Goal: Transaction & Acquisition: Purchase product/service

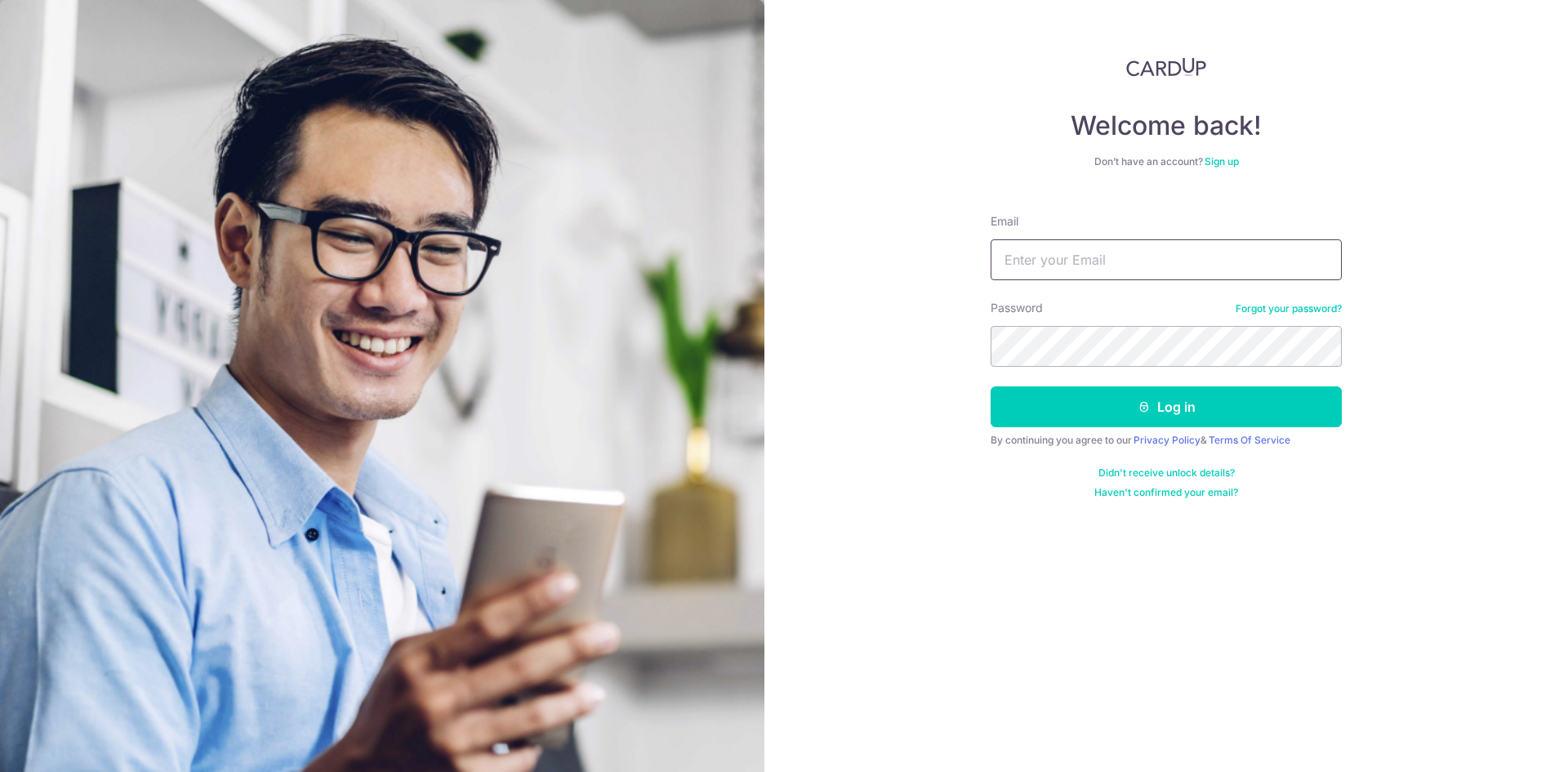
type input "[DOMAIN_NAME][EMAIL_ADDRESS][DOMAIN_NAME]"
click at [990, 387] on button "Log in" at bounding box center [1166, 407] width 351 height 41
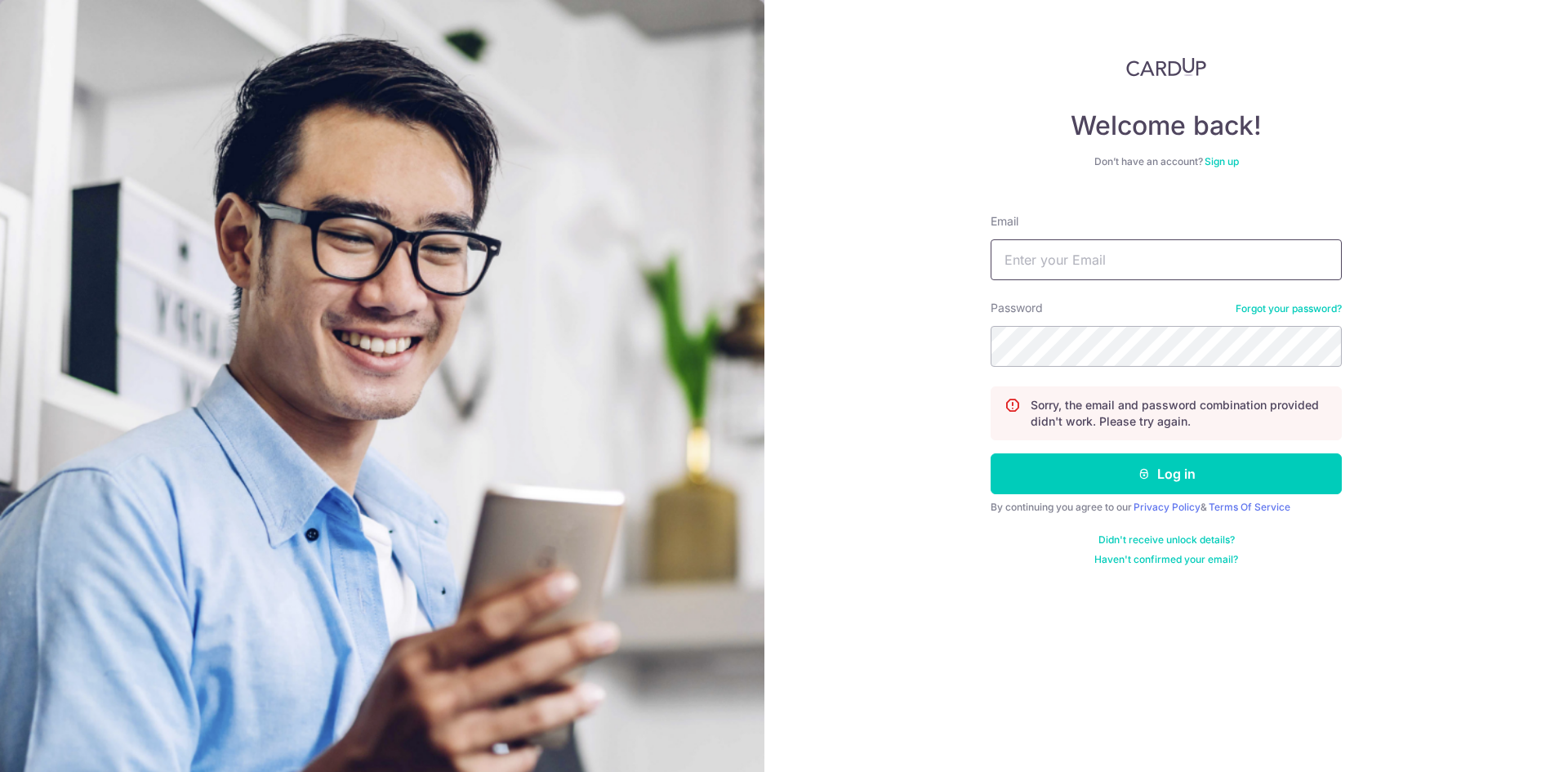
click at [1095, 268] on input "Email" at bounding box center [1166, 259] width 351 height 41
type input "[DOMAIN_NAME][EMAIL_ADDRESS][DOMAIN_NAME]"
click at [990, 453] on button "Log in" at bounding box center [1166, 473] width 351 height 41
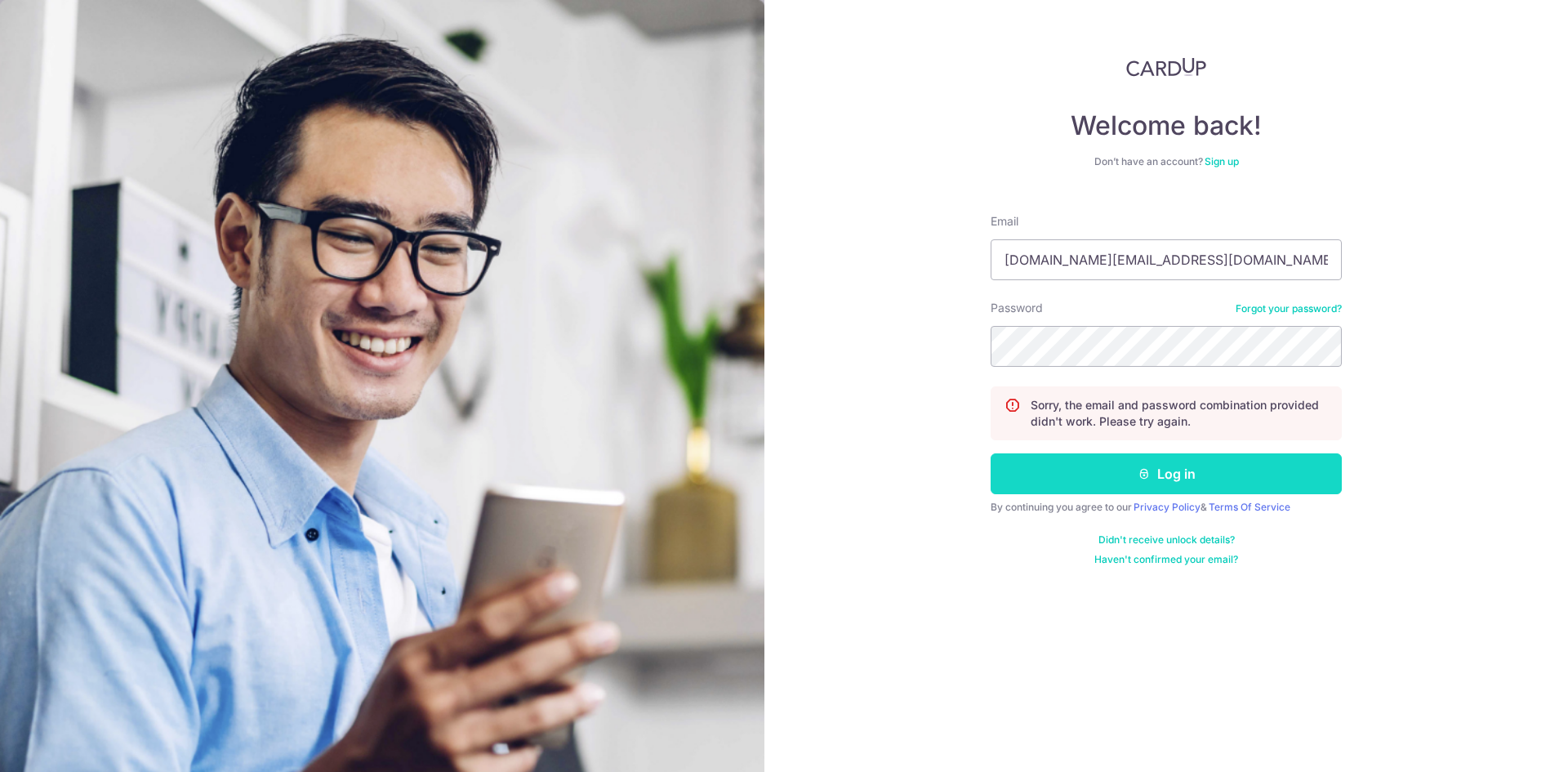
click at [1133, 472] on button "Log in" at bounding box center [1166, 473] width 351 height 41
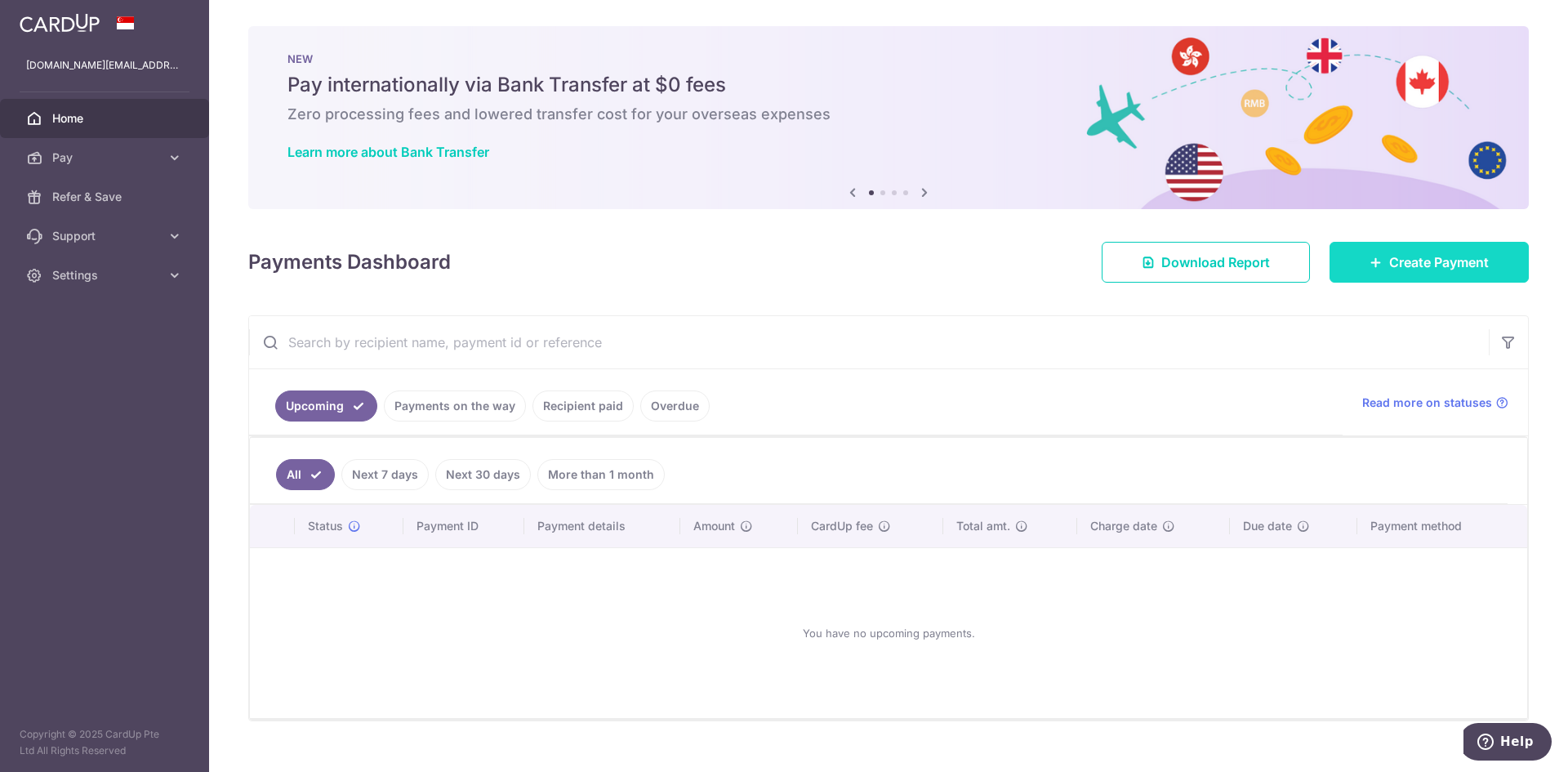
click at [1389, 255] on span "Create Payment" at bounding box center [1439, 263] width 99 height 20
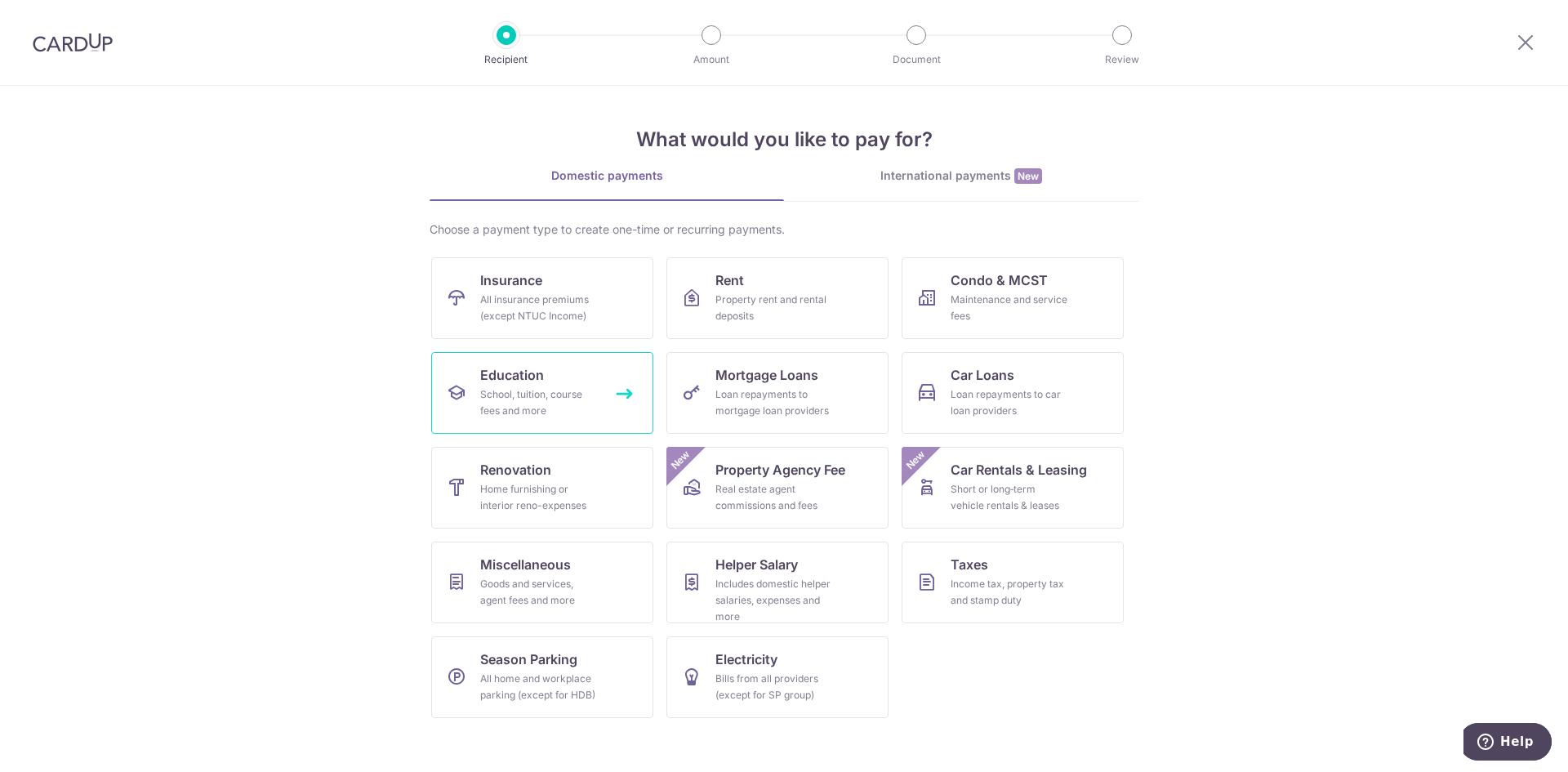
click at [525, 399] on div "School, tuition, course fees and more" at bounding box center [539, 403] width 118 height 32
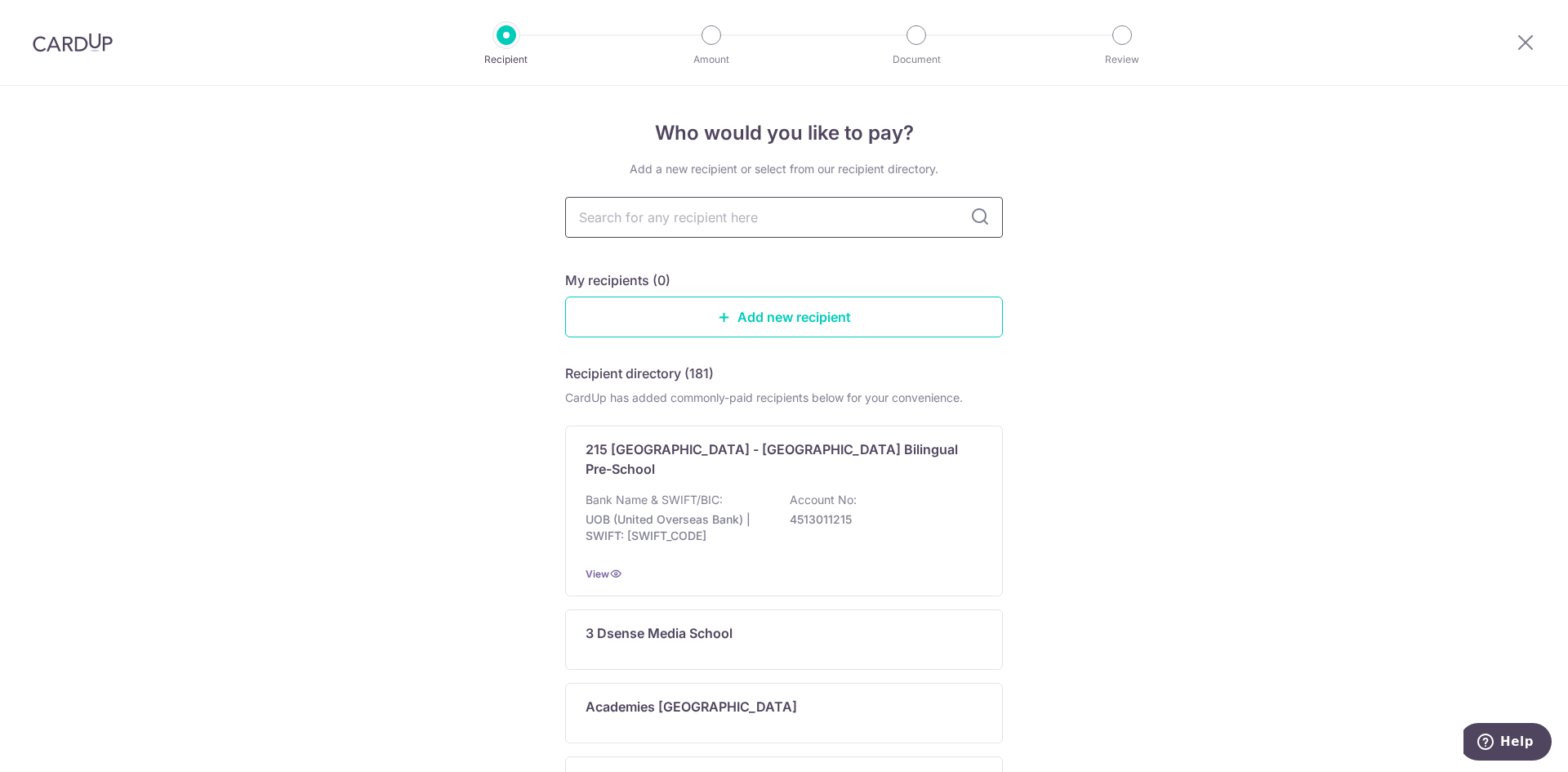
click at [802, 226] on input "text" at bounding box center [784, 217] width 438 height 41
type input "mind"
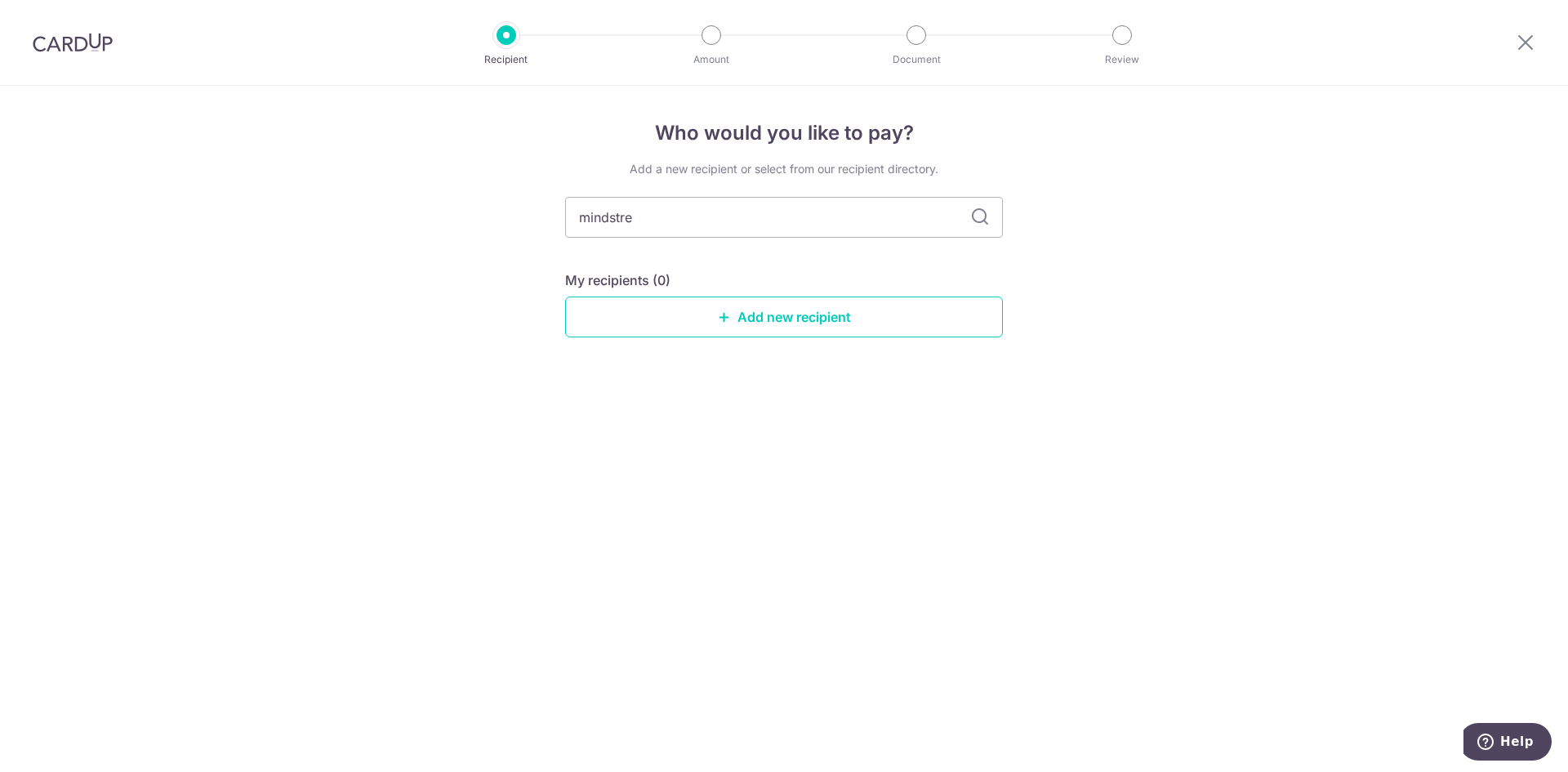
type input "mindstrec"
type input "mindstreher"
click at [655, 215] on input "mindstreher" at bounding box center [784, 217] width 438 height 41
drag, startPoint x: 670, startPoint y: 216, endPoint x: 512, endPoint y: 214, distance: 158.0
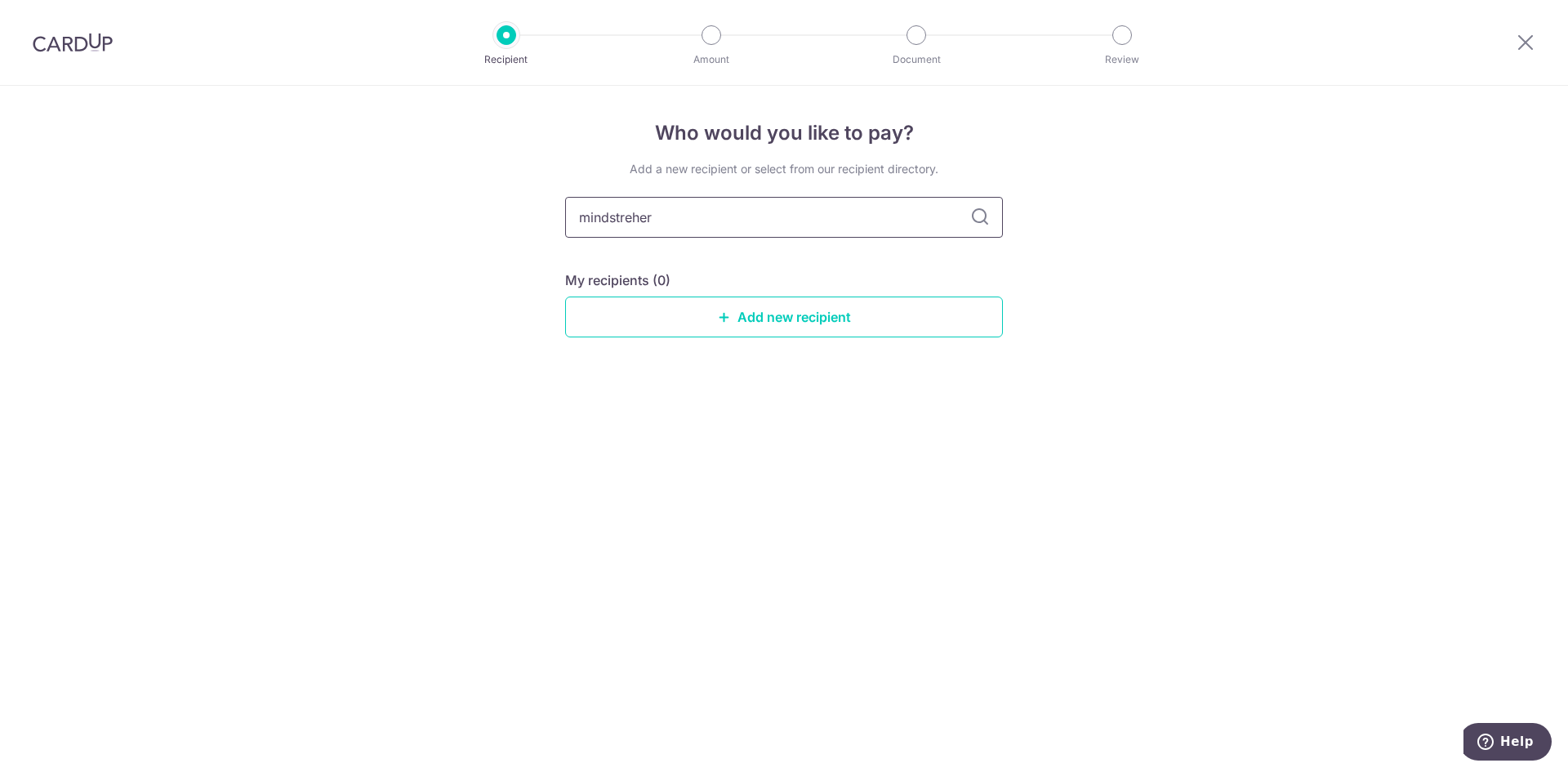
click at [512, 214] on div "Who would you like to pay? Add a new recipient or select from our recipient dir…" at bounding box center [784, 429] width 1568 height 686
paste input "Mind Stretcher"
type input "Mind Stretcher"
click at [982, 213] on icon at bounding box center [980, 218] width 20 height 20
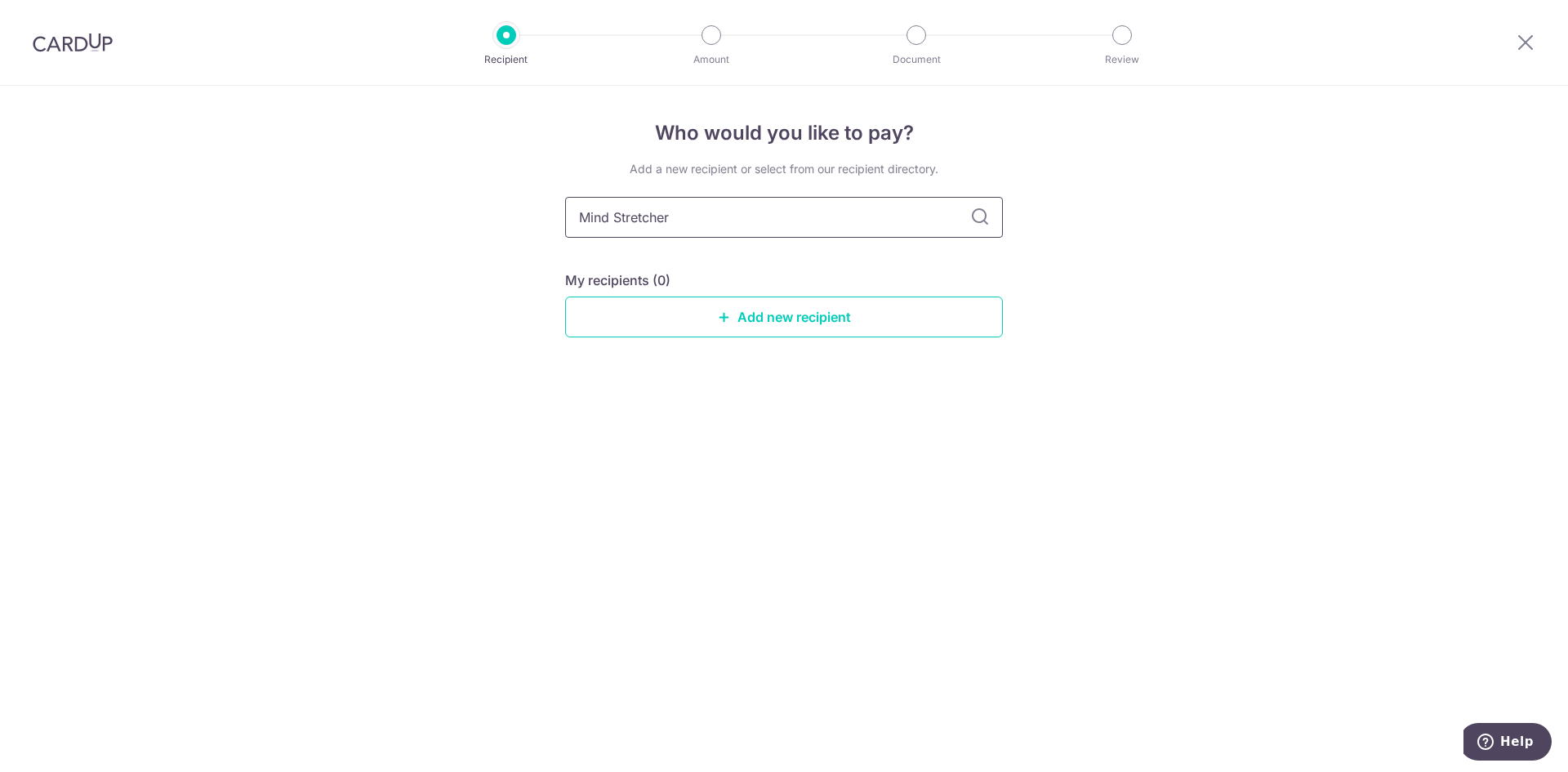
drag, startPoint x: 491, startPoint y: 222, endPoint x: 483, endPoint y: 215, distance: 10.6
click at [464, 221] on div "Who would you like to pay? Add a new recipient or select from our recipient dir…" at bounding box center [784, 429] width 1568 height 686
click at [779, 302] on link "Add new recipient" at bounding box center [784, 316] width 438 height 41
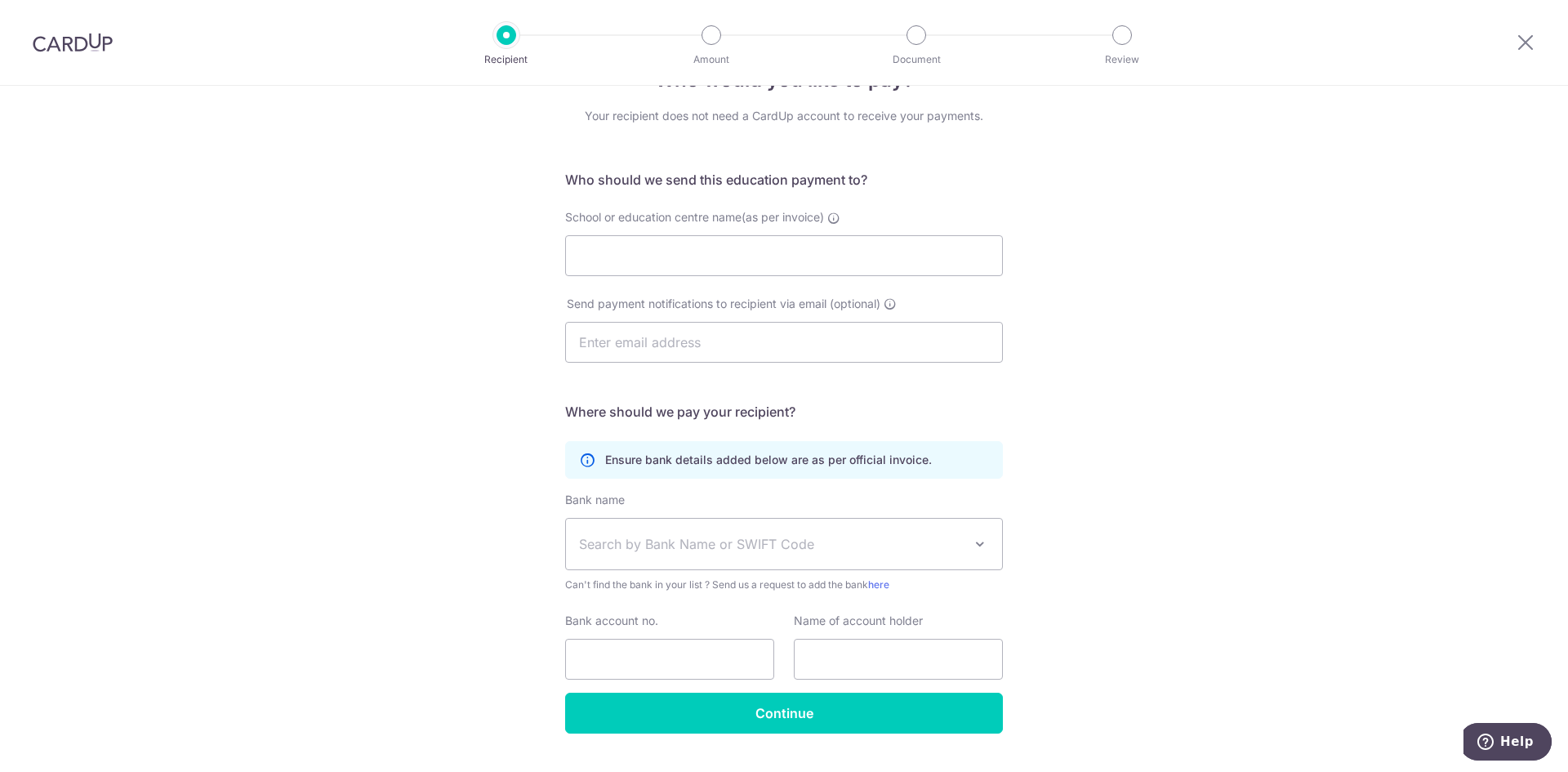
scroll to position [82, 0]
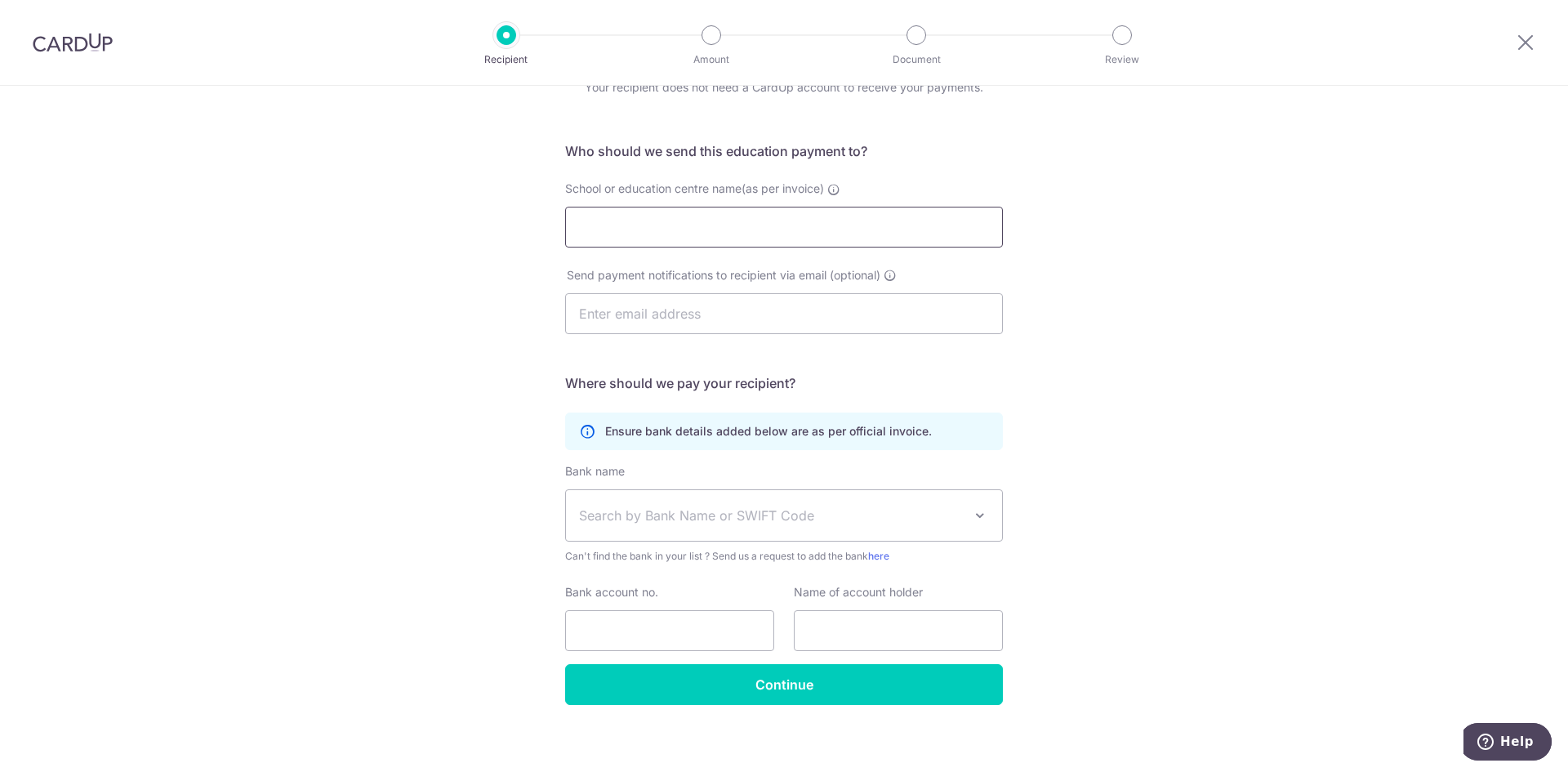
click at [784, 233] on input "School or education centre name(as per invoice)" at bounding box center [784, 227] width 438 height 41
paste input "Mind Stretcher"
type input "Mind Stretcher Compass One"
click at [720, 309] on input "text" at bounding box center [784, 313] width 438 height 41
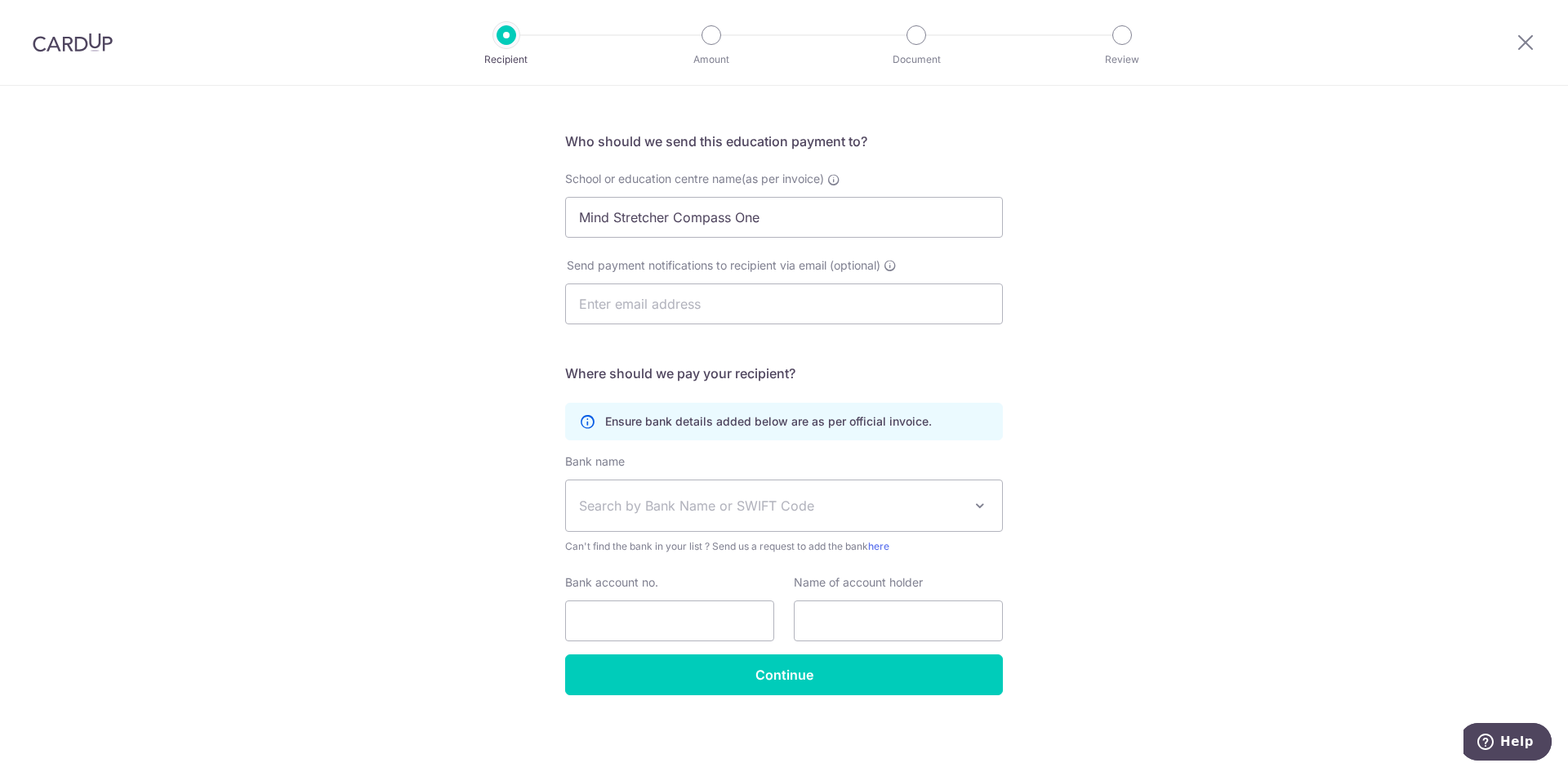
click at [728, 501] on span "Search by Bank Name or SWIFT Code" at bounding box center [771, 506] width 384 height 20
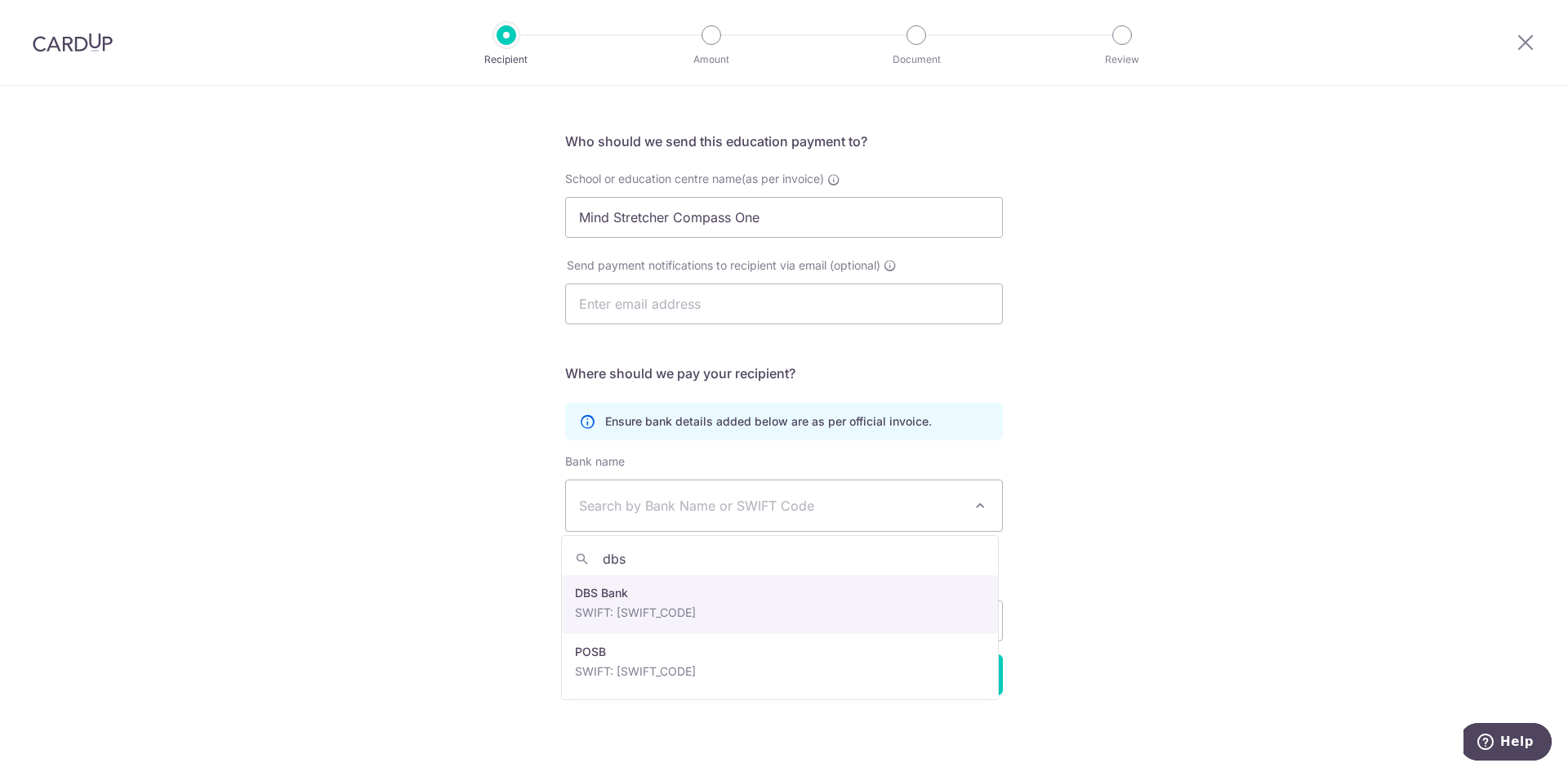
type input "dbs"
select select "6"
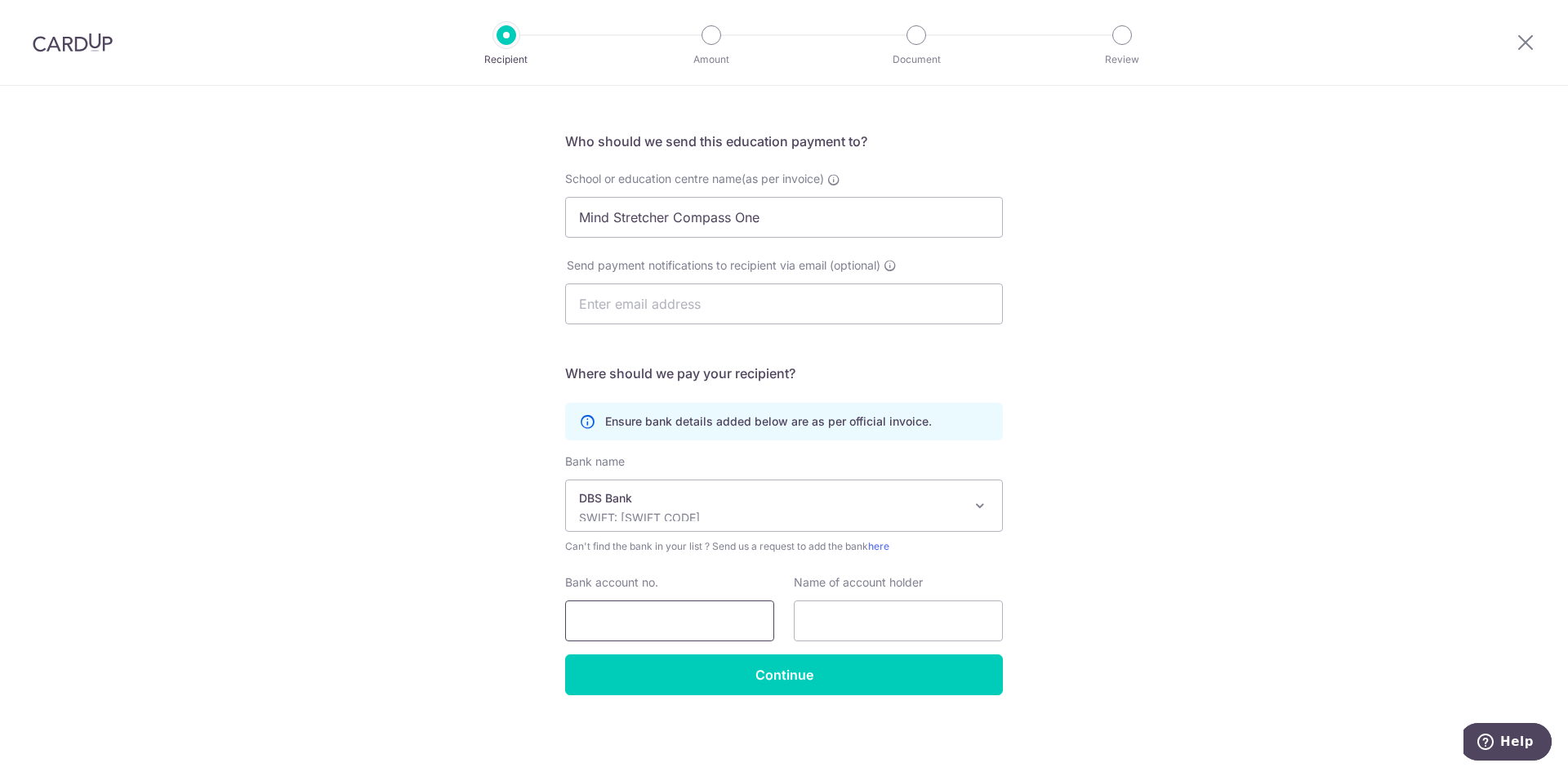
click at [606, 630] on input "Bank account no." at bounding box center [670, 620] width 209 height 41
drag, startPoint x: 681, startPoint y: 623, endPoint x: 599, endPoint y: 620, distance: 82.1
click at [599, 620] on input "0039567871" at bounding box center [670, 620] width 209 height 41
type input "0039567871"
click at [865, 624] on input "text" at bounding box center [898, 620] width 209 height 41
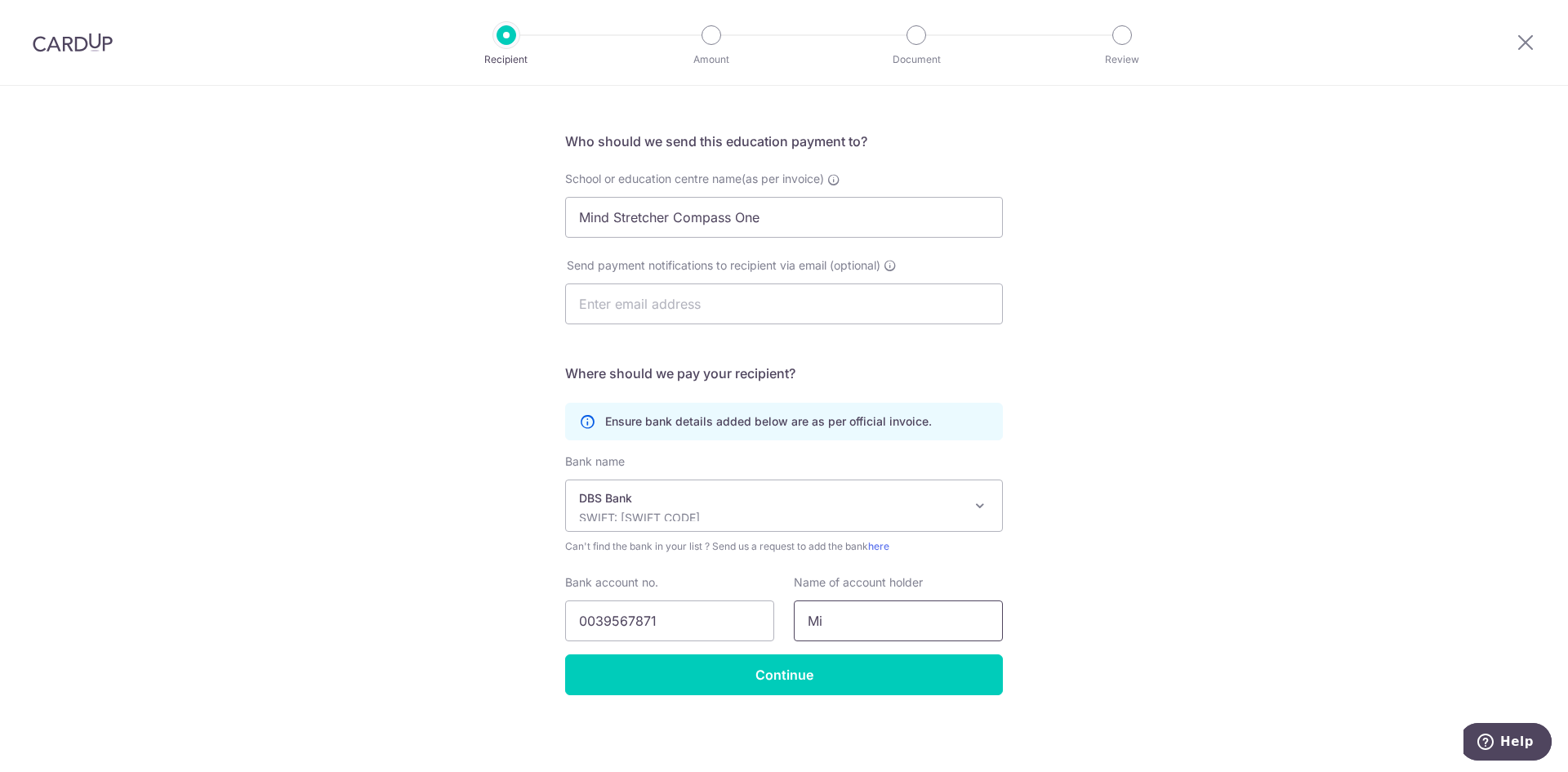
type input "M"
click at [806, 620] on input "Punggol Cent" at bounding box center [898, 620] width 209 height 41
click at [945, 623] on input "MS Punggol Cent" at bounding box center [898, 620] width 209 height 41
type input "MS Punggol Central"
drag, startPoint x: 1152, startPoint y: 608, endPoint x: 1136, endPoint y: 608, distance: 16.0
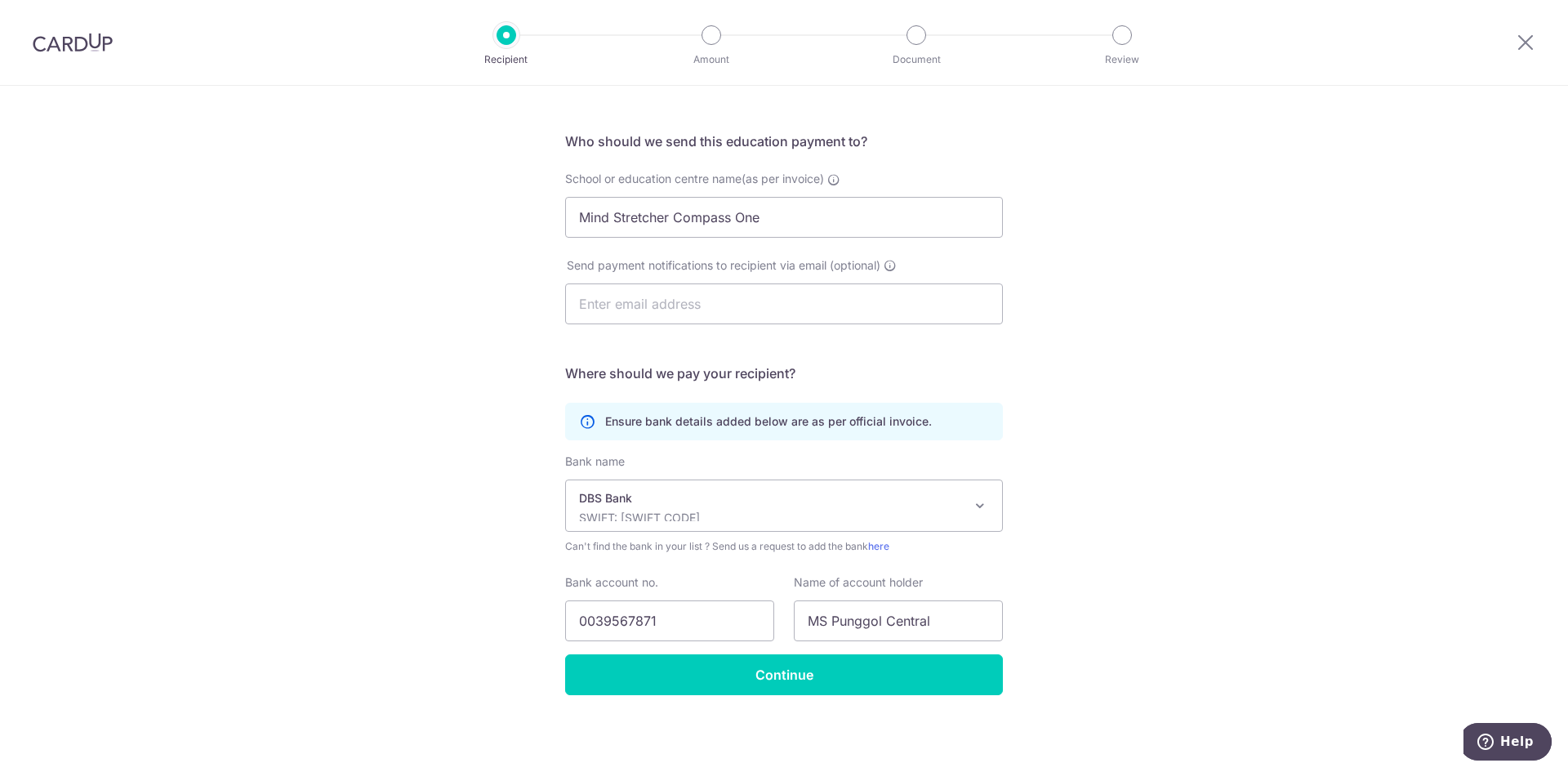
click at [1151, 608] on div "Who would you like to pay? Your recipient does not need a CardUp account to rec…" at bounding box center [784, 383] width 1568 height 778
drag, startPoint x: 775, startPoint y: 220, endPoint x: 671, endPoint y: 219, distance: 104.0
click at [671, 219] on input "Mind Stretcher Compass One" at bounding box center [784, 217] width 438 height 41
type input "Mind Stretcher Punggol Central"
click at [1189, 340] on div "Who would you like to pay? Your recipient does not need a CardUp account to rec…" at bounding box center [784, 383] width 1568 height 778
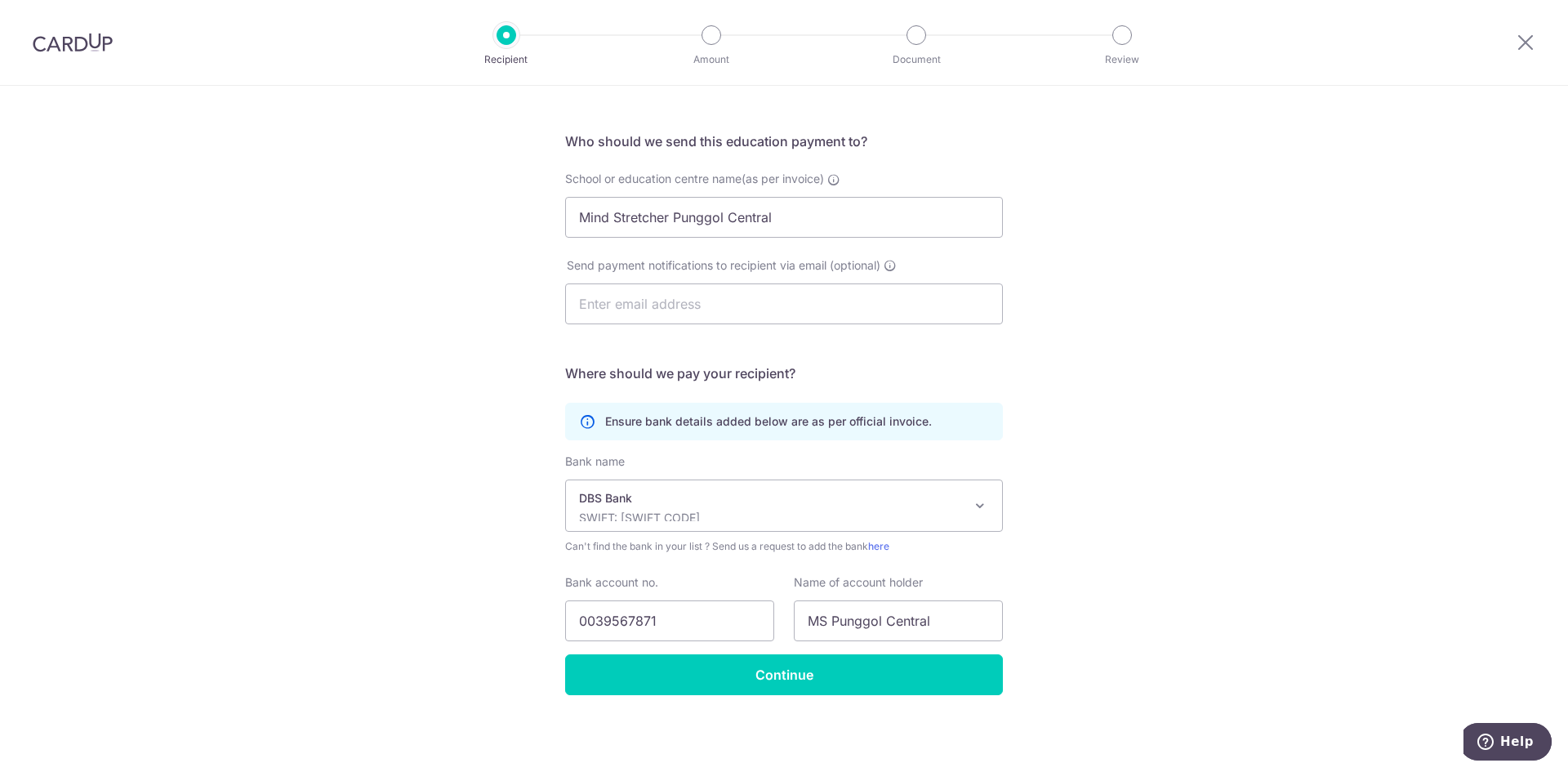
click at [1311, 508] on div "Who would you like to pay? Your recipient does not need a CardUp account to rec…" at bounding box center [784, 383] width 1568 height 778
click at [866, 683] on input "Continue" at bounding box center [784, 674] width 438 height 41
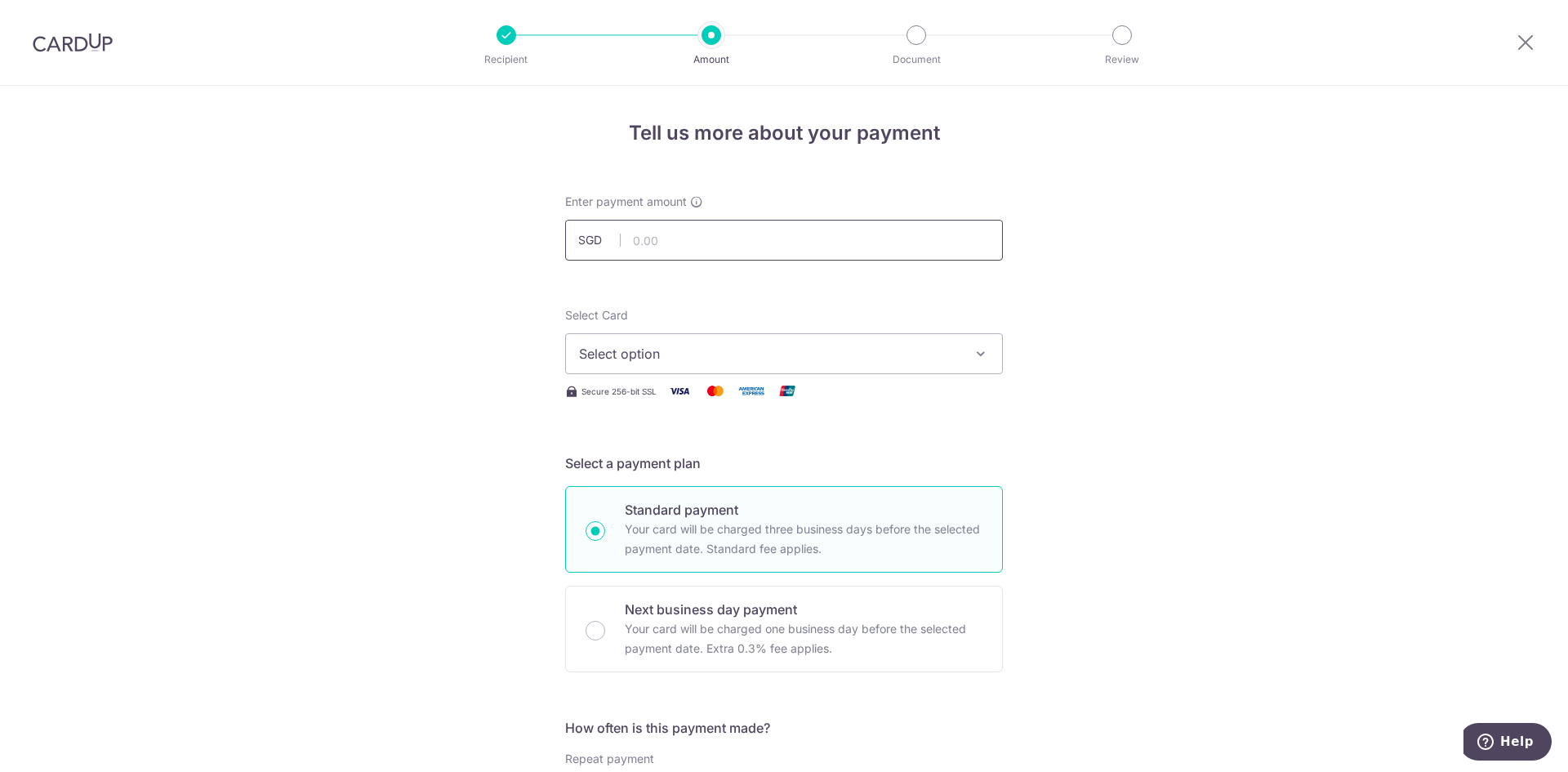
click at [754, 239] on input "text" at bounding box center [784, 239] width 438 height 41
click at [755, 237] on input "text" at bounding box center [784, 239] width 438 height 41
type input "539.55"
click at [666, 353] on span "Select option" at bounding box center [769, 354] width 381 height 20
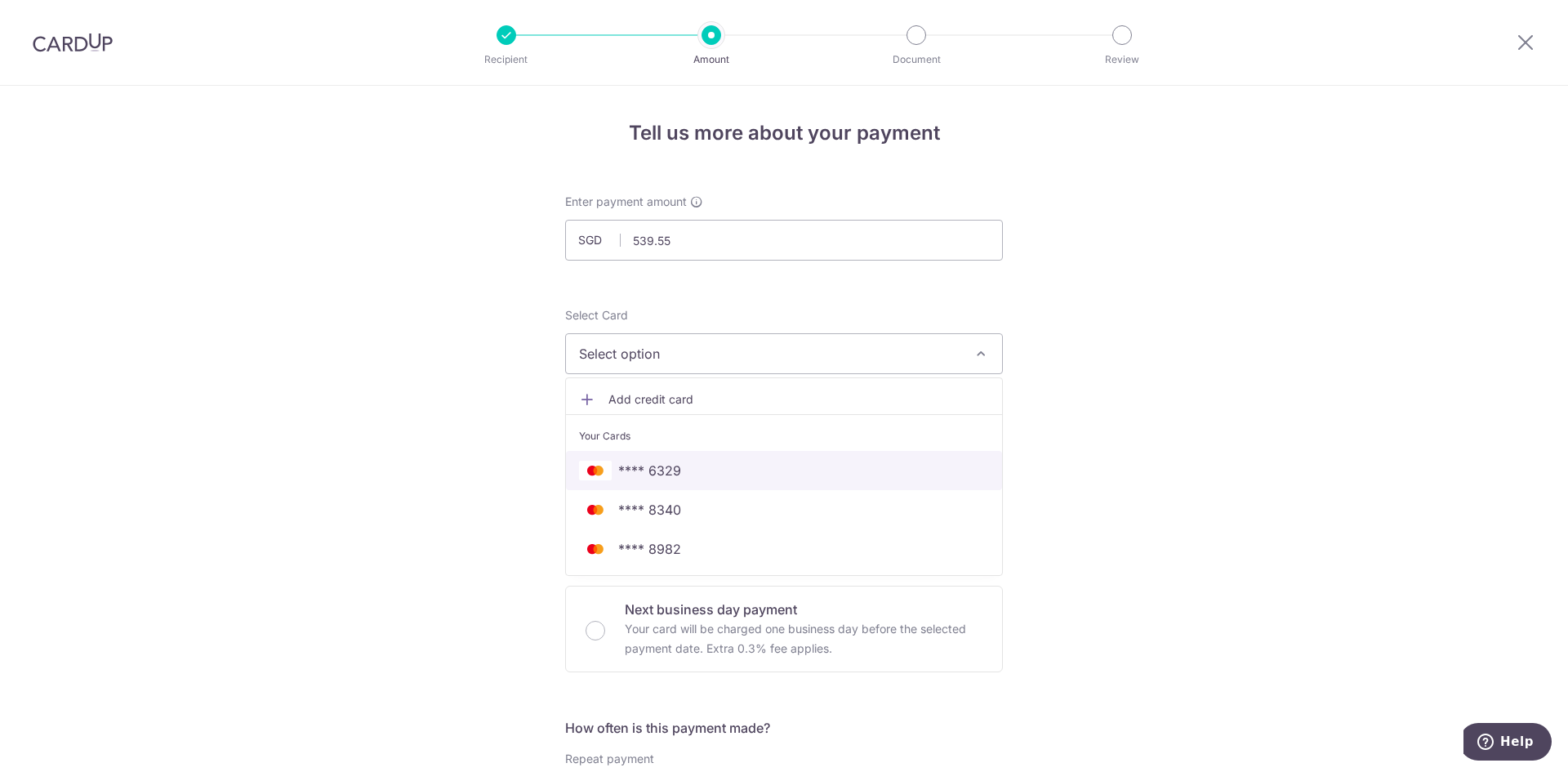
click at [770, 477] on span "**** 6329" at bounding box center [783, 470] width 410 height 20
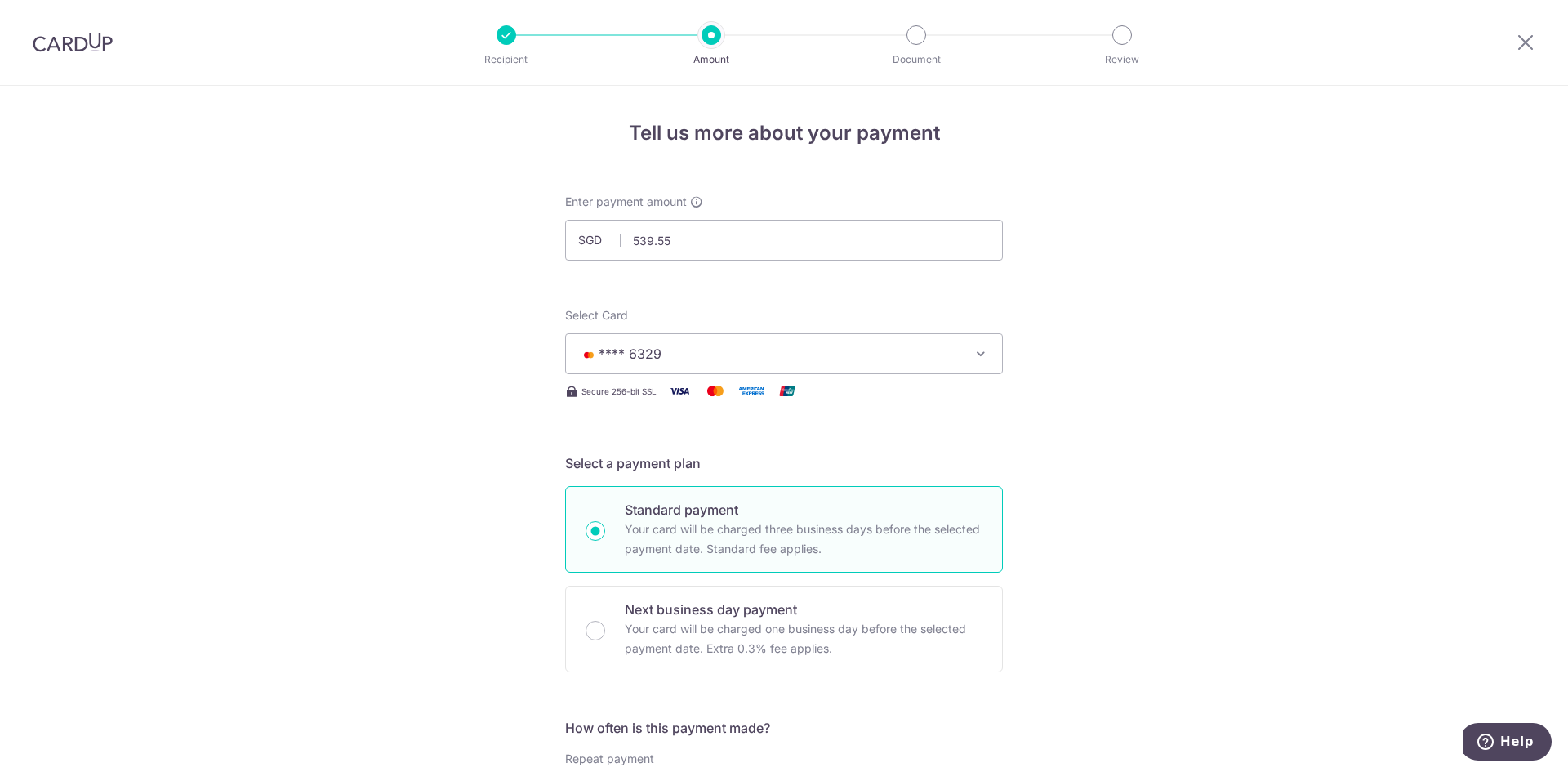
click at [976, 349] on icon "button" at bounding box center [981, 354] width 17 height 17
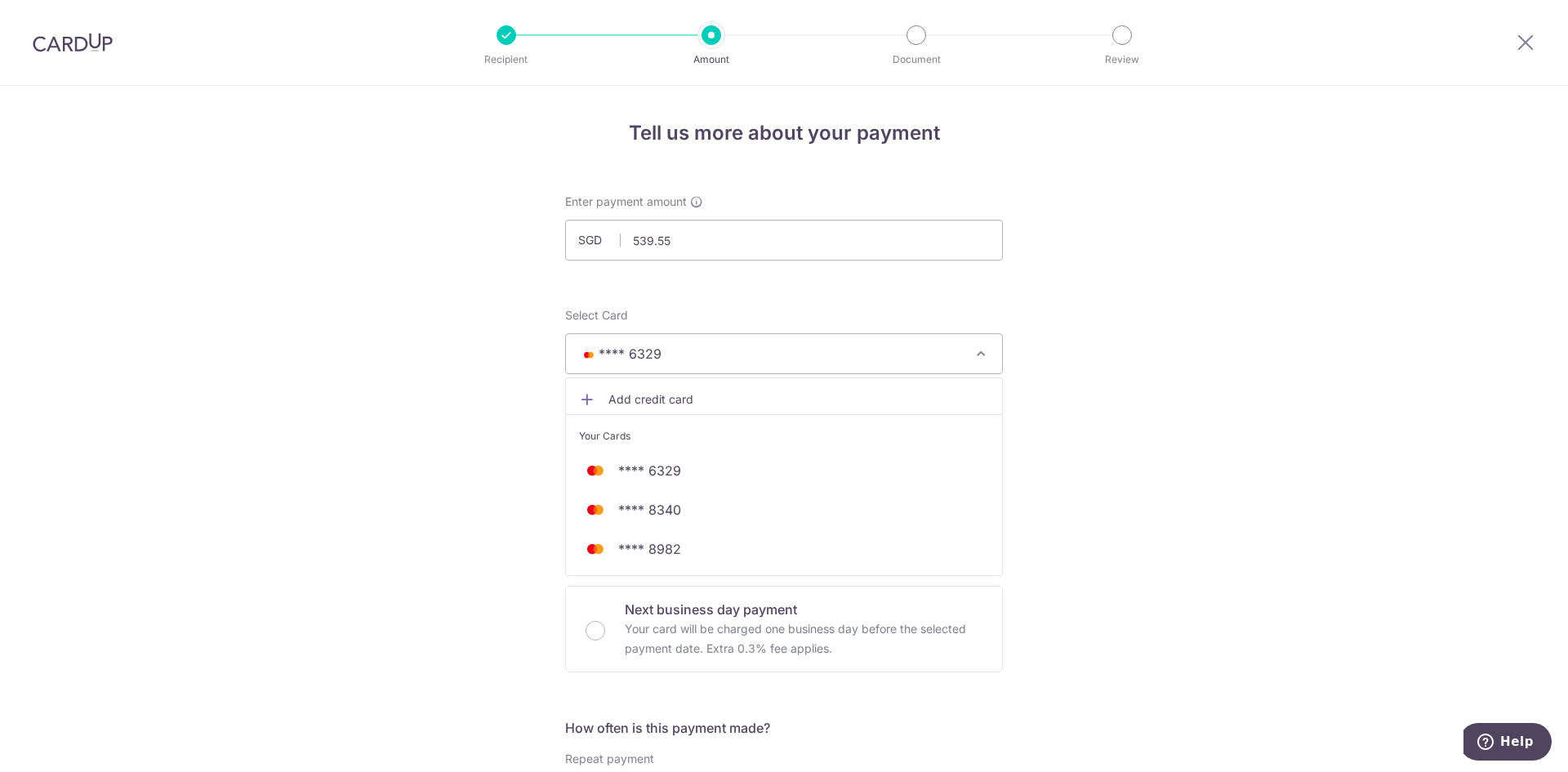
click at [625, 390] on link "Add credit card" at bounding box center [783, 400] width 436 height 30
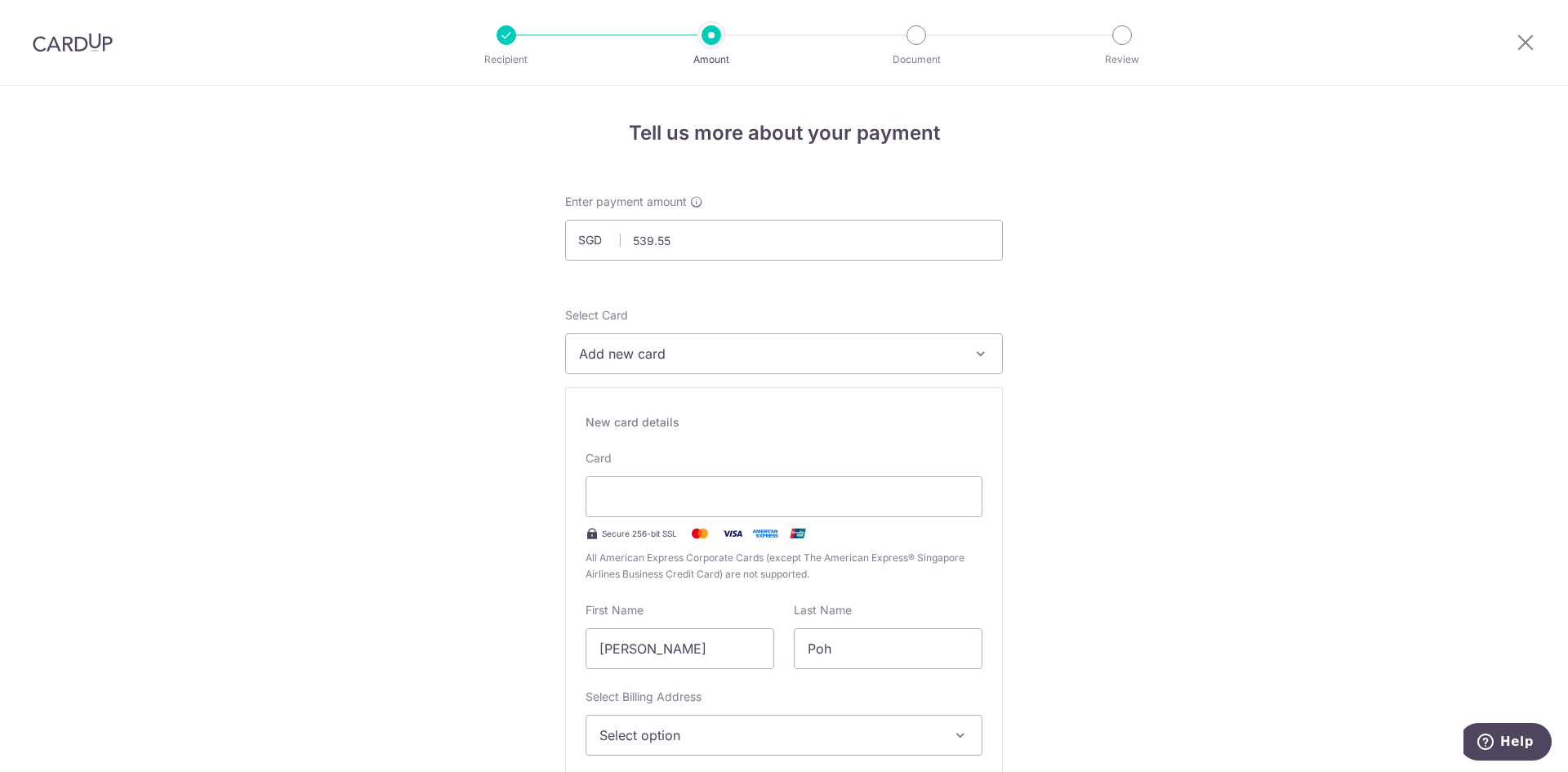
click at [660, 357] on span "Add new card" at bounding box center [769, 354] width 381 height 20
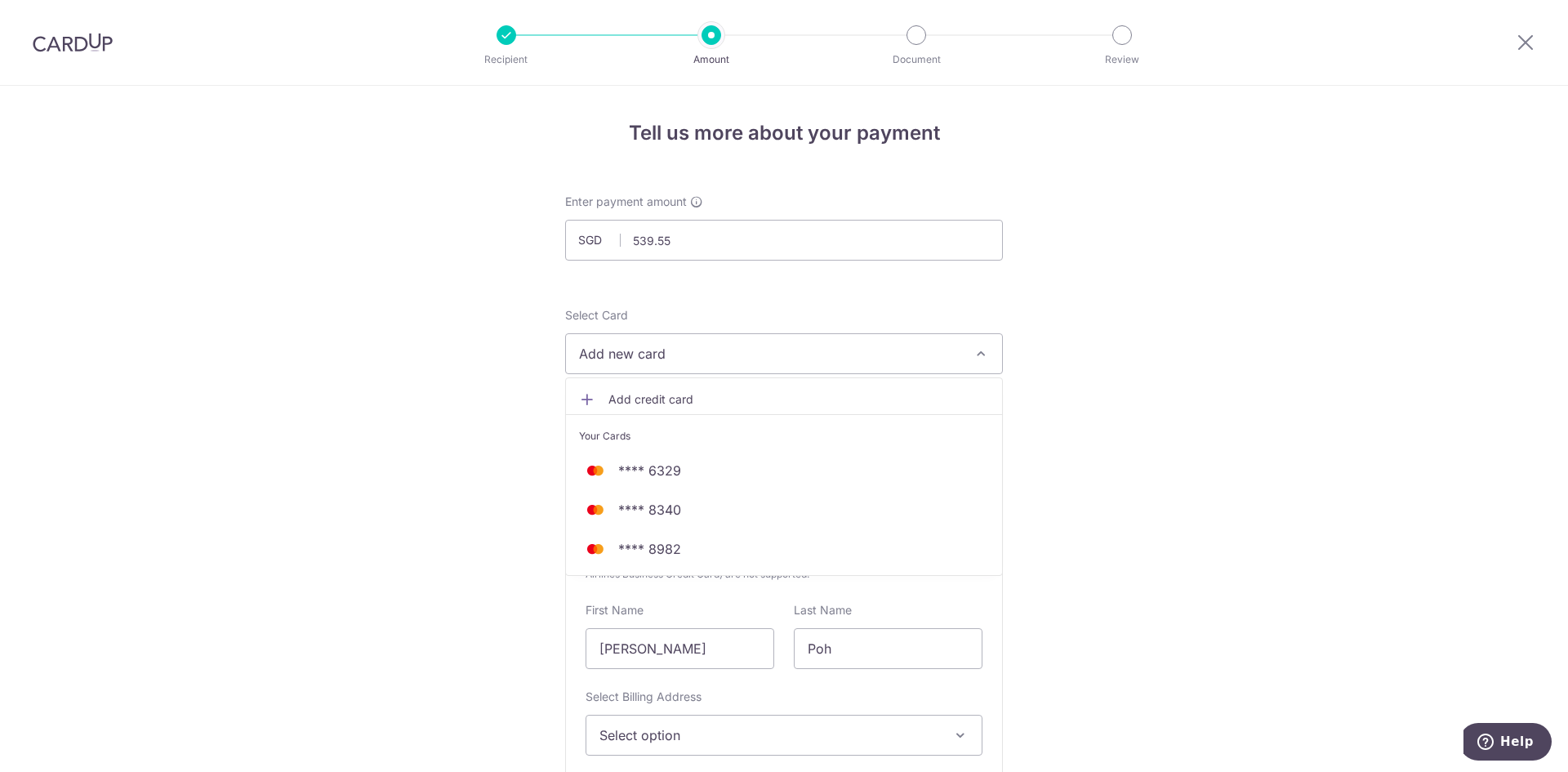
click at [660, 357] on span "Add new card" at bounding box center [769, 354] width 381 height 20
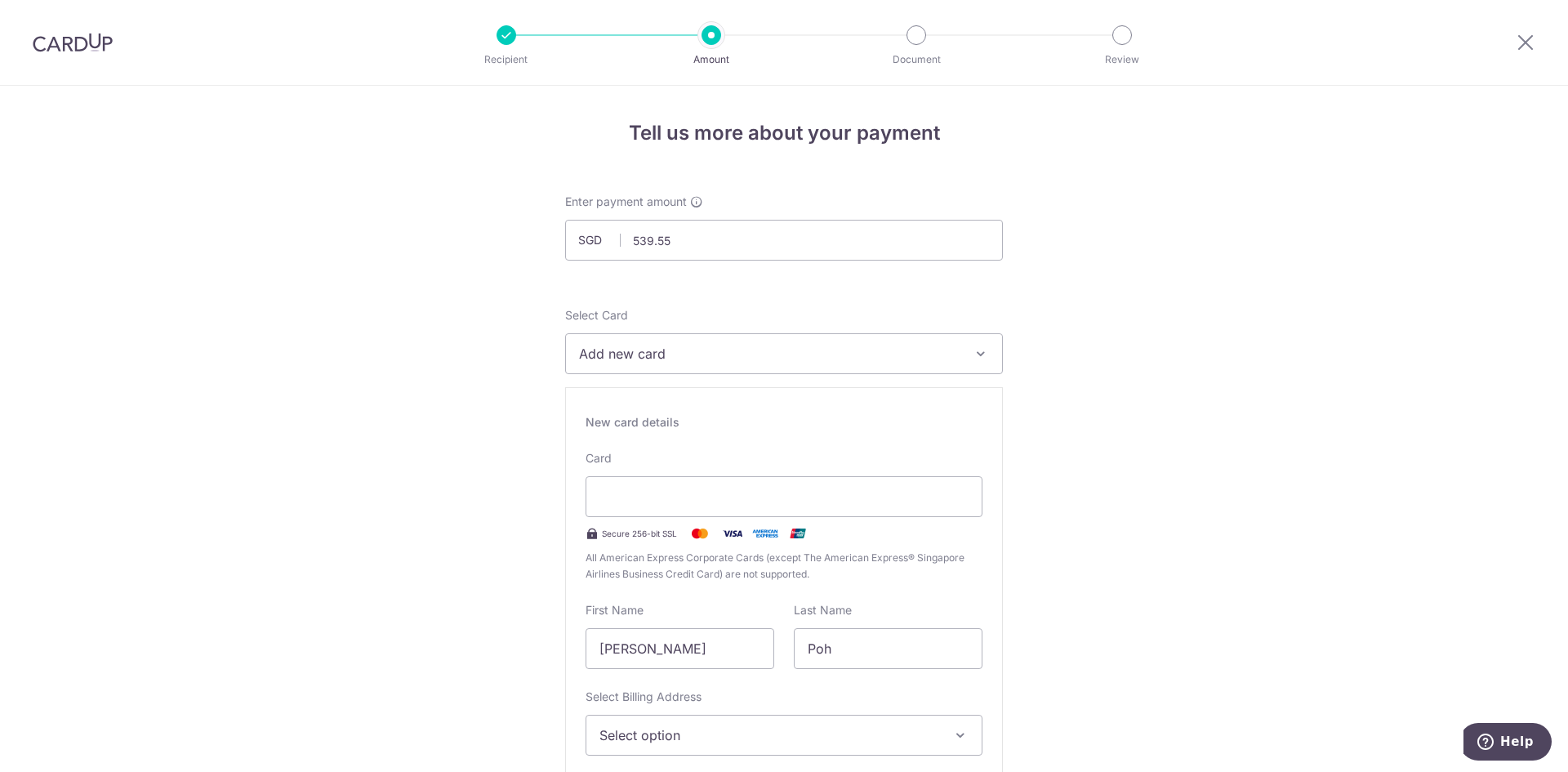
click at [850, 533] on div "Secure 256-bit SSL" at bounding box center [783, 533] width 397 height 20
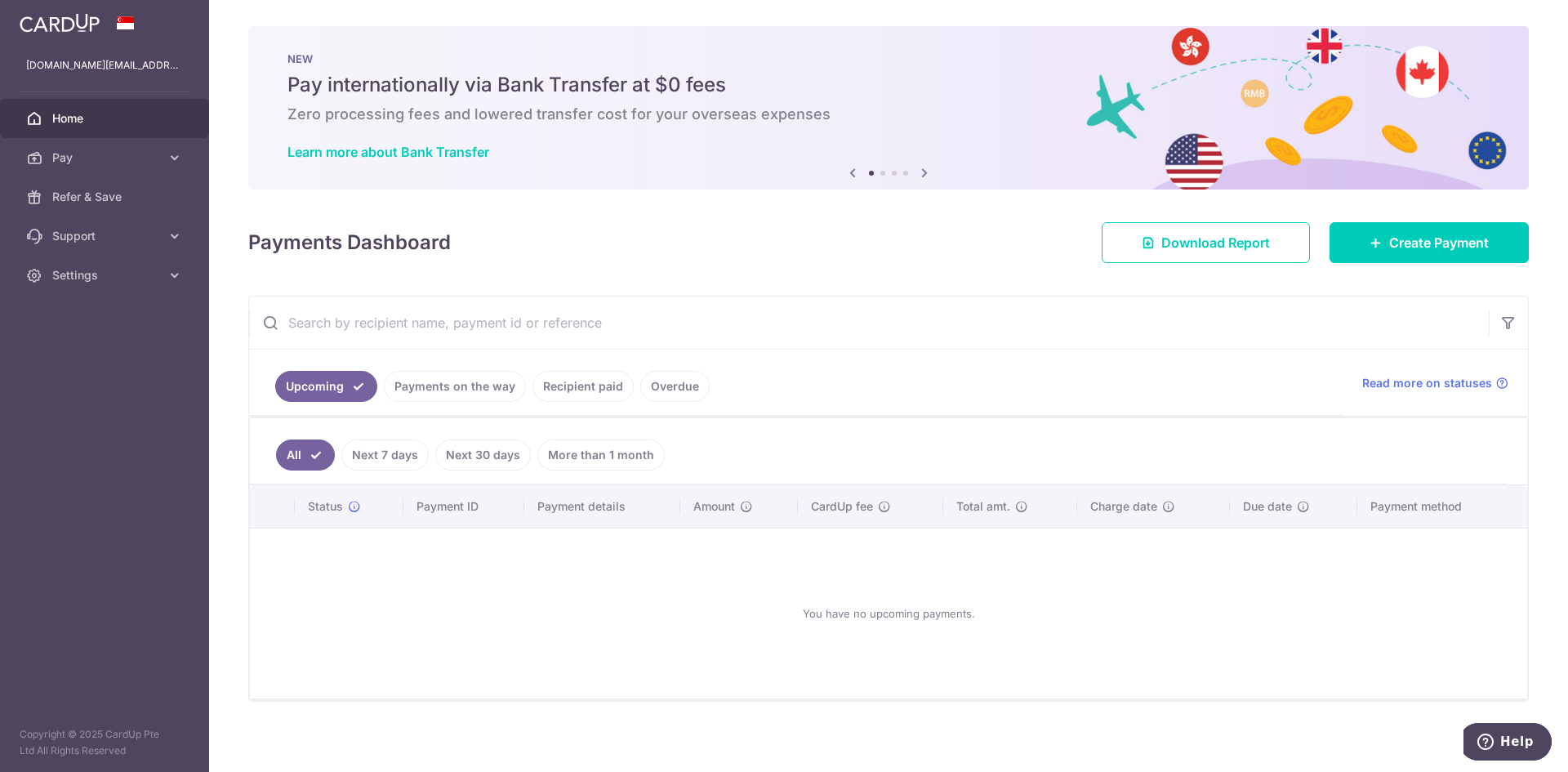
click at [478, 382] on link "Payments on the way" at bounding box center [455, 386] width 142 height 31
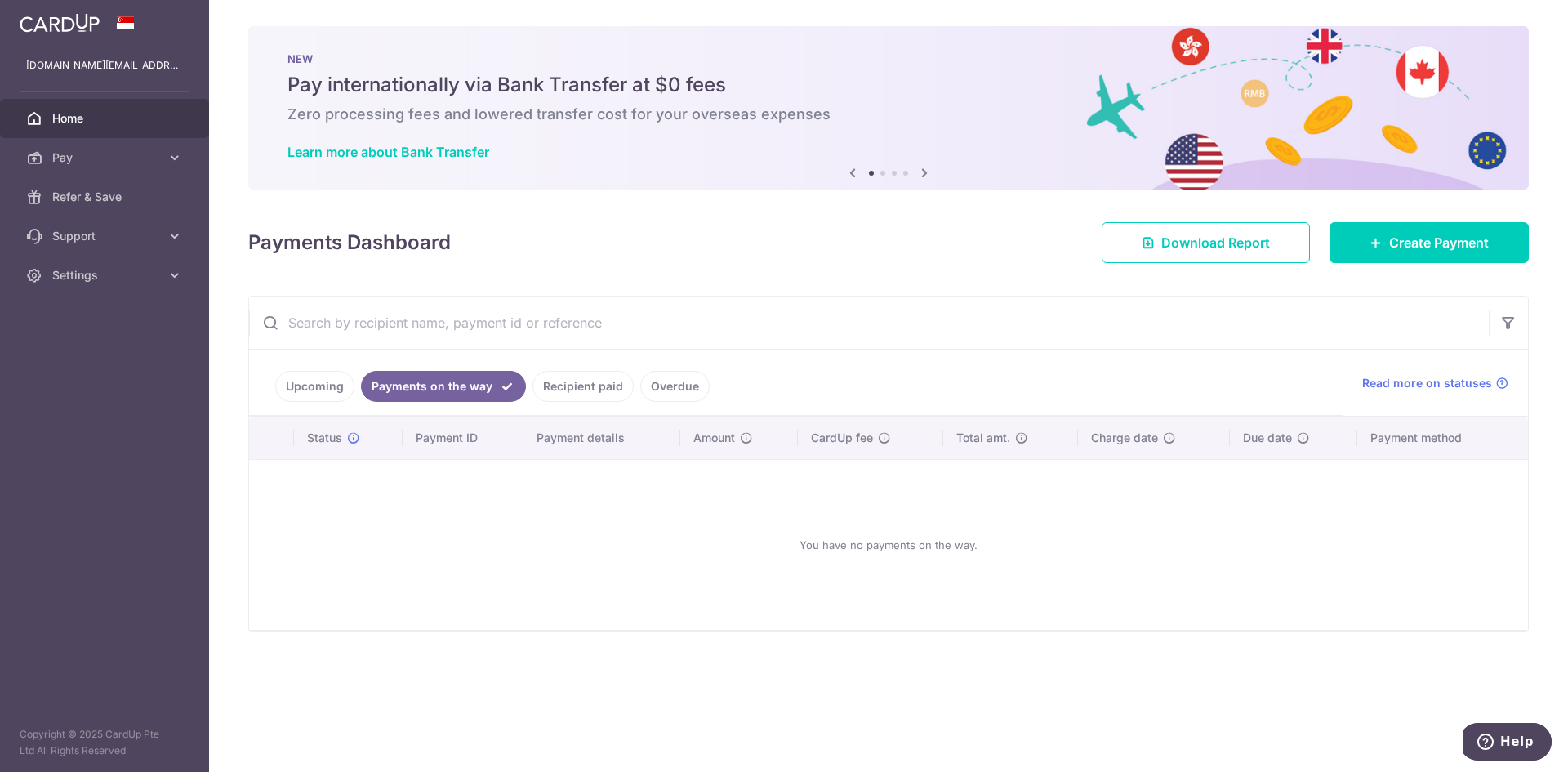
click at [596, 392] on link "Recipient paid" at bounding box center [583, 386] width 101 height 31
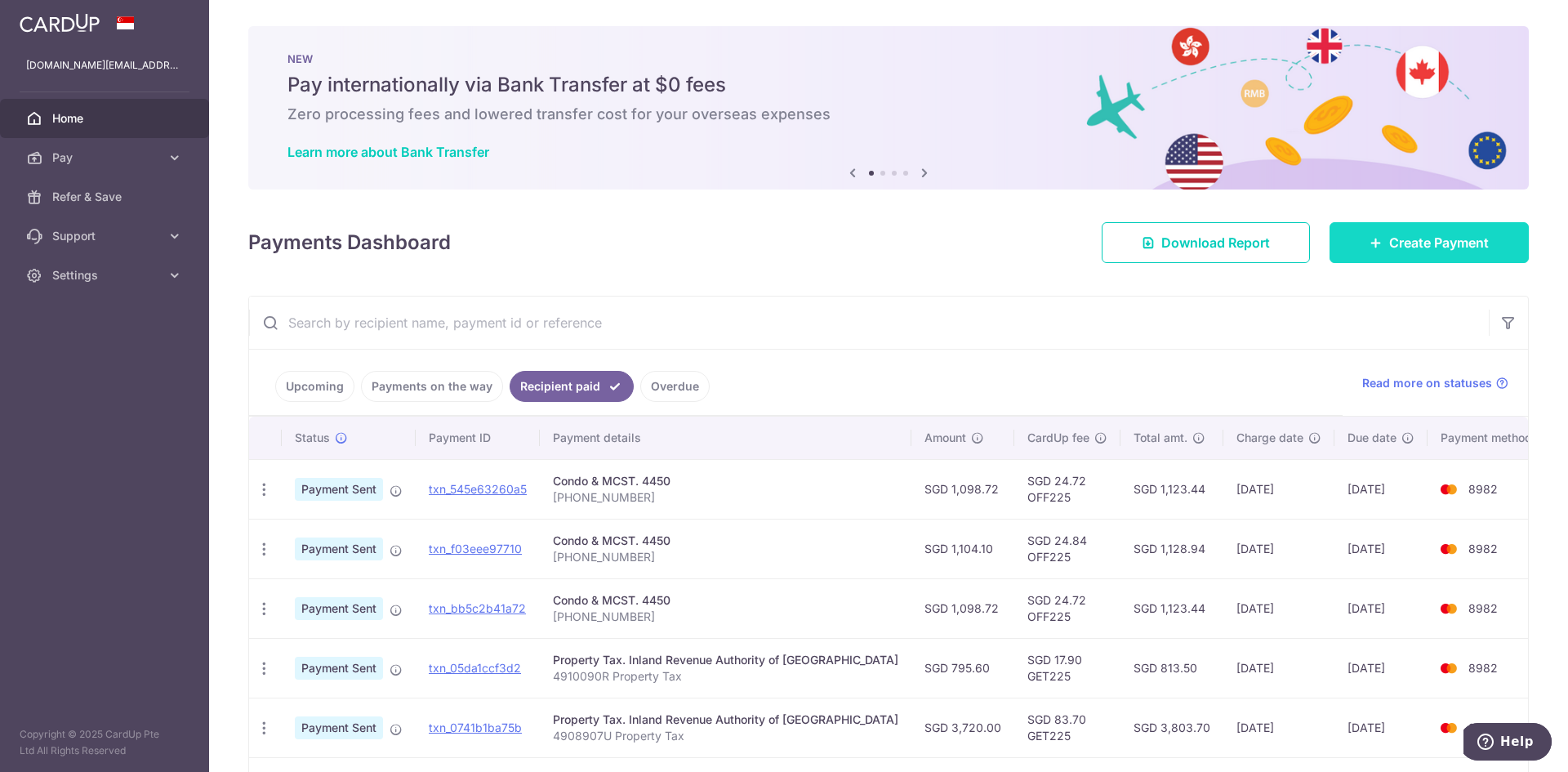
click at [1375, 248] on link "Create Payment" at bounding box center [1429, 242] width 200 height 41
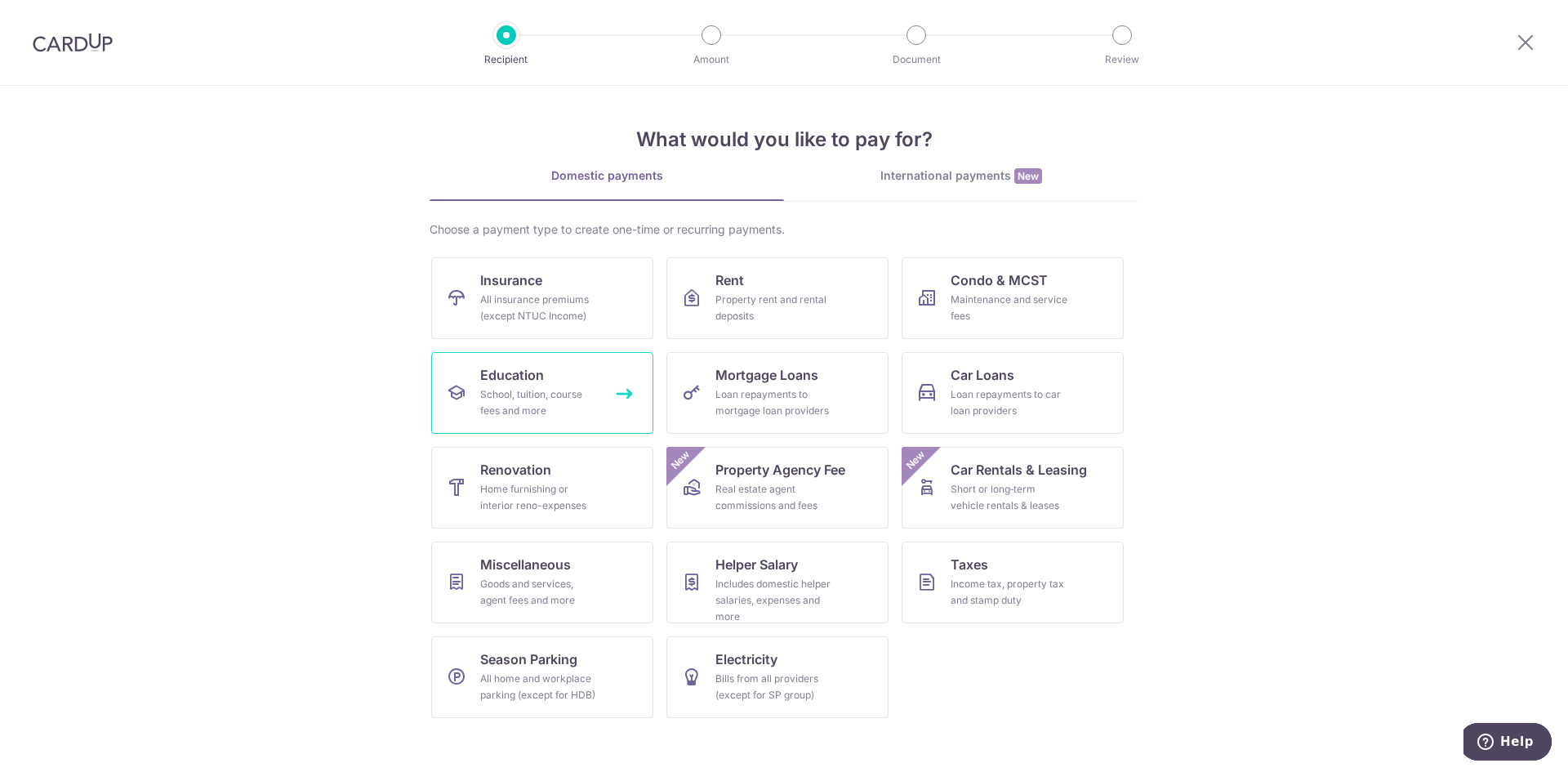
click at [530, 395] on div "School, tuition, course fees and more" at bounding box center [539, 403] width 118 height 32
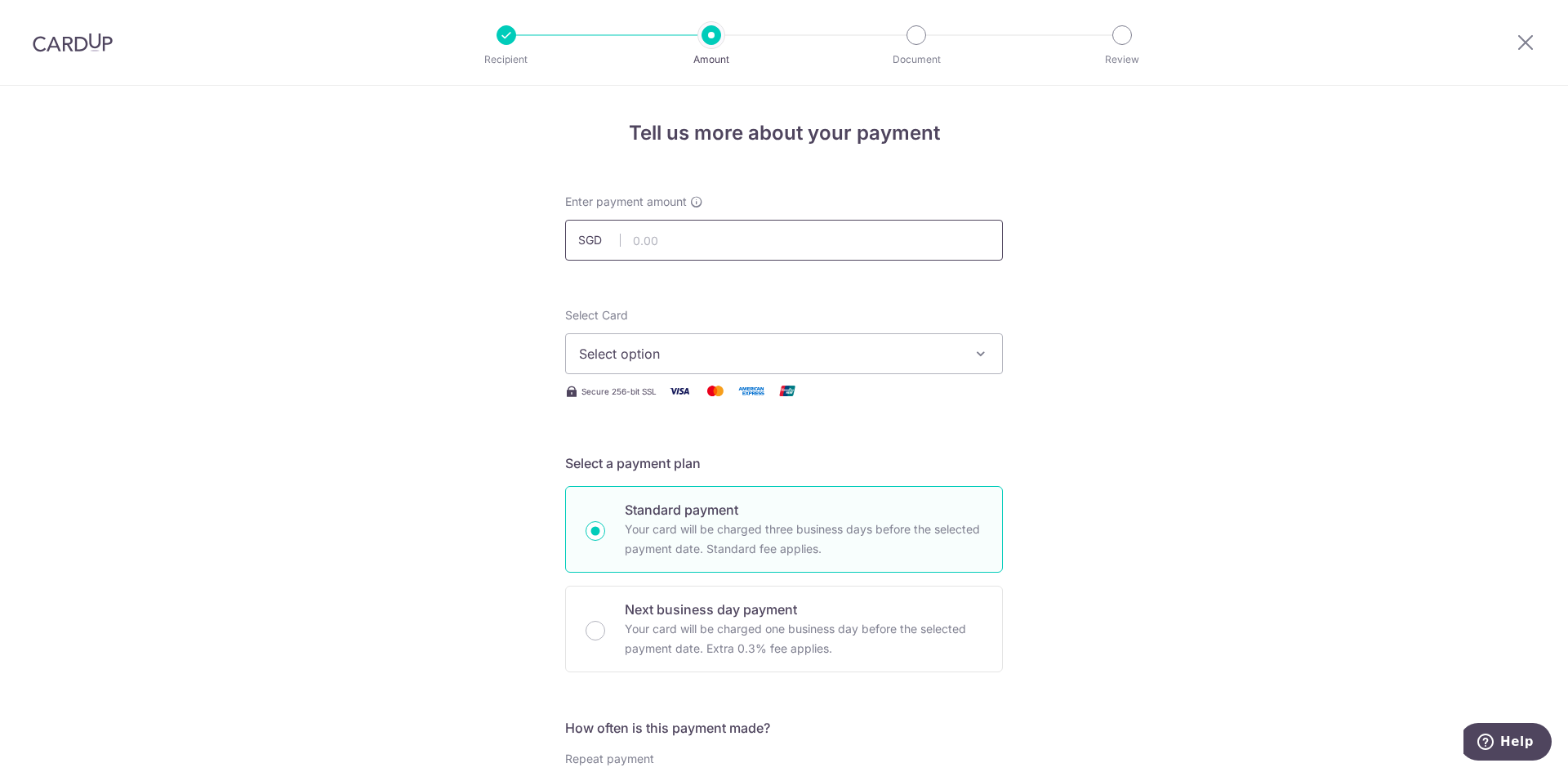
click at [881, 236] on input "text" at bounding box center [784, 239] width 438 height 41
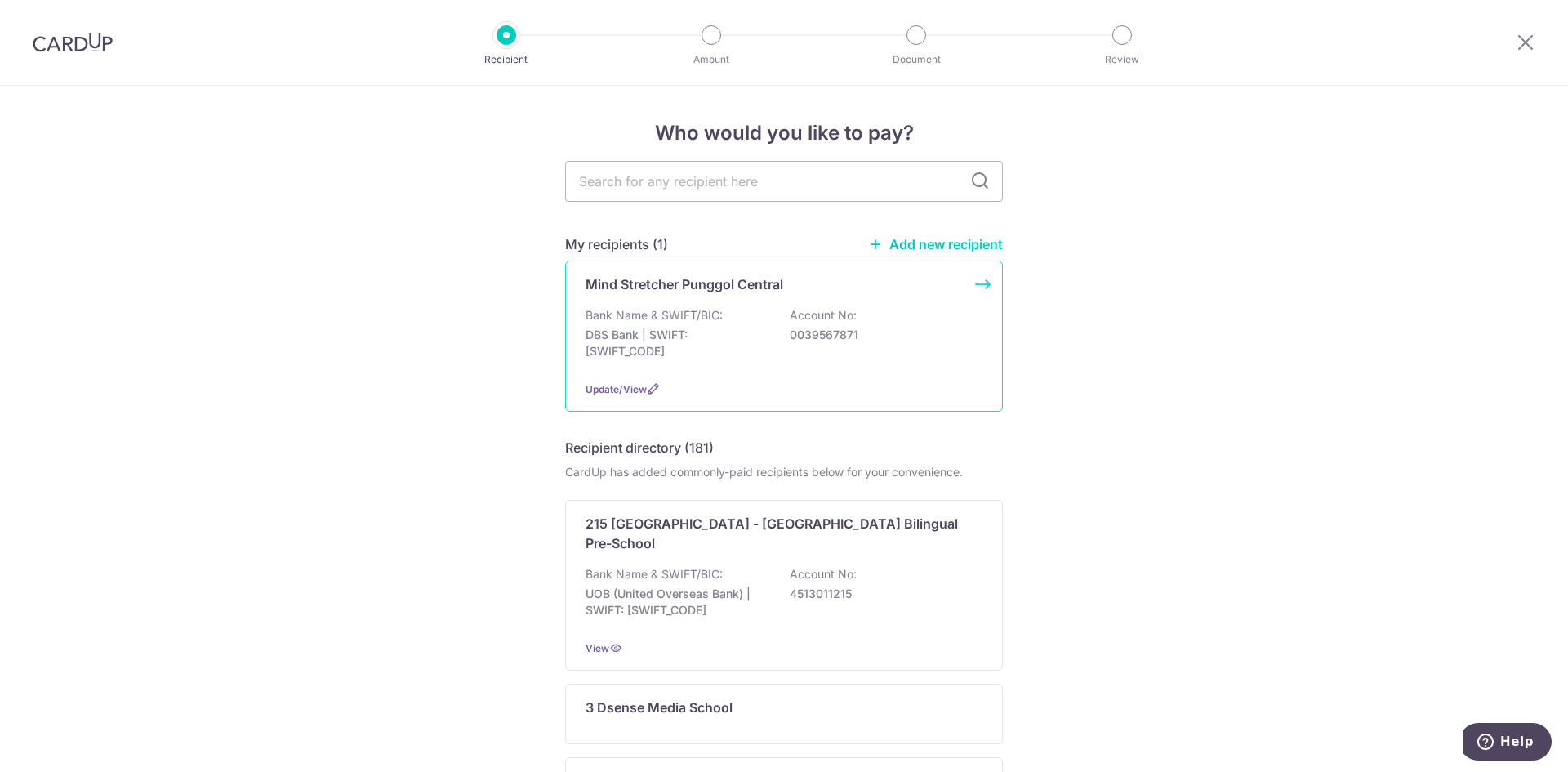
click at [788, 326] on div "Bank Name & SWIFT/BIC: DBS Bank | SWIFT: [SWIFT_CODE] Account No: 0039567871" at bounding box center [783, 337] width 397 height 60
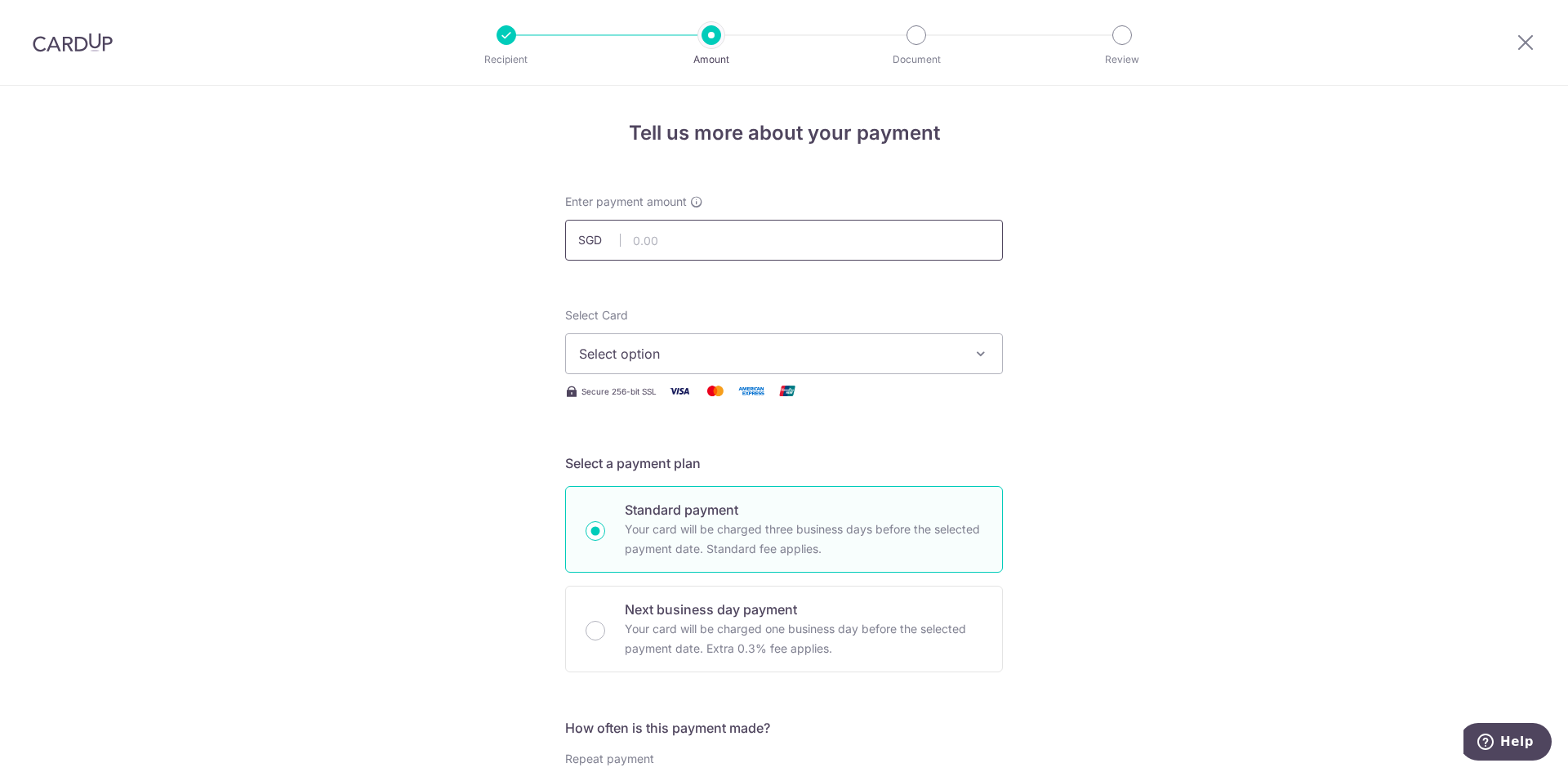
click at [654, 246] on input "text" at bounding box center [784, 239] width 438 height 41
click at [774, 243] on input "text" at bounding box center [784, 239] width 438 height 41
type input "539.55"
click at [813, 359] on span "Select option" at bounding box center [769, 354] width 381 height 20
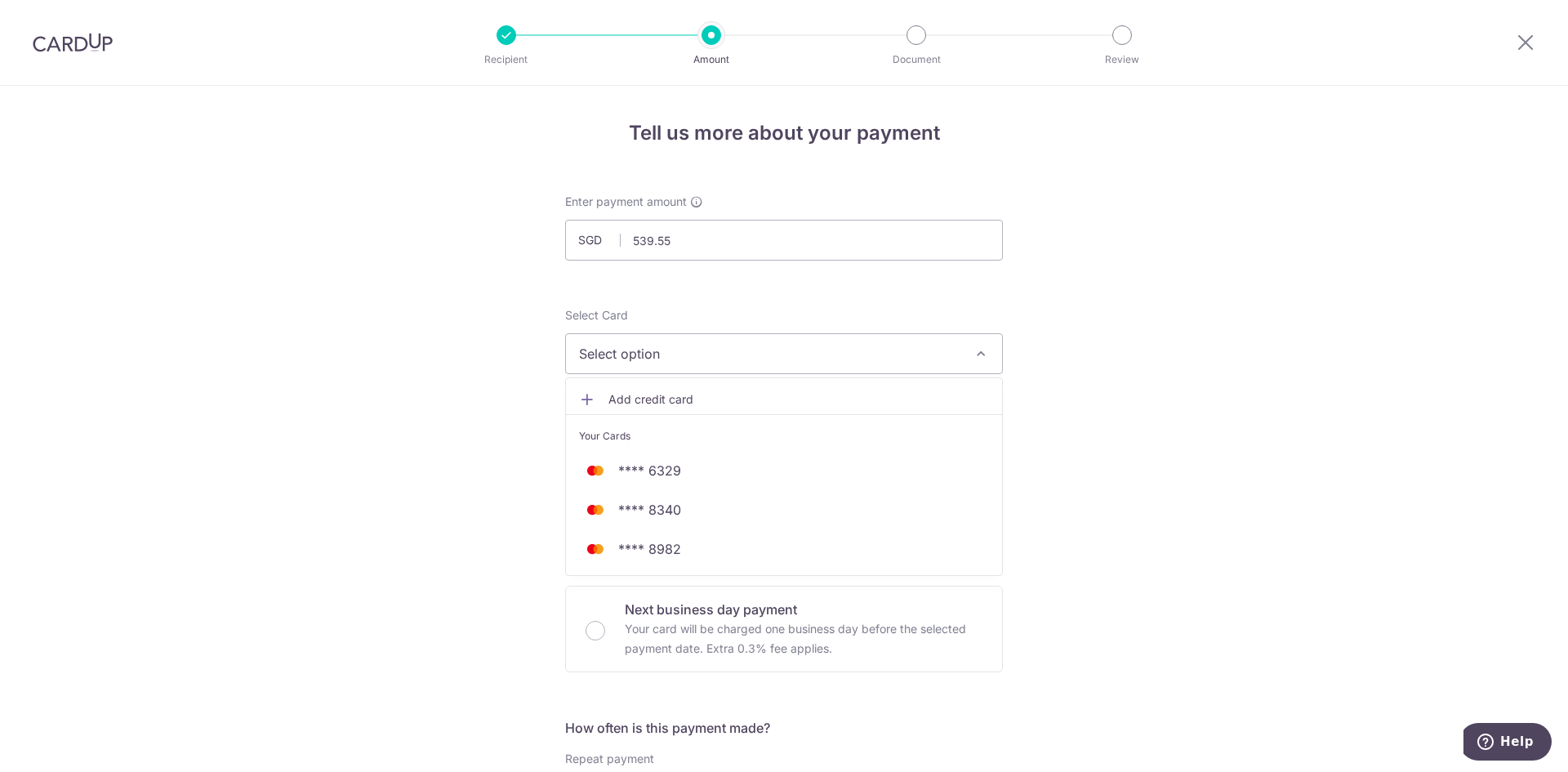
click at [684, 398] on span "Add credit card" at bounding box center [799, 399] width 381 height 17
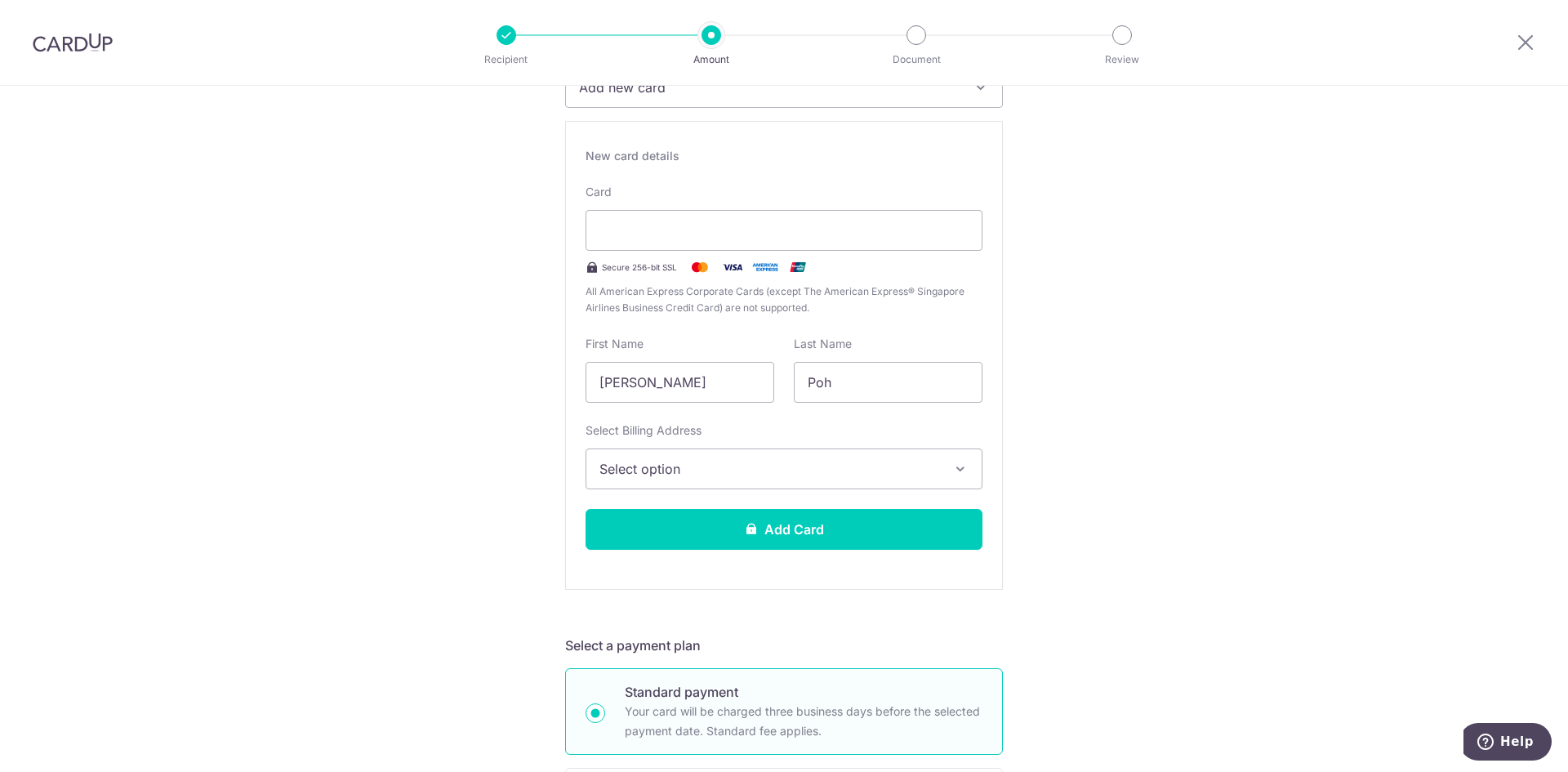
scroll to position [327, 0]
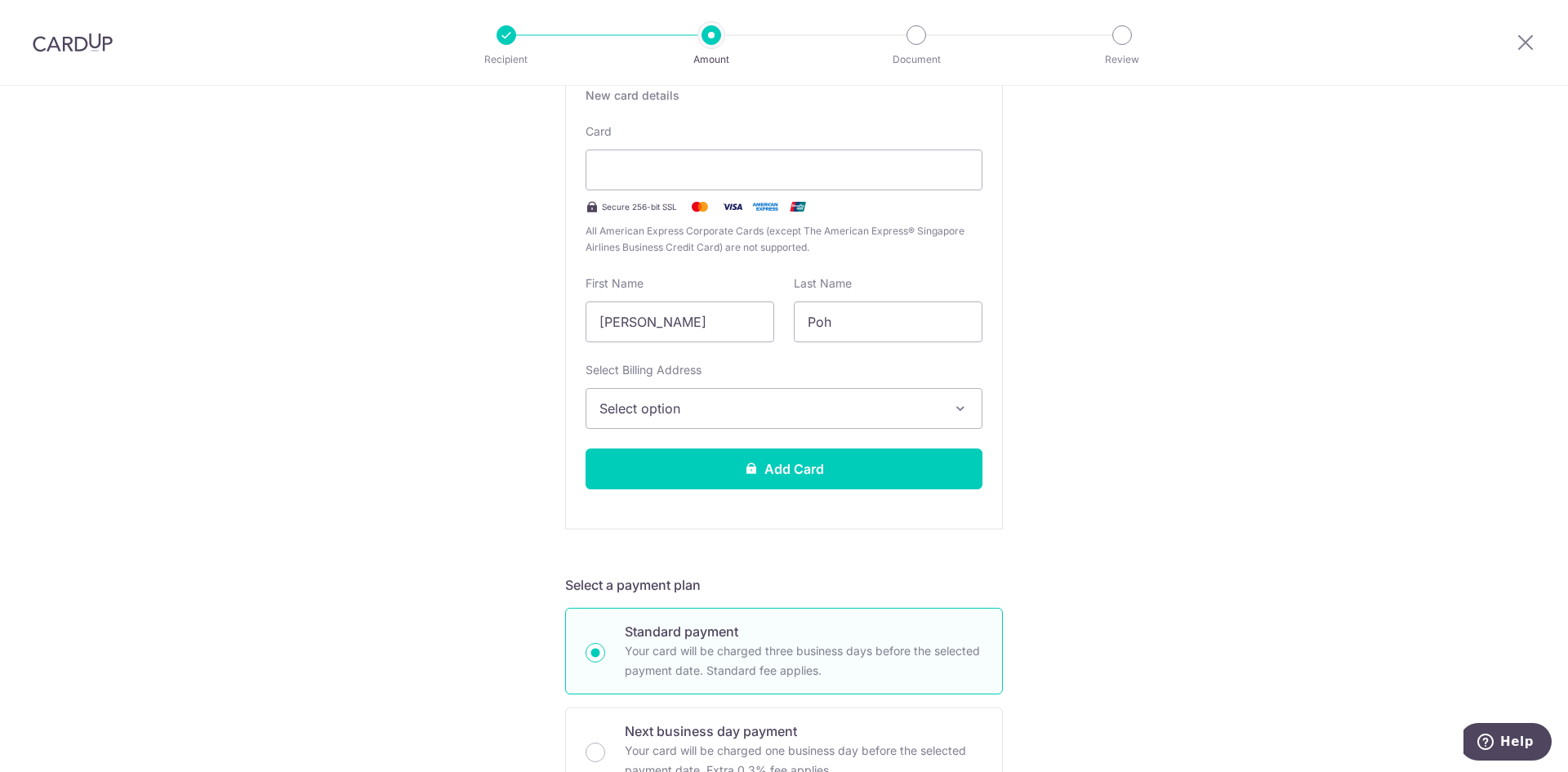
click at [820, 408] on span "Select option" at bounding box center [769, 408] width 339 height 20
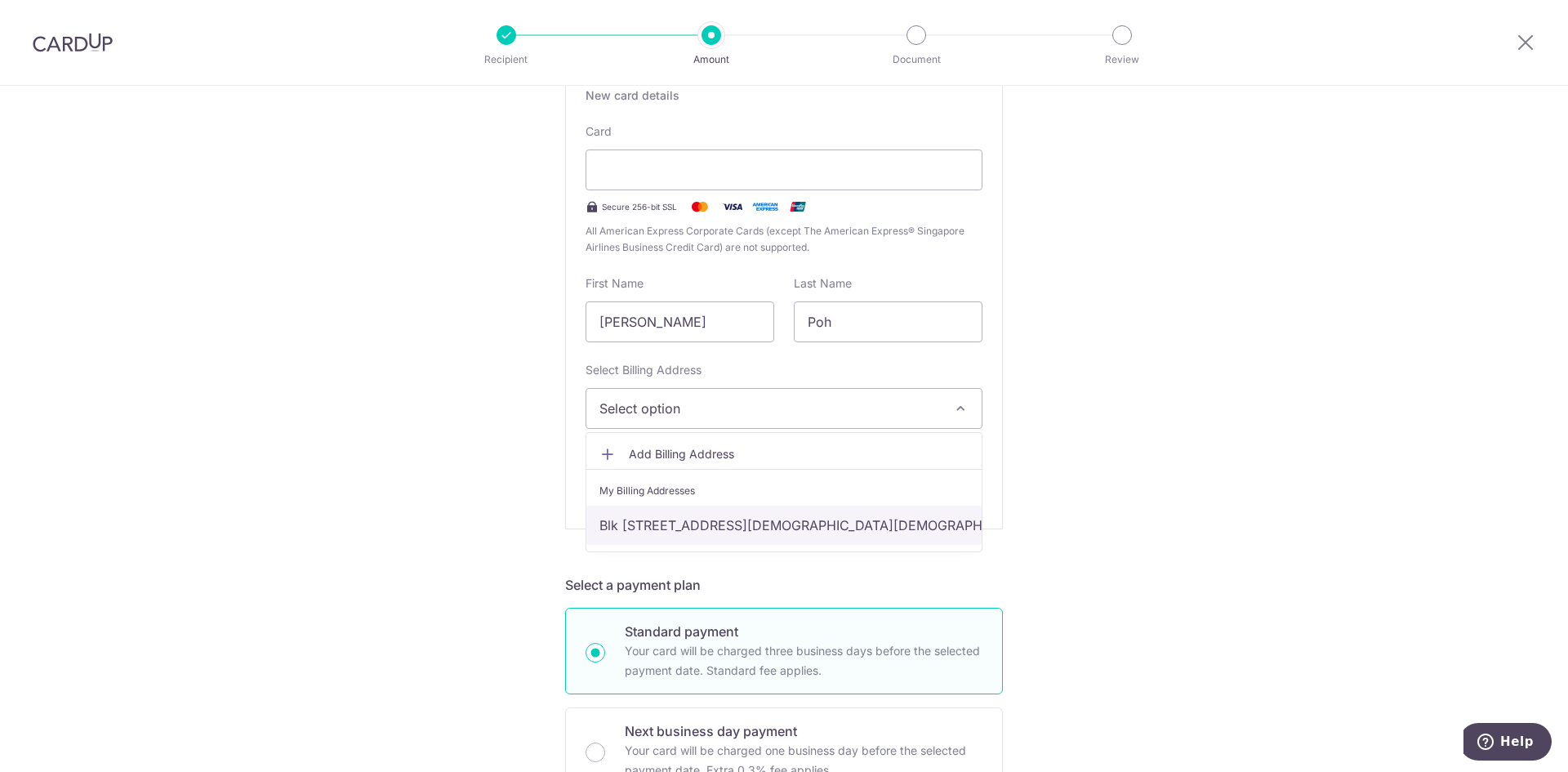
click at [689, 527] on link "Blk 1 Punggol Field Walk #08-02, Flo Residence, Singapore, North East, Singapor…" at bounding box center [783, 525] width 395 height 39
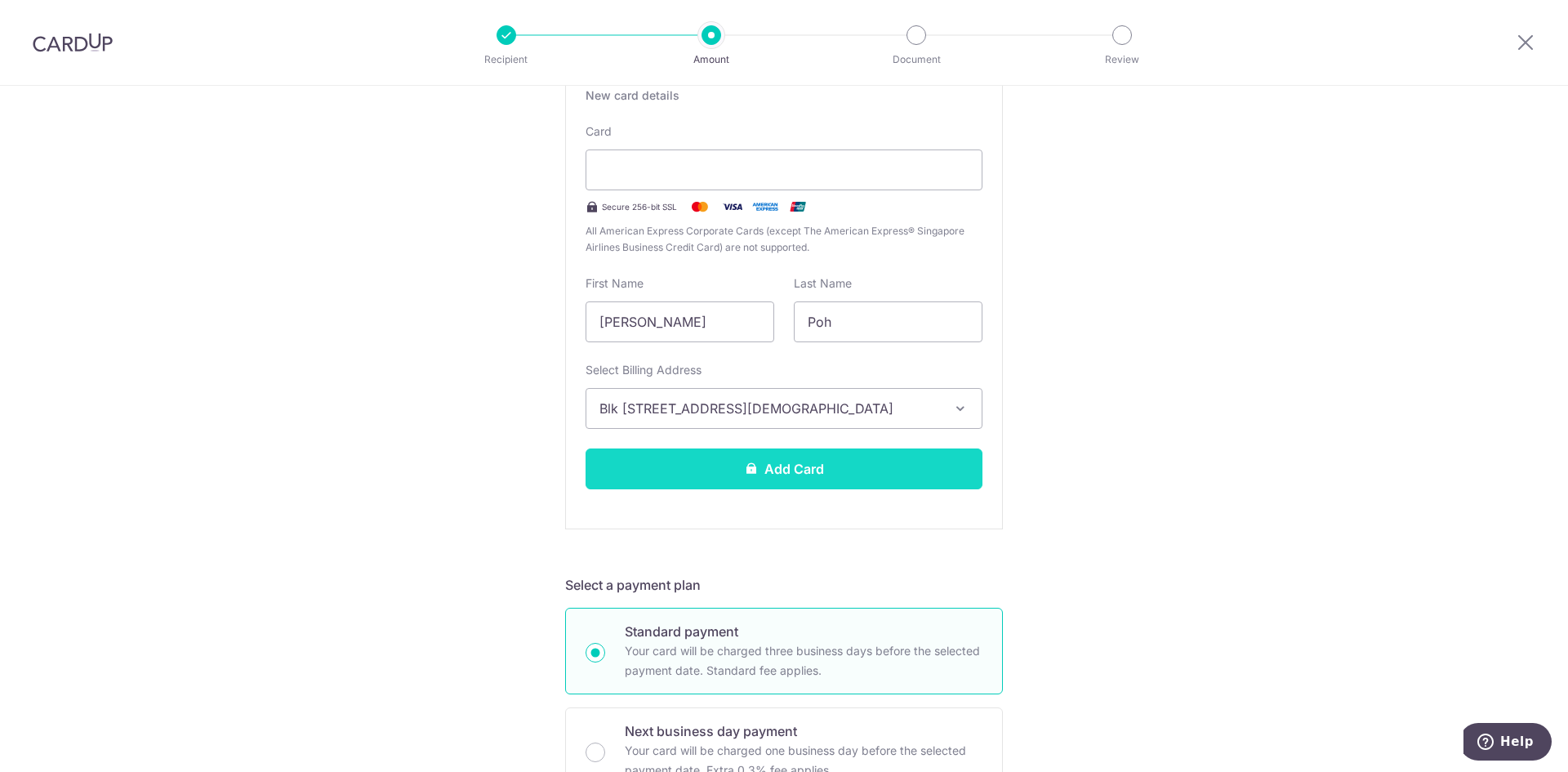
click at [840, 480] on button "Add Card" at bounding box center [783, 468] width 397 height 41
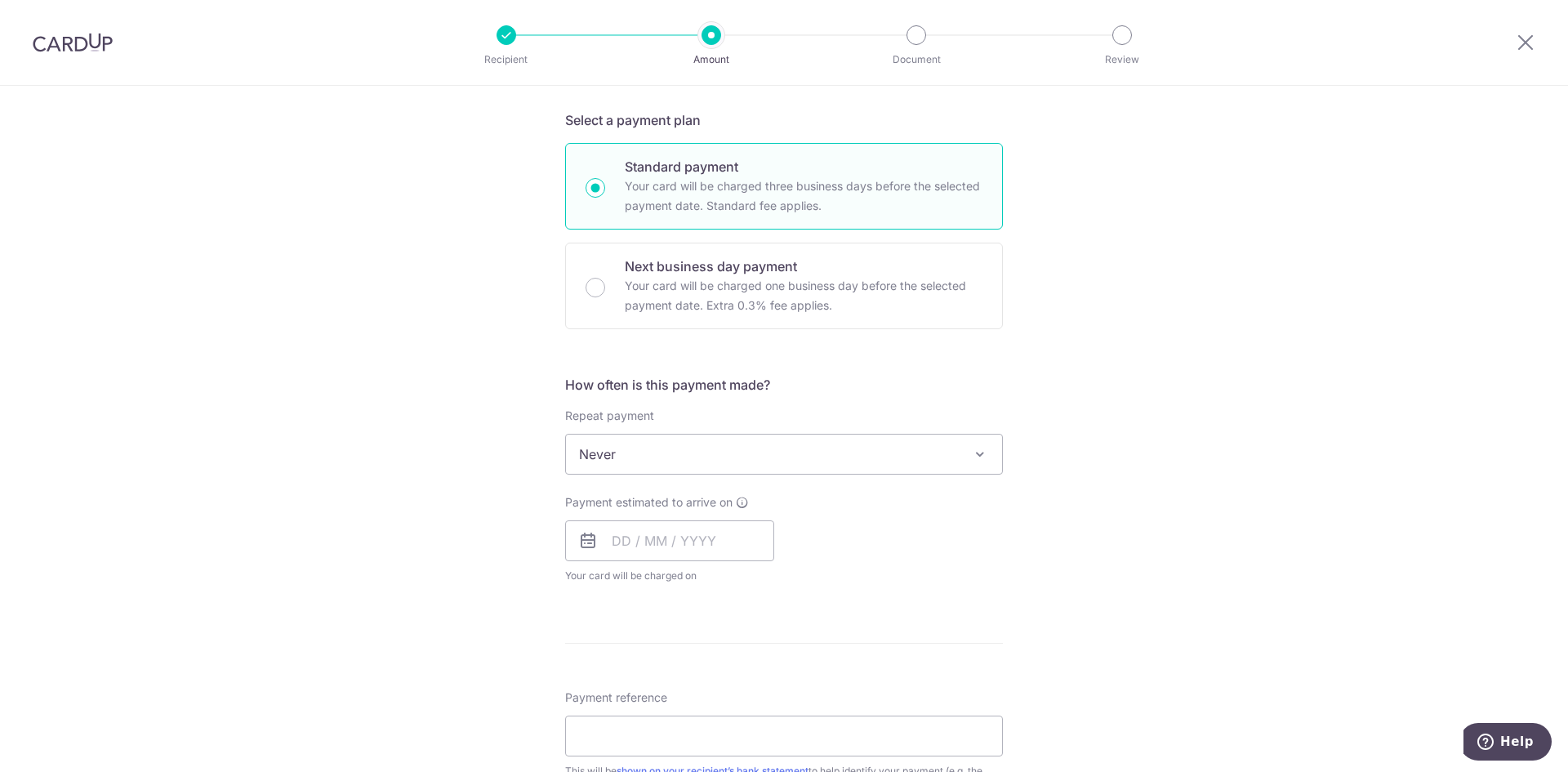
scroll to position [327, 0]
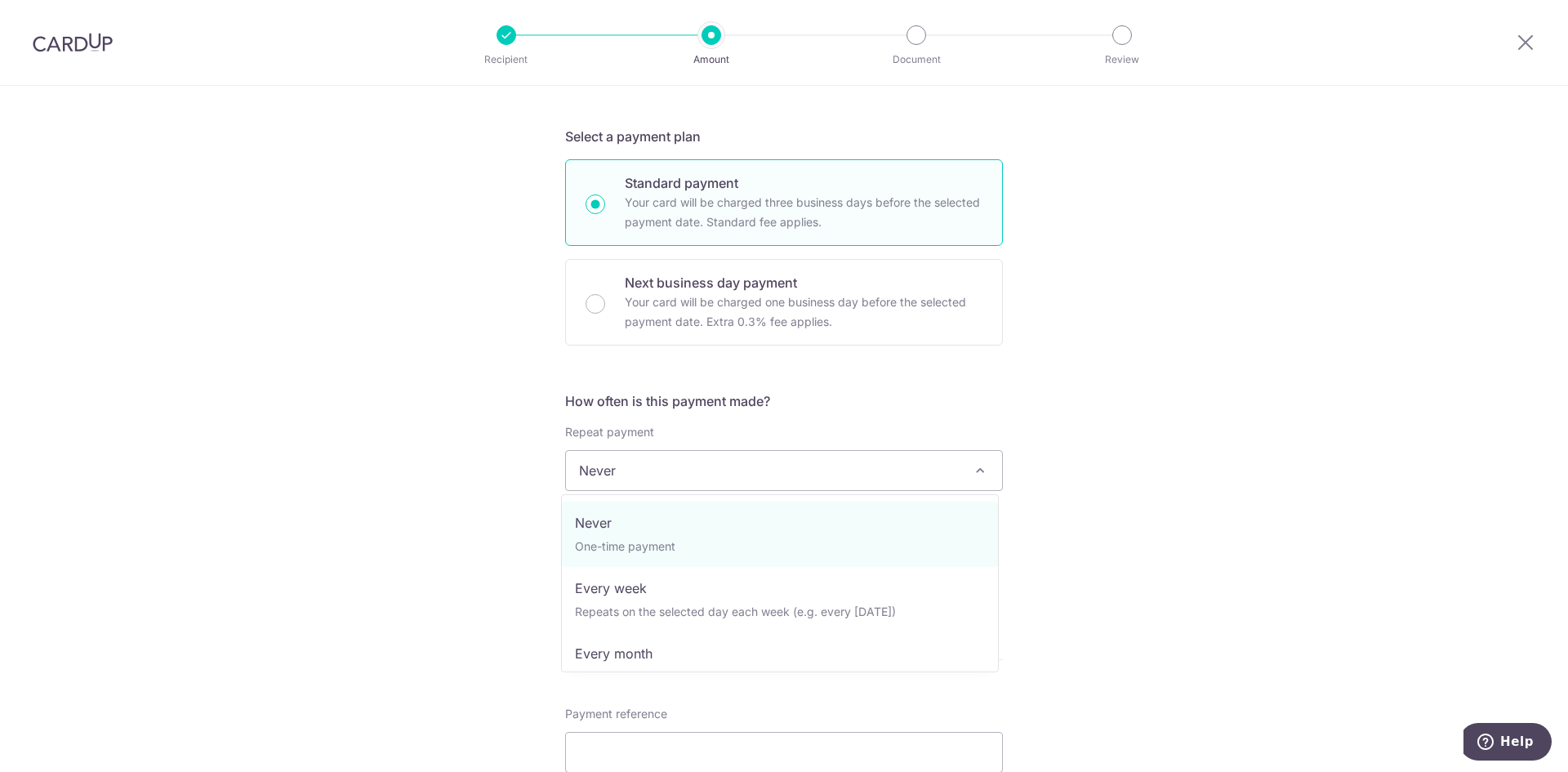
click at [889, 476] on span "Never" at bounding box center [783, 470] width 436 height 39
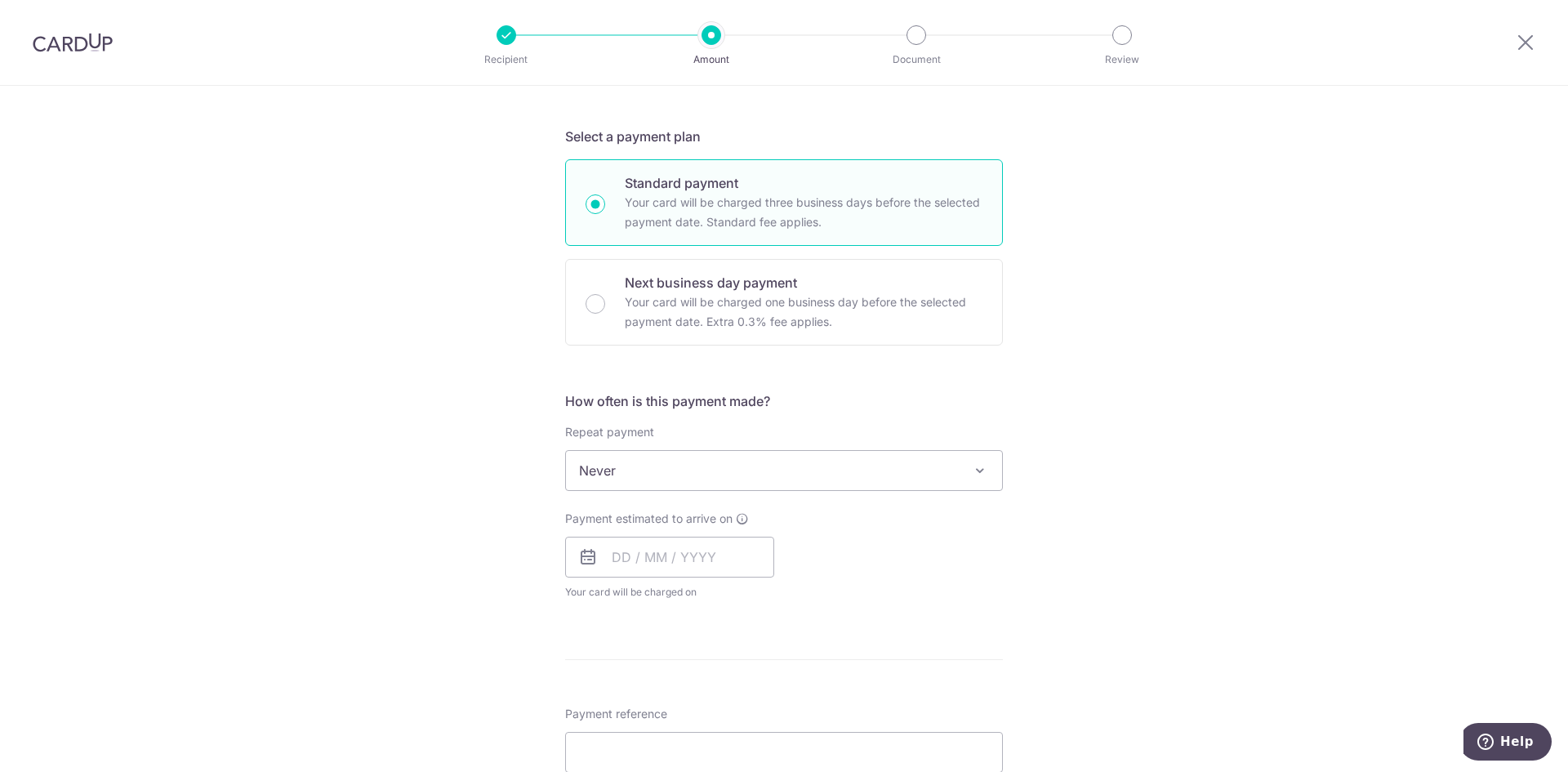
click at [889, 476] on span "Never" at bounding box center [783, 470] width 436 height 39
click at [1128, 495] on div "Tell us more about your payment Enter payment amount SGD 539.55 539.55 Card add…" at bounding box center [784, 498] width 1568 height 1478
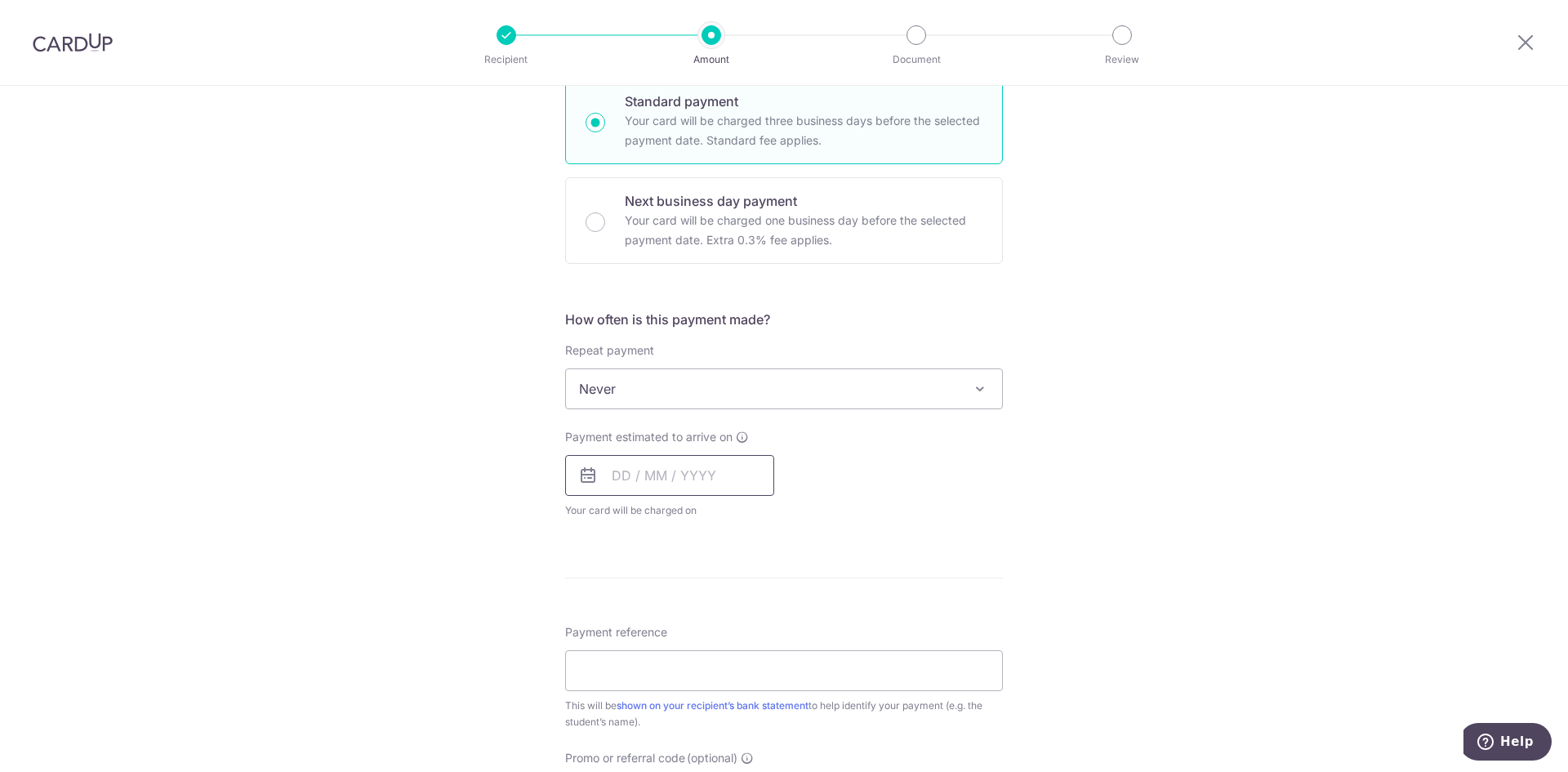
click at [622, 479] on input "text" at bounding box center [670, 475] width 209 height 41
click at [629, 695] on link "22" at bounding box center [632, 690] width 26 height 27
type input "[DATE]"
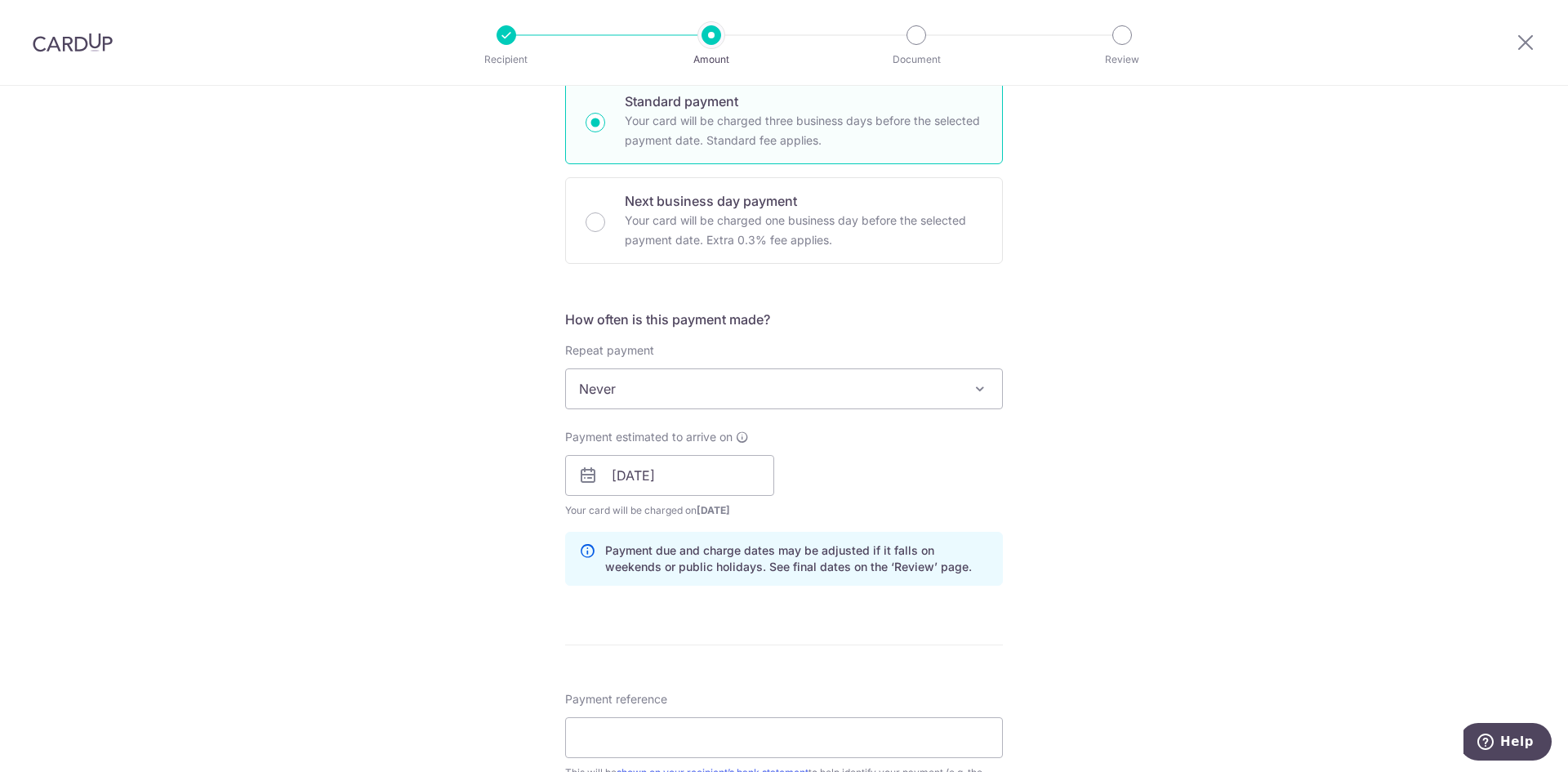
click at [1142, 510] on div "Tell us more about your payment Enter payment amount SGD 539.55 539.55 Card add…" at bounding box center [784, 449] width 1568 height 1545
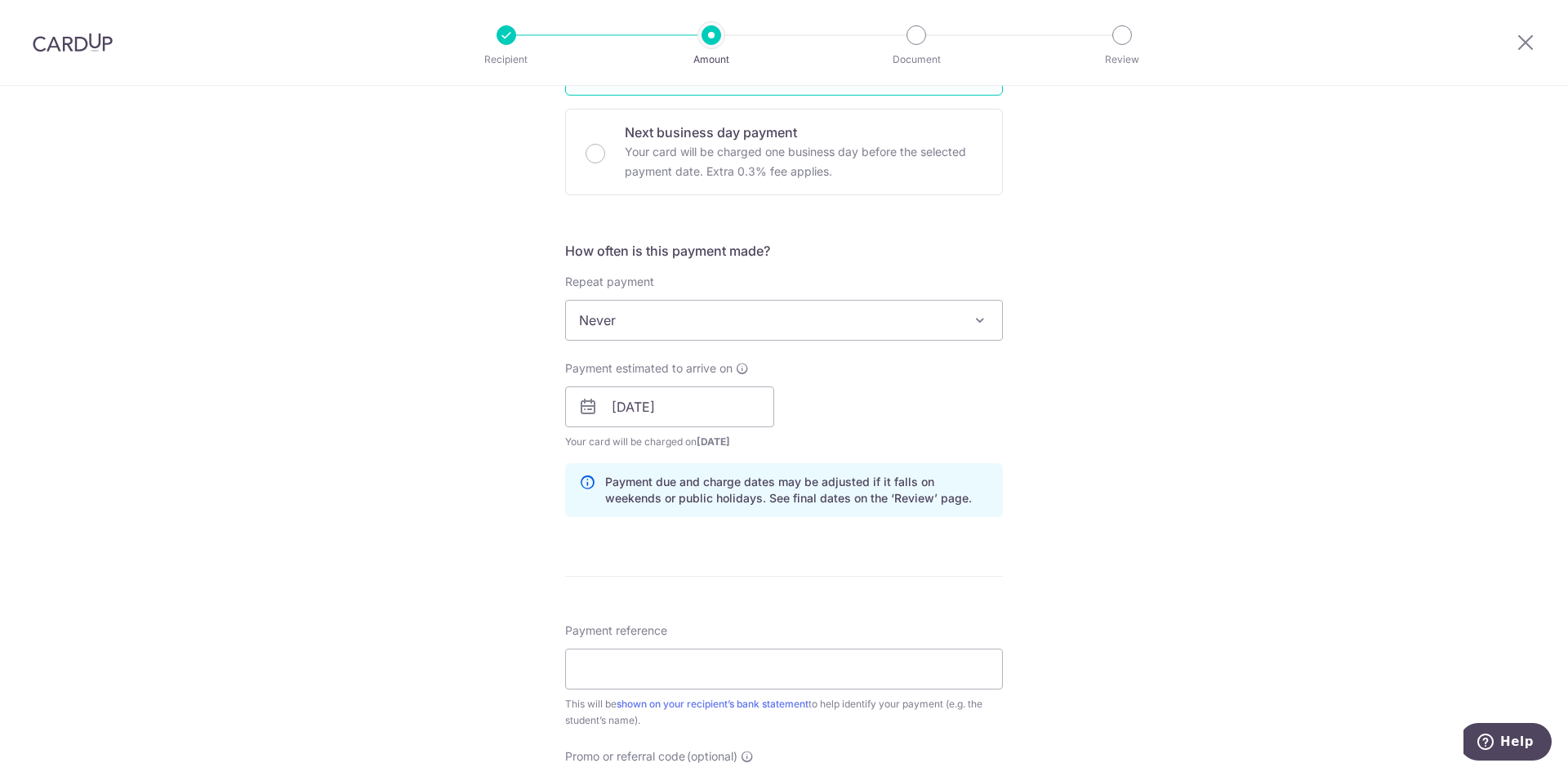
scroll to position [572, 0]
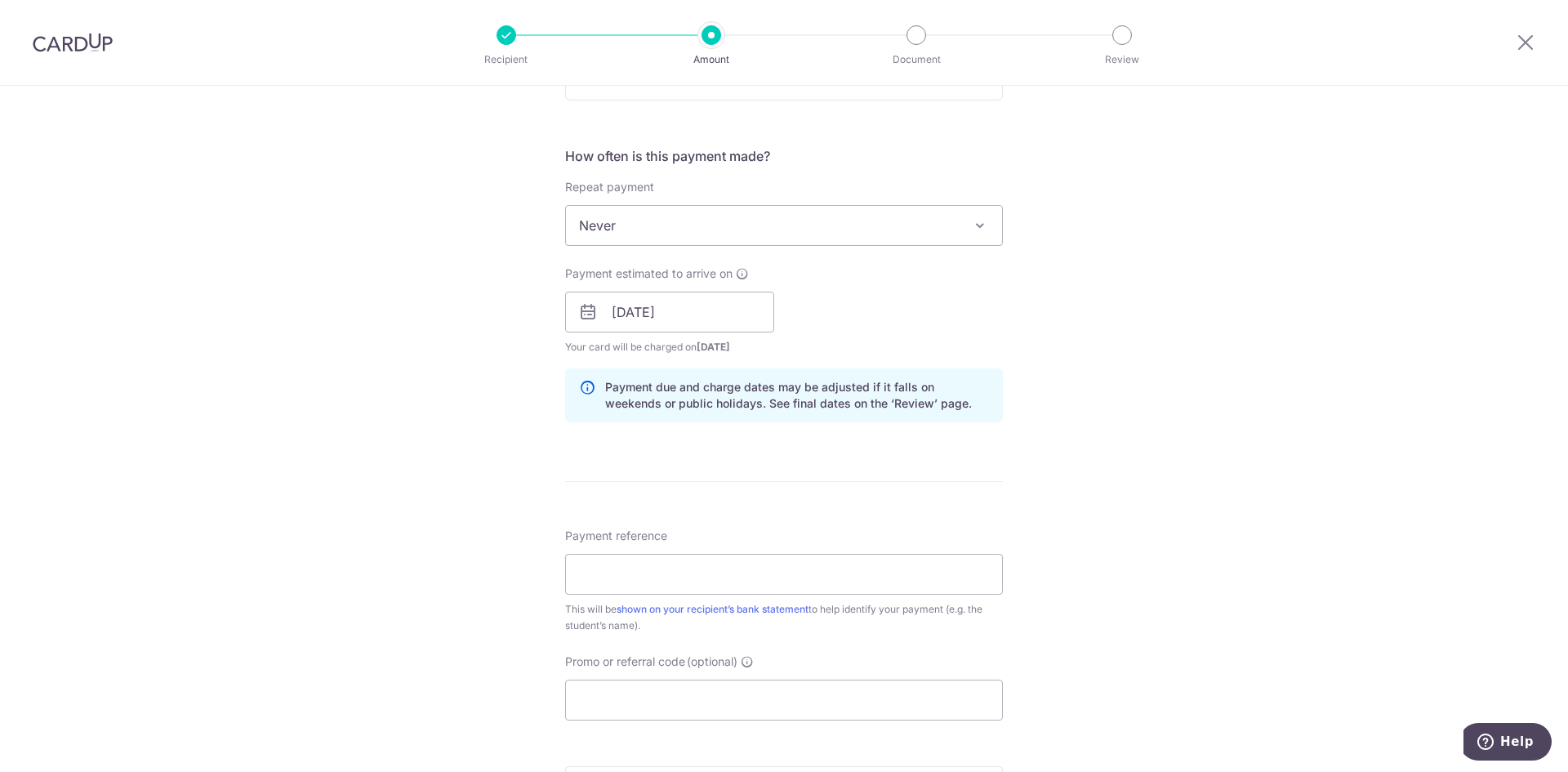
click at [1115, 504] on div "Tell us more about your payment Enter payment amount SGD 539.55 539.55 Card add…" at bounding box center [784, 286] width 1568 height 1545
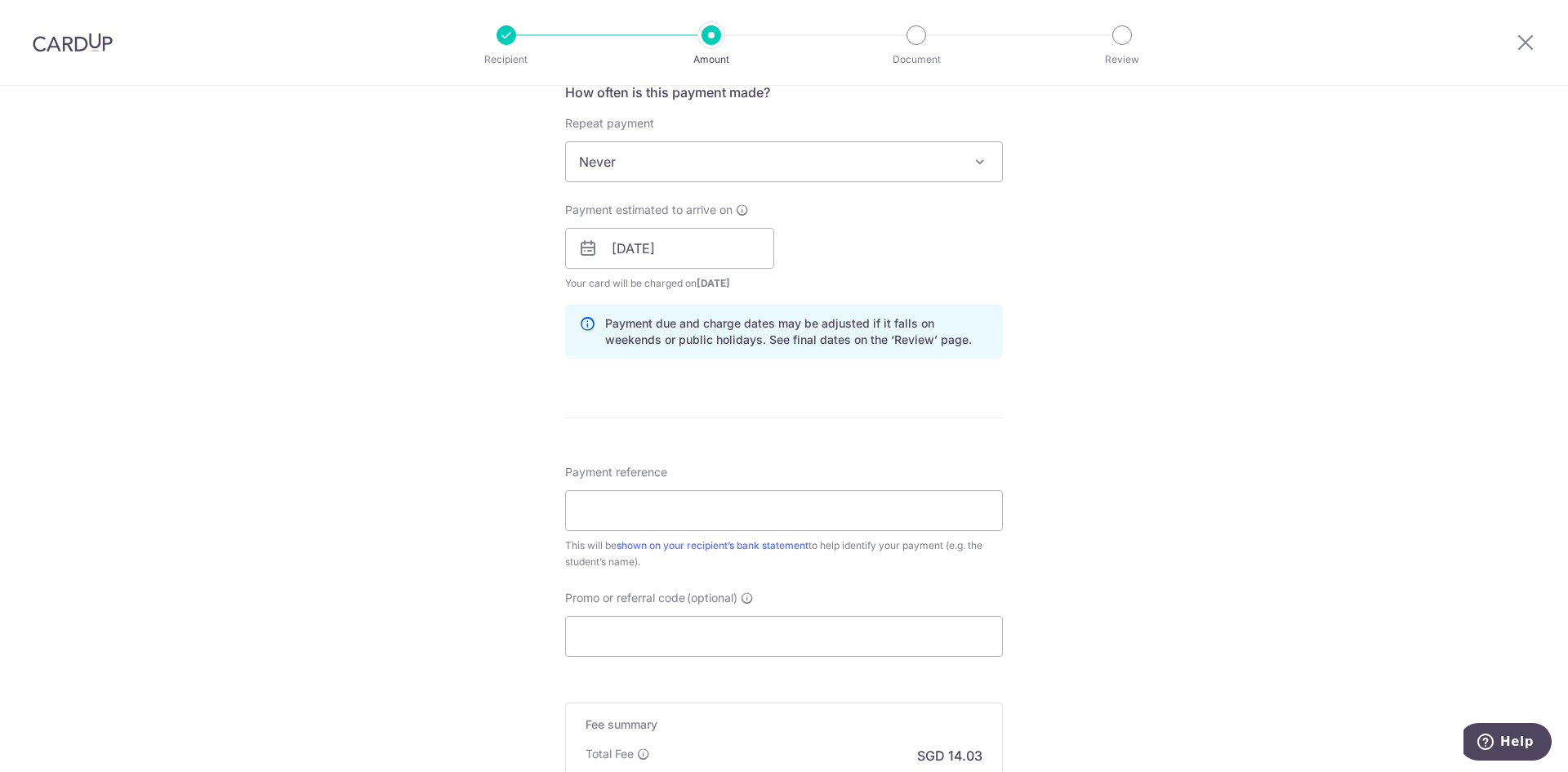
scroll to position [736, 0]
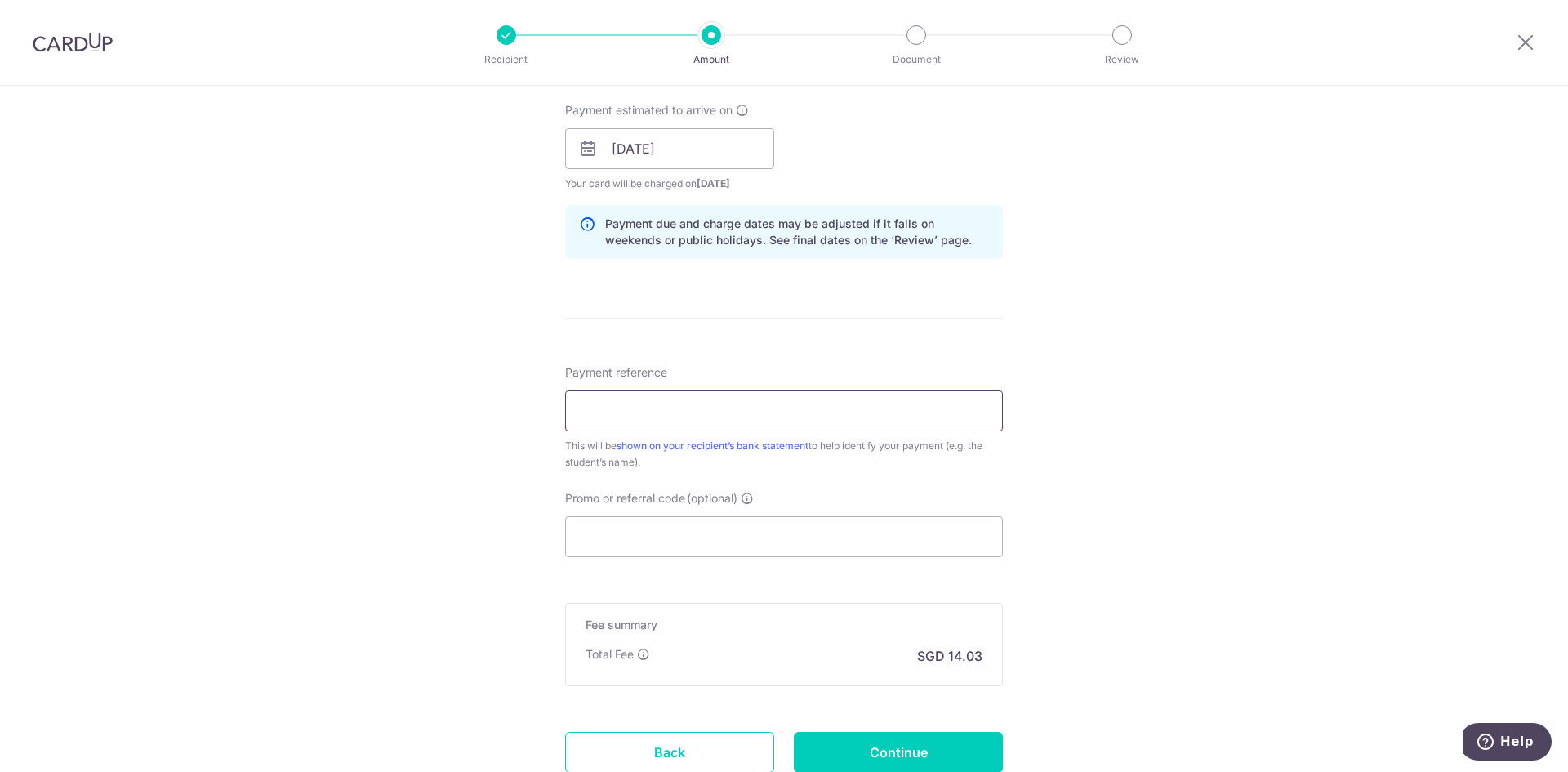
click at [764, 404] on input "Payment reference" at bounding box center [784, 410] width 438 height 41
click at [660, 413] on input "Payment reference" at bounding box center [784, 410] width 438 height 41
paste input "MS_0089669_2COGKU"
type input "MS_0089669_2COGKU"
click at [1203, 513] on div "Tell us more about your payment Enter payment amount SGD 539.55 539.55 Card add…" at bounding box center [784, 123] width 1568 height 1545
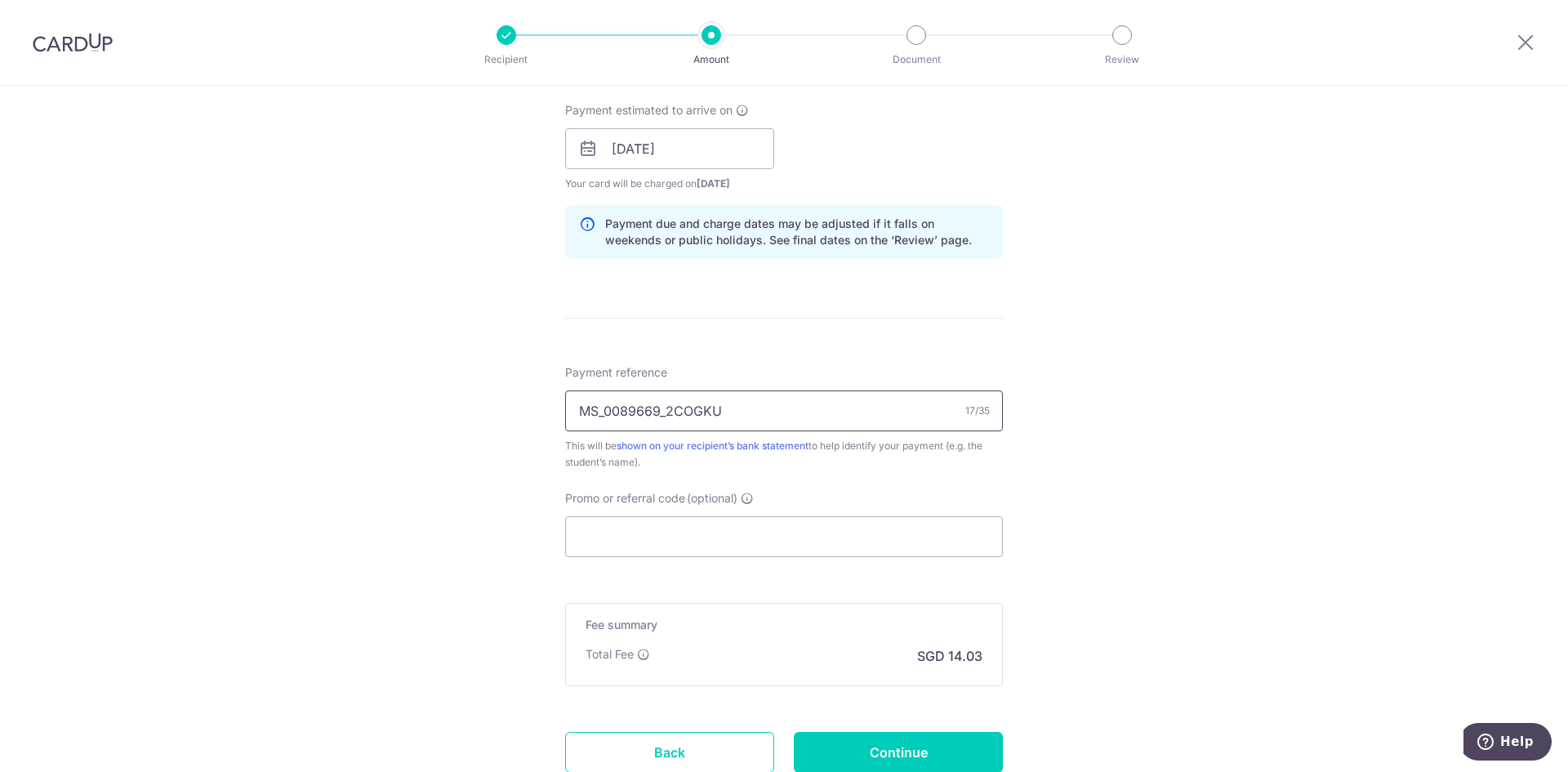
click at [729, 413] on input "MS_0089669_2COGKU" at bounding box center [784, 410] width 438 height 41
click at [1157, 571] on div "Tell us more about your payment Enter payment amount SGD 539.55 539.55 Card add…" at bounding box center [784, 123] width 1568 height 1545
click at [690, 533] on input "Promo or referral code (optional)" at bounding box center [784, 536] width 438 height 41
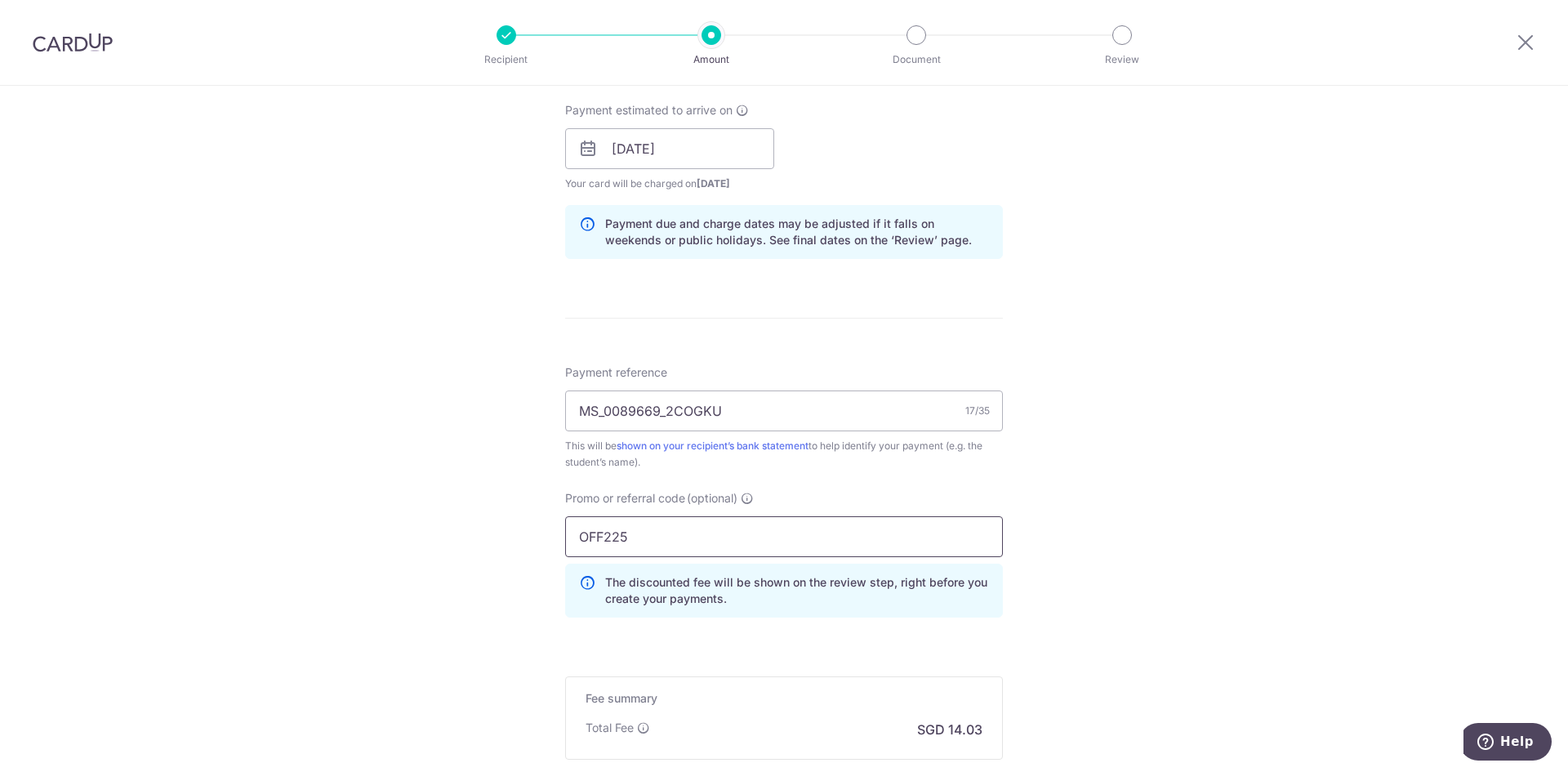
type input "OFF225"
click at [1145, 580] on div "Tell us more about your payment Enter payment amount SGD 539.55 539.55 Card add…" at bounding box center [784, 160] width 1568 height 1619
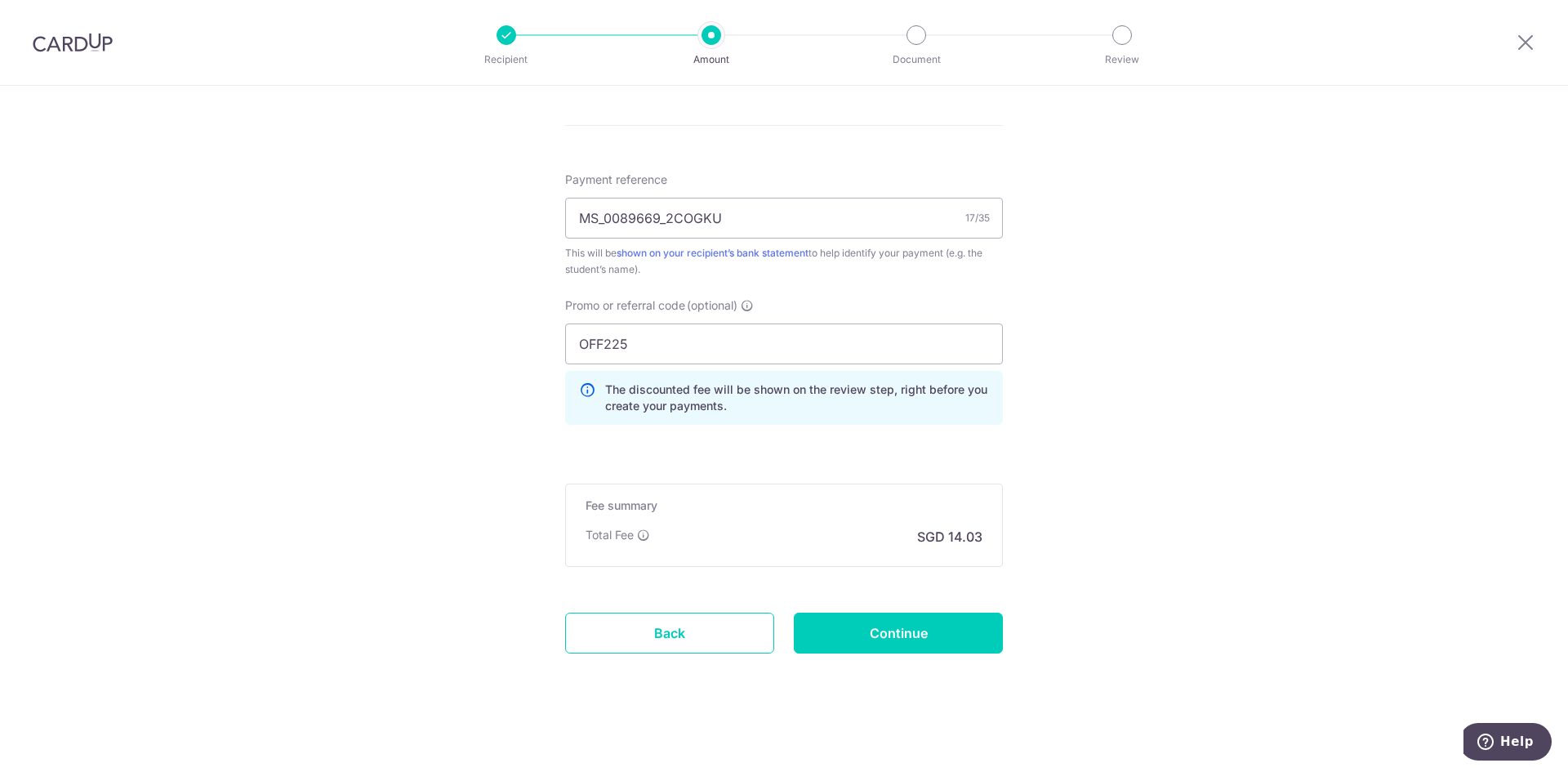
scroll to position [932, 0]
click at [884, 634] on input "Continue" at bounding box center [898, 629] width 209 height 41
type input "Create Schedule"
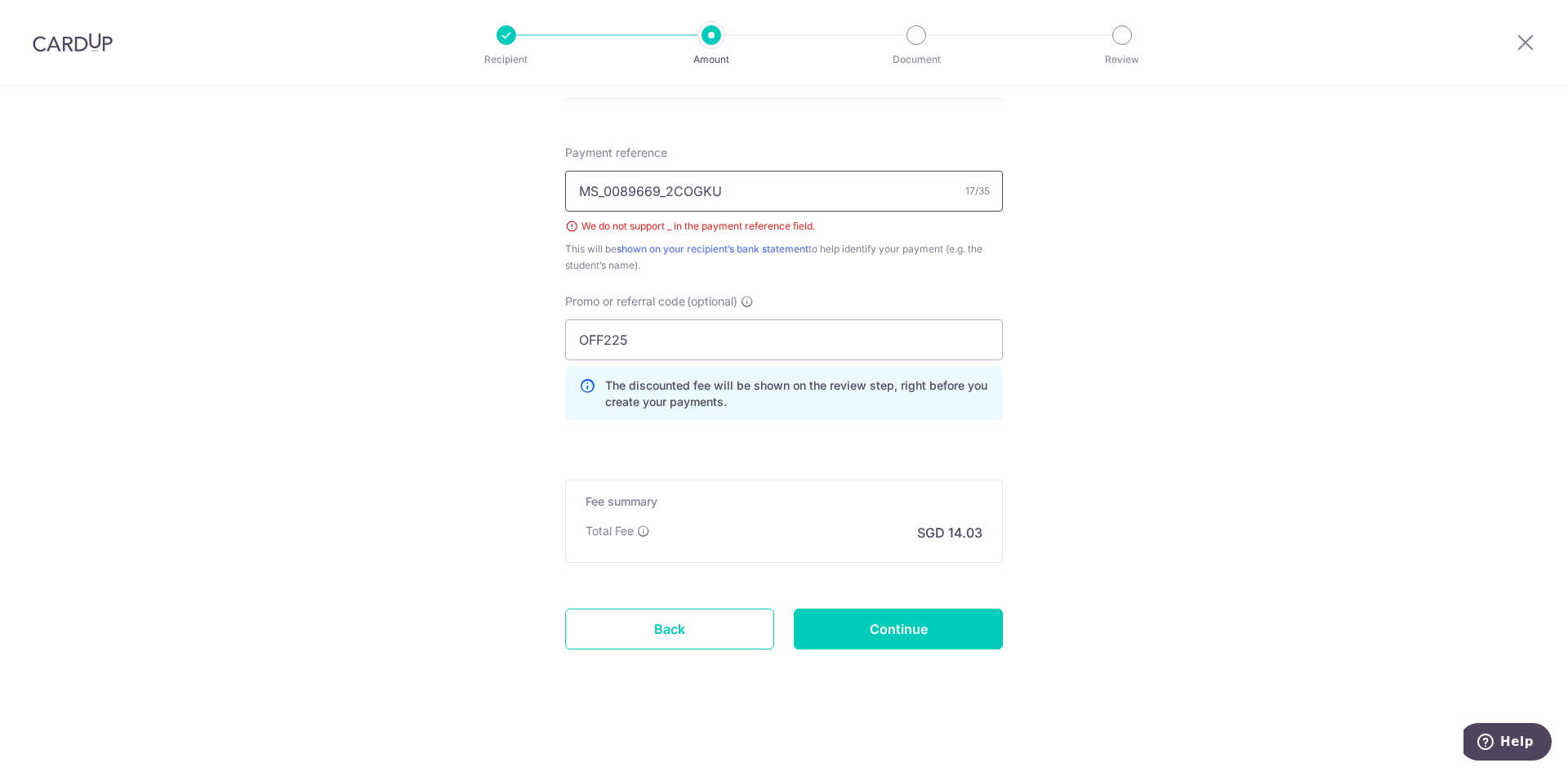
drag, startPoint x: 786, startPoint y: 190, endPoint x: 421, endPoint y: 182, distance: 365.1
click at [617, 191] on input "Payment reference" at bounding box center [784, 191] width 438 height 41
paste input "0089669"
click at [575, 191] on input "0089669" at bounding box center [784, 191] width 438 height 41
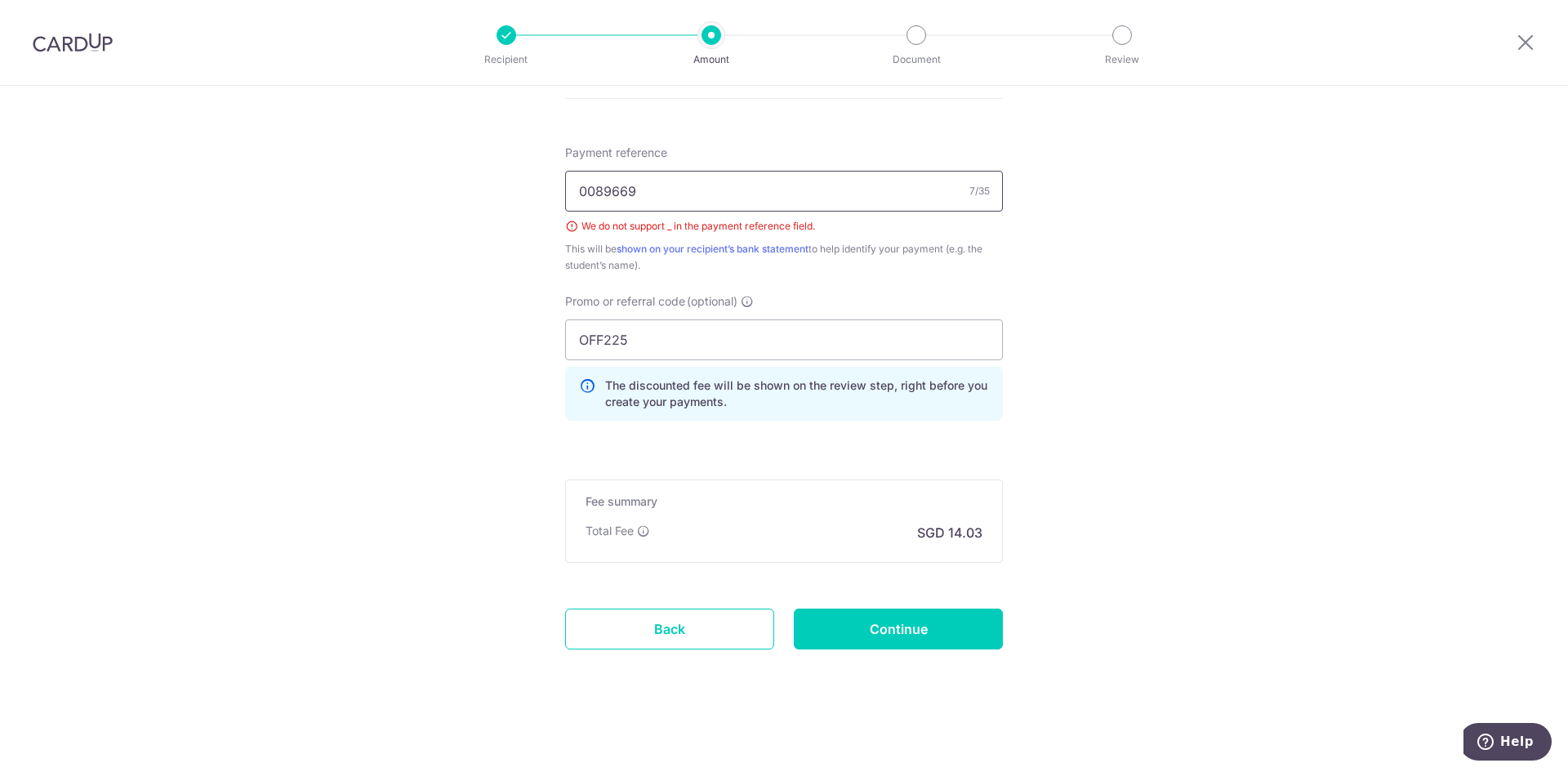
paste input "Poh Yu Tong Amelia"
type input "Poh Yu Tong Amelia 0089669"
click at [878, 625] on input "Continue" at bounding box center [898, 629] width 209 height 41
type input "Create Schedule"
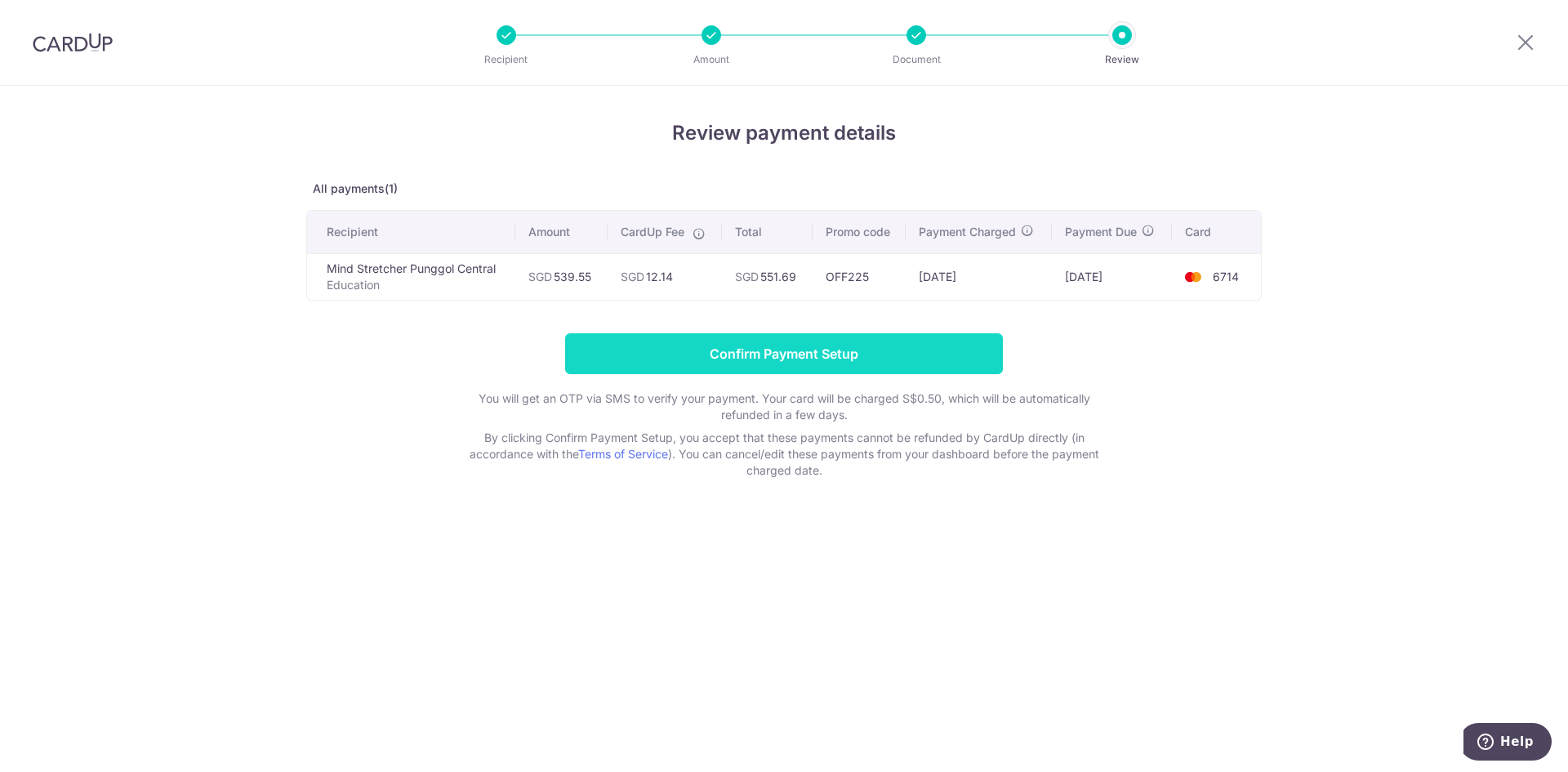
click at [837, 345] on input "Confirm Payment Setup" at bounding box center [784, 353] width 438 height 41
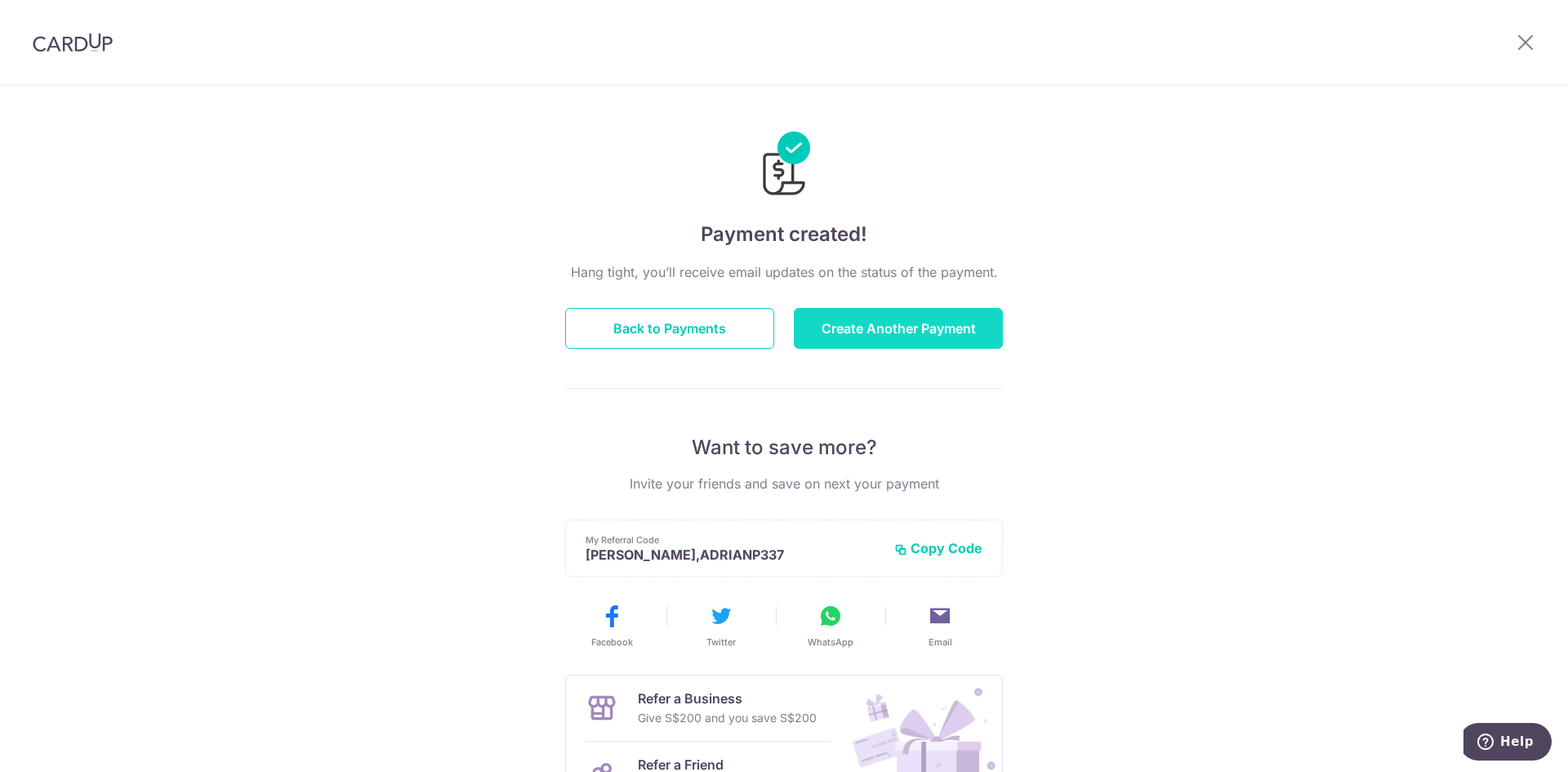
click at [922, 334] on button "Create Another Payment" at bounding box center [898, 328] width 209 height 41
click at [693, 331] on button "Back to Payments" at bounding box center [670, 328] width 209 height 41
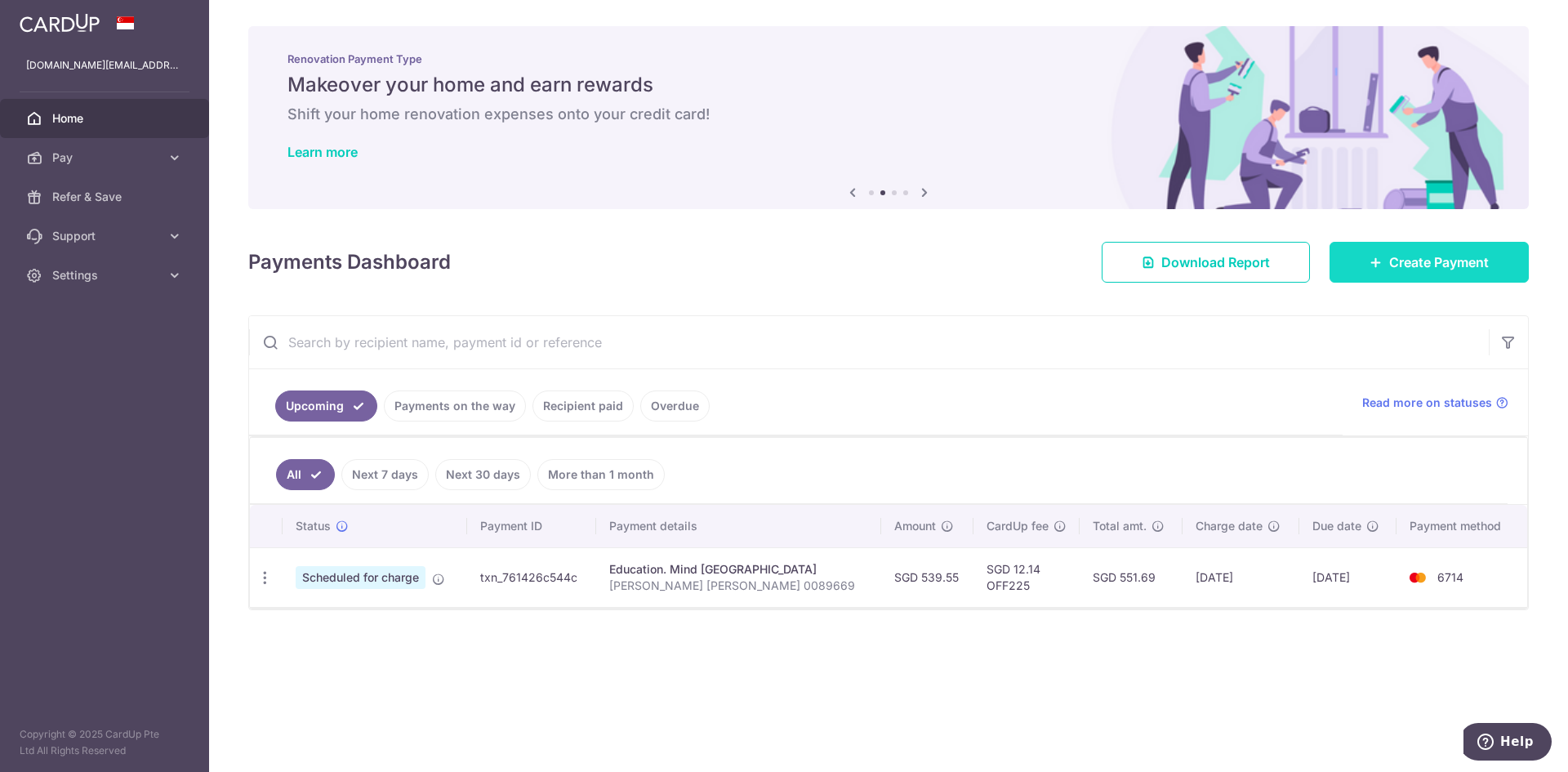
click at [1425, 264] on span "Create Payment" at bounding box center [1439, 263] width 99 height 20
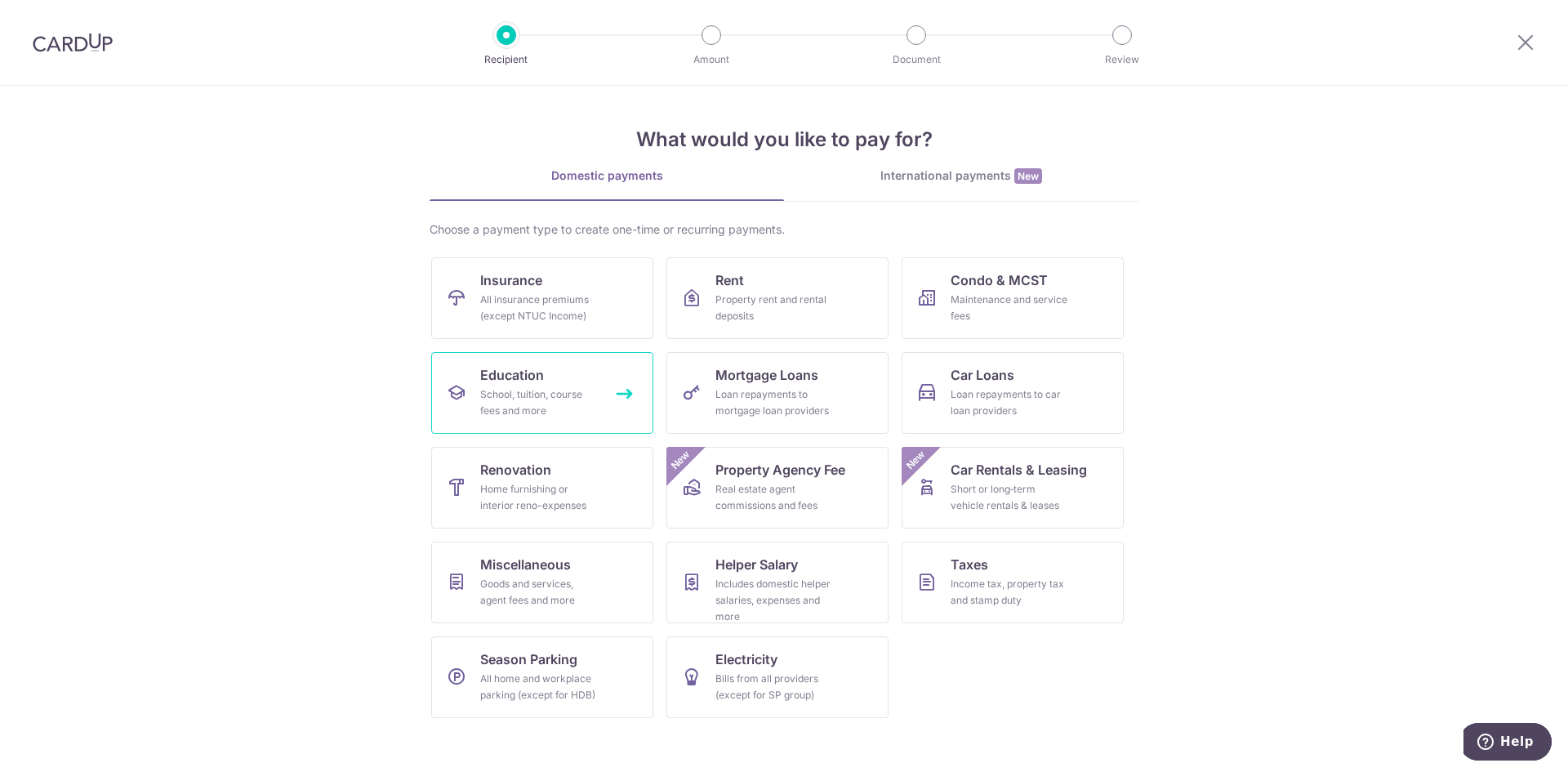
click at [534, 380] on span "Education" at bounding box center [512, 375] width 64 height 20
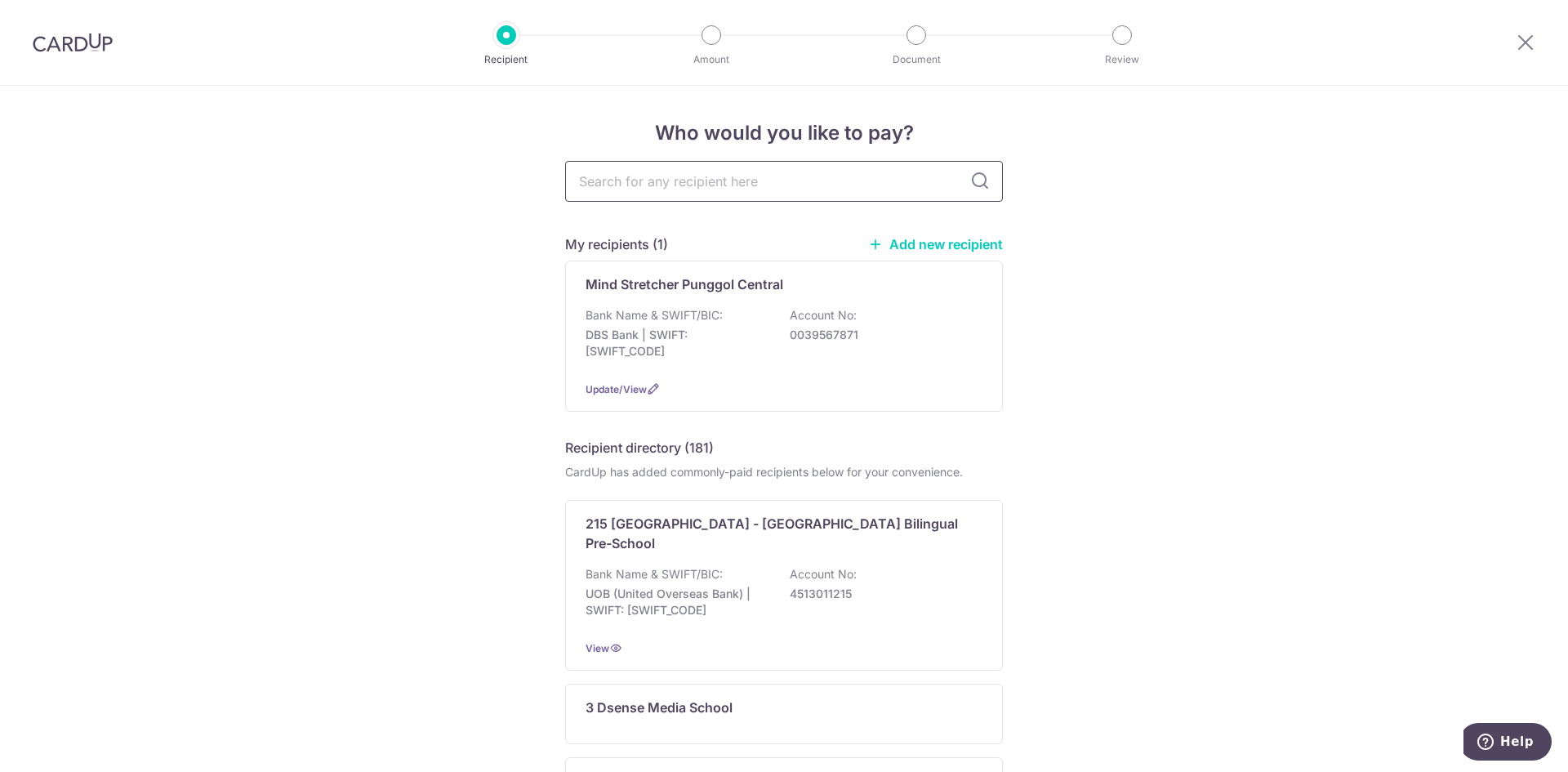
click at [782, 183] on input "text" at bounding box center [784, 181] width 438 height 41
click at [673, 326] on div "Bank Name & SWIFT/BIC: DBS Bank | SWIFT: DBSSSGSGXXX Account No: 0039567871" at bounding box center [783, 337] width 397 height 60
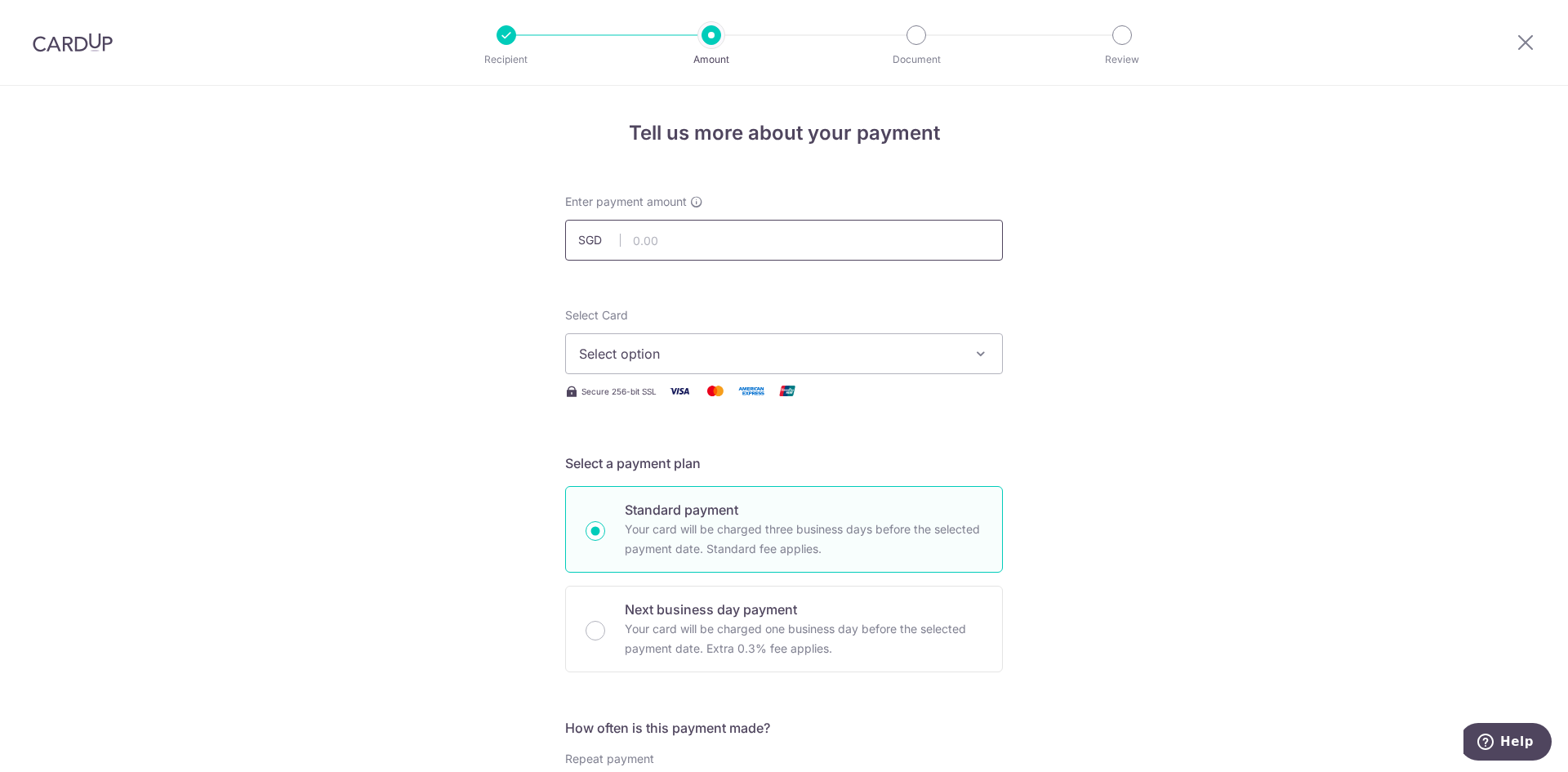
click at [646, 235] on input "text" at bounding box center [784, 239] width 438 height 41
type input "549.36"
click at [770, 340] on button "Select option" at bounding box center [784, 353] width 438 height 41
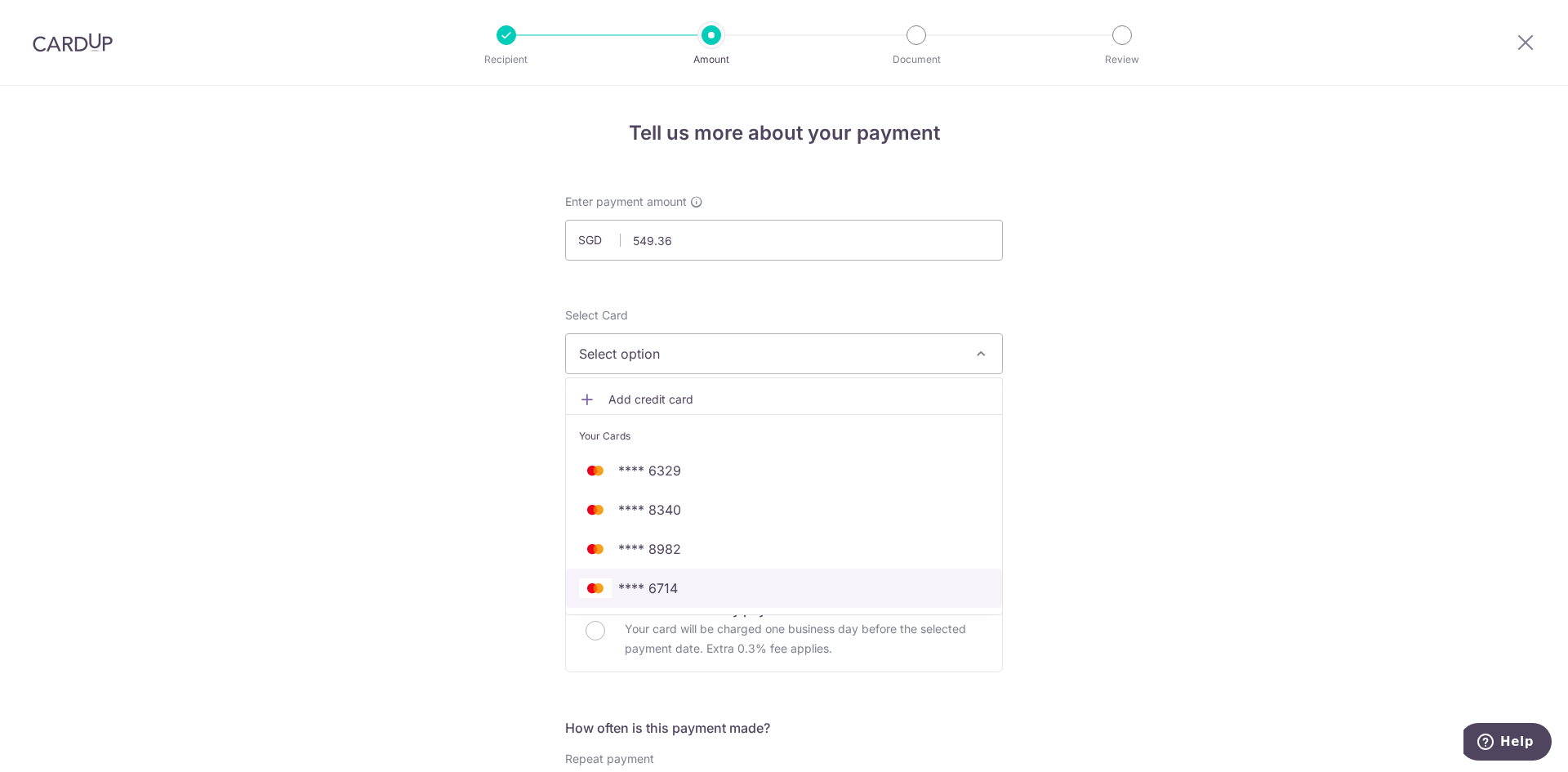
click at [661, 580] on span "**** 6714" at bounding box center [648, 588] width 60 height 20
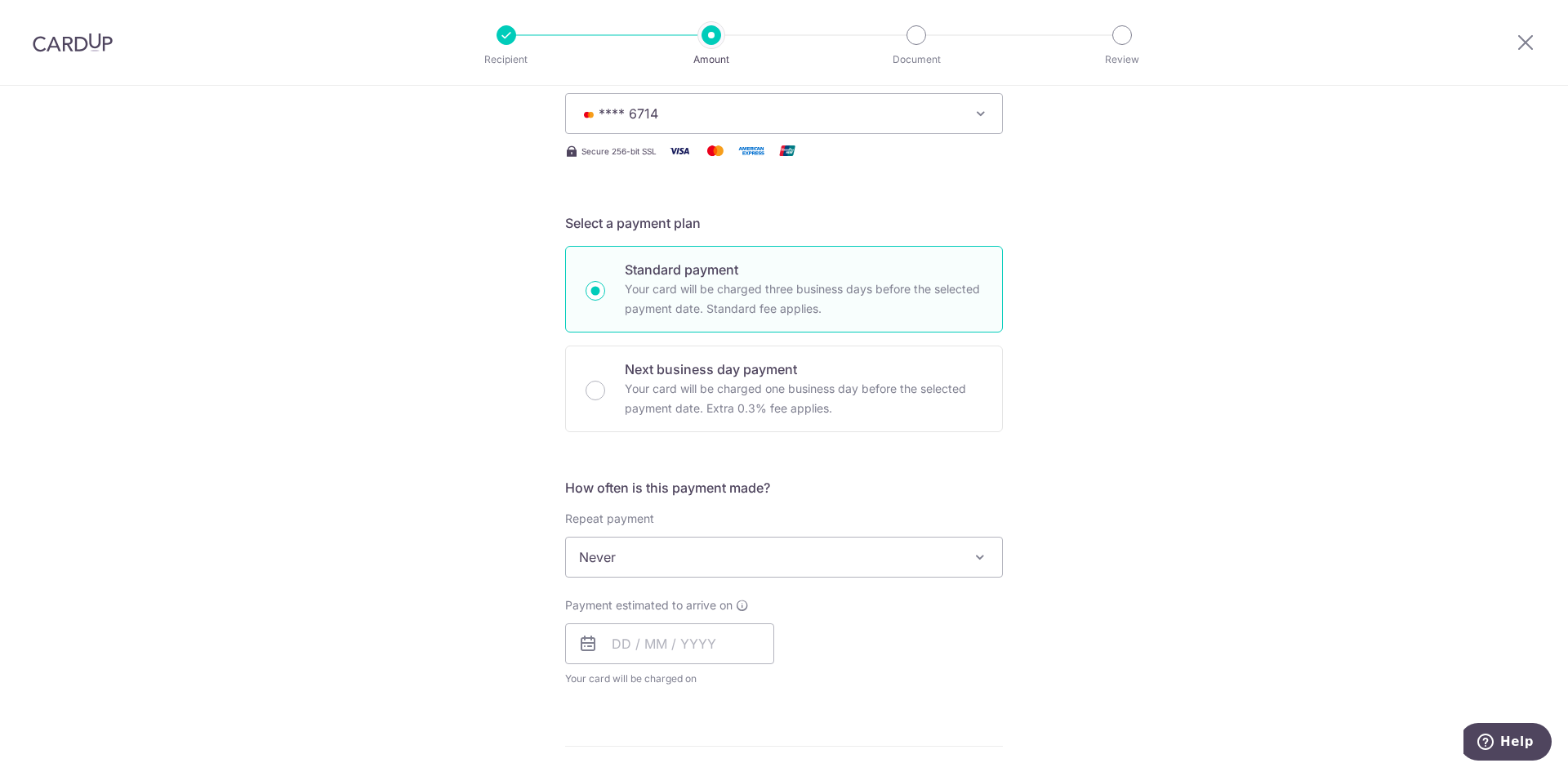
scroll to position [327, 0]
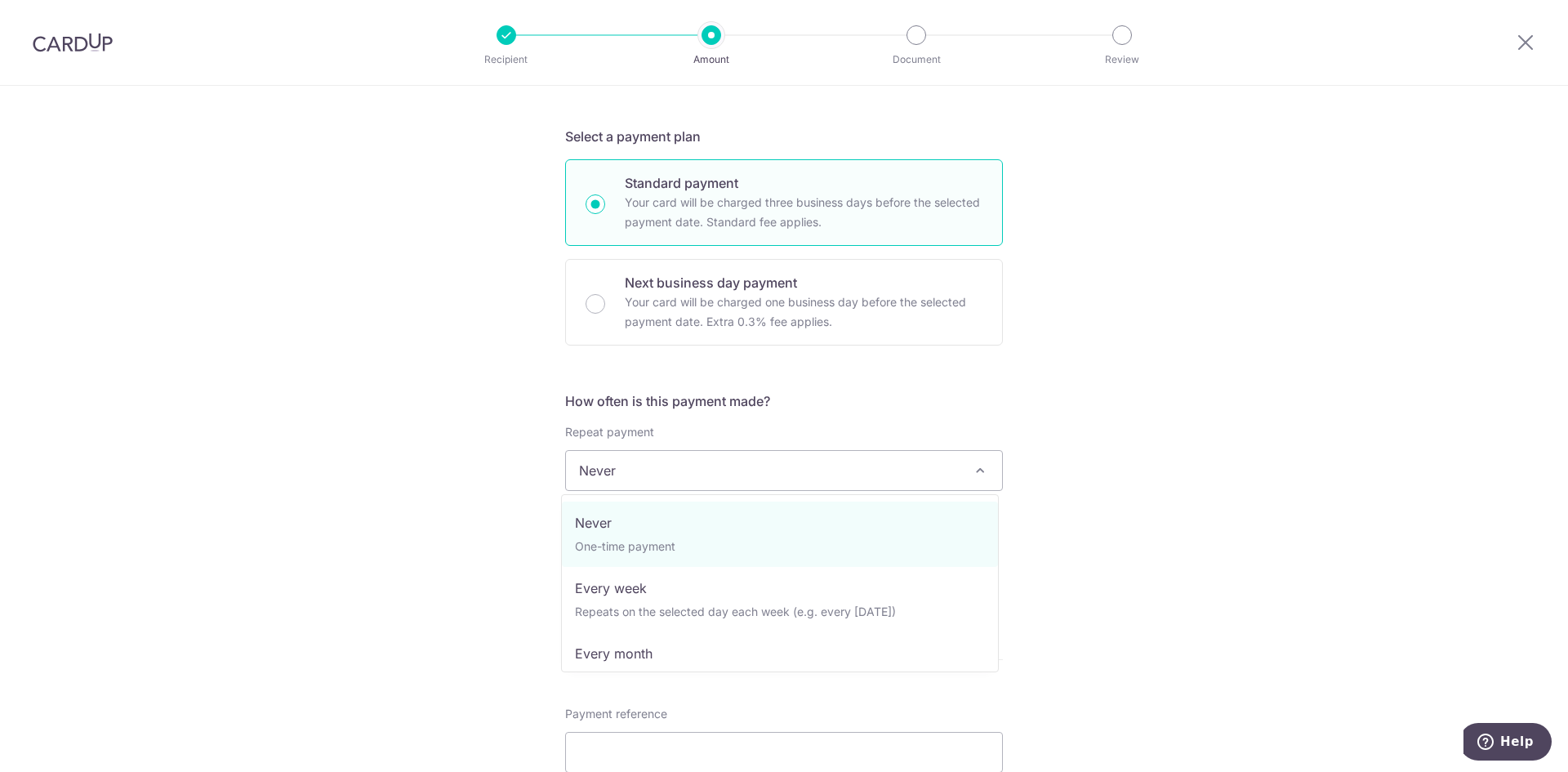
click at [857, 451] on span "Never" at bounding box center [783, 470] width 436 height 39
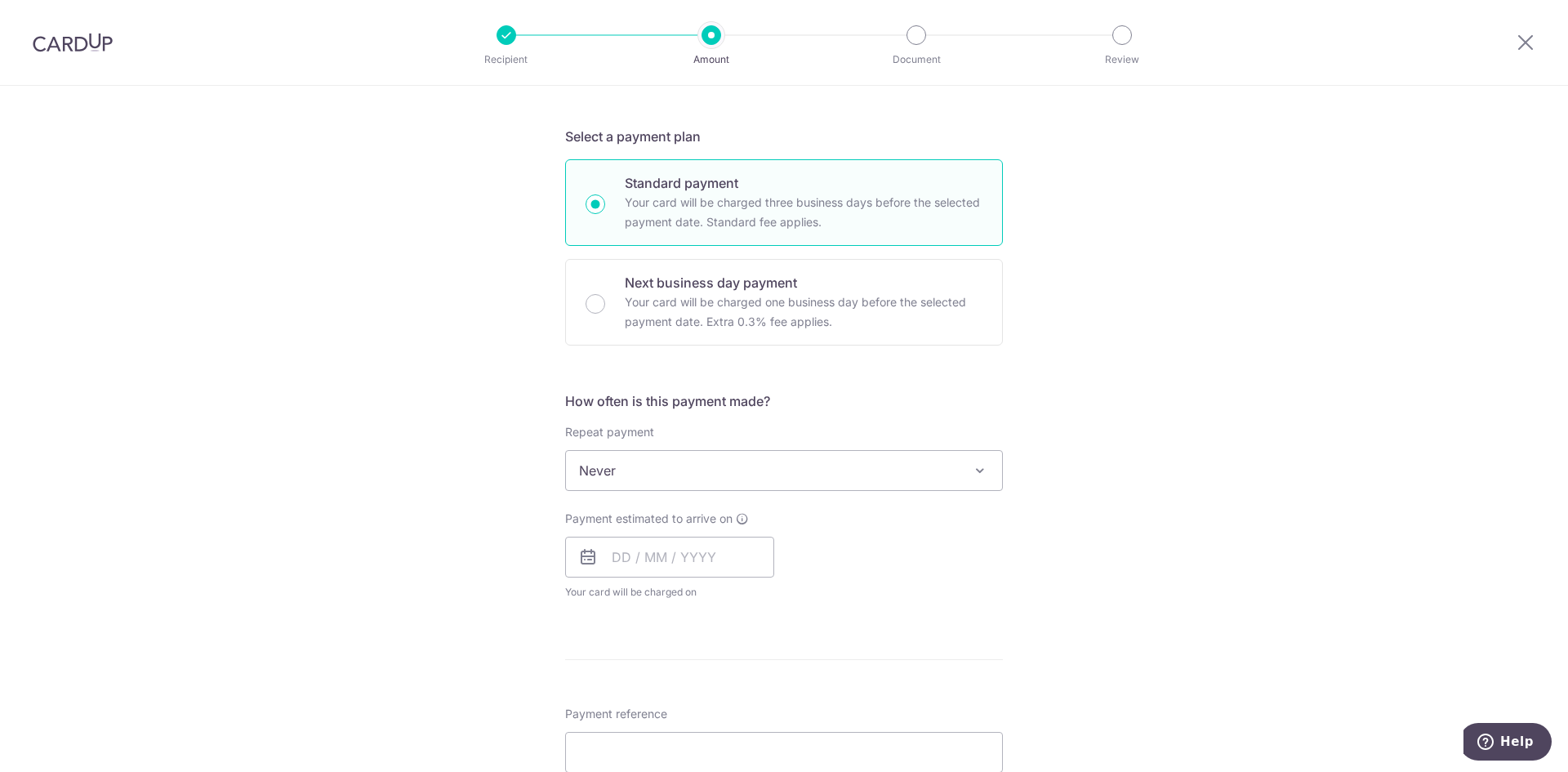
click at [900, 585] on div "Payment estimated to arrive on Your card will be charged on for the first payme…" at bounding box center [784, 555] width 457 height 89
click at [697, 572] on input "text" at bounding box center [670, 557] width 209 height 41
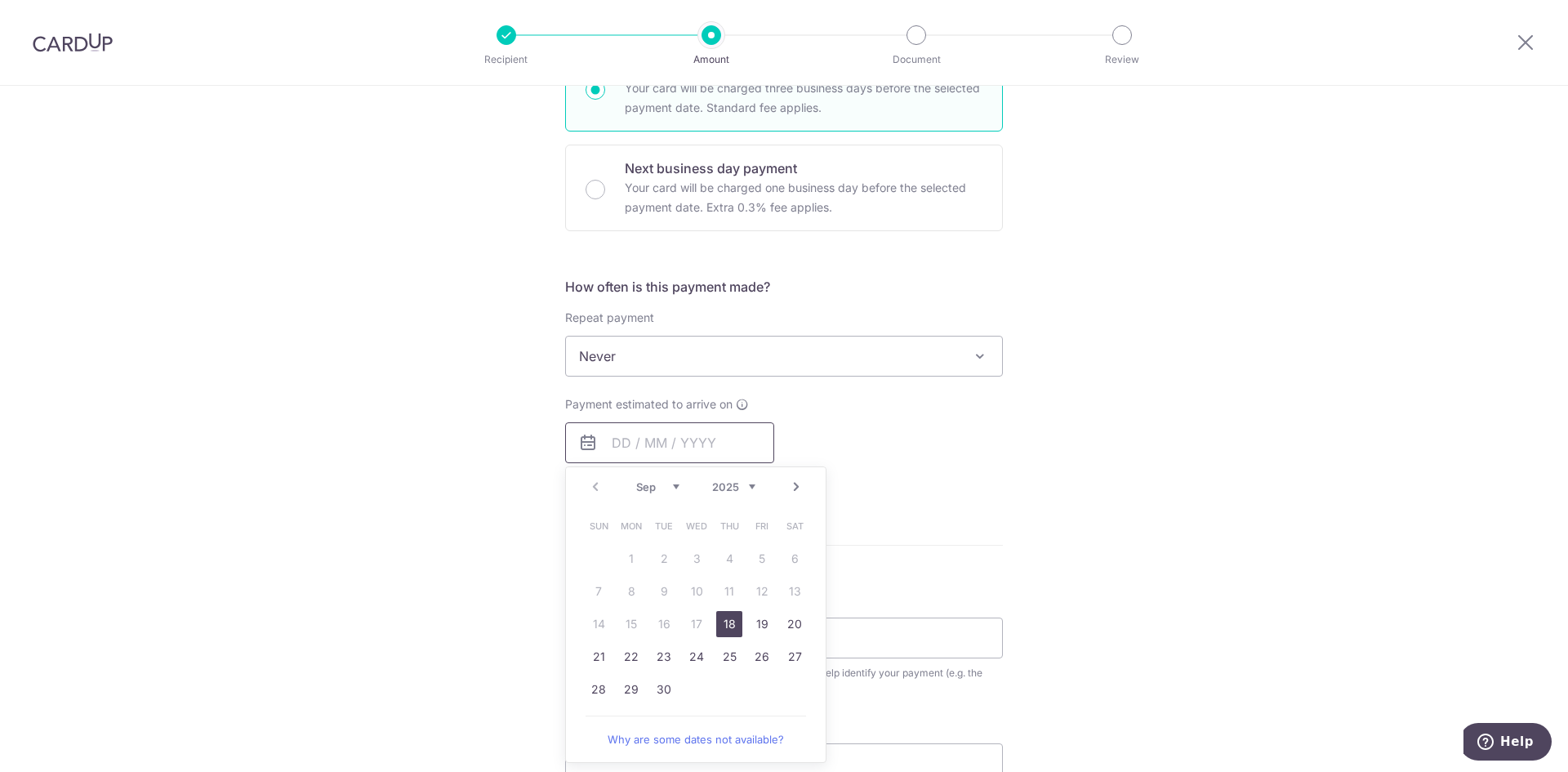
scroll to position [490, 0]
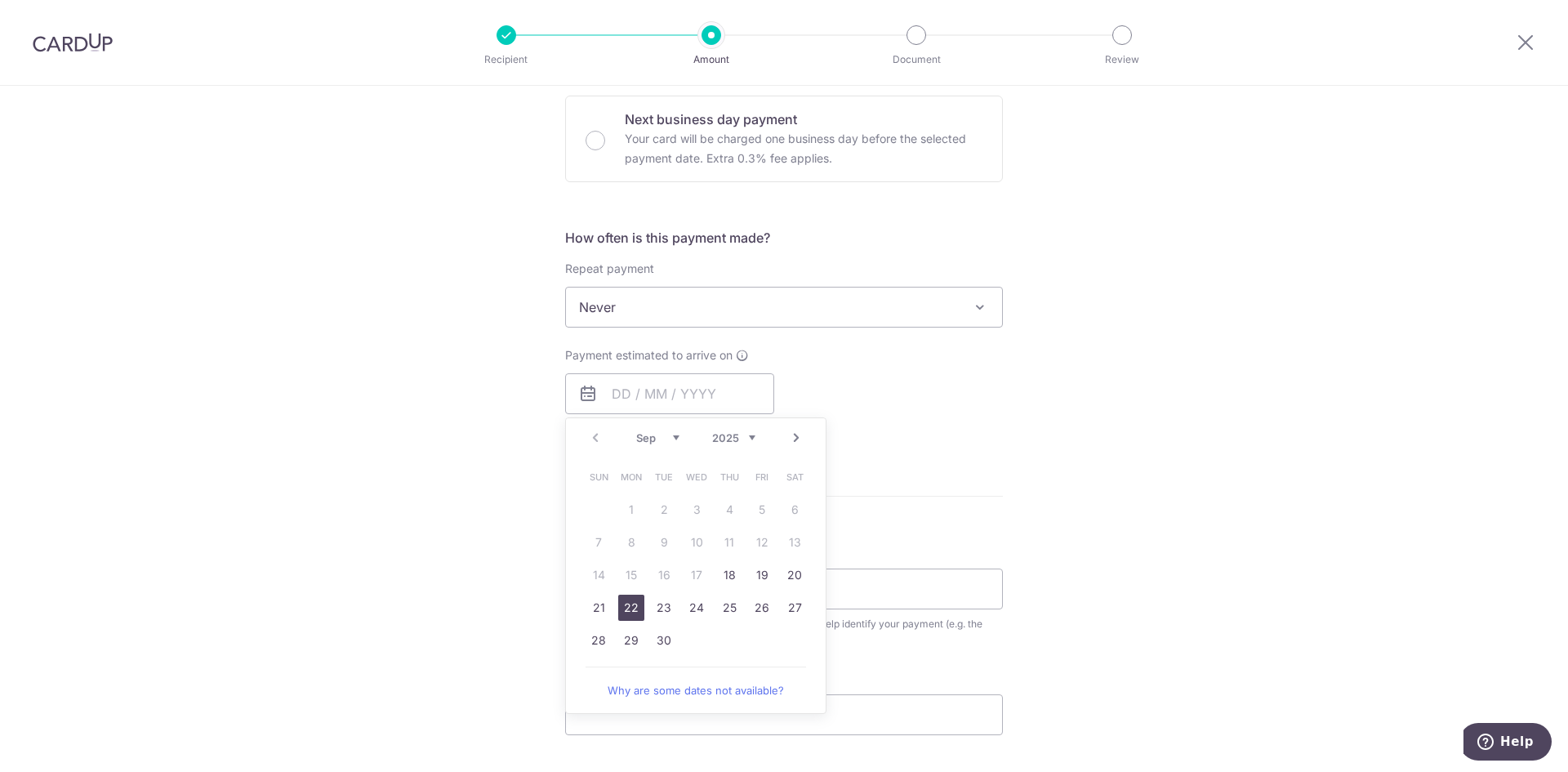
click at [622, 605] on link "22" at bounding box center [632, 608] width 26 height 27
type input "[DATE]"
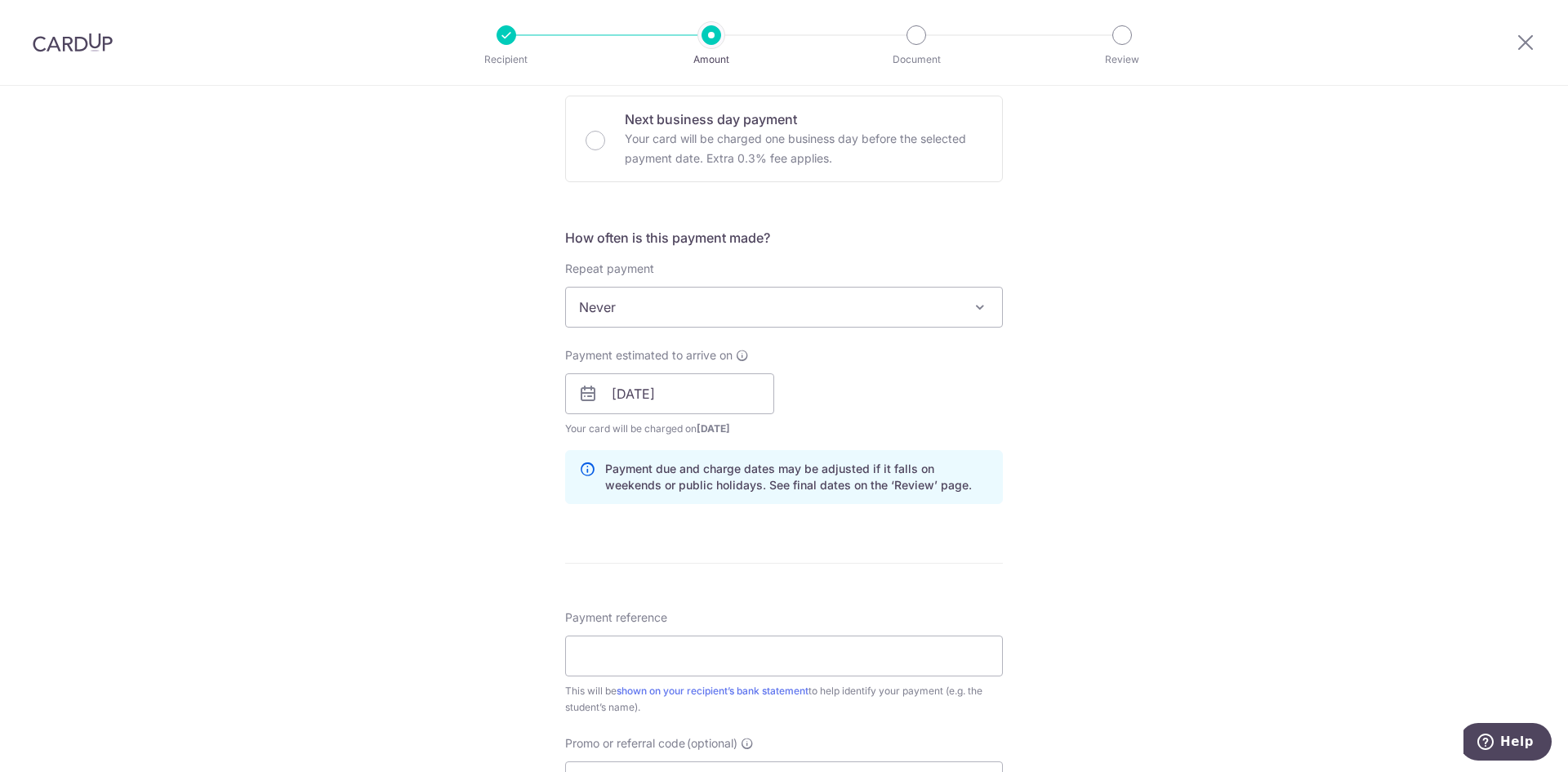
click at [1109, 535] on div "Tell us more about your payment Enter payment amount SGD 549.36 549.36 Select C…" at bounding box center [784, 368] width 1568 height 1545
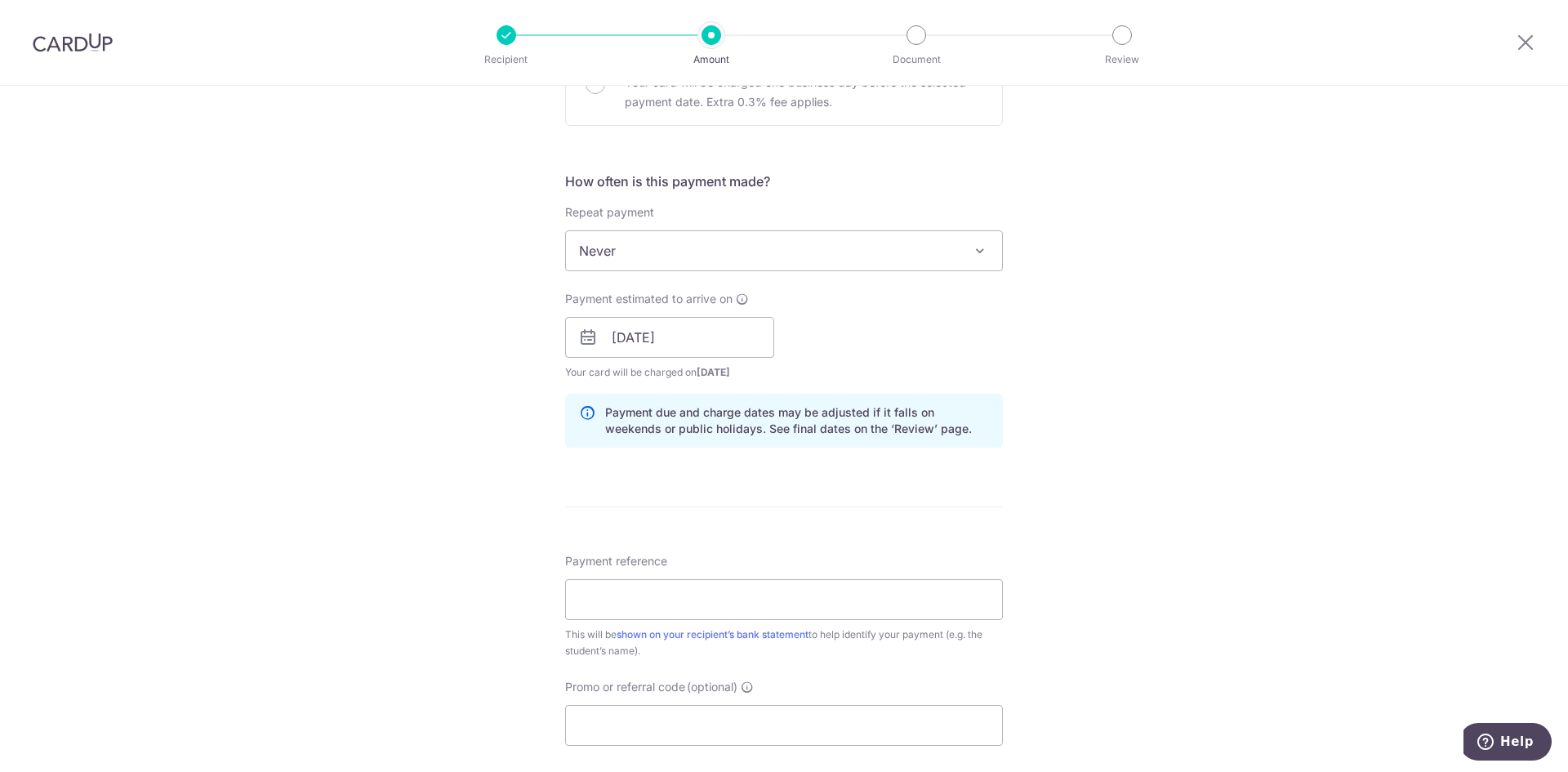
scroll to position [572, 0]
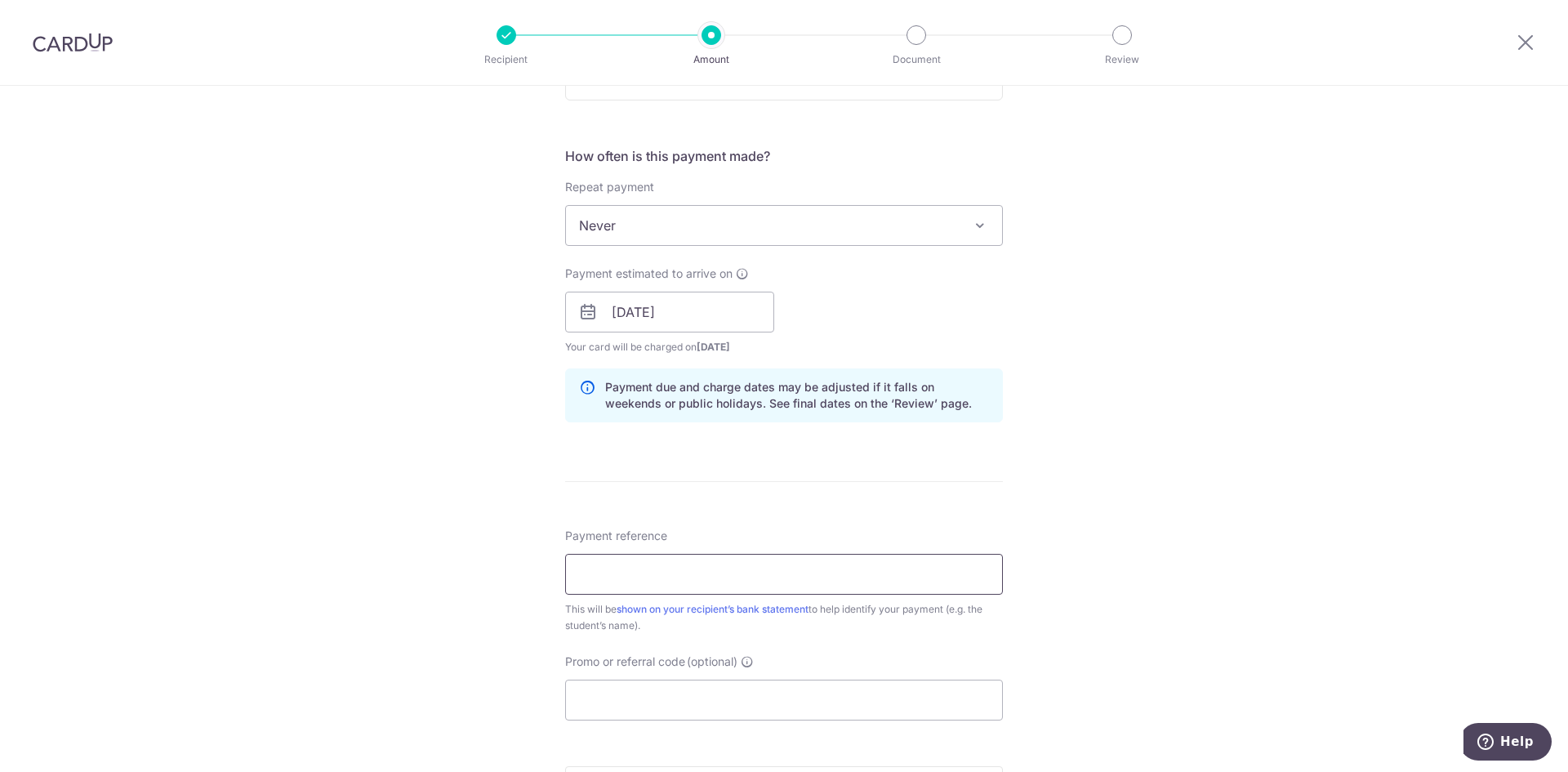
click at [615, 585] on input "Payment reference" at bounding box center [784, 574] width 438 height 41
paste input "Poh Yu Yun Ariana"
click at [733, 577] on input "Poh Yu Yun Ariana" at bounding box center [784, 574] width 438 height 41
paste input "0068003"
type input "Poh Yu Yun Ariana 0068003"
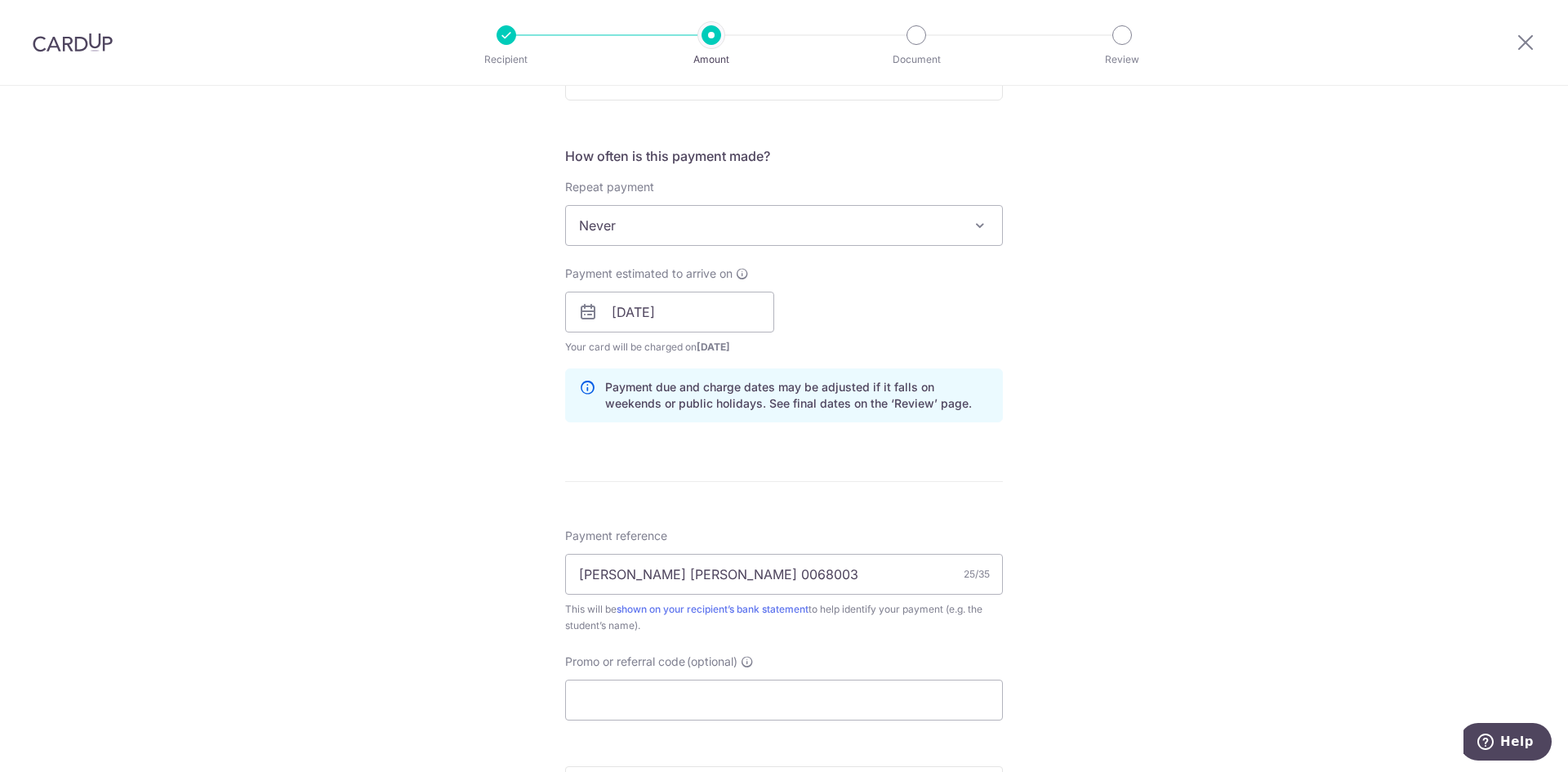
click at [1091, 632] on div "Tell us more about your payment Enter payment amount SGD 549.36 549.36 Select C…" at bounding box center [784, 286] width 1568 height 1545
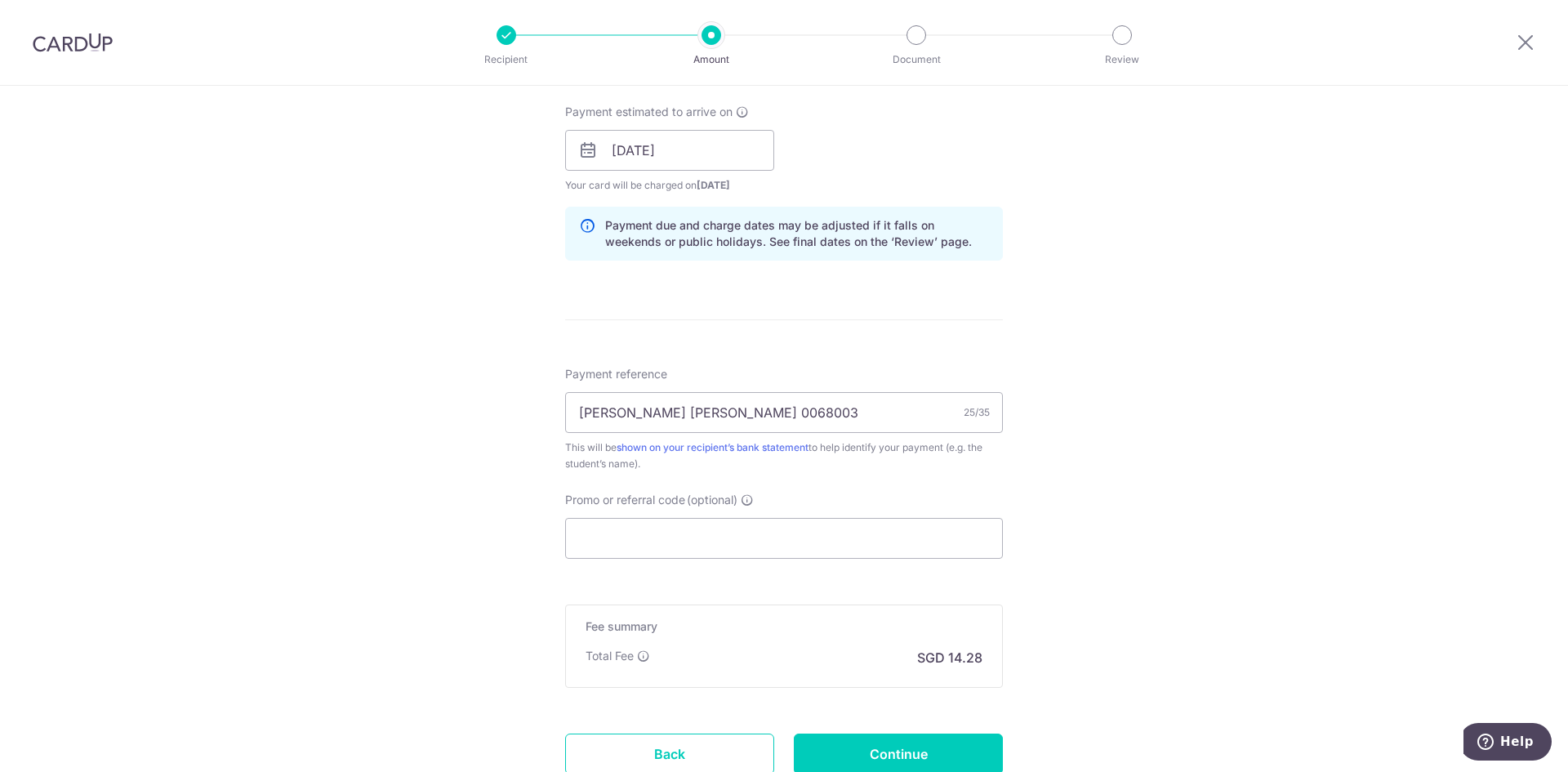
scroll to position [736, 0]
click at [755, 537] on input "Promo or referral code (optional)" at bounding box center [784, 536] width 438 height 41
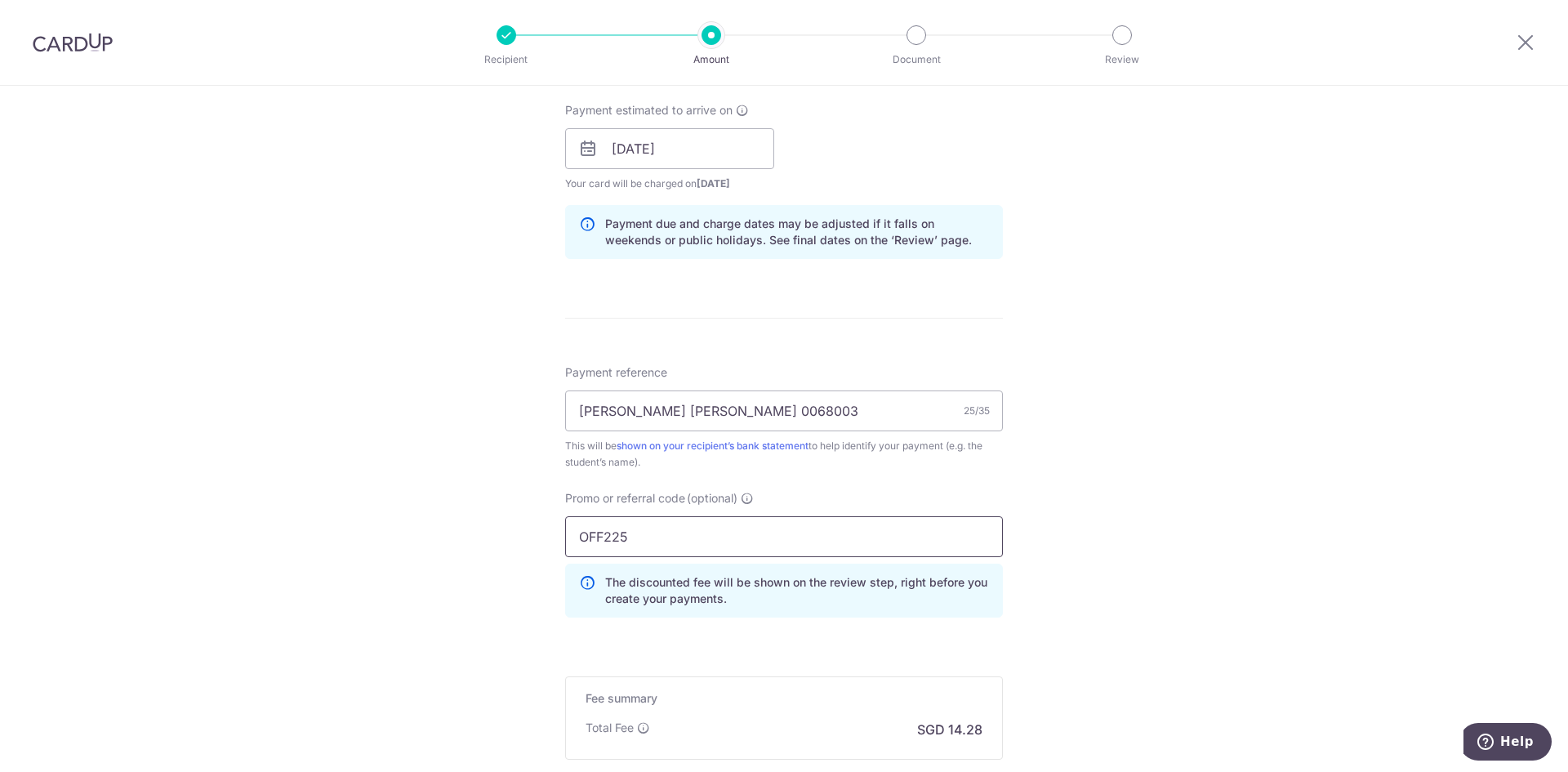
type input "OFF225"
drag, startPoint x: 1009, startPoint y: 548, endPoint x: 1061, endPoint y: 555, distance: 52.5
click at [1011, 548] on div "Tell us more about your payment Enter payment amount SGD 549.36 549.36 Select C…" at bounding box center [784, 160] width 1568 height 1619
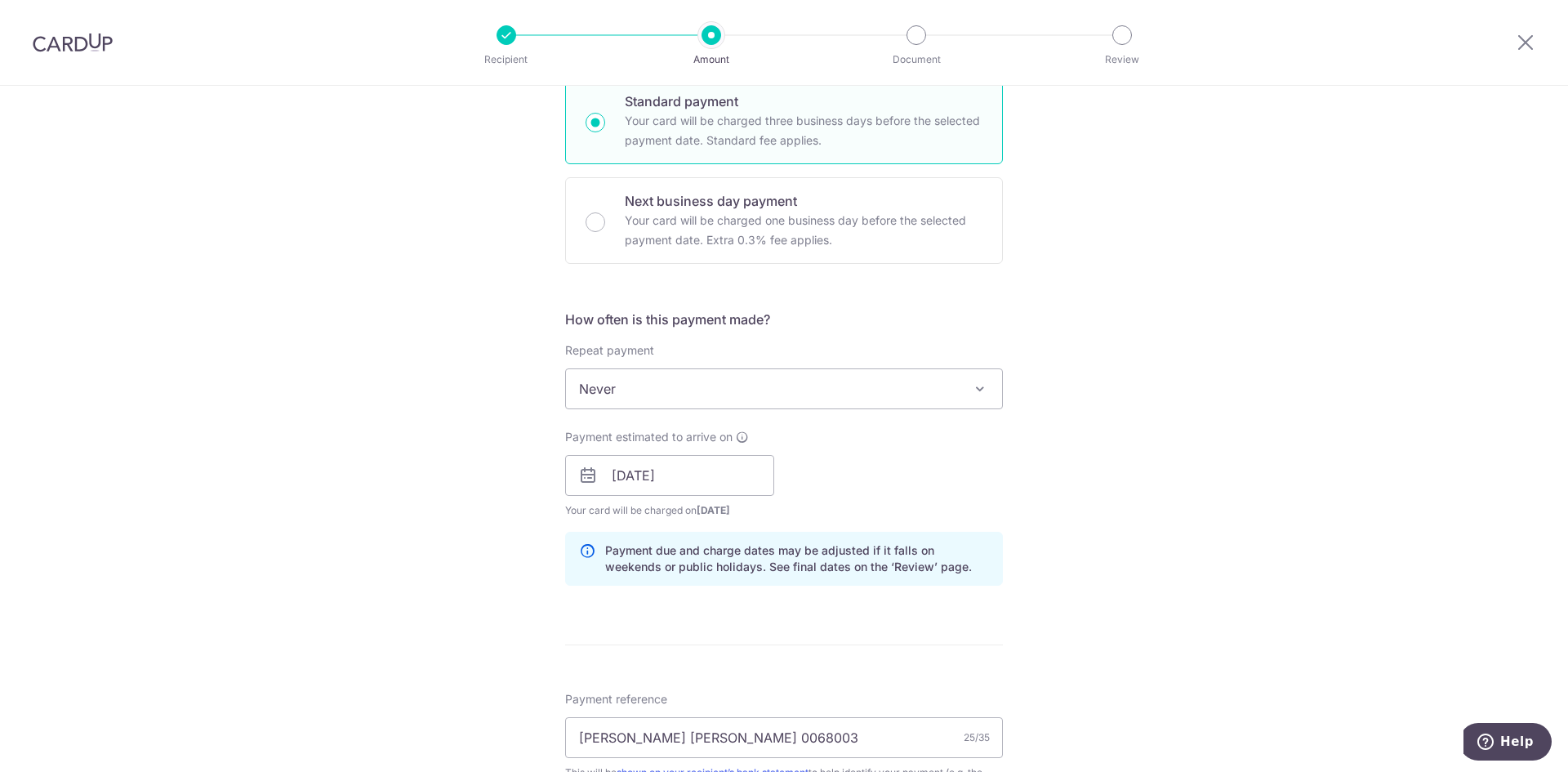
scroll to position [899, 0]
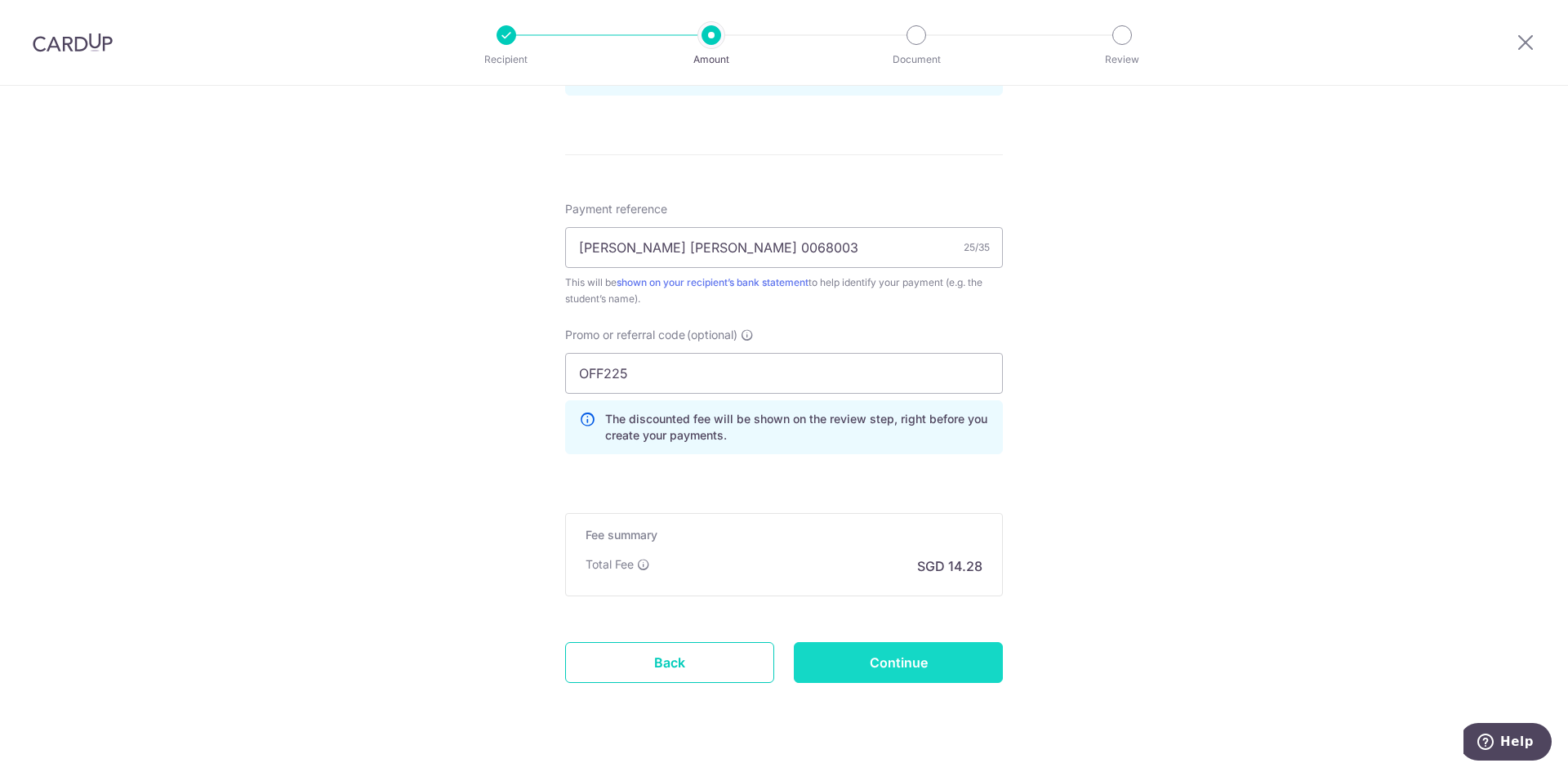
click at [907, 663] on input "Continue" at bounding box center [898, 662] width 209 height 41
type input "Create Schedule"
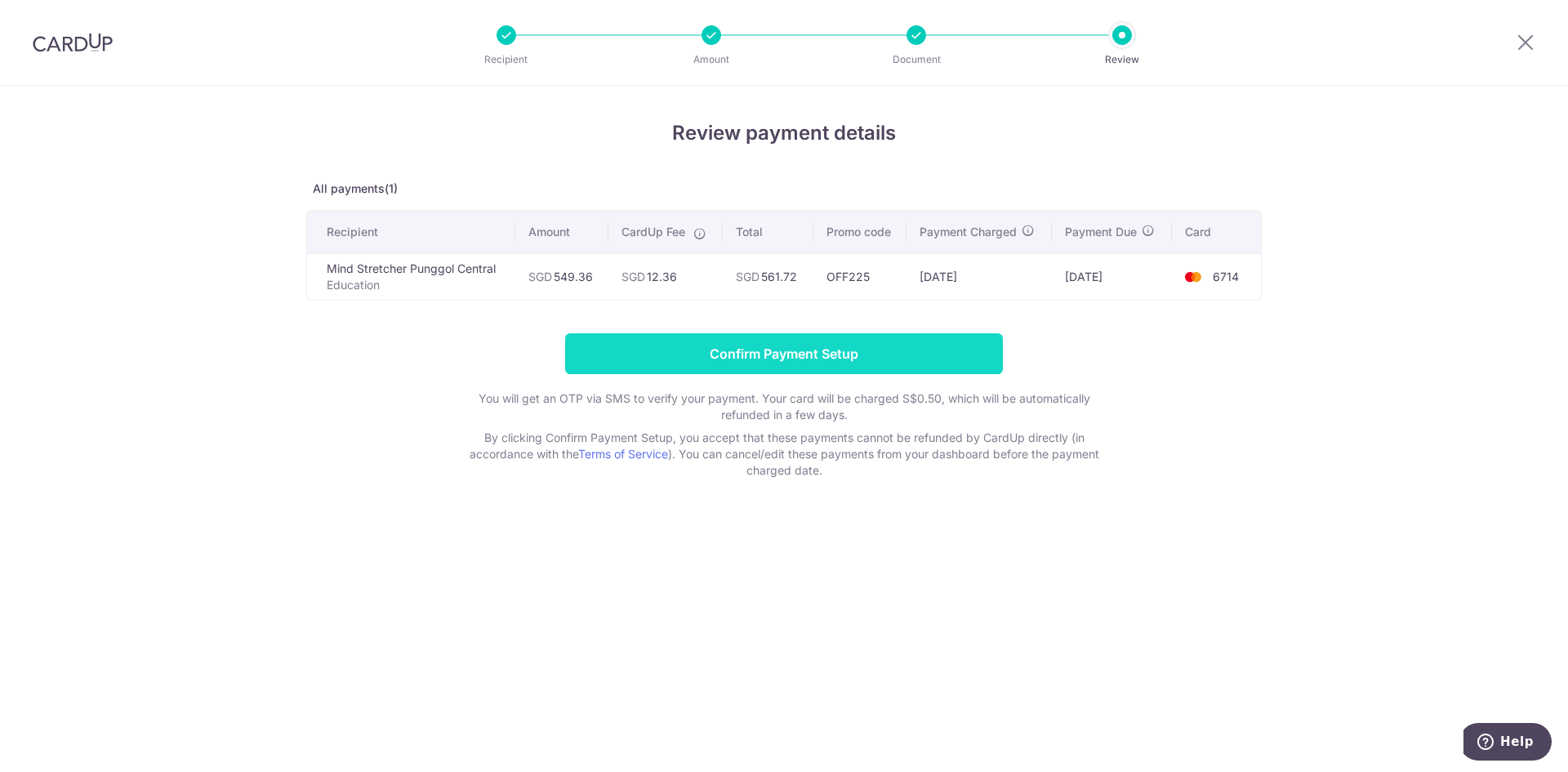
click at [836, 346] on input "Confirm Payment Setup" at bounding box center [784, 353] width 438 height 41
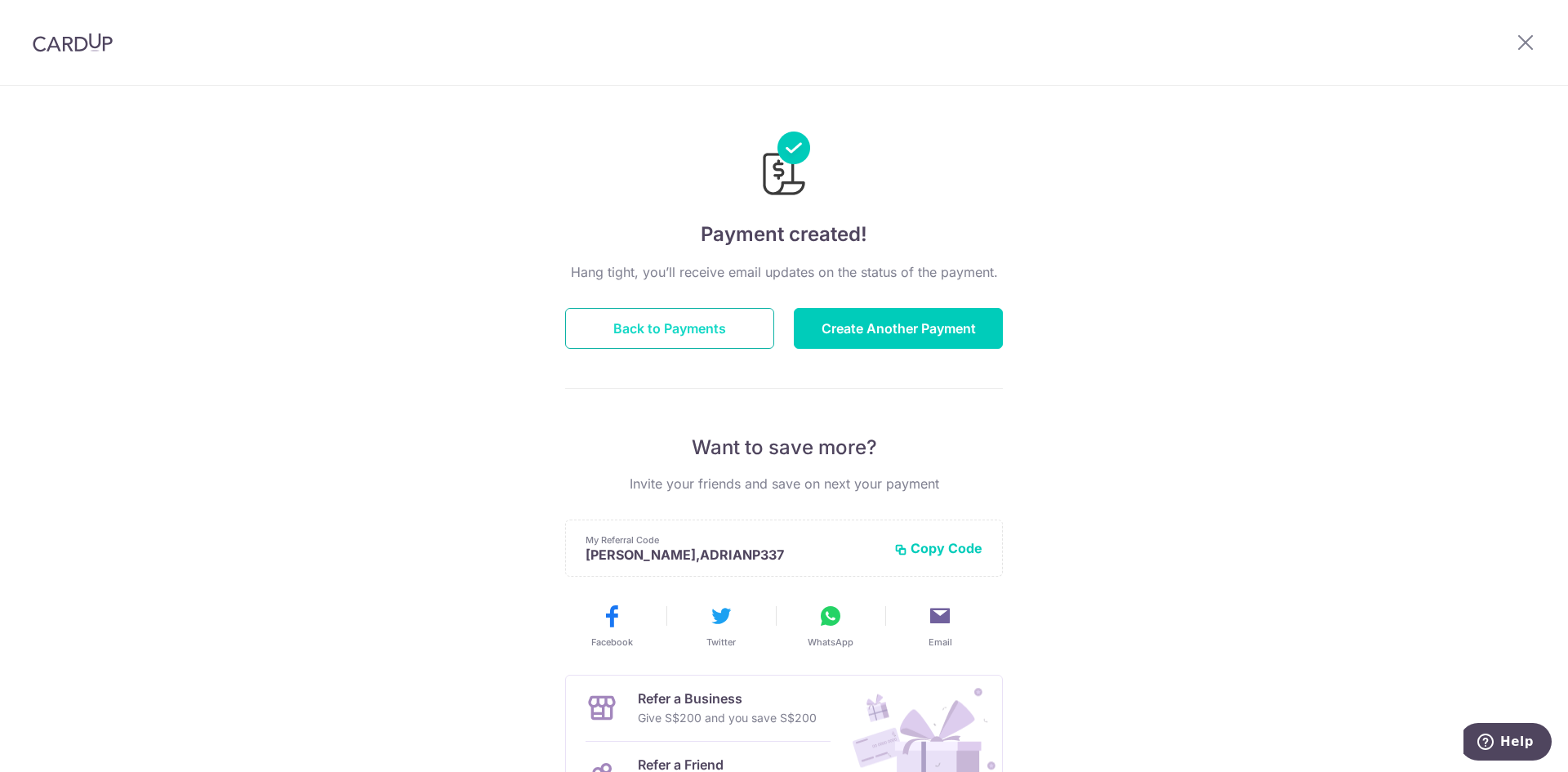
click at [659, 326] on button "Back to Payments" at bounding box center [670, 328] width 209 height 41
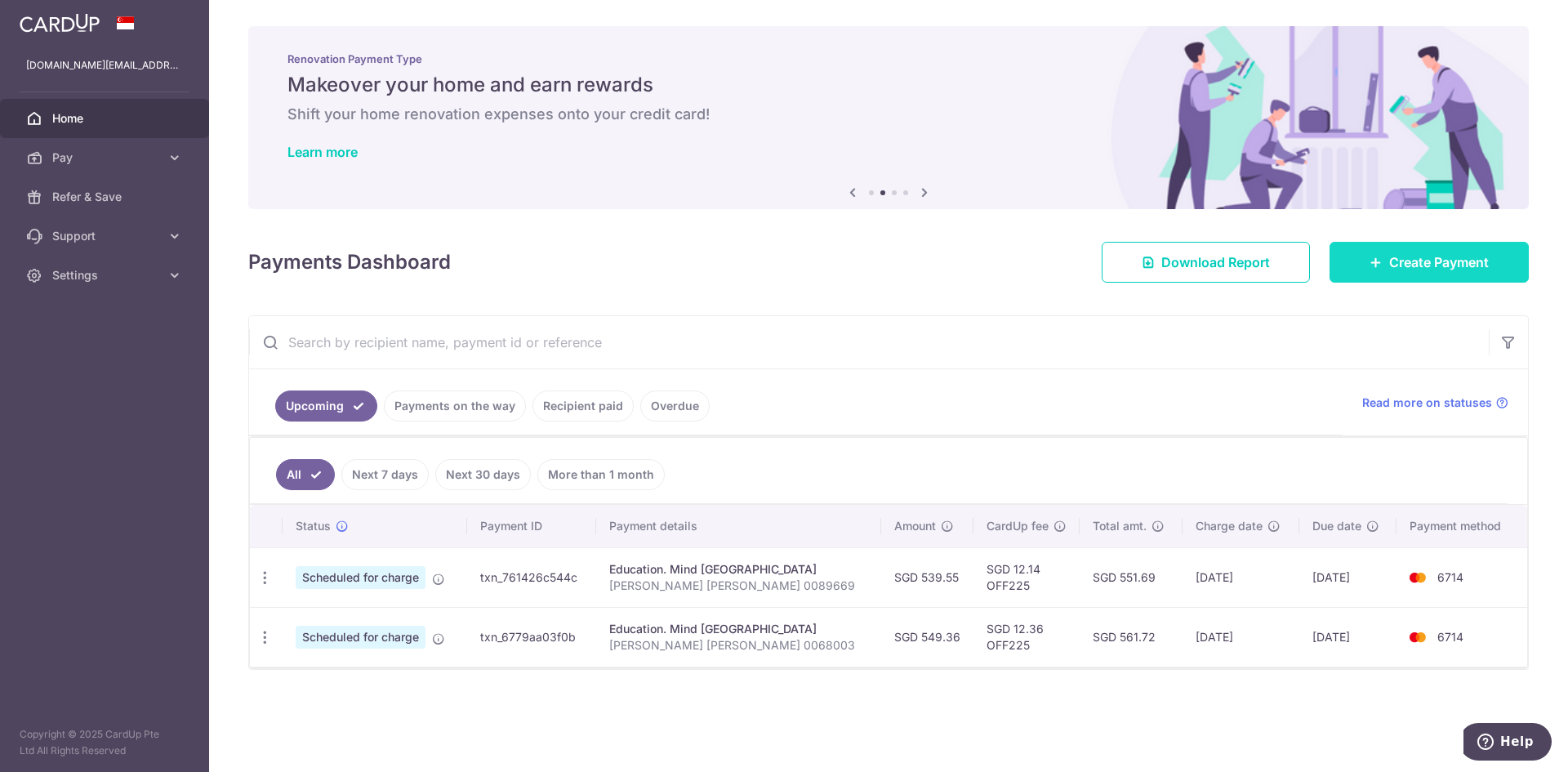
click at [1422, 264] on span "Create Payment" at bounding box center [1439, 263] width 99 height 20
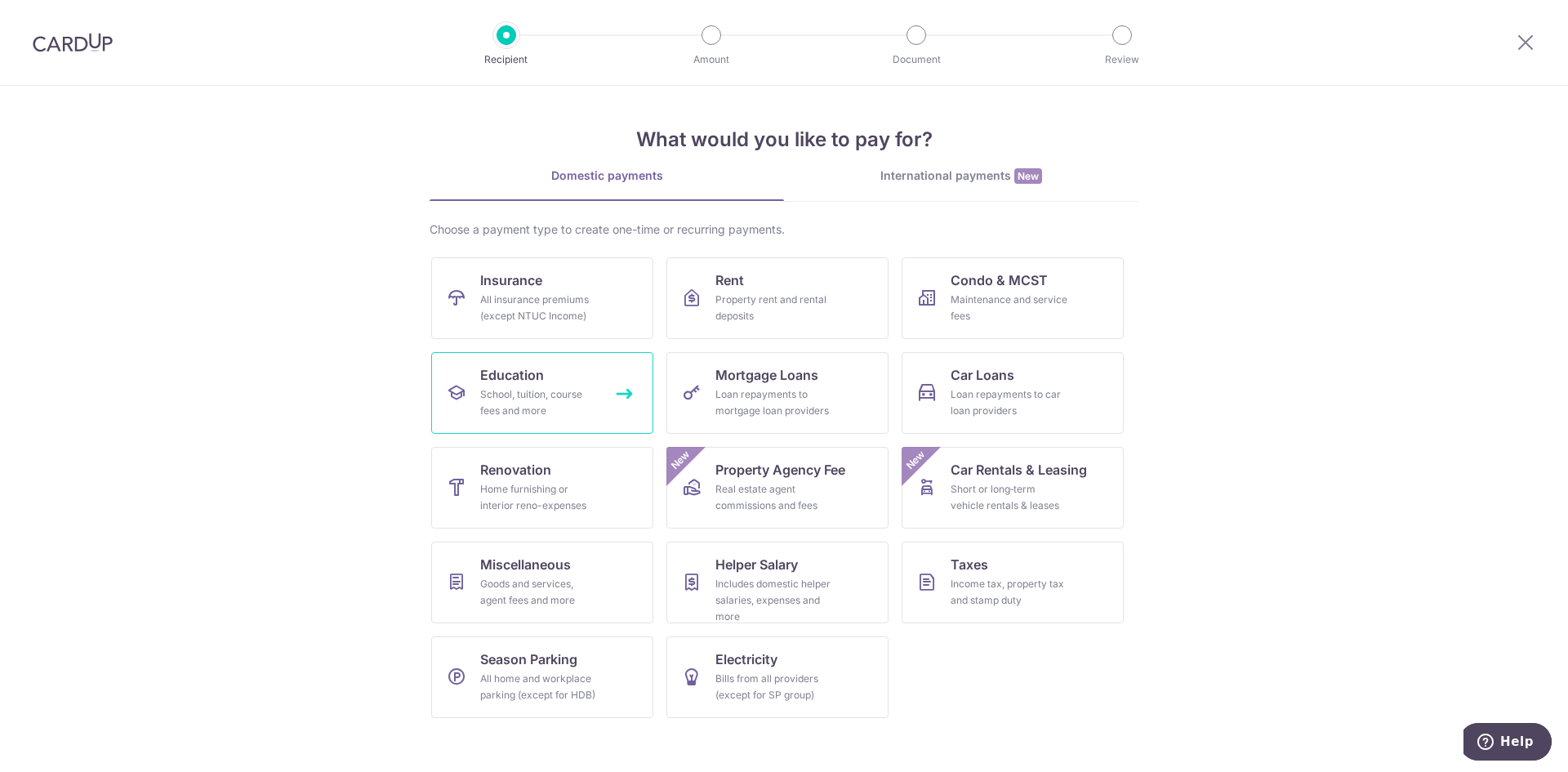
click at [516, 373] on span "Education" at bounding box center [512, 375] width 64 height 20
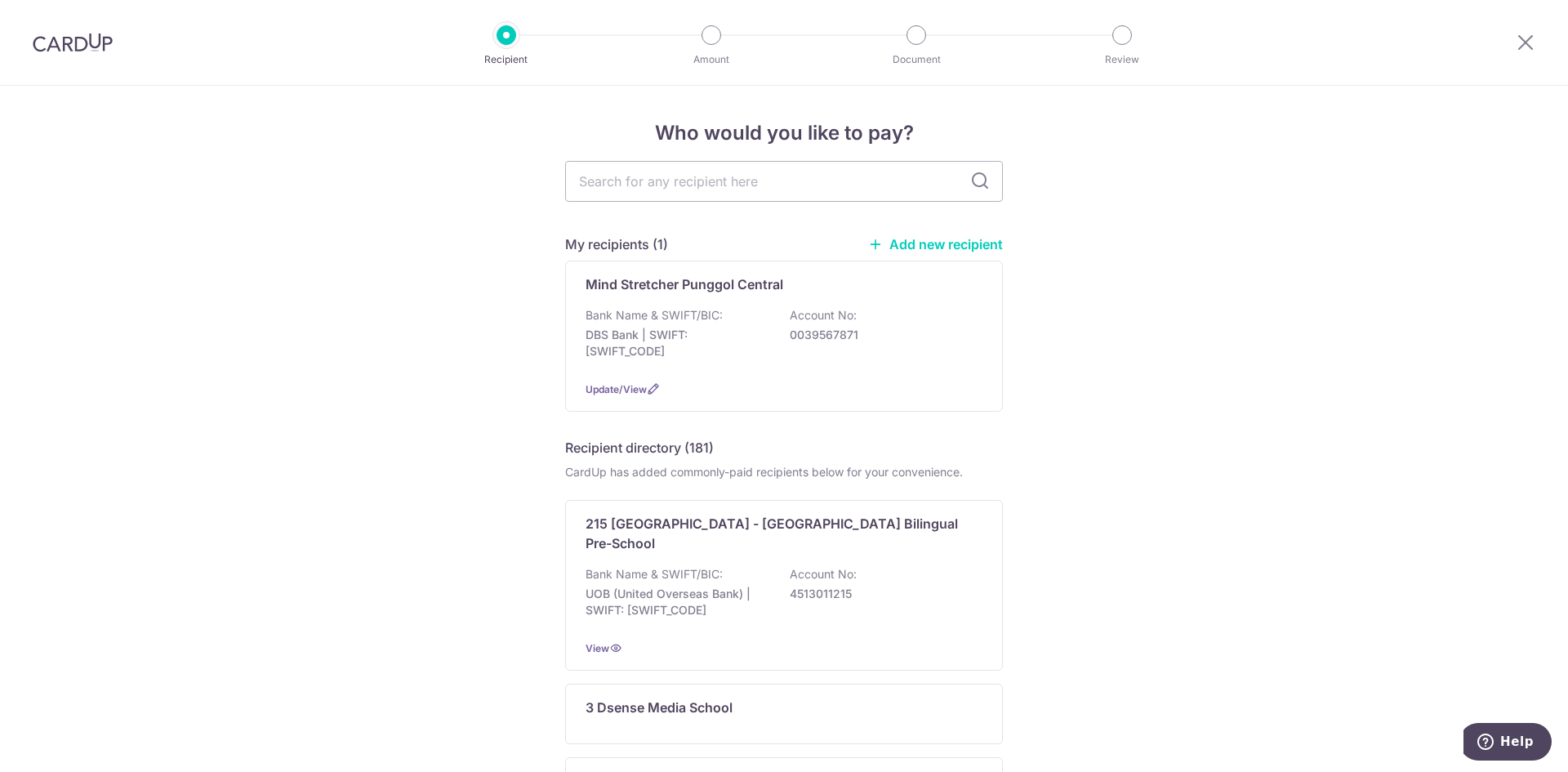
click at [913, 244] on link "Add new recipient" at bounding box center [935, 244] width 135 height 17
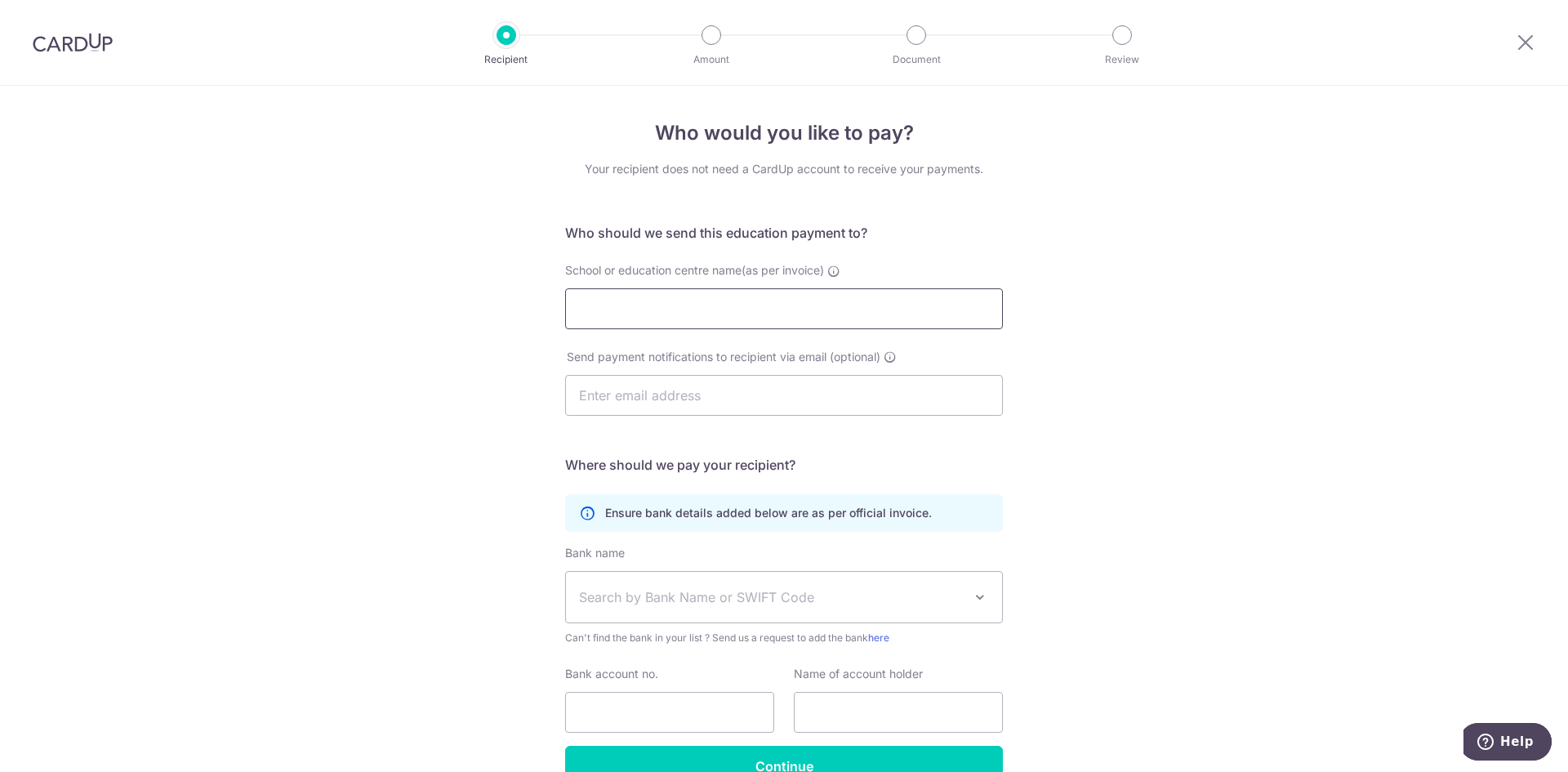
click at [669, 313] on input "School or education centre name(as per invoice)" at bounding box center [784, 308] width 438 height 41
drag, startPoint x: 795, startPoint y: 315, endPoint x: 728, endPoint y: 314, distance: 67.0
click at [728, 314] on input "Mind Stretcher Punggol Central" at bounding box center [784, 308] width 438 height 41
type input "Mind Stretcher [GEOGRAPHIC_DATA]"
click at [1254, 453] on div "Who would you like to pay? Your recipient does not need a CardUp account to rec…" at bounding box center [784, 475] width 1568 height 778
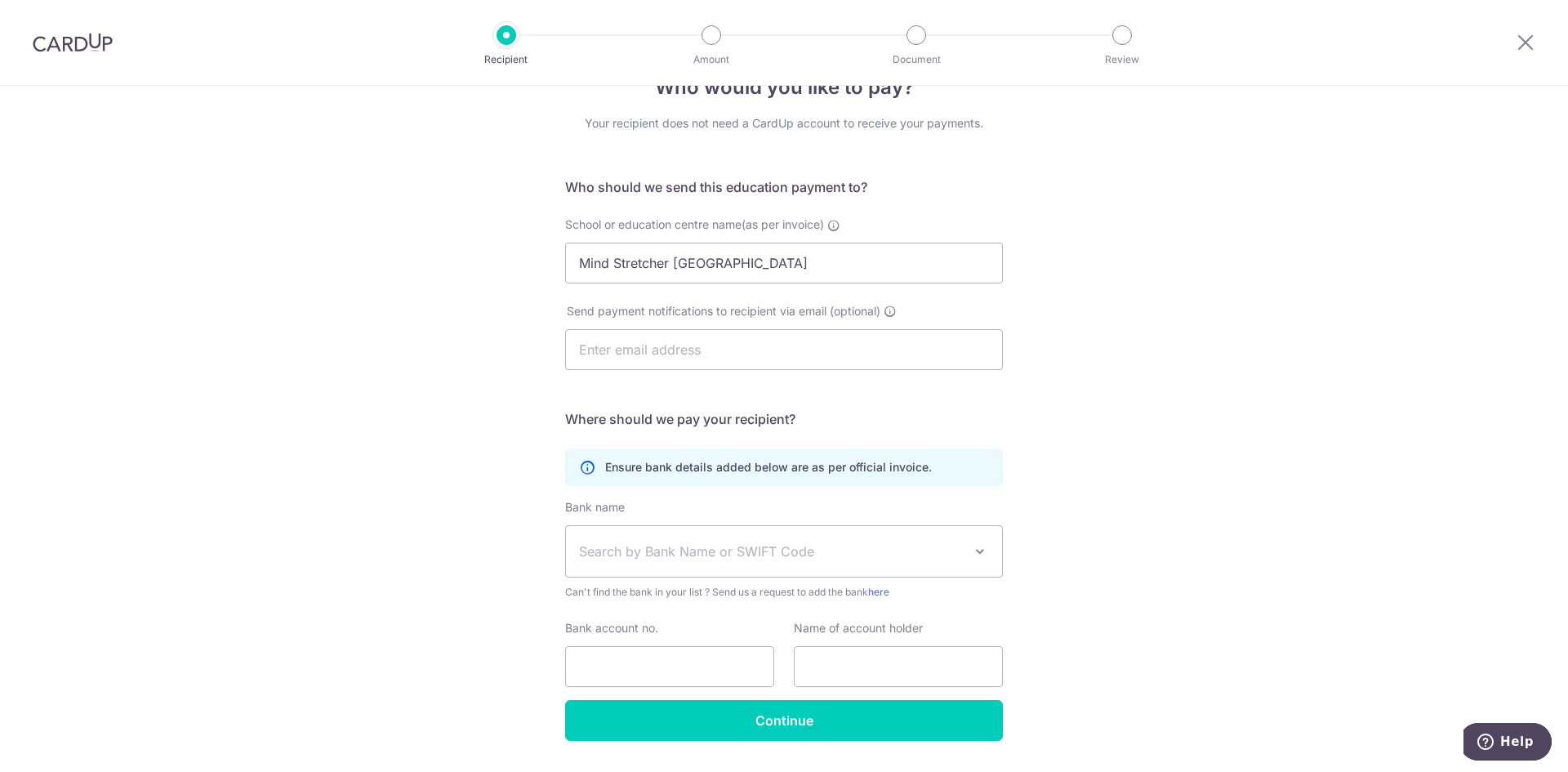
scroll to position [91, 0]
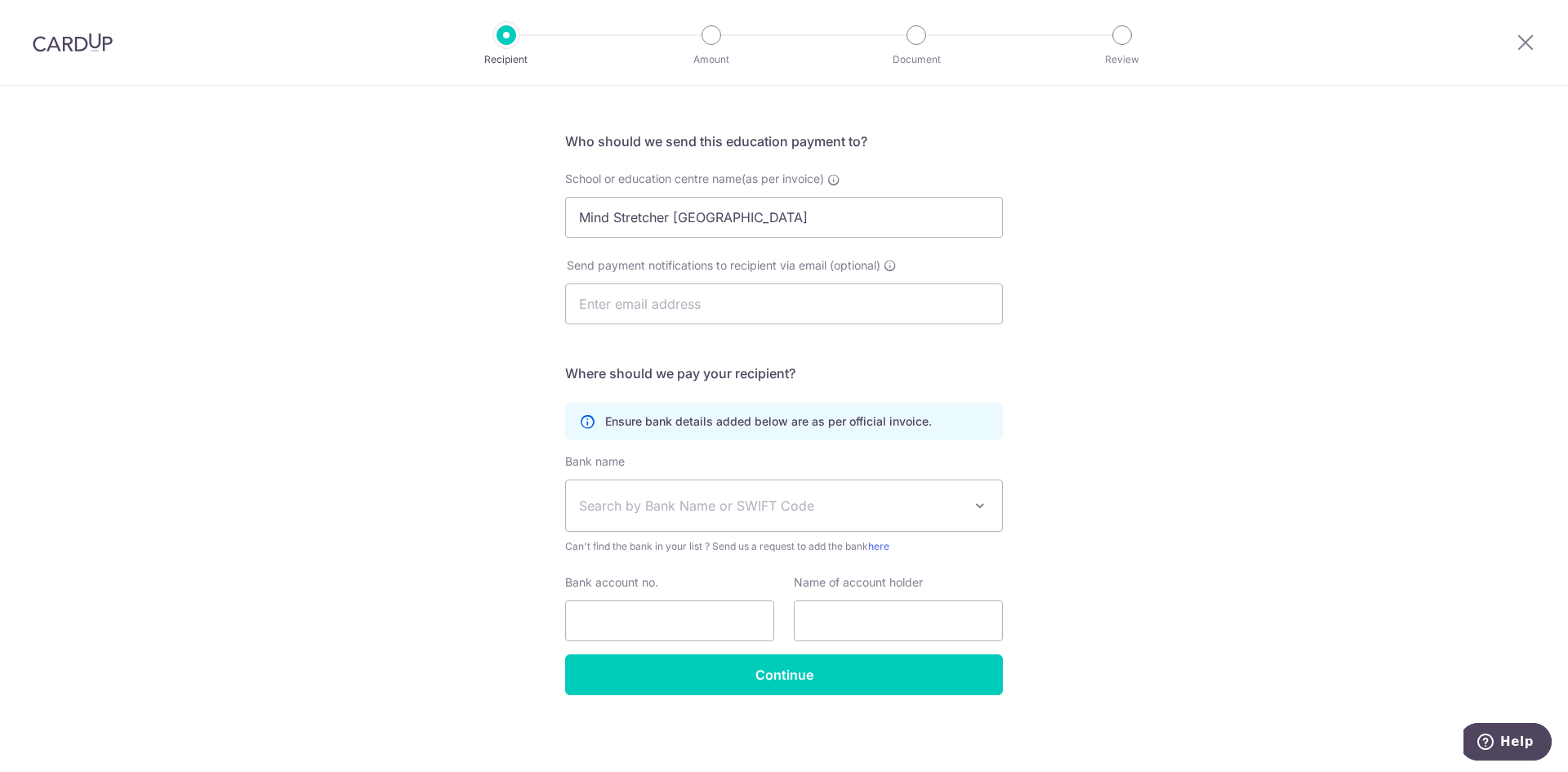
click at [653, 513] on span "Search by Bank Name or SWIFT Code" at bounding box center [771, 506] width 384 height 20
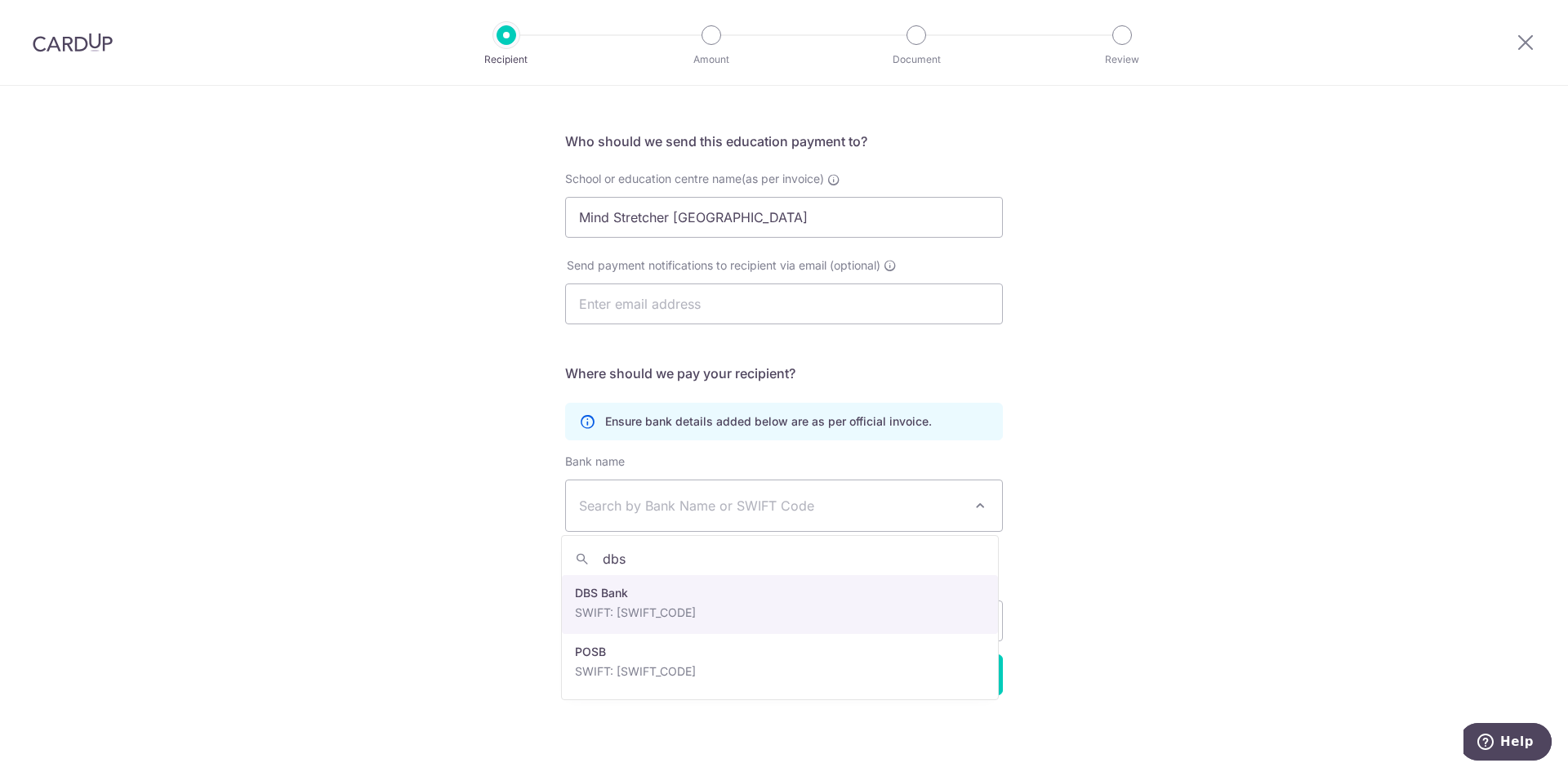
type input "dbs"
select select "6"
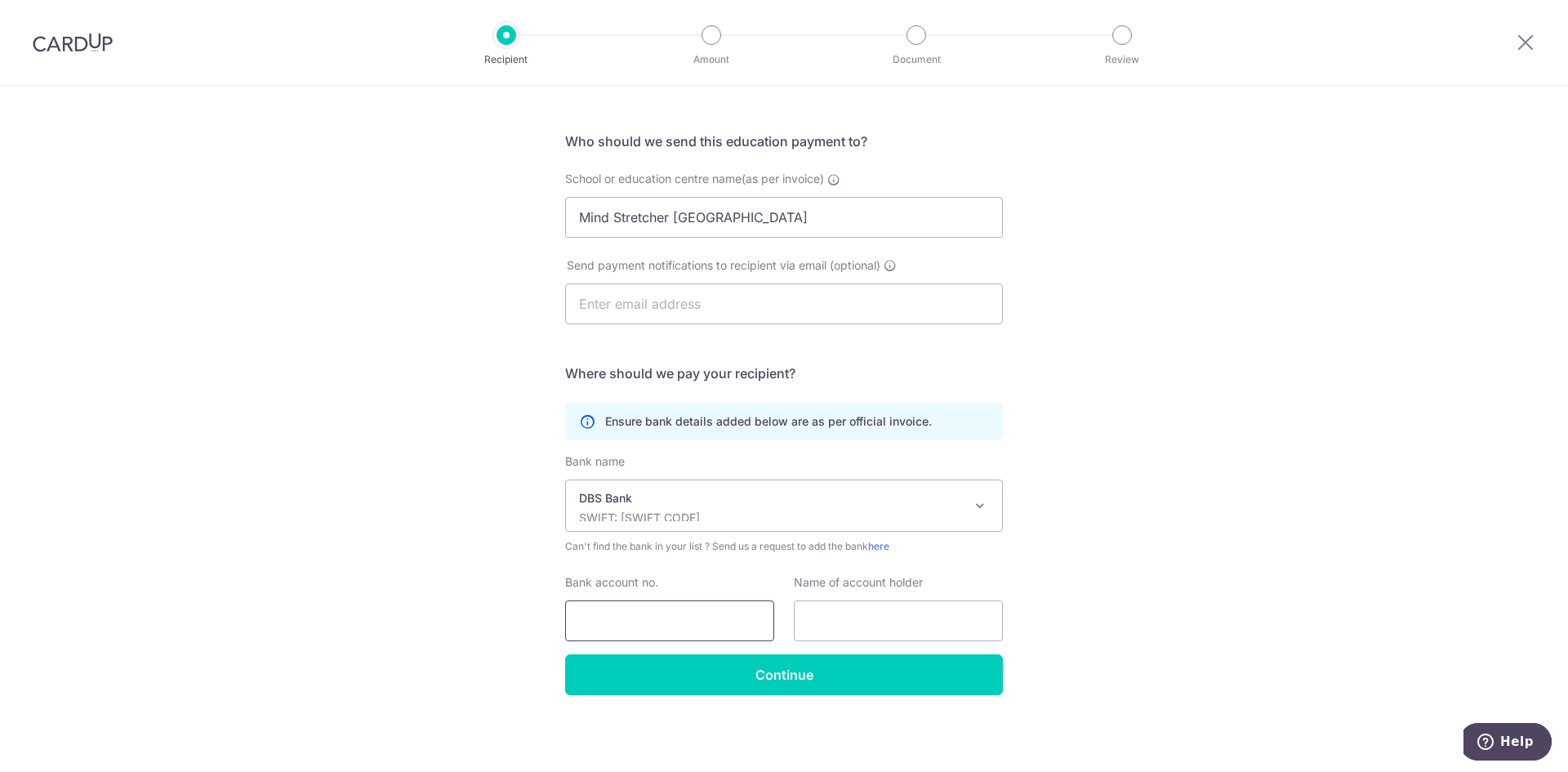
click at [644, 625] on input "Bank account no." at bounding box center [670, 620] width 209 height 41
paste input "003-956801-0"
click at [659, 620] on input "003-956801-0" at bounding box center [670, 620] width 209 height 41
click at [608, 620] on input "003-9568010" at bounding box center [670, 620] width 209 height 41
type input "0039568010"
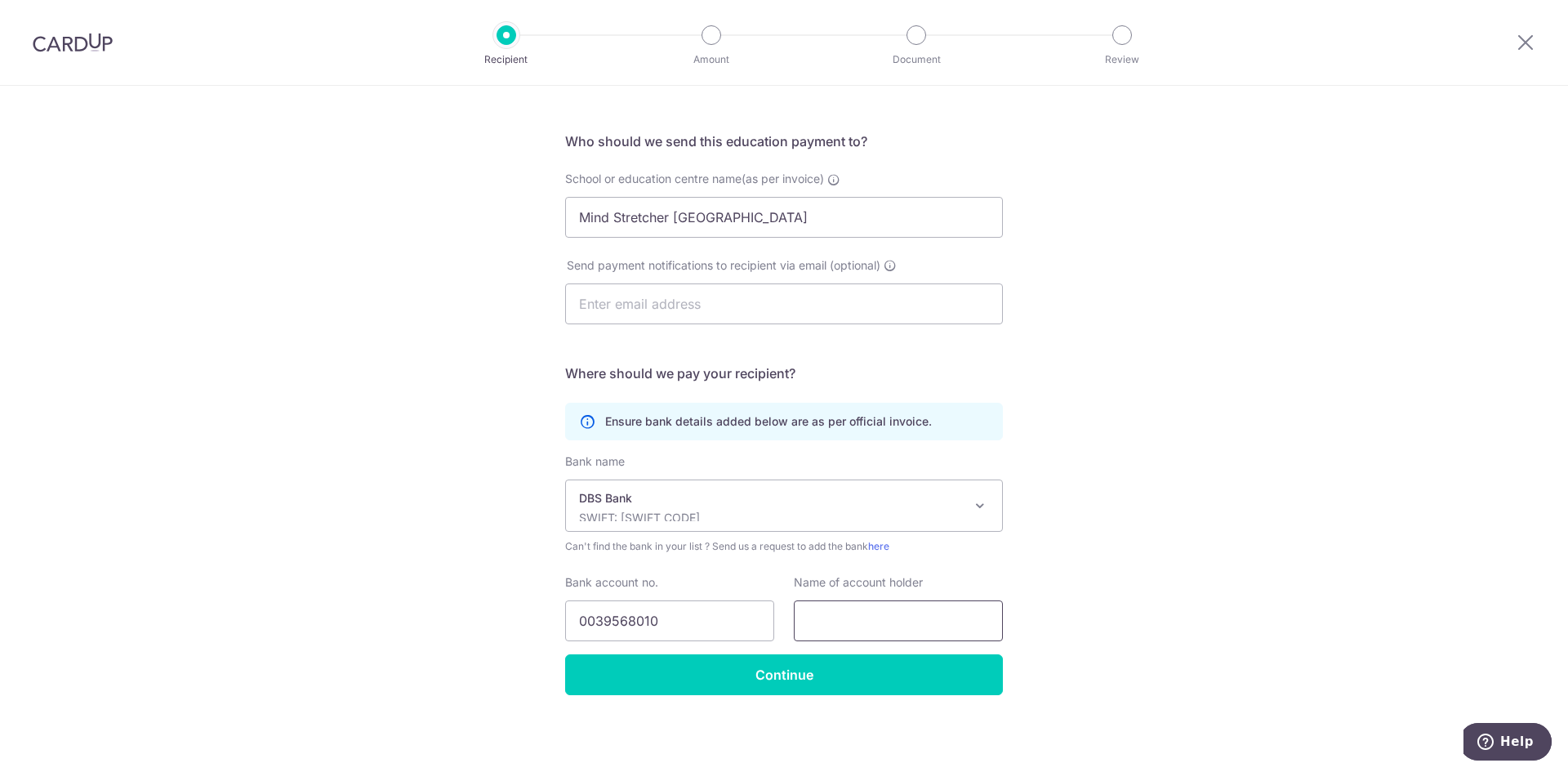
click at [872, 612] on input "text" at bounding box center [898, 620] width 209 height 41
drag, startPoint x: 932, startPoint y: 623, endPoint x: 884, endPoint y: 619, distance: 48.2
click at [884, 619] on input "MS Punggol Central" at bounding box center [898, 620] width 209 height 41
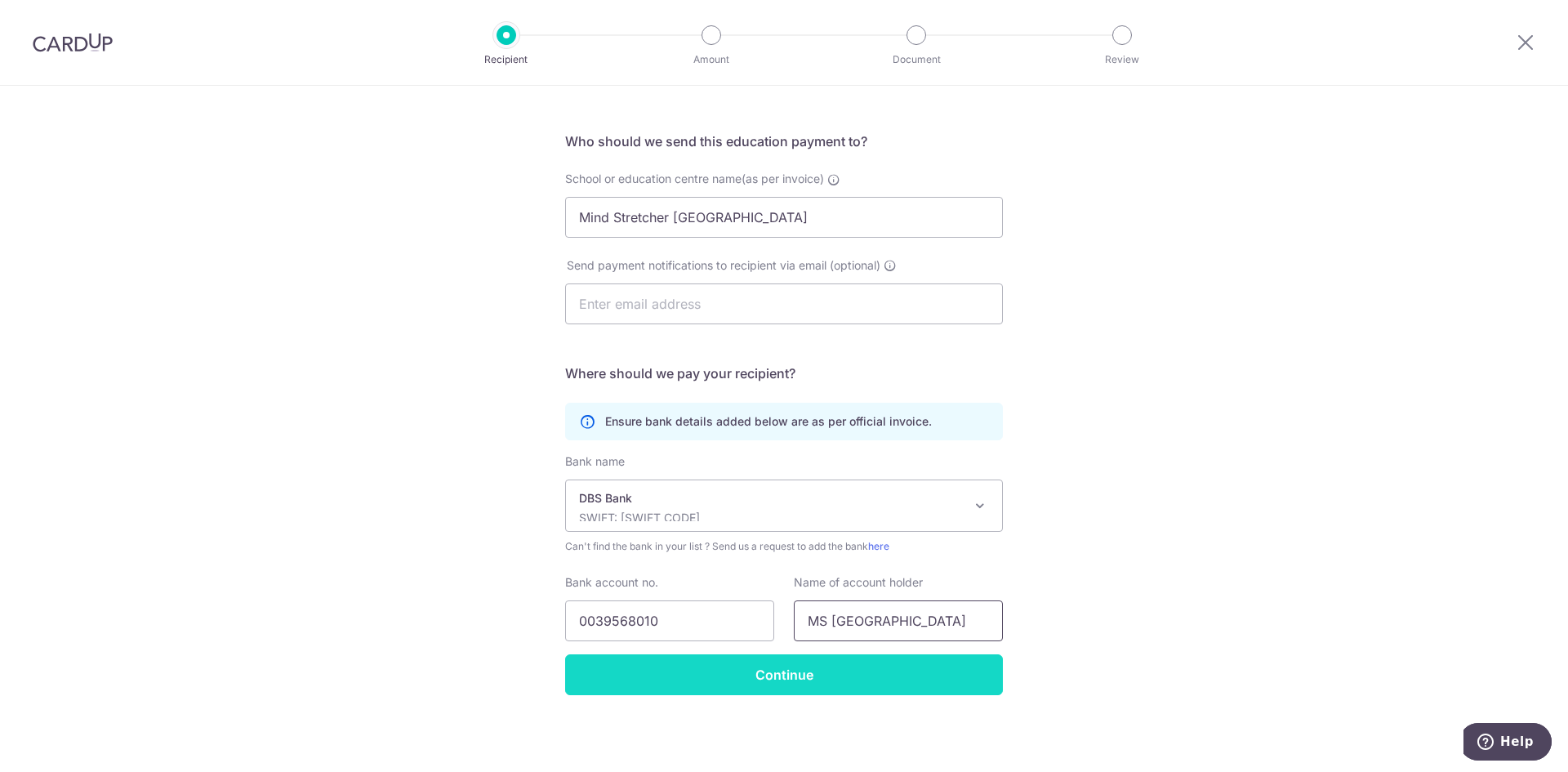
type input "MS Punggol Plaza"
click at [844, 673] on input "Continue" at bounding box center [784, 674] width 438 height 41
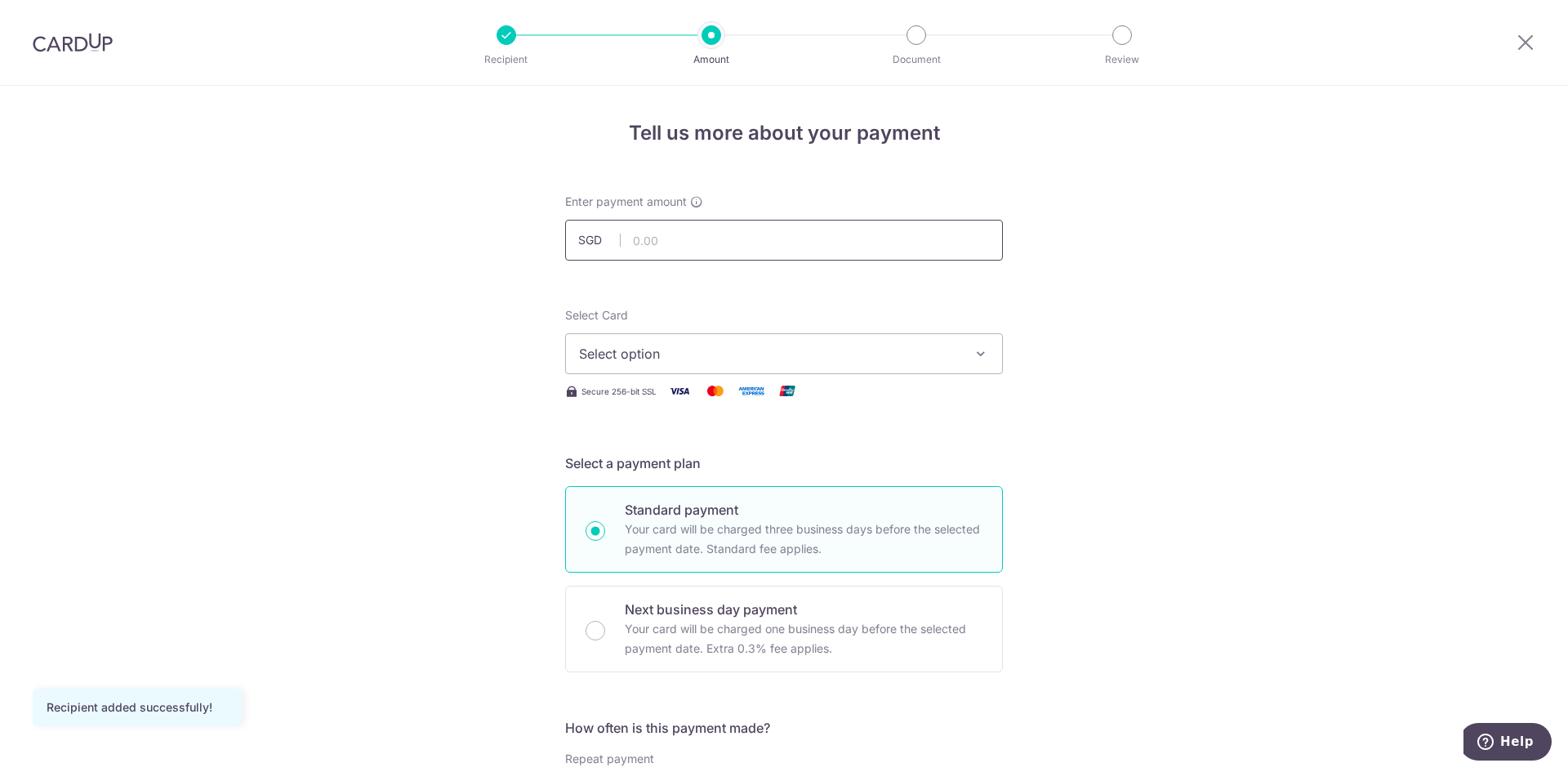
click at [676, 241] on input "text" at bounding box center [784, 239] width 438 height 41
click at [657, 229] on input "text" at bounding box center [784, 239] width 438 height 41
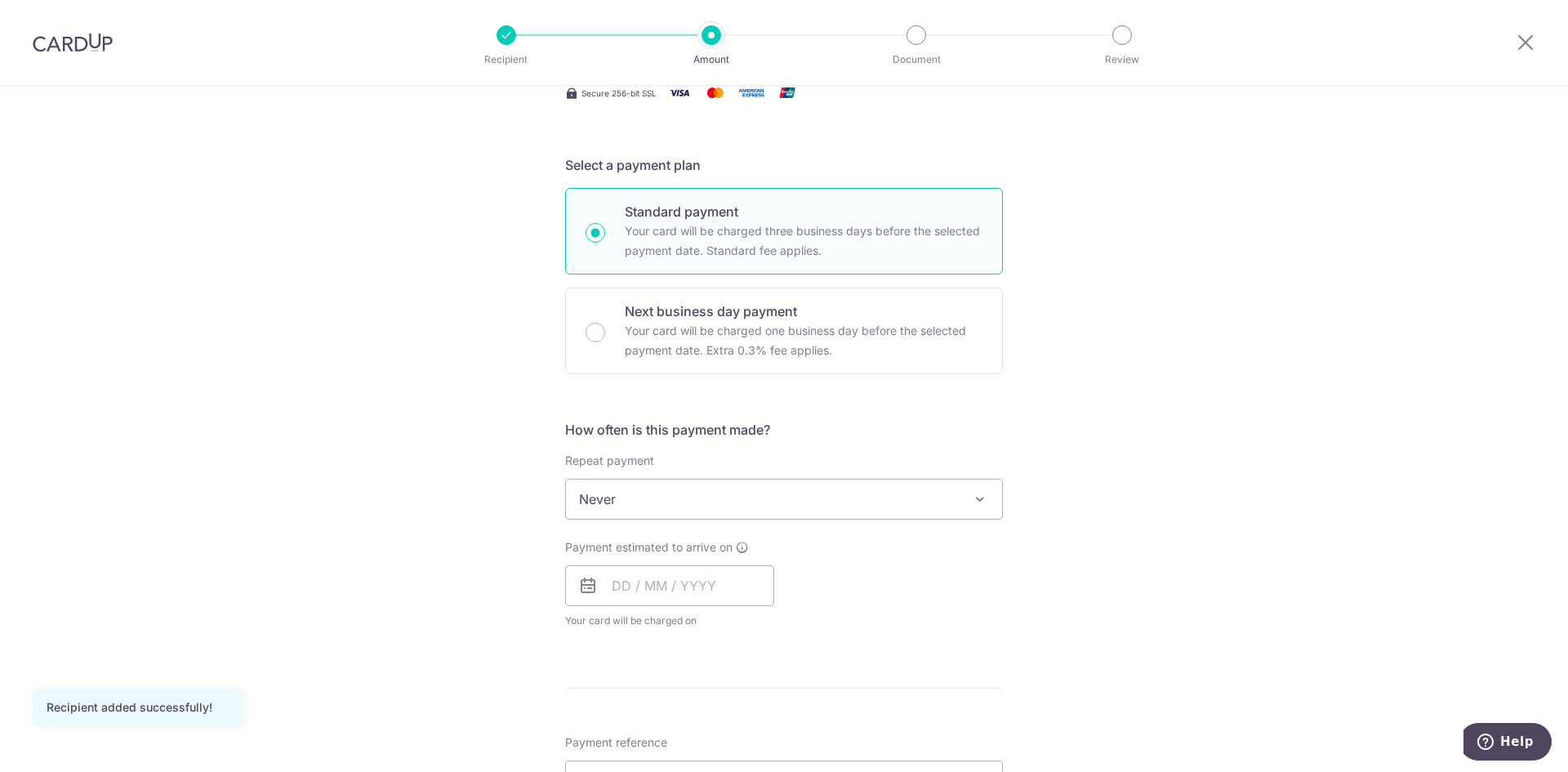
scroll to position [327, 0]
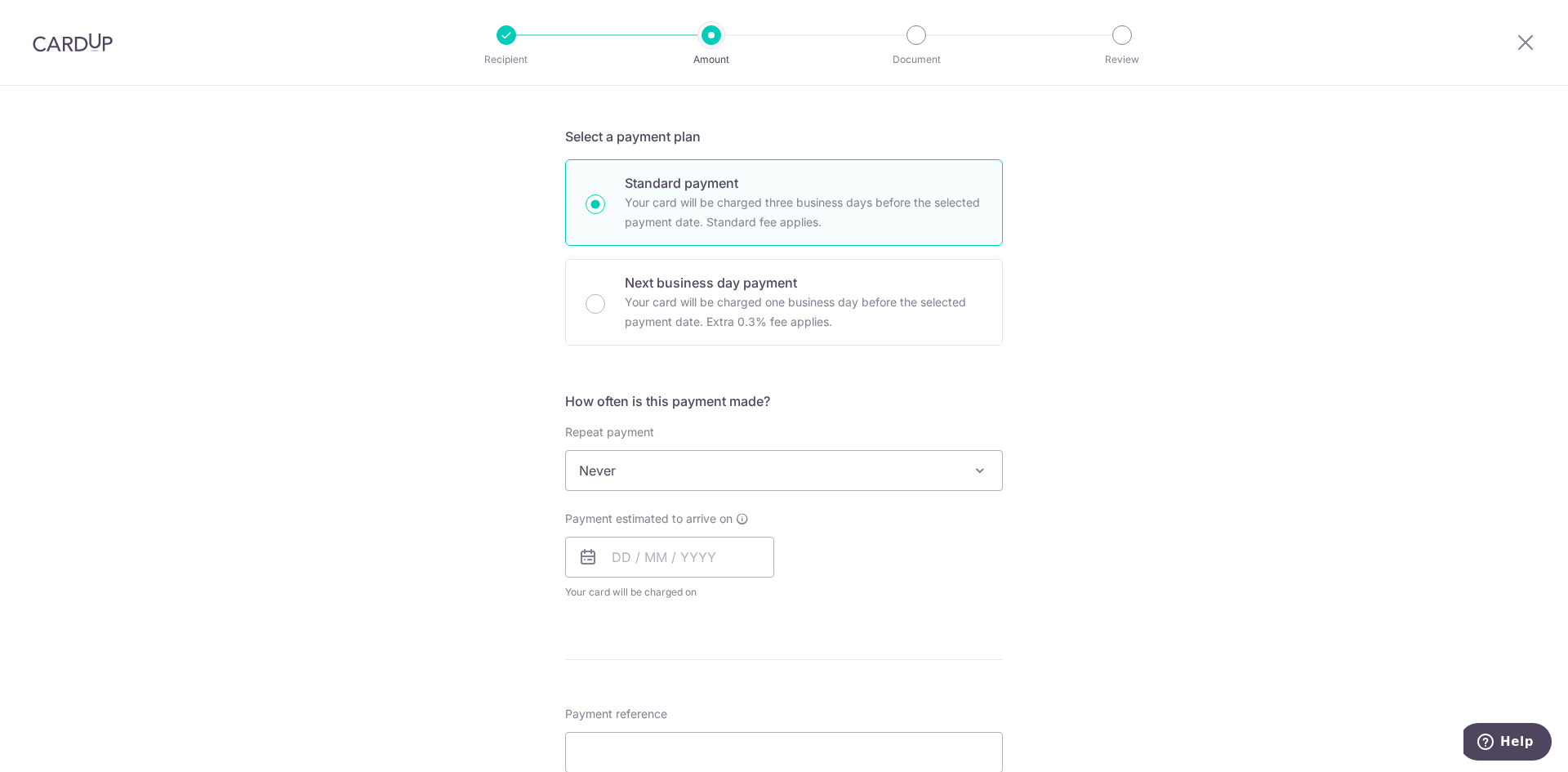
drag, startPoint x: 1186, startPoint y: 345, endPoint x: 1101, endPoint y: 342, distance: 85.1
click at [1186, 345] on div "Tell us more about your payment Enter payment amount SGD Recipient added succes…" at bounding box center [784, 498] width 1568 height 1478
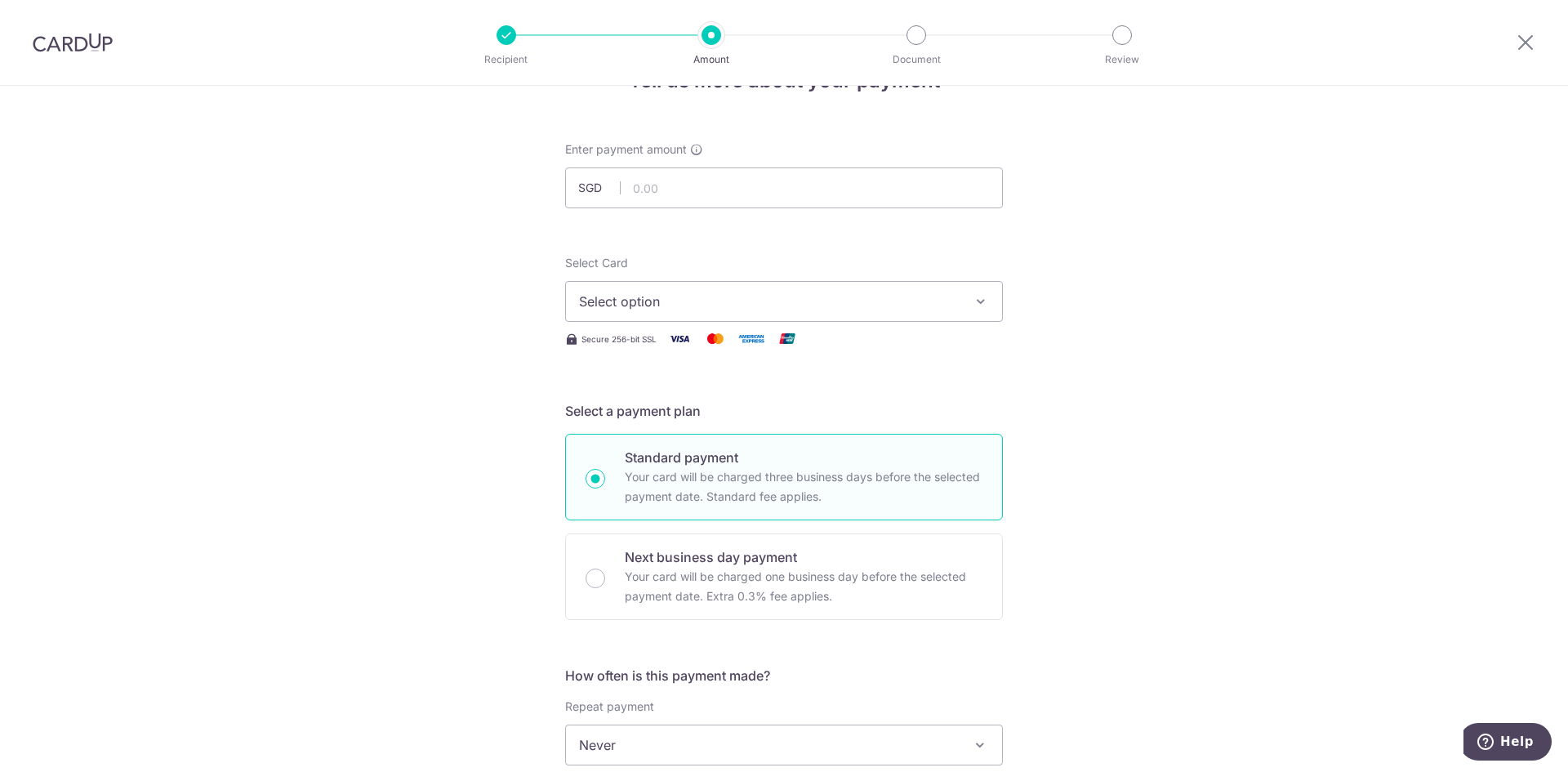
scroll to position [82, 0]
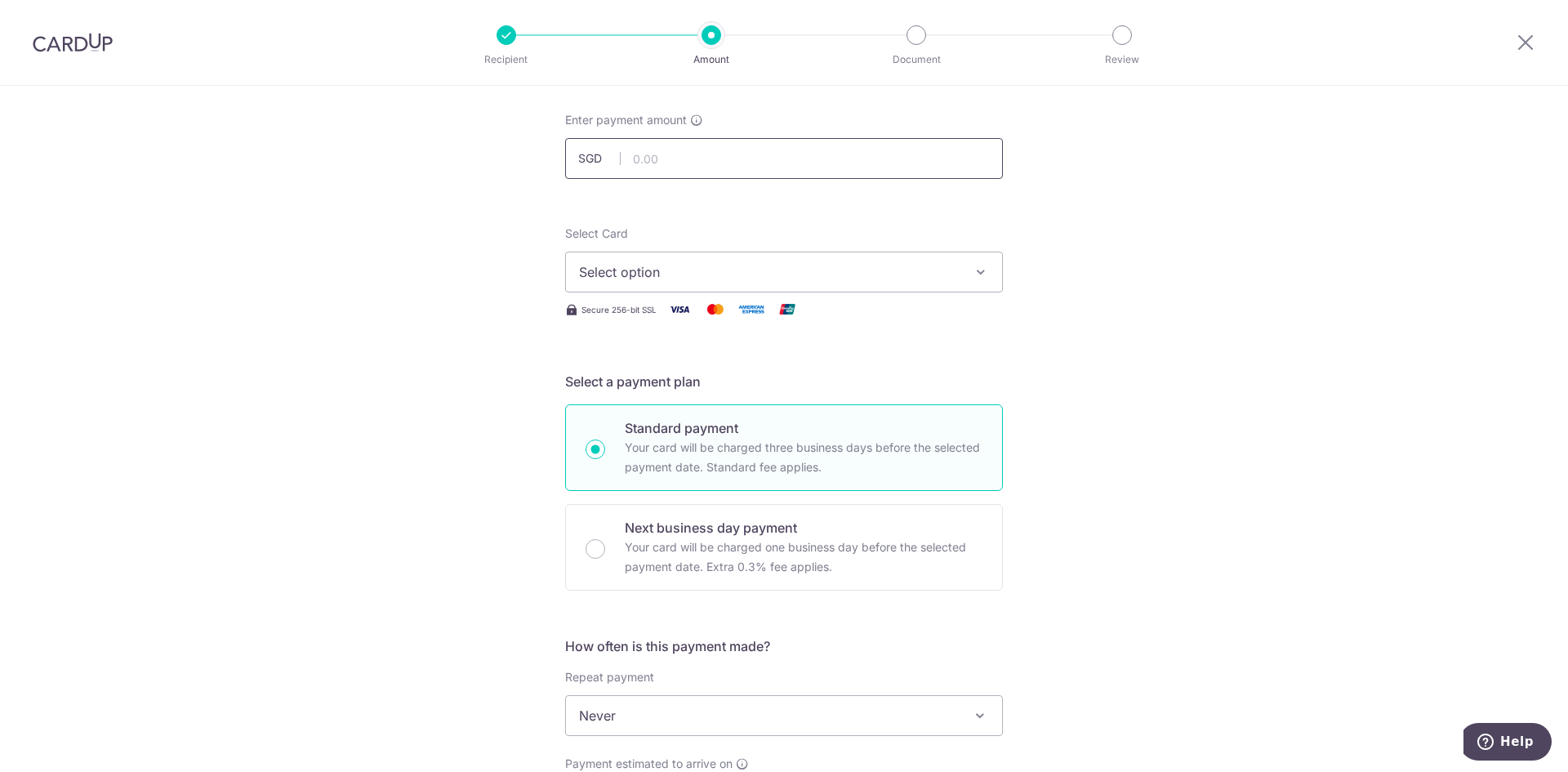
click at [724, 162] on input "text" at bounding box center [784, 158] width 438 height 41
type input "1,988.43"
click at [1202, 302] on div "Tell us more about your payment Enter payment amount SGD 1,988.43 1988.43 Recip…" at bounding box center [784, 743] width 1568 height 1478
click at [764, 276] on span "Select option" at bounding box center [769, 273] width 381 height 20
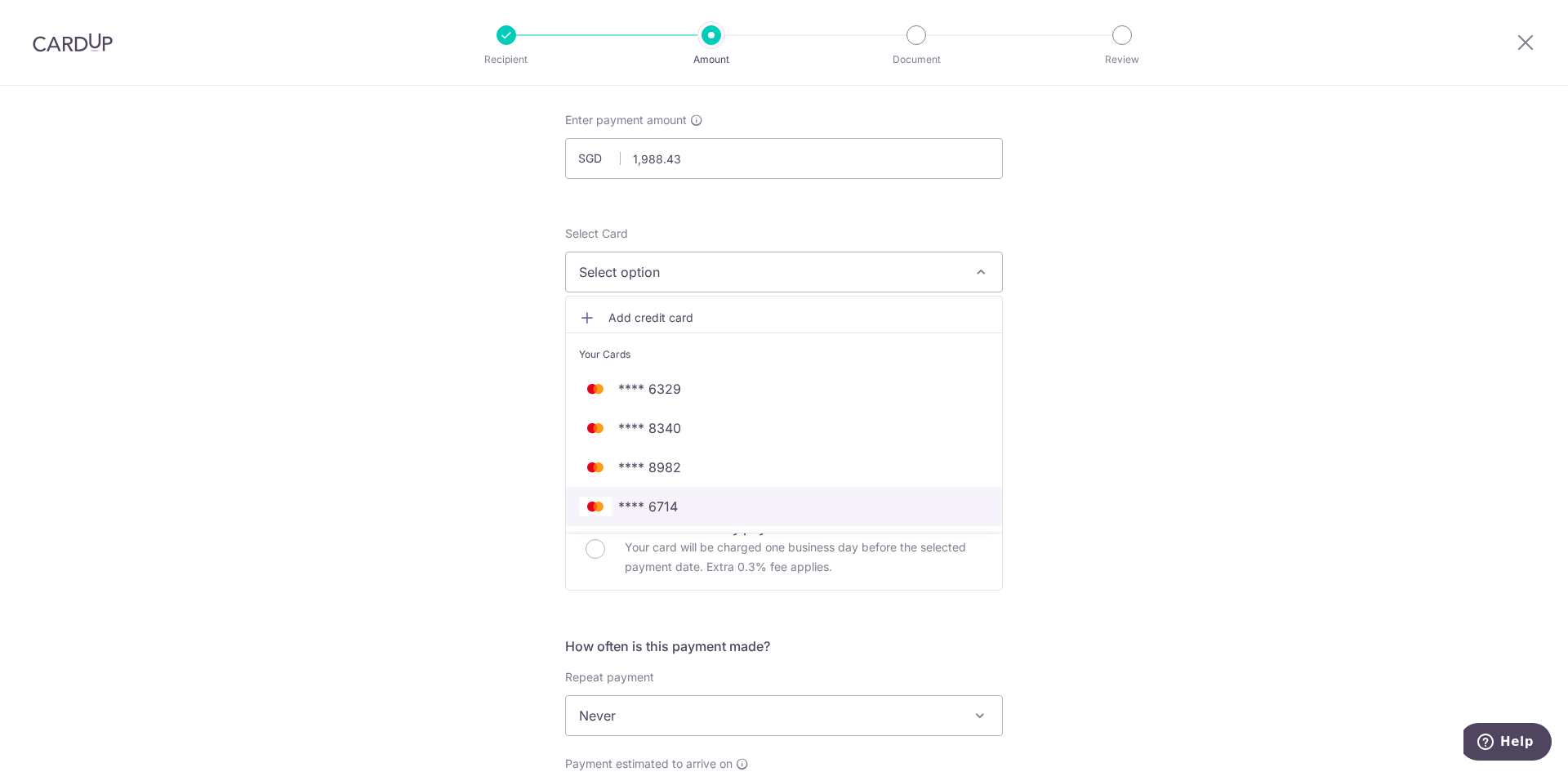
click at [640, 499] on span "**** 6714" at bounding box center [648, 507] width 60 height 20
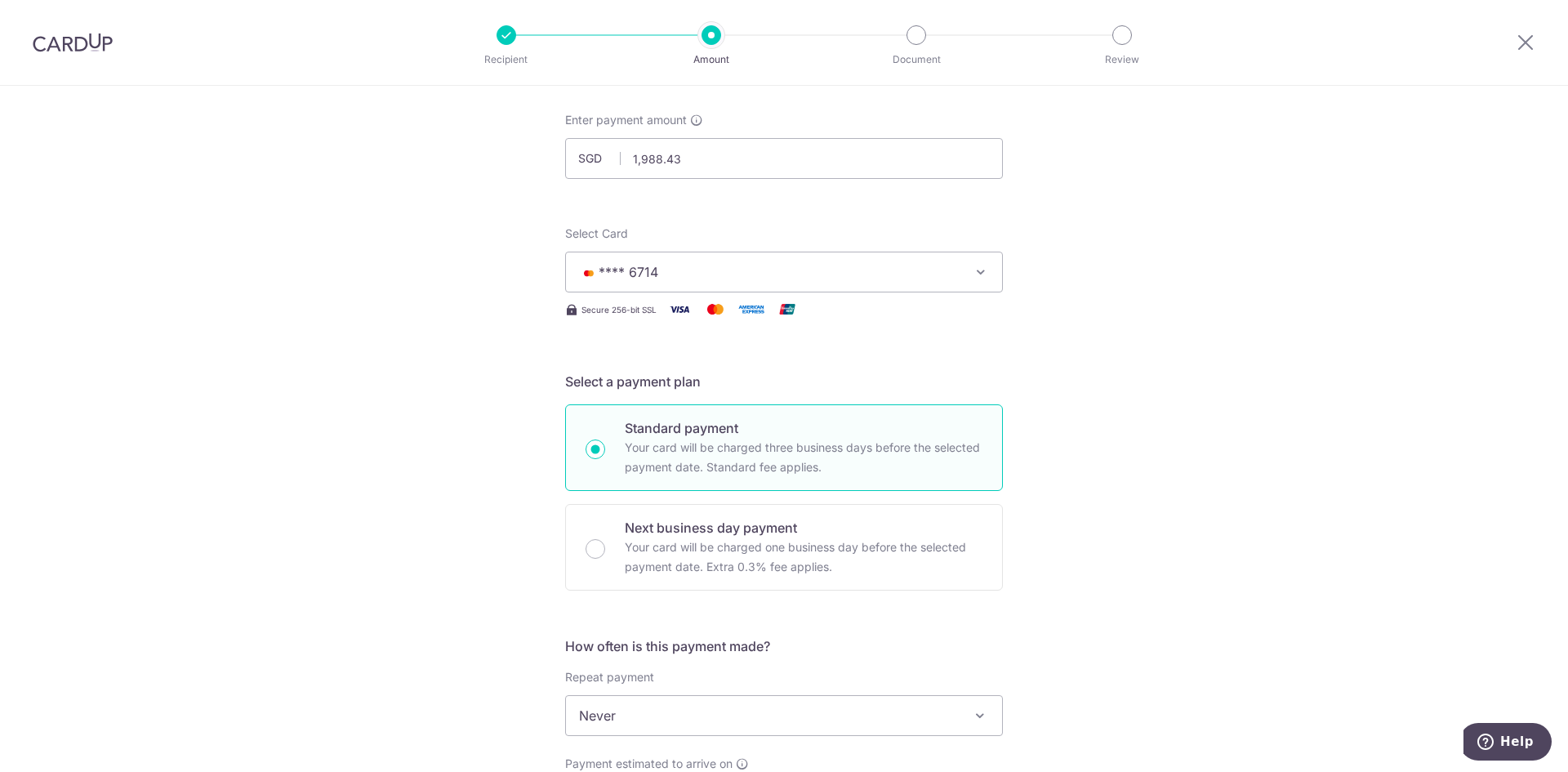
click at [1061, 417] on div "Tell us more about your payment Enter payment amount SGD 1,988.43 1988.43 Recip…" at bounding box center [784, 743] width 1568 height 1478
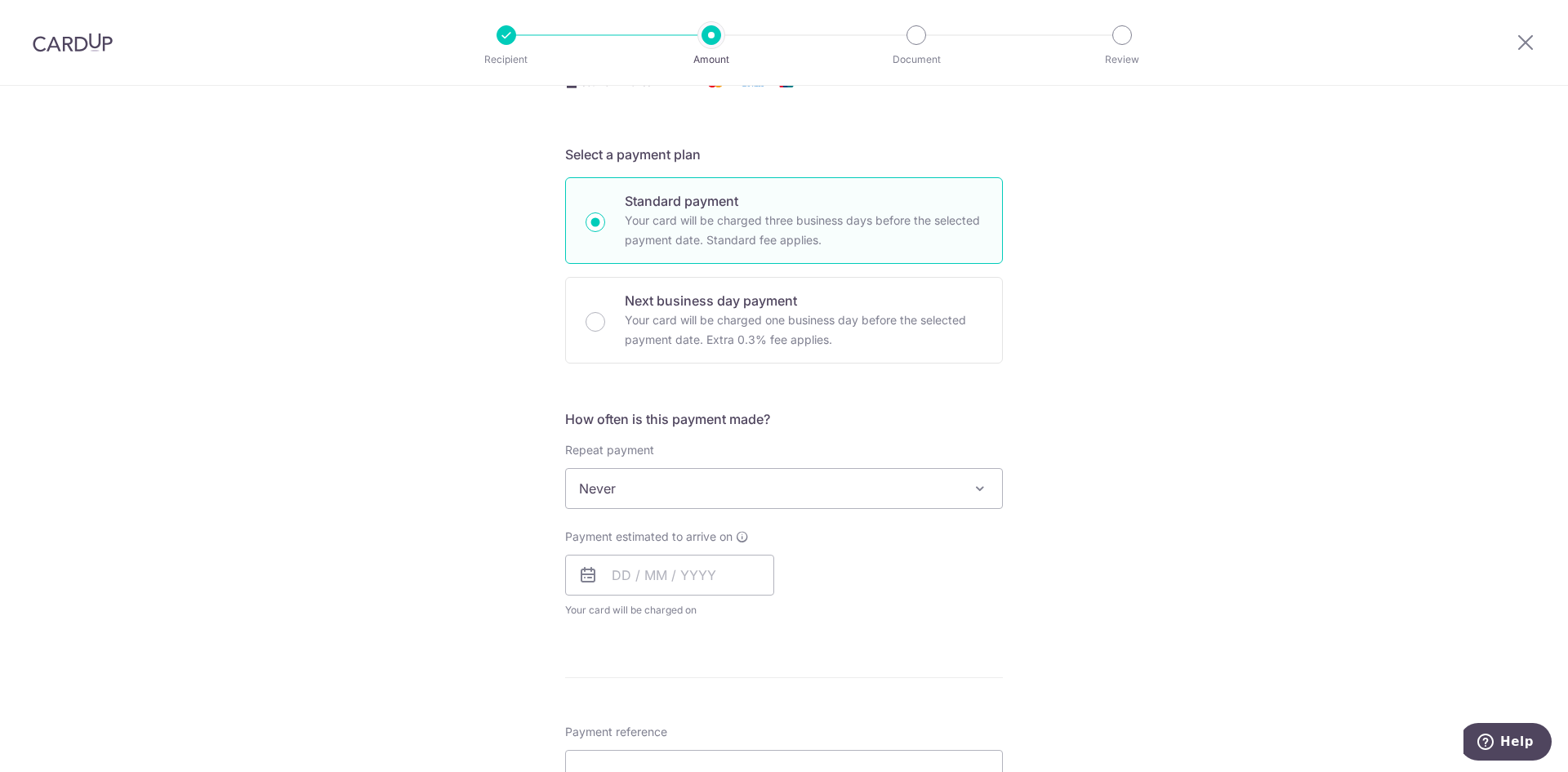
scroll to position [408, 0]
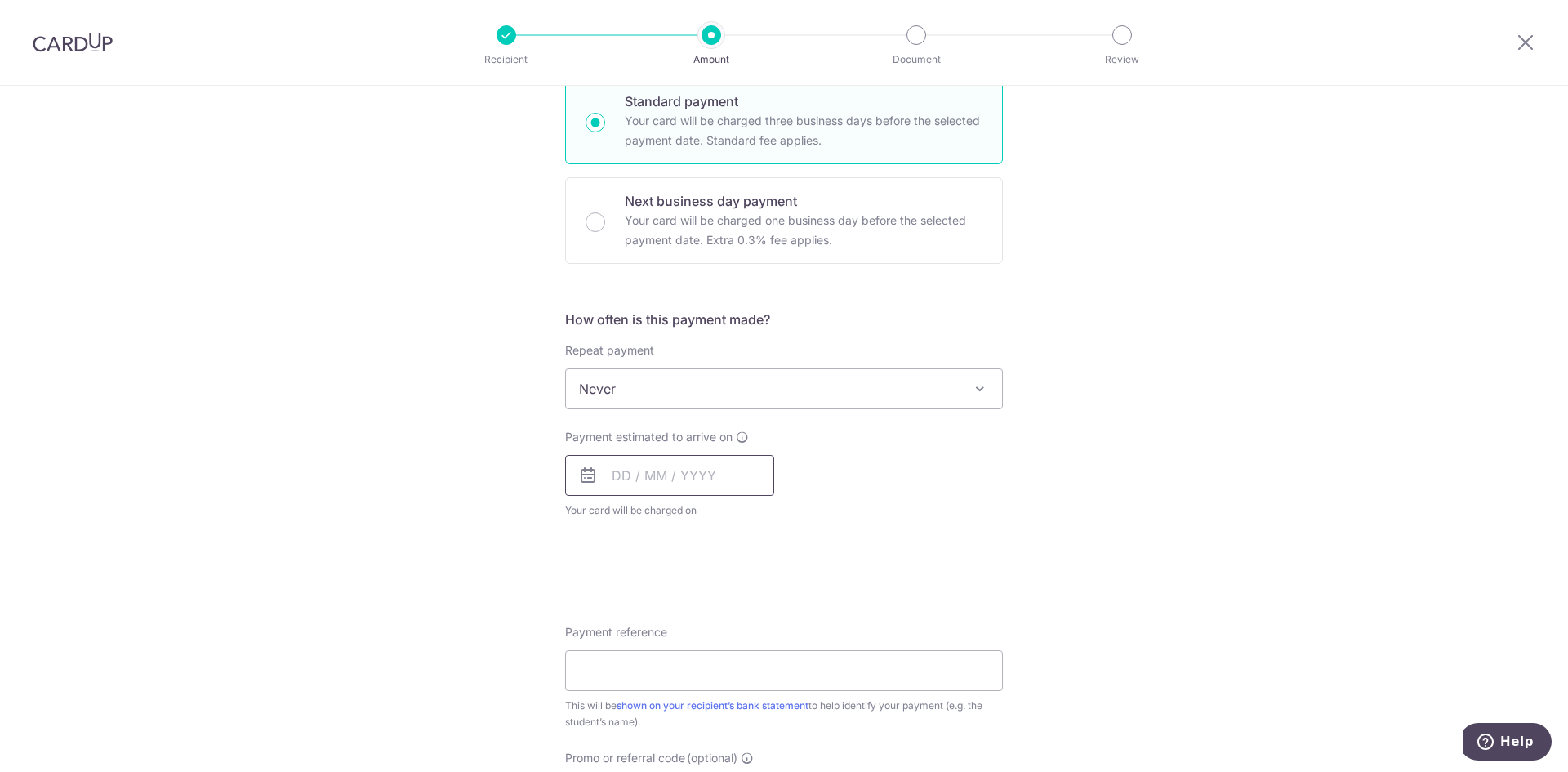
click at [659, 480] on input "text" at bounding box center [670, 475] width 209 height 41
click at [630, 692] on link "22" at bounding box center [632, 690] width 26 height 27
type input "22/09/2025"
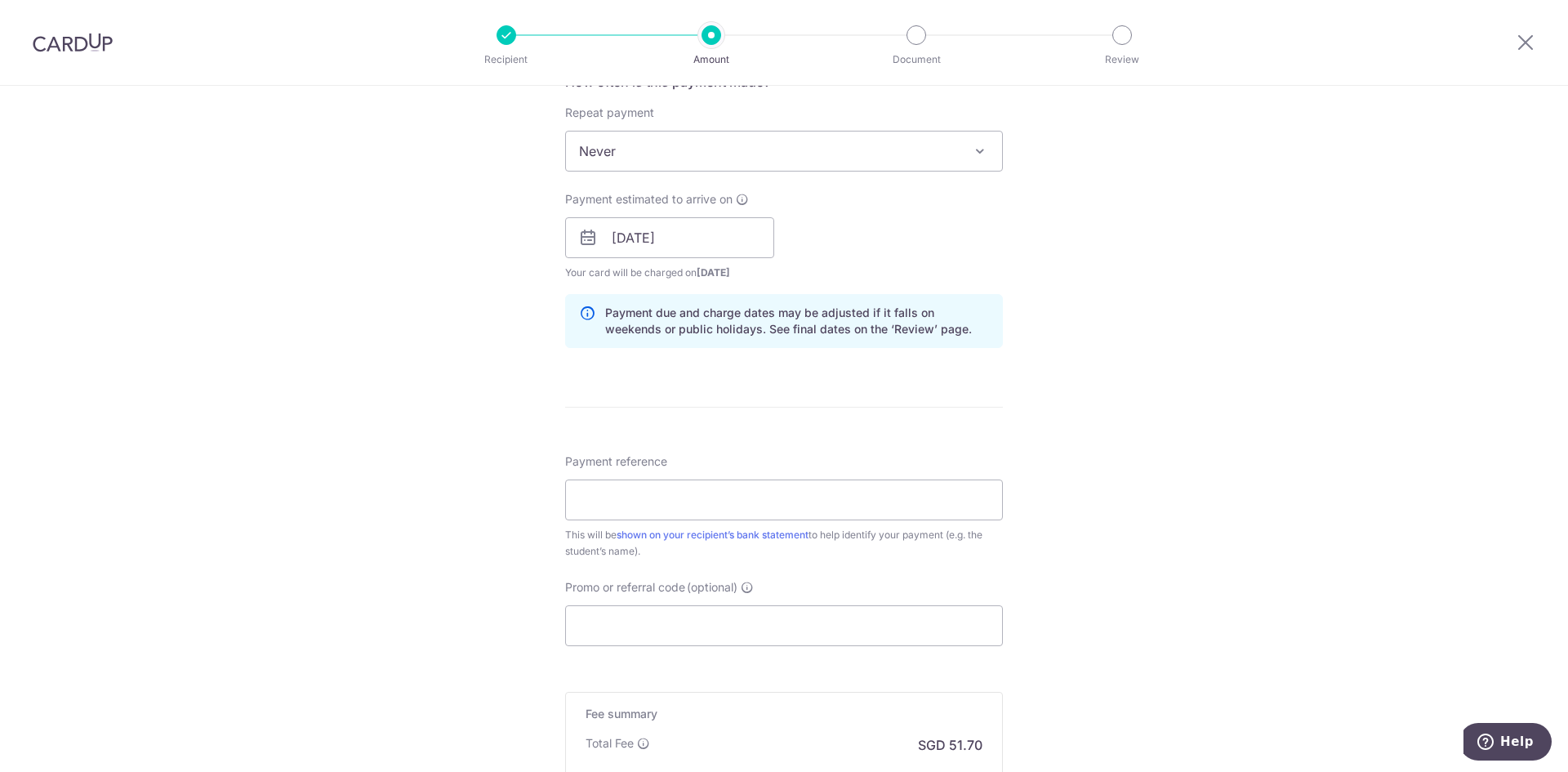
scroll to position [654, 0]
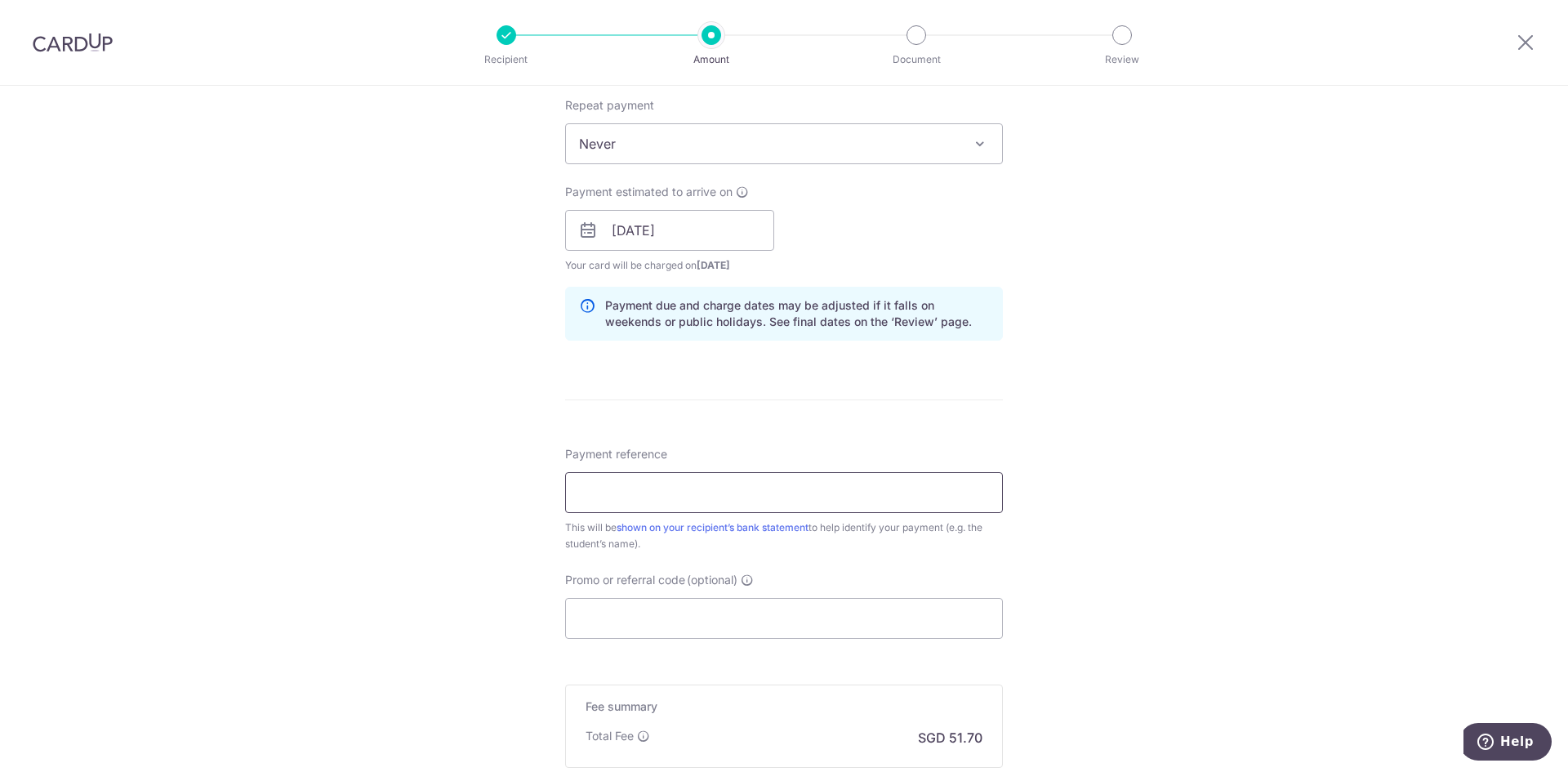
click at [687, 497] on input "Payment reference" at bounding box center [784, 492] width 438 height 41
click at [700, 492] on input "Payment reference" at bounding box center [784, 492] width 438 height 41
paste input "Poh Wen Yi Alyvia"
click at [743, 494] on input "Poh Wen Yi Alyvia" at bounding box center [784, 492] width 438 height 41
paste input "0067082"
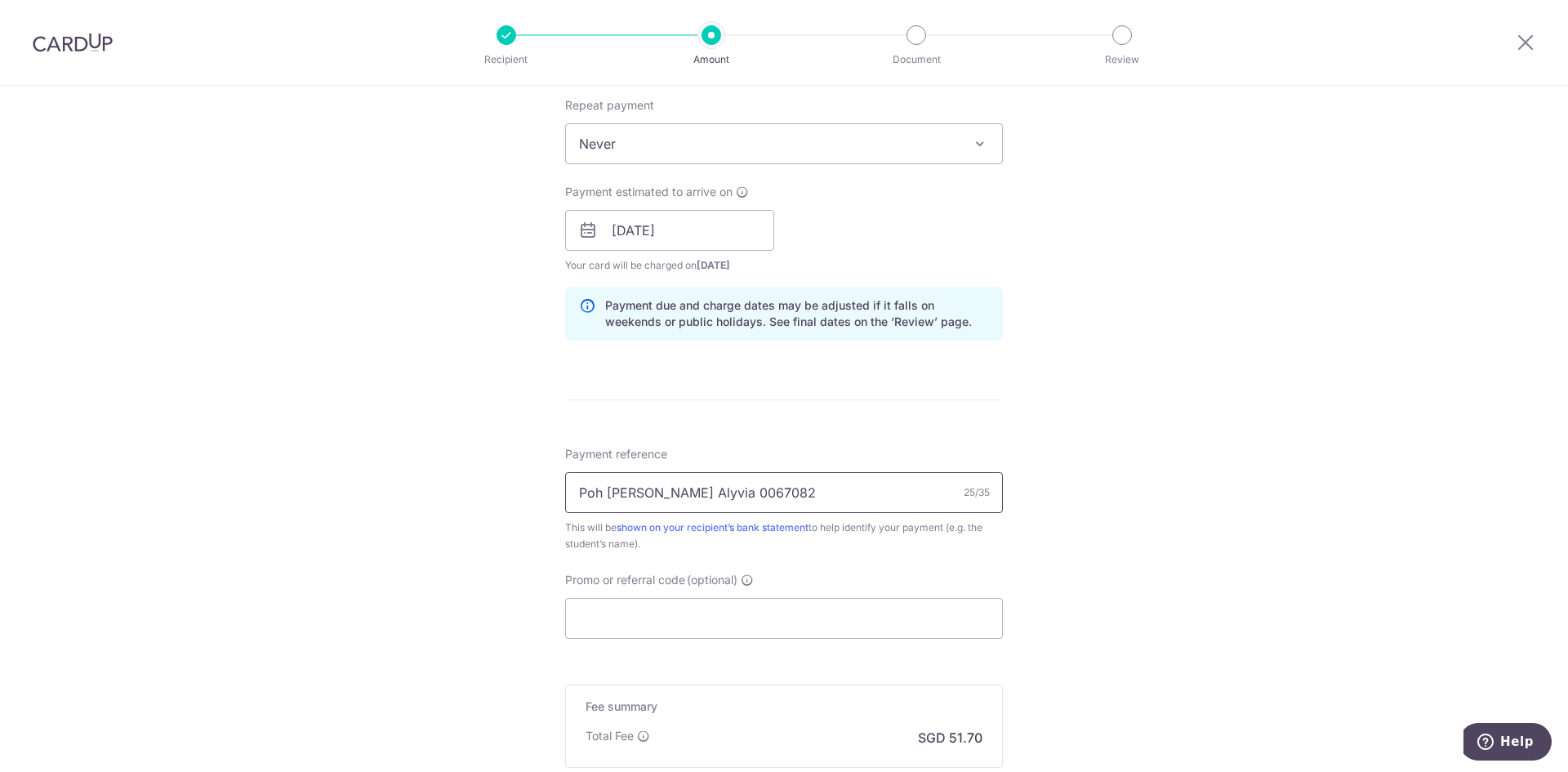
type input "Poh Wen Yi Alyvia 0067082"
click at [1190, 600] on div "Tell us more about your payment Enter payment amount SGD 1,988.43 1988.43 Recip…" at bounding box center [784, 205] width 1568 height 1545
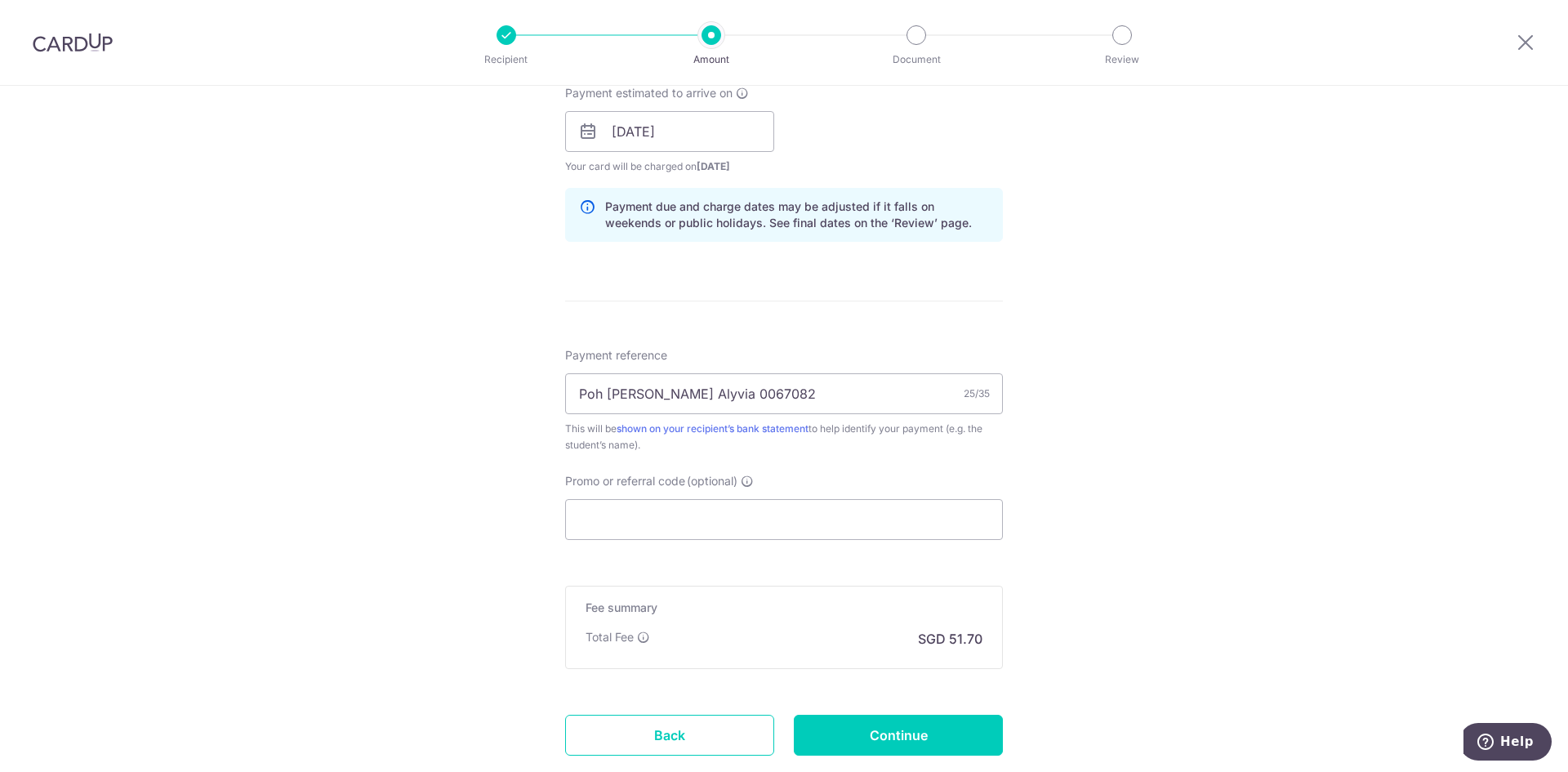
scroll to position [859, 0]
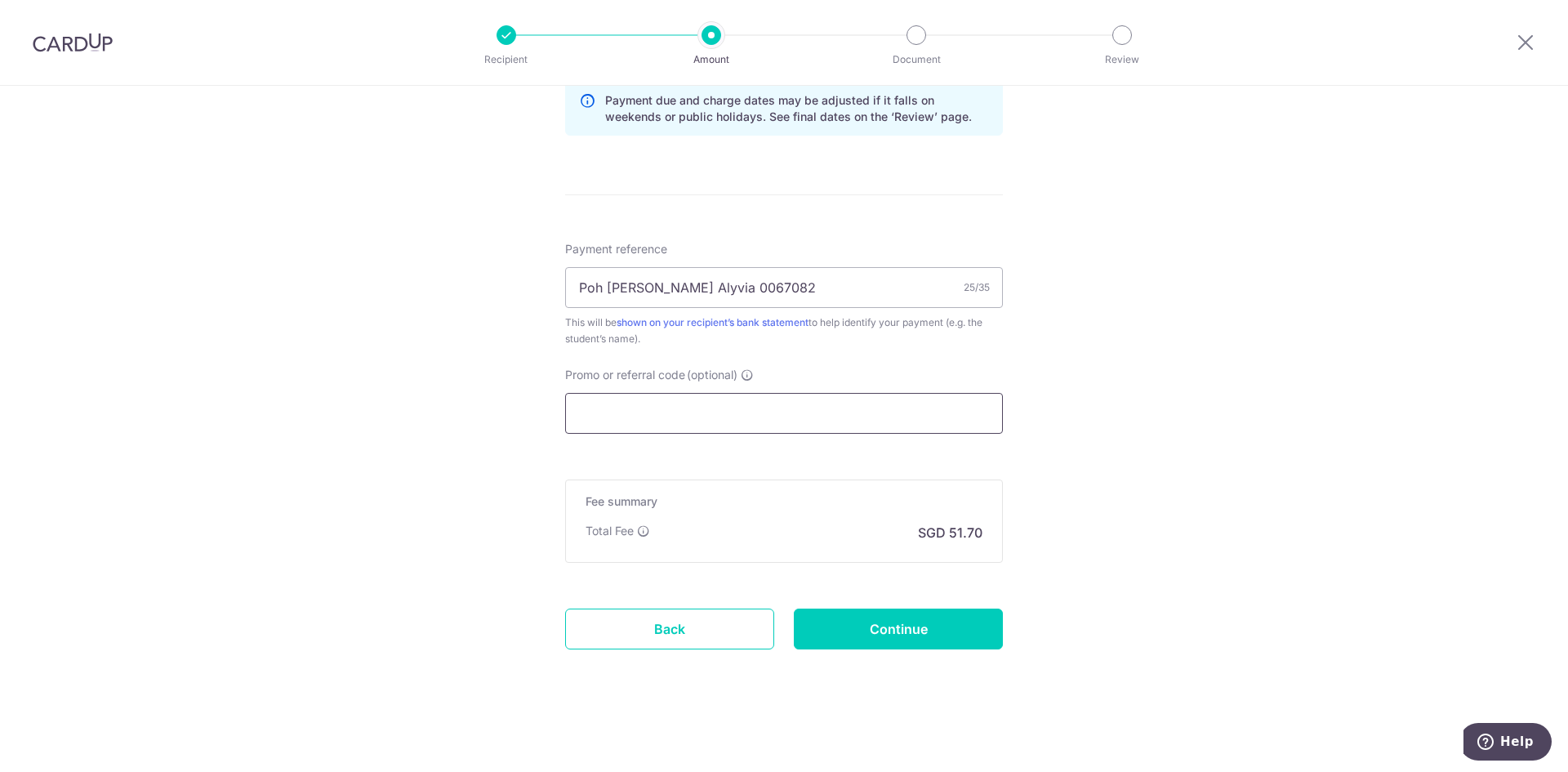
click at [632, 408] on input "Promo or referral code (optional)" at bounding box center [784, 413] width 438 height 41
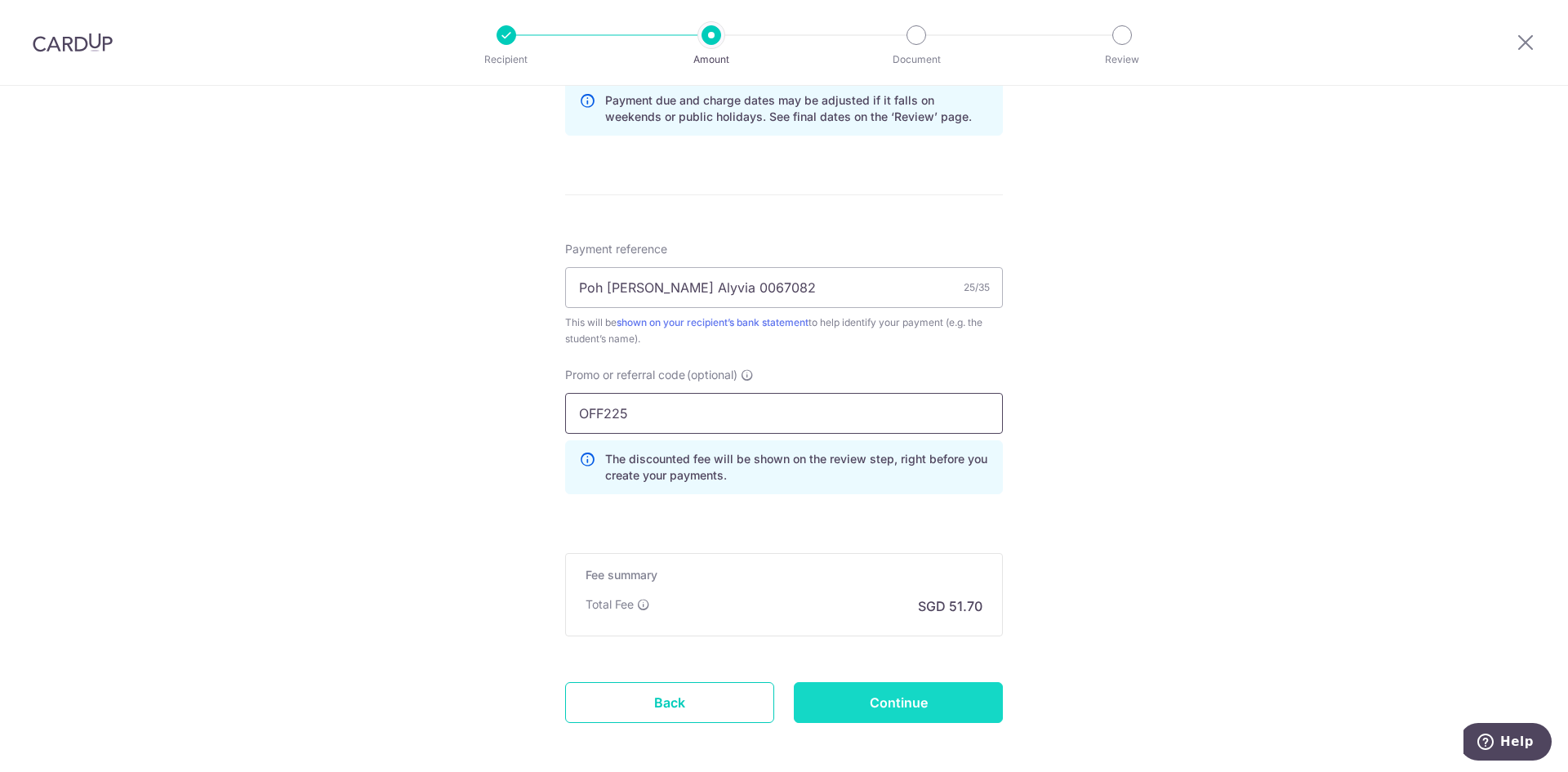
type input "OFF225"
click at [869, 699] on input "Continue" at bounding box center [898, 702] width 209 height 41
type input "Create Schedule"
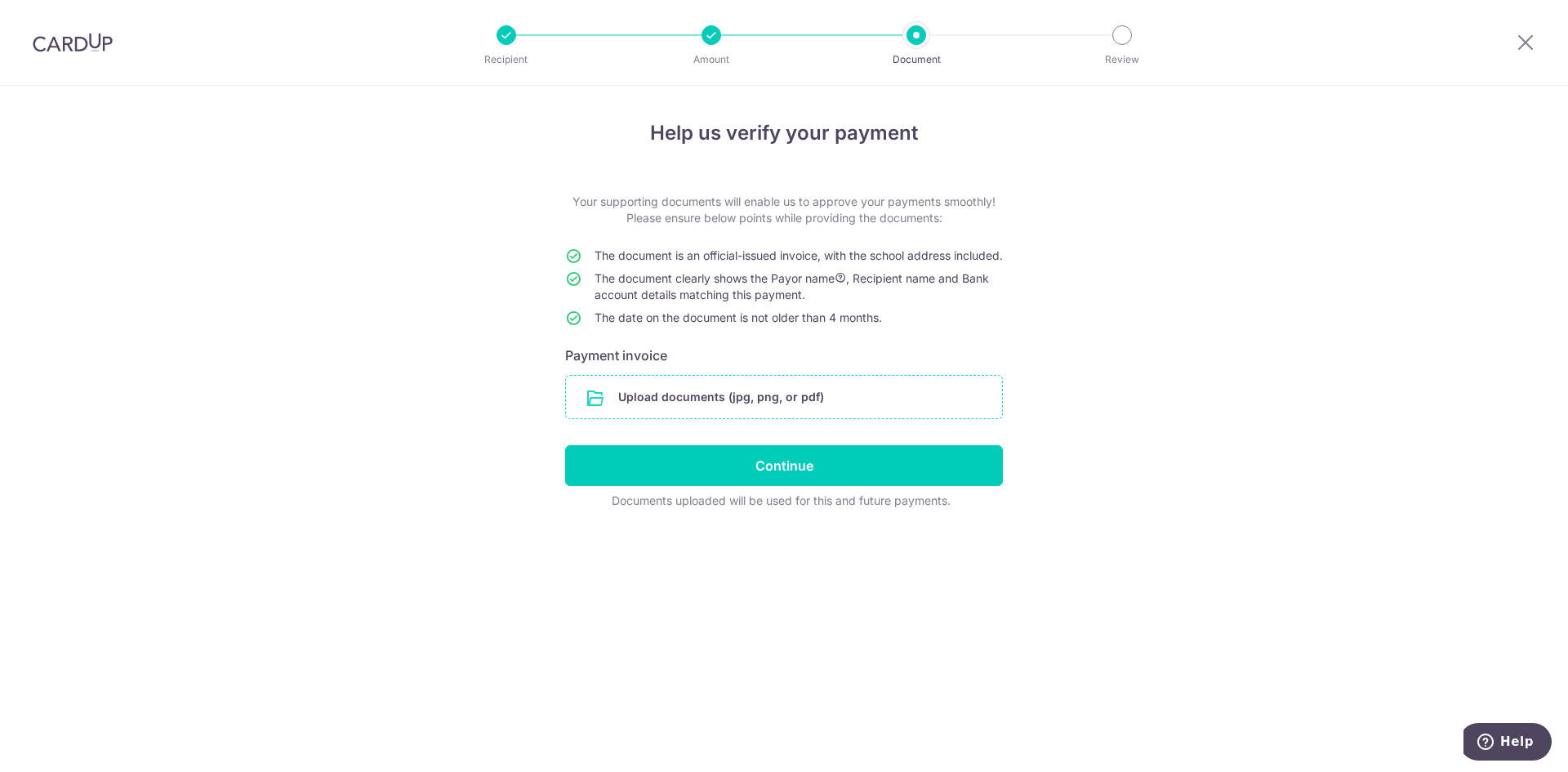
click at [779, 414] on input "file" at bounding box center [783, 397] width 436 height 42
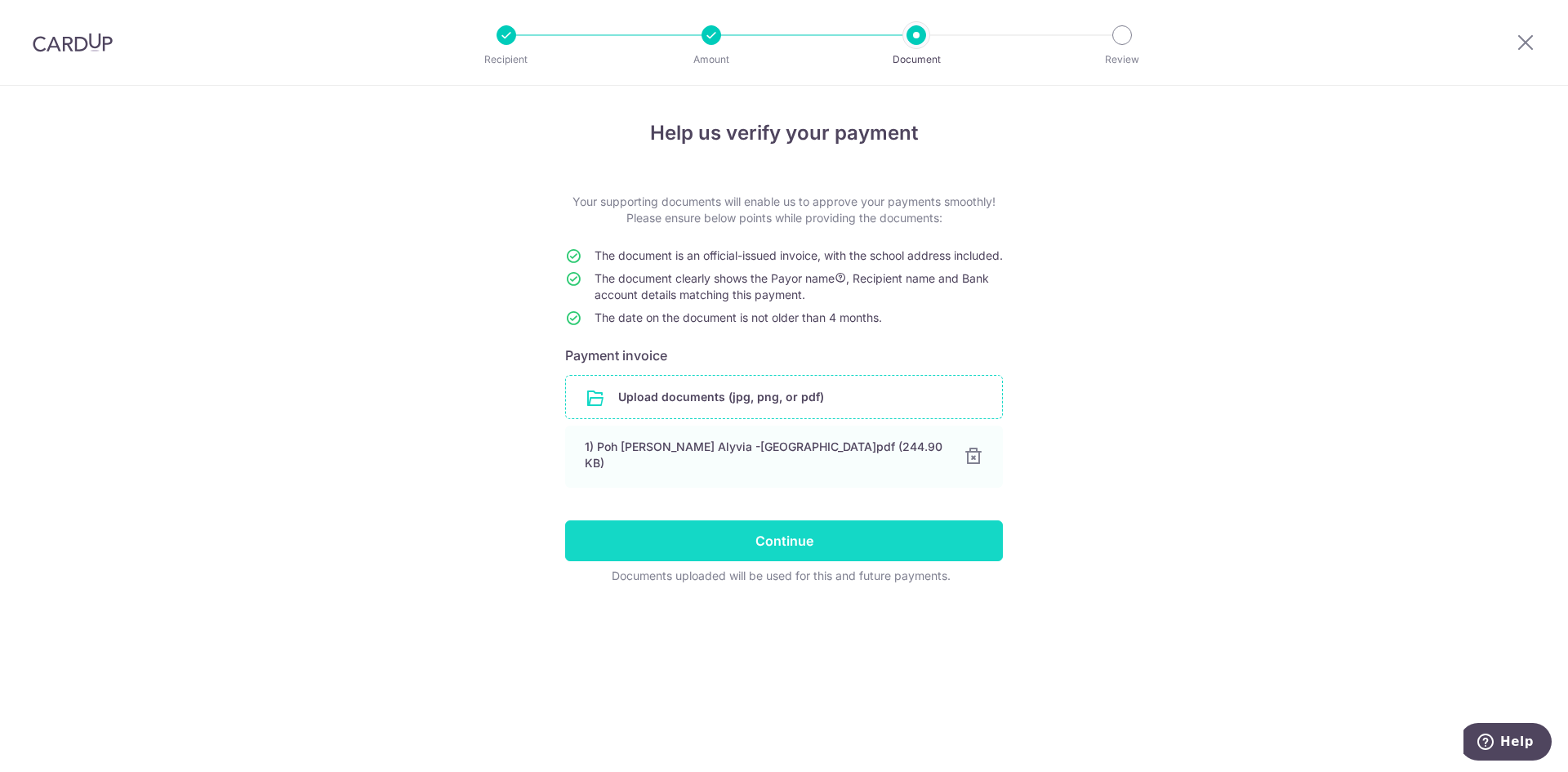
click at [797, 555] on input "Continue" at bounding box center [784, 540] width 438 height 41
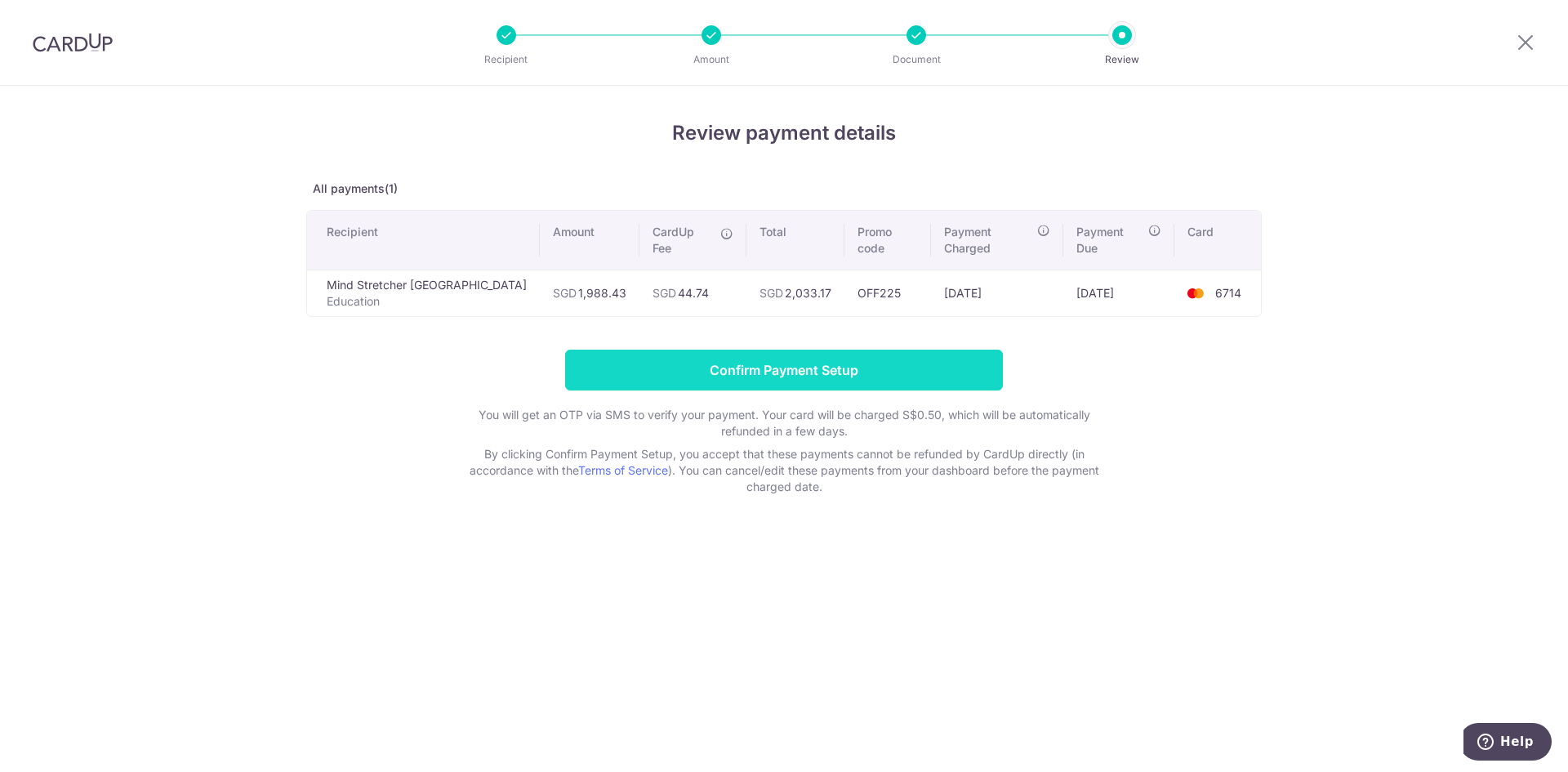
click at [826, 358] on input "Confirm Payment Setup" at bounding box center [784, 369] width 438 height 41
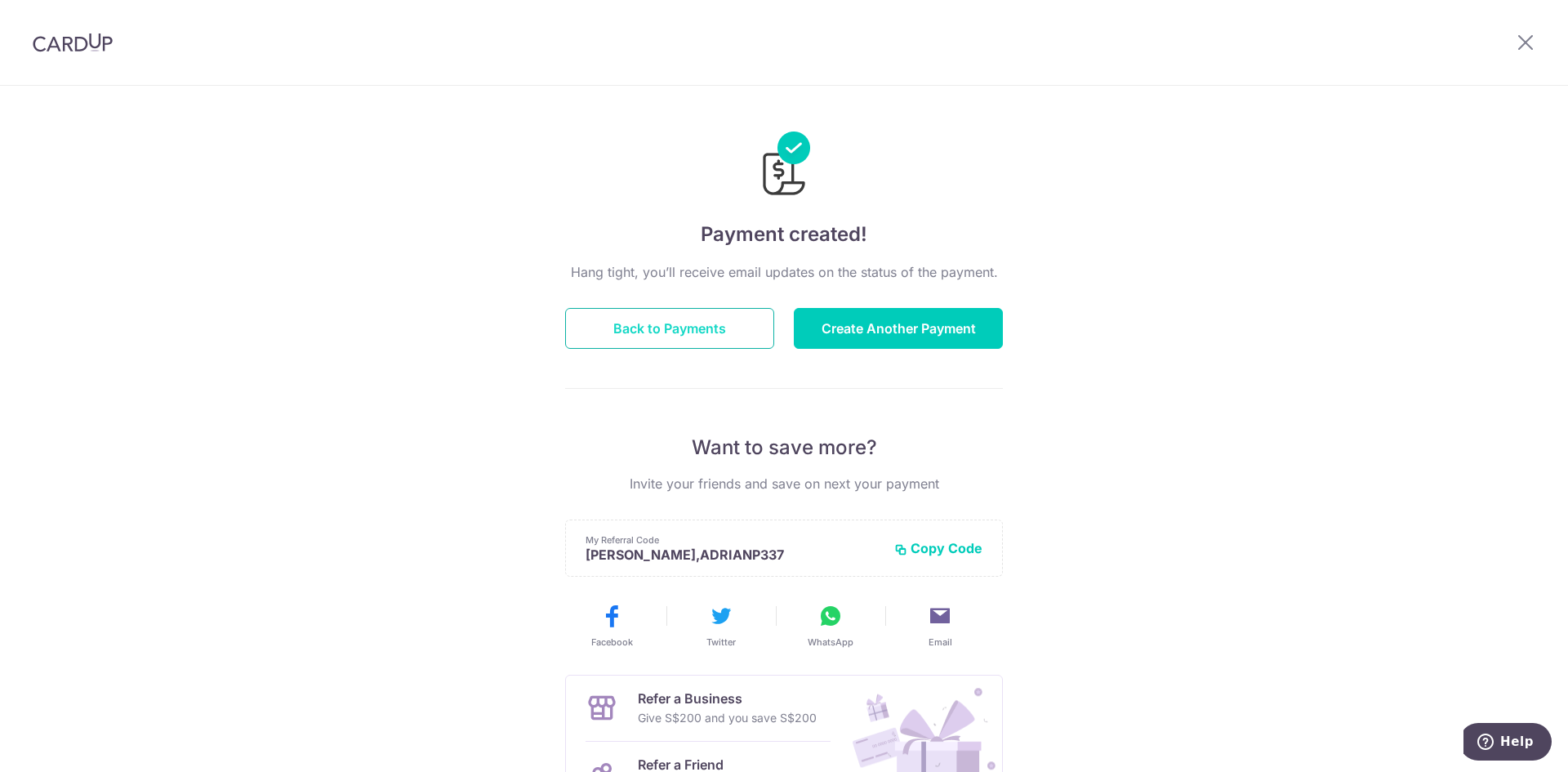
click at [702, 326] on button "Back to Payments" at bounding box center [670, 328] width 209 height 41
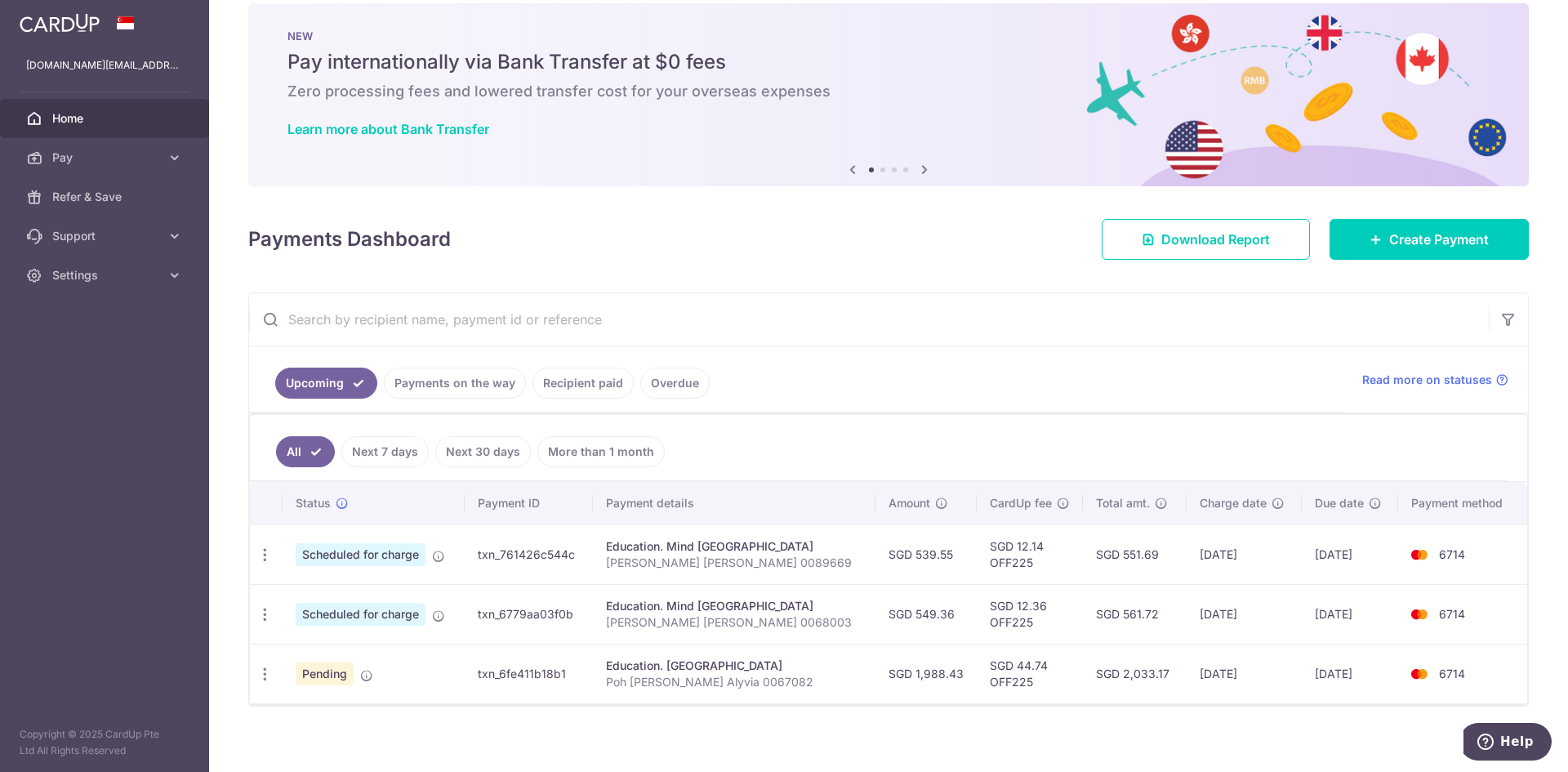
scroll to position [34, 0]
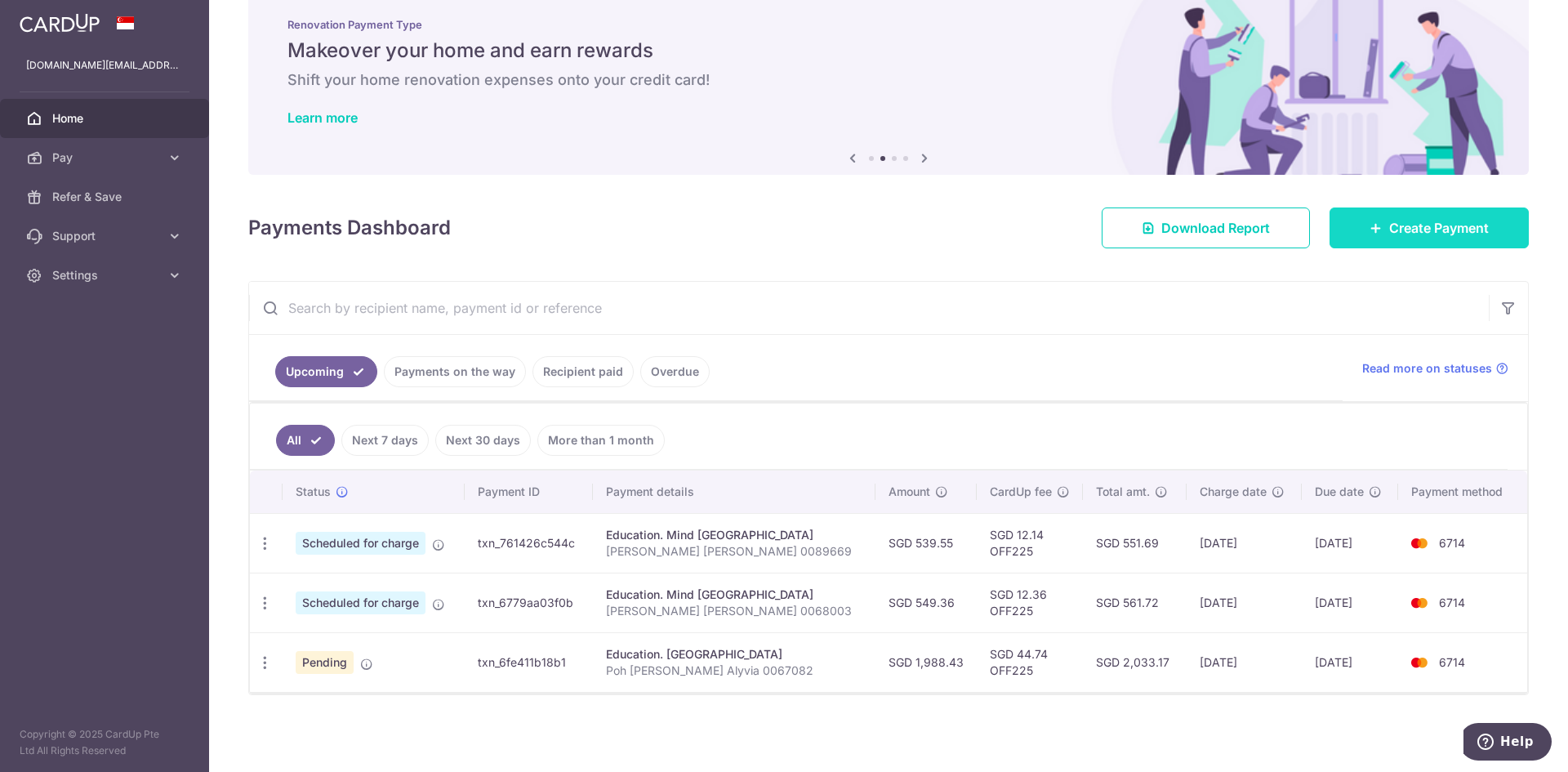
click at [1451, 227] on span "Create Payment" at bounding box center [1439, 228] width 99 height 20
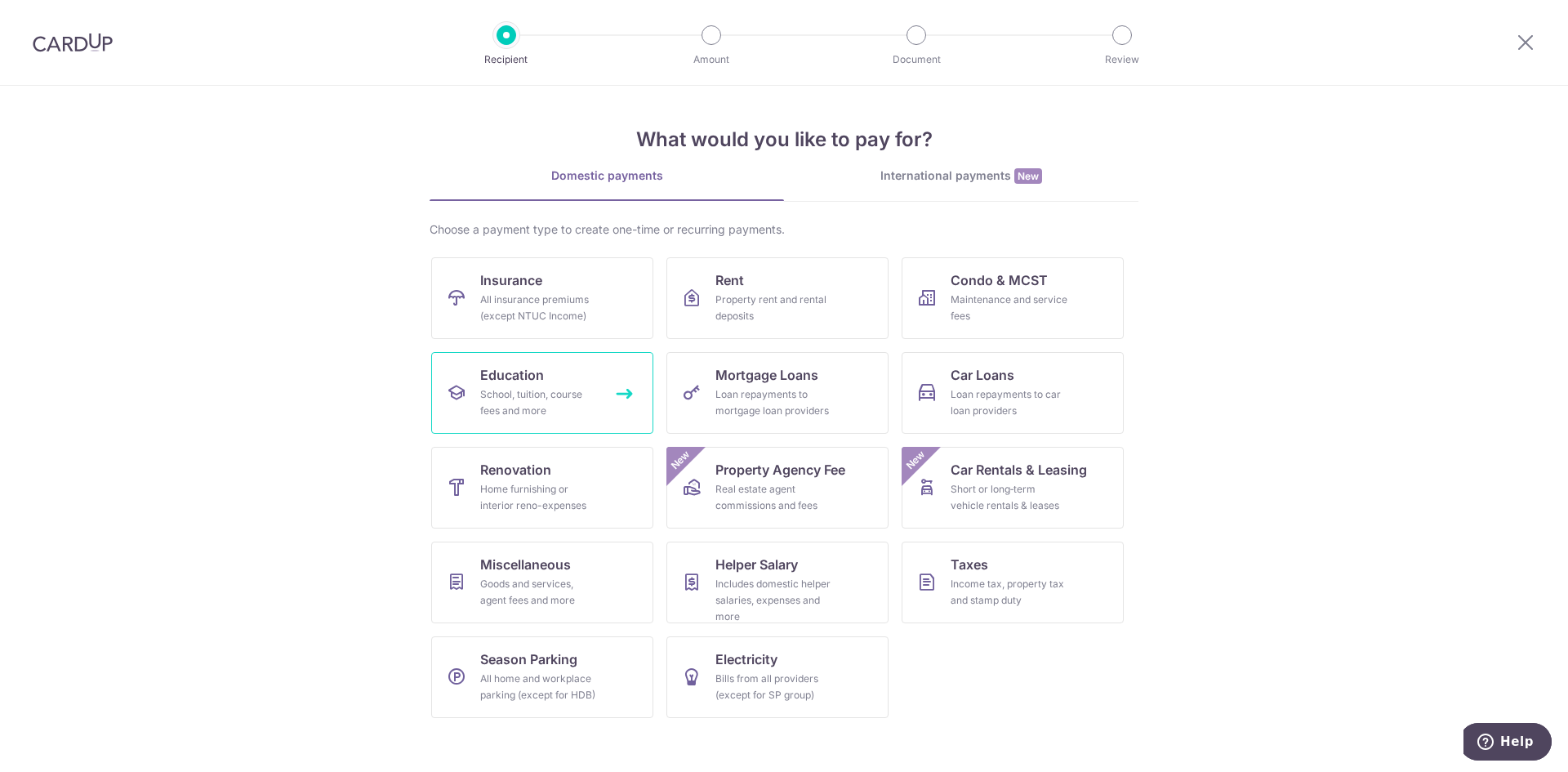
click at [541, 398] on div "School, tuition, course fees and more" at bounding box center [539, 403] width 118 height 32
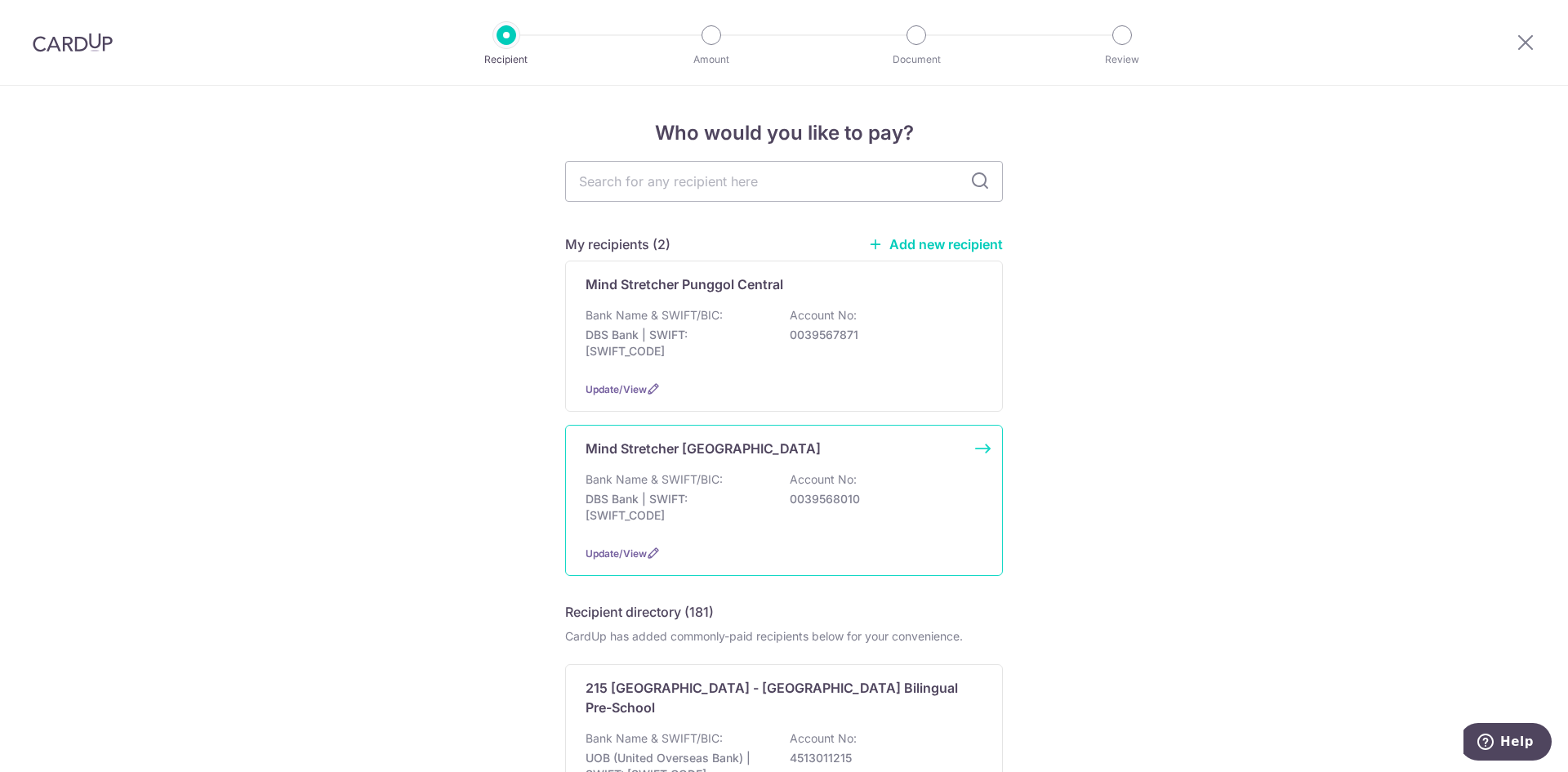
click at [776, 506] on div "Bank Name & SWIFT/BIC: DBS Bank | SWIFT: [SWIFT_CODE] Account No: 0039568010" at bounding box center [783, 501] width 397 height 60
click at [738, 479] on div "Bank Name & SWIFT/BIC: DBS Bank | SWIFT: [SWIFT_CODE] Account No: 0039568010" at bounding box center [783, 501] width 397 height 60
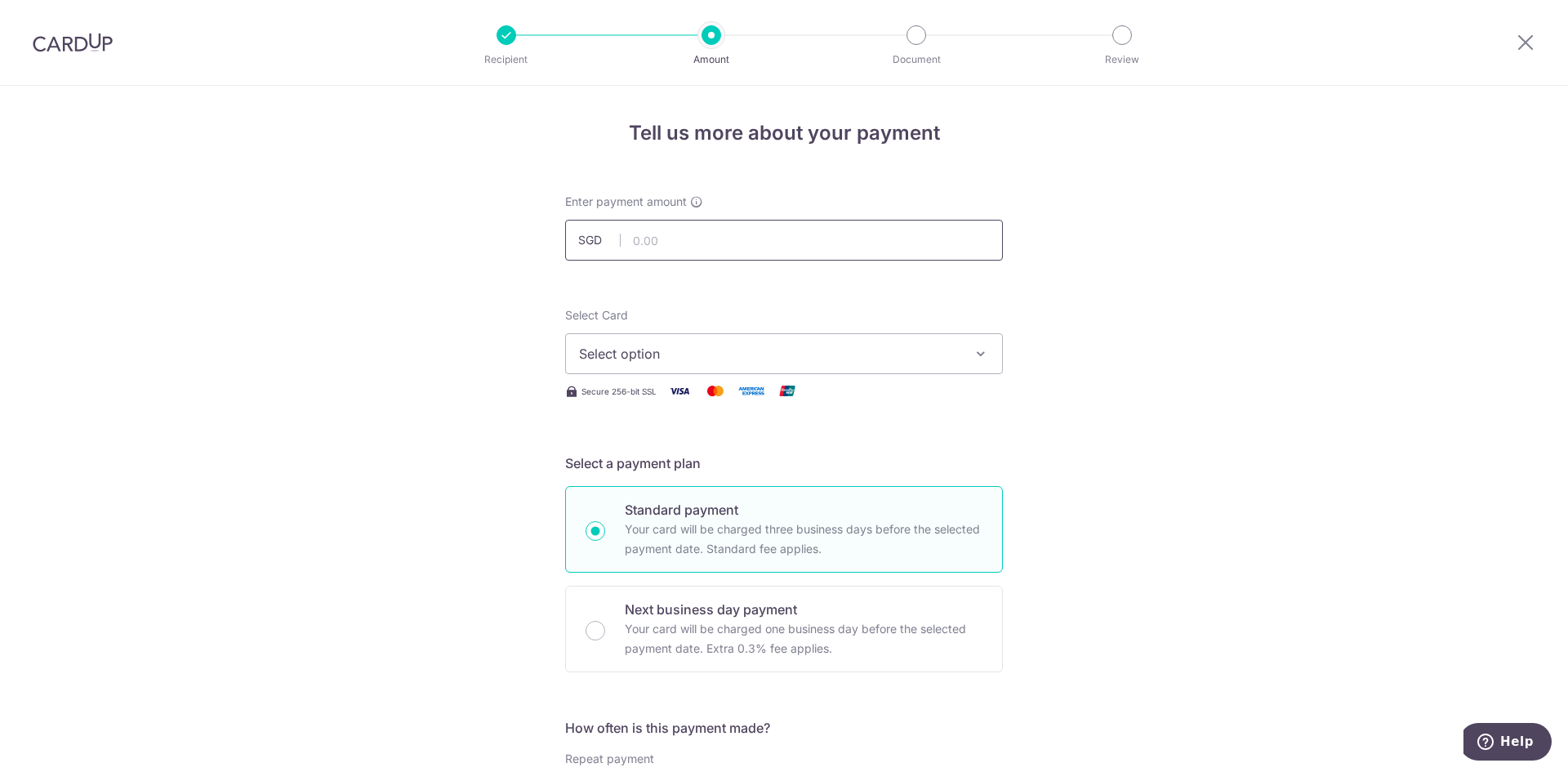
click at [691, 246] on input "text" at bounding box center [784, 239] width 438 height 41
click at [659, 239] on input "text" at bounding box center [784, 239] width 438 height 41
type input "637.65"
click at [748, 357] on span "Select option" at bounding box center [769, 354] width 381 height 20
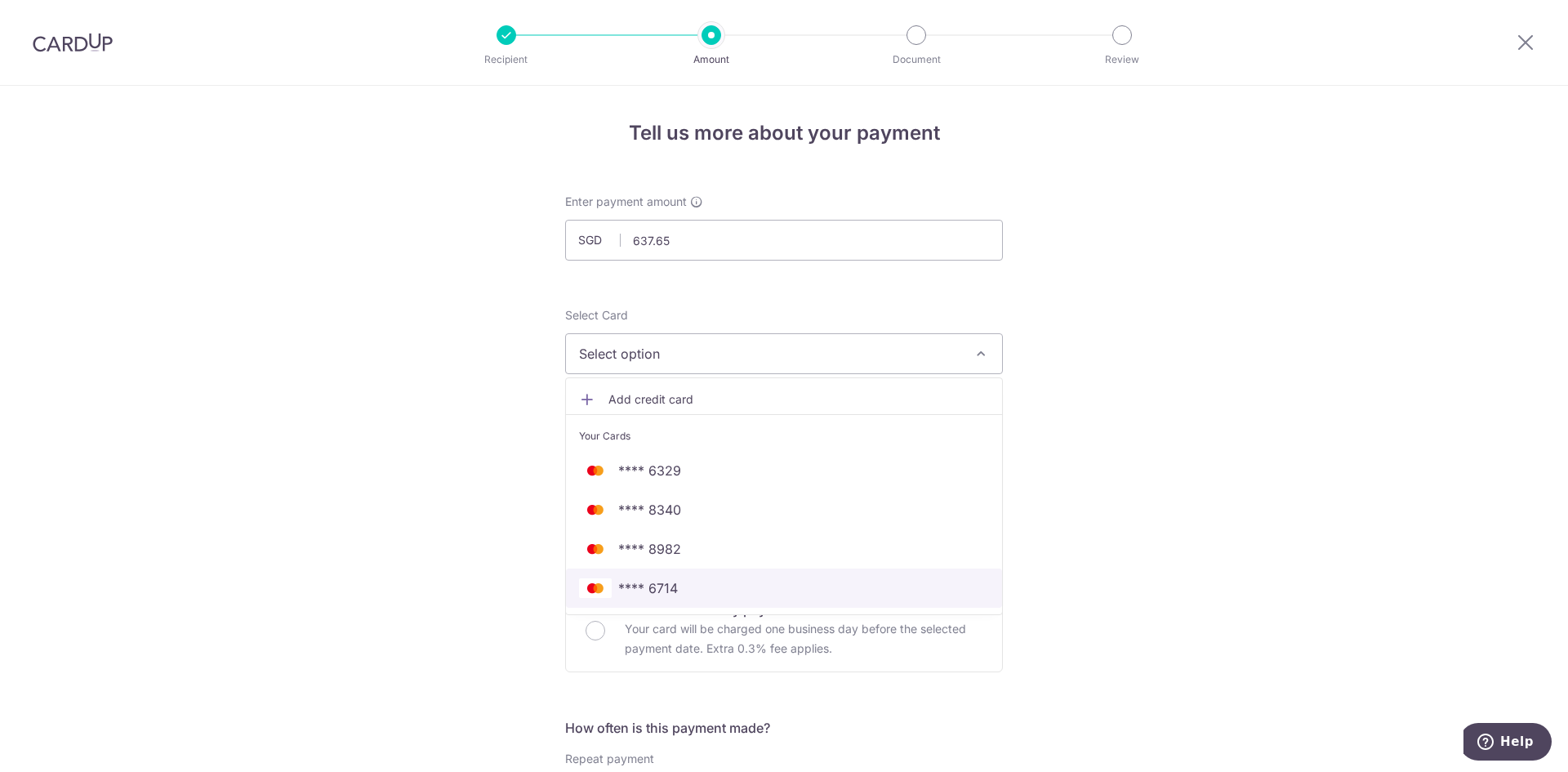
click at [658, 598] on link "**** 6714" at bounding box center [783, 587] width 436 height 39
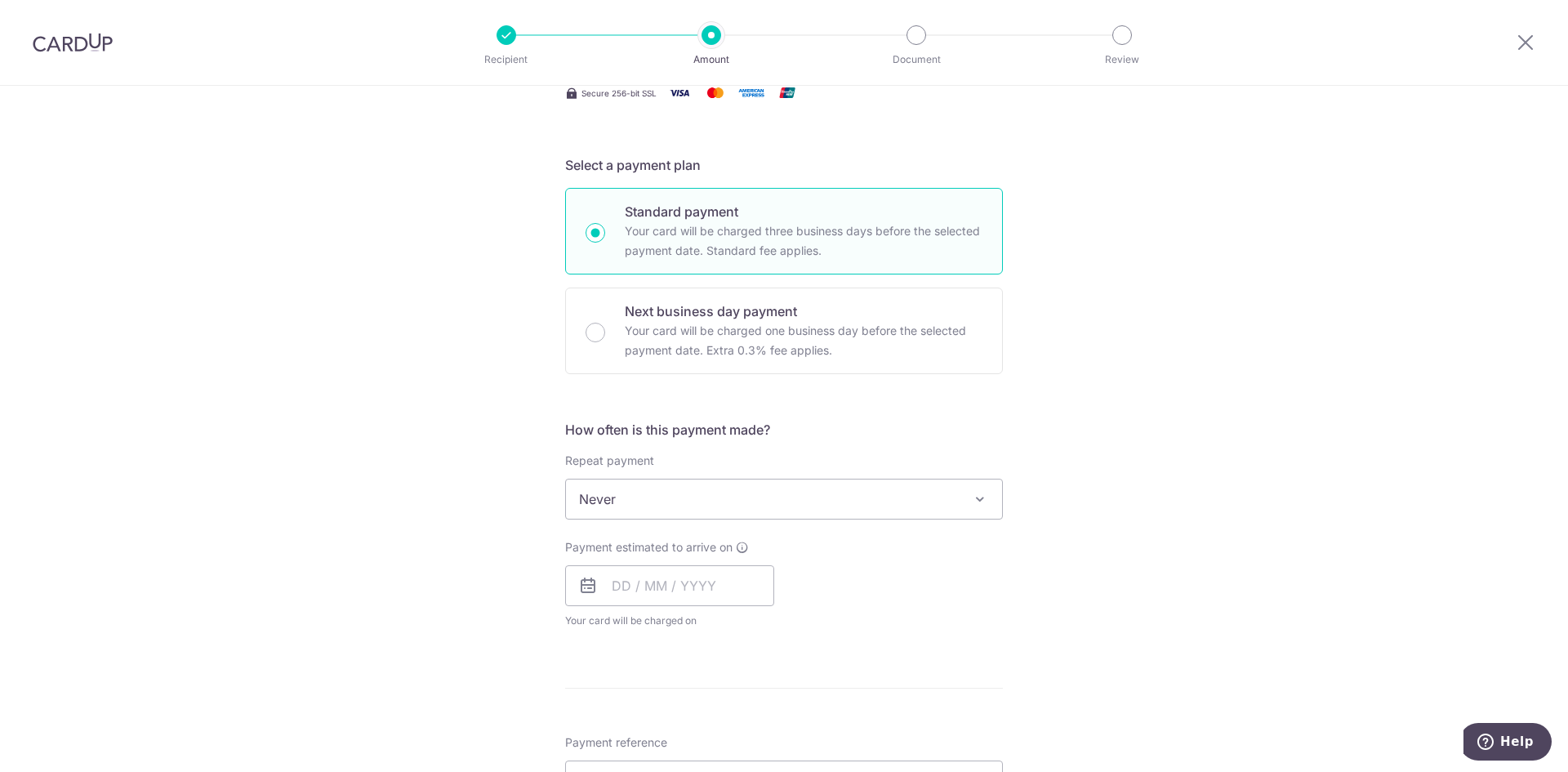
scroll to position [327, 0]
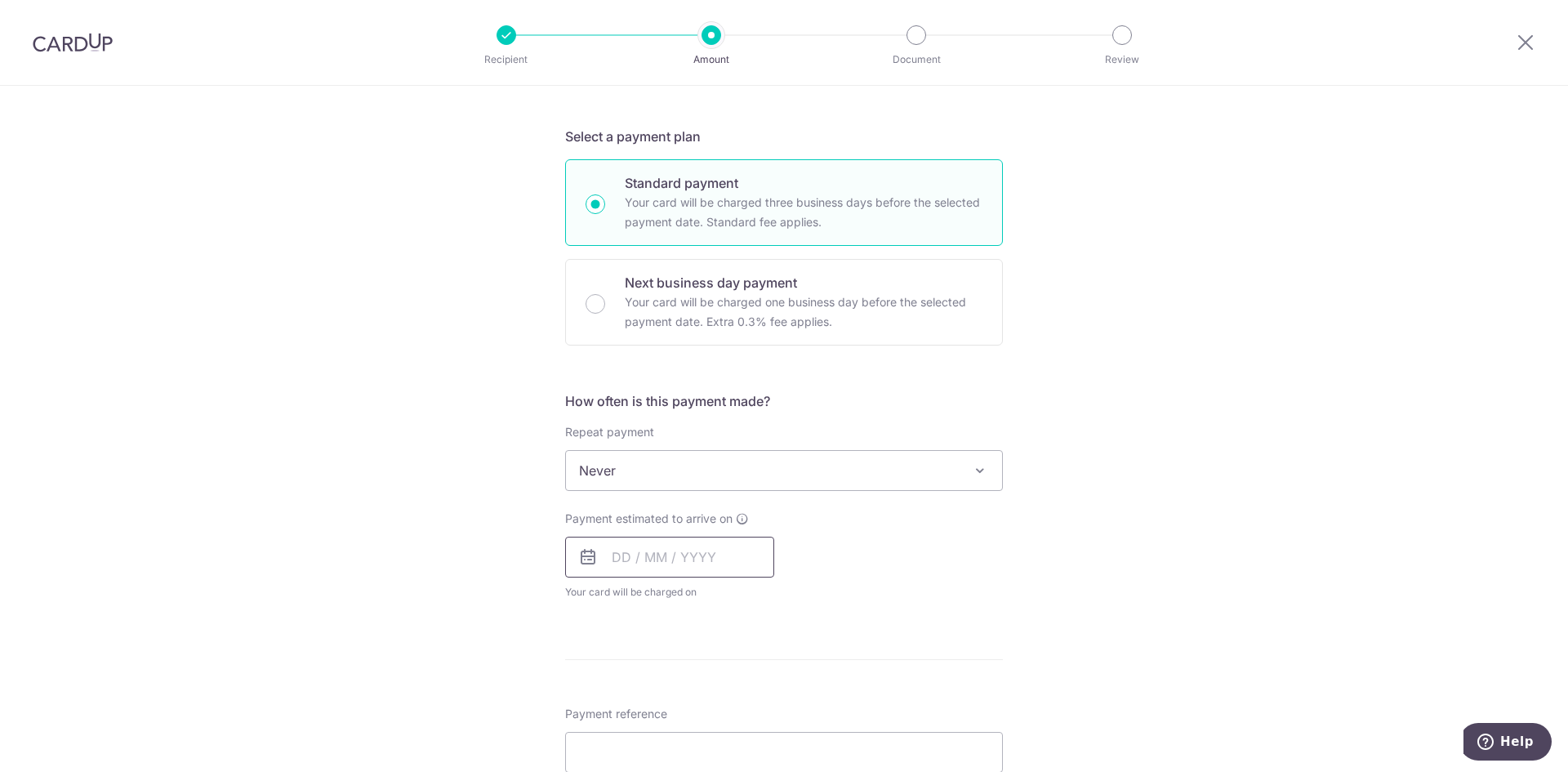
click at [656, 571] on input "text" at bounding box center [670, 557] width 209 height 41
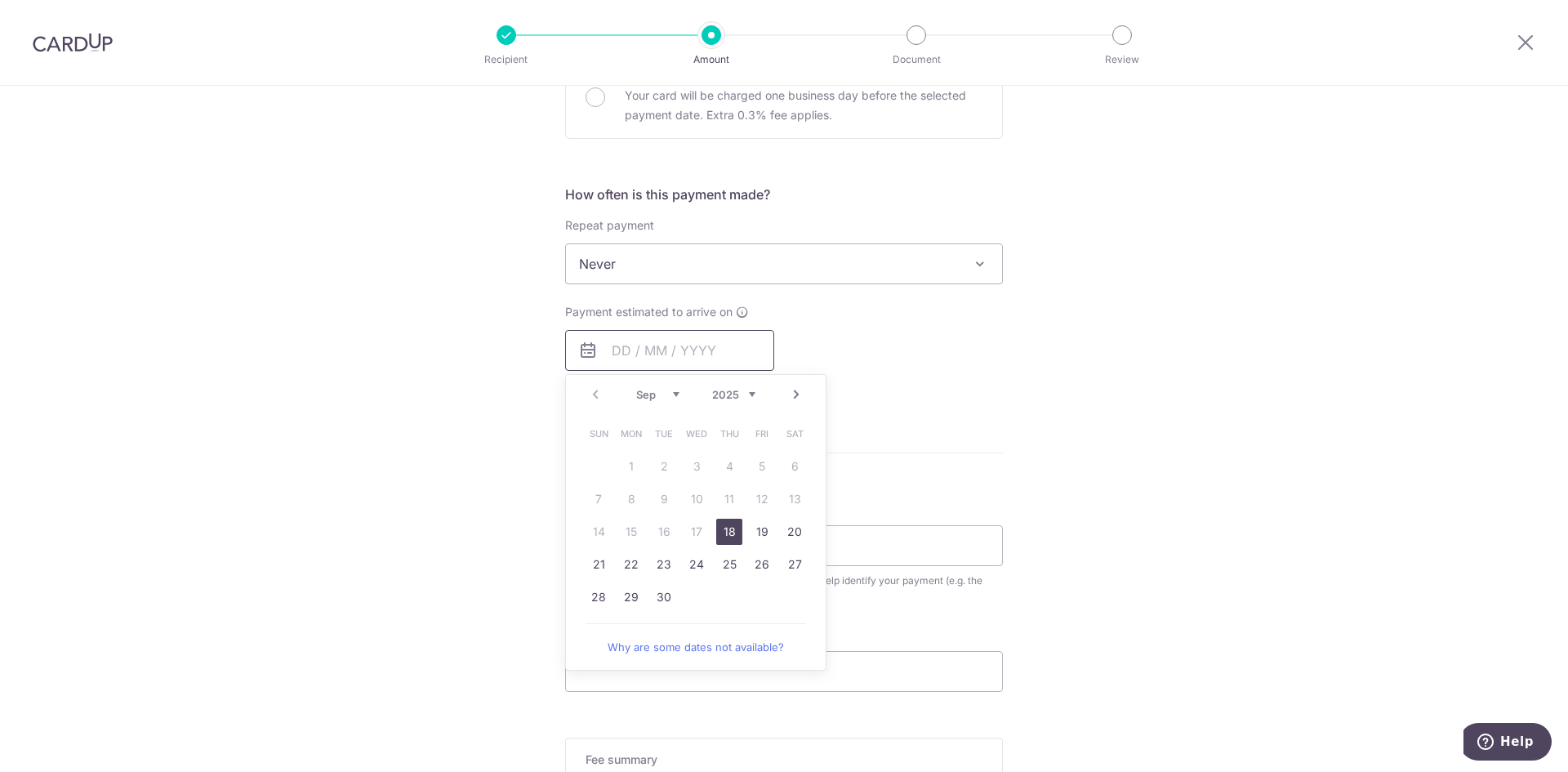
scroll to position [654, 0]
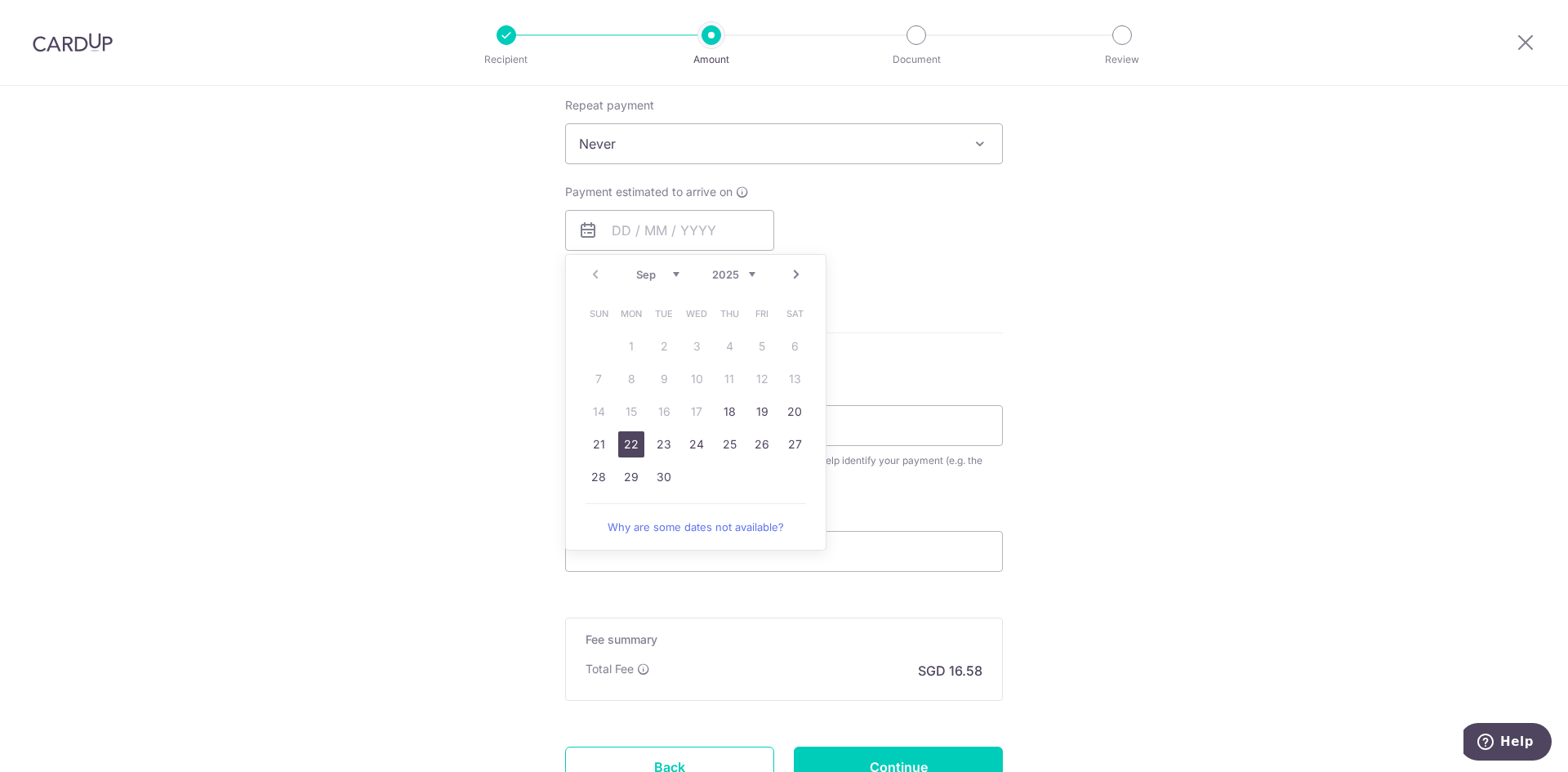
click at [628, 447] on link "22" at bounding box center [632, 445] width 26 height 27
type input "22/09/2025"
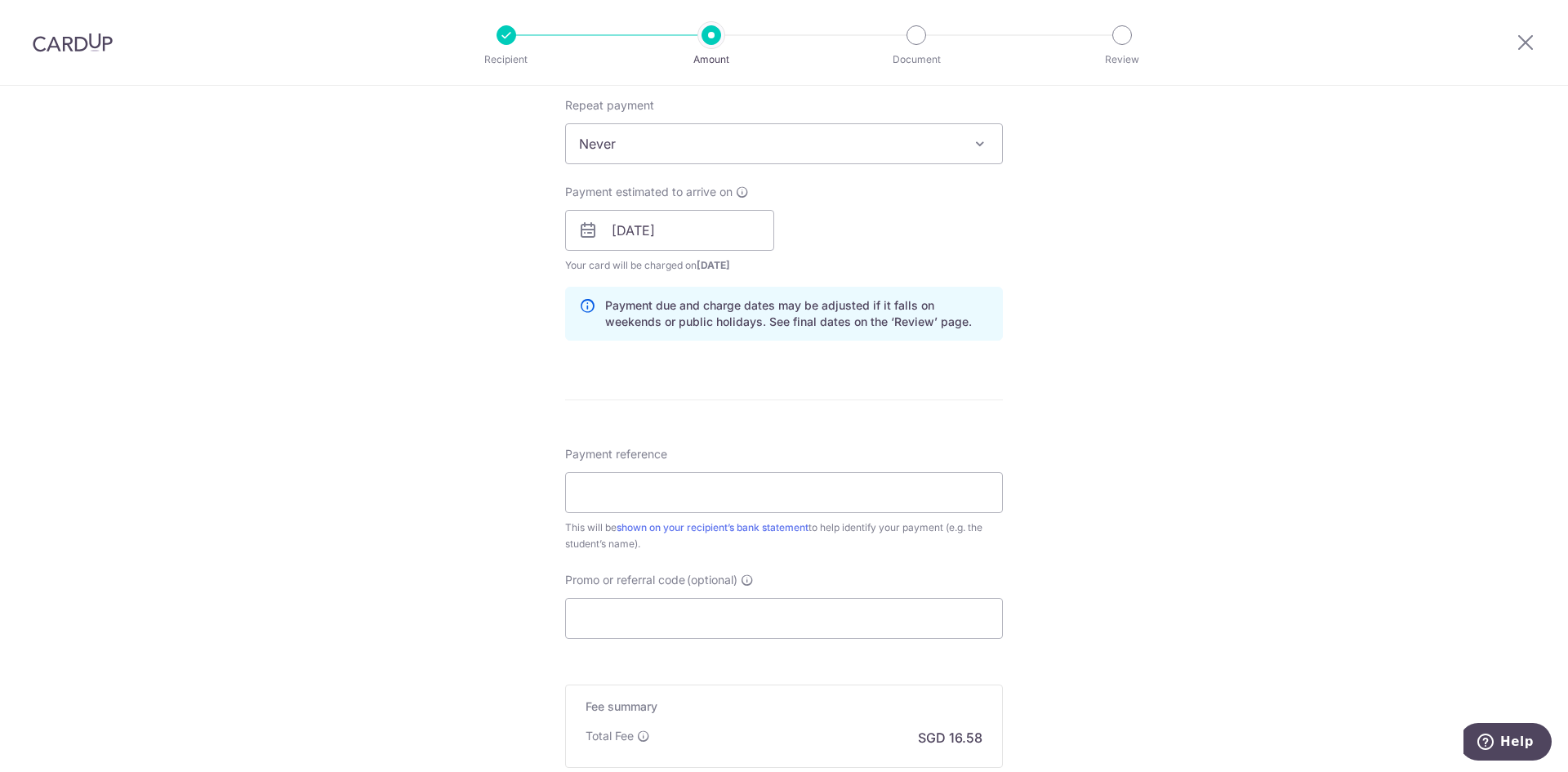
click at [1187, 459] on div "Tell us more about your payment Enter payment amount SGD 637.65 637.65 Select C…" at bounding box center [784, 205] width 1568 height 1545
click at [735, 502] on input "Payment reference" at bounding box center [784, 492] width 438 height 41
click at [610, 483] on input "Payment reference" at bounding box center [784, 492] width 438 height 41
paste input "Poh Yu Yun Ariana"
click at [741, 495] on input "Poh Yu Yun Ariana" at bounding box center [784, 492] width 438 height 41
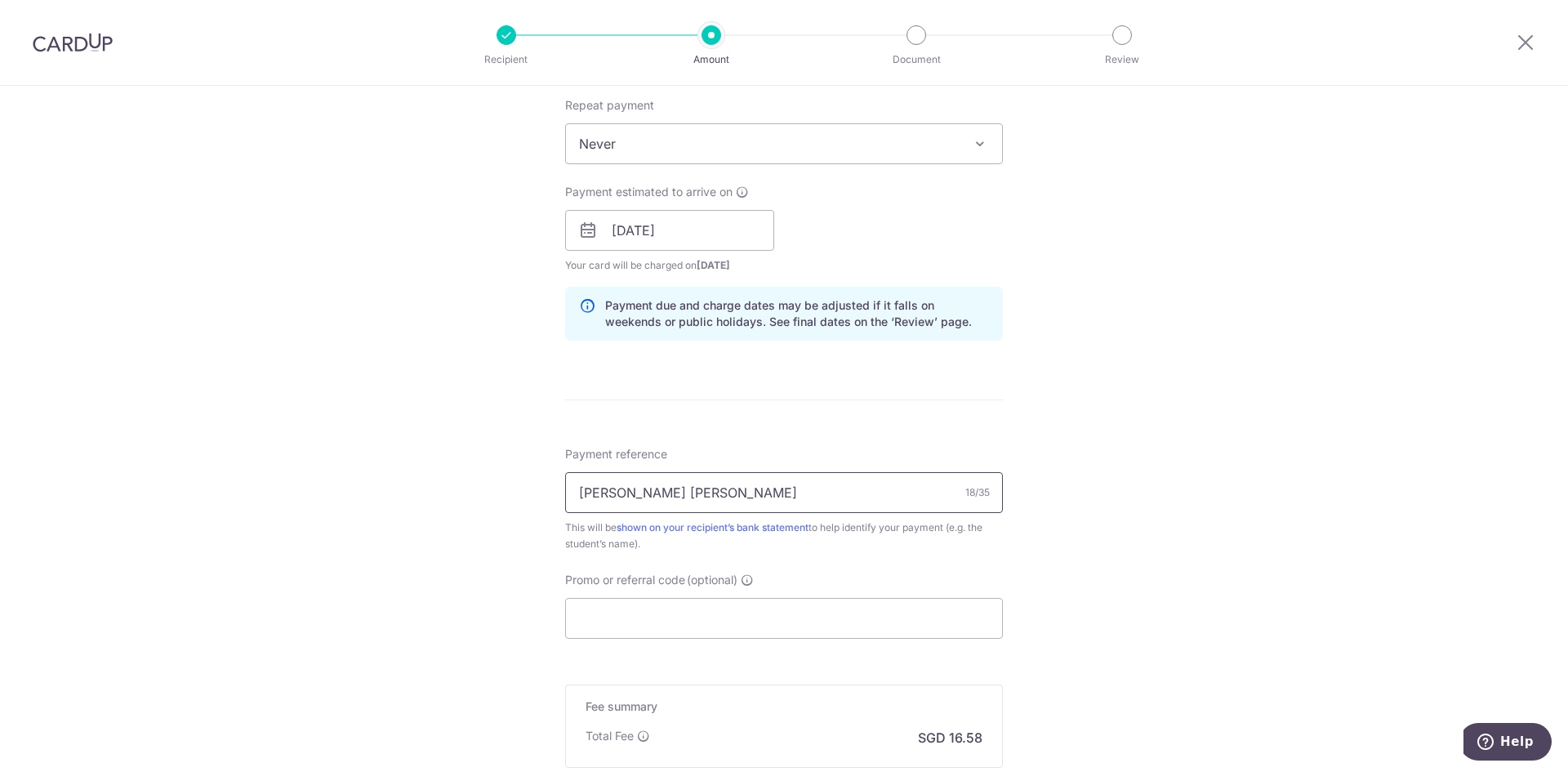
paste input "0068003"
type input "Poh Yu Yun Ariana 0068003"
click at [1105, 586] on div "Tell us more about your payment Enter payment amount SGD 637.65 637.65 Select C…" at bounding box center [784, 205] width 1568 height 1545
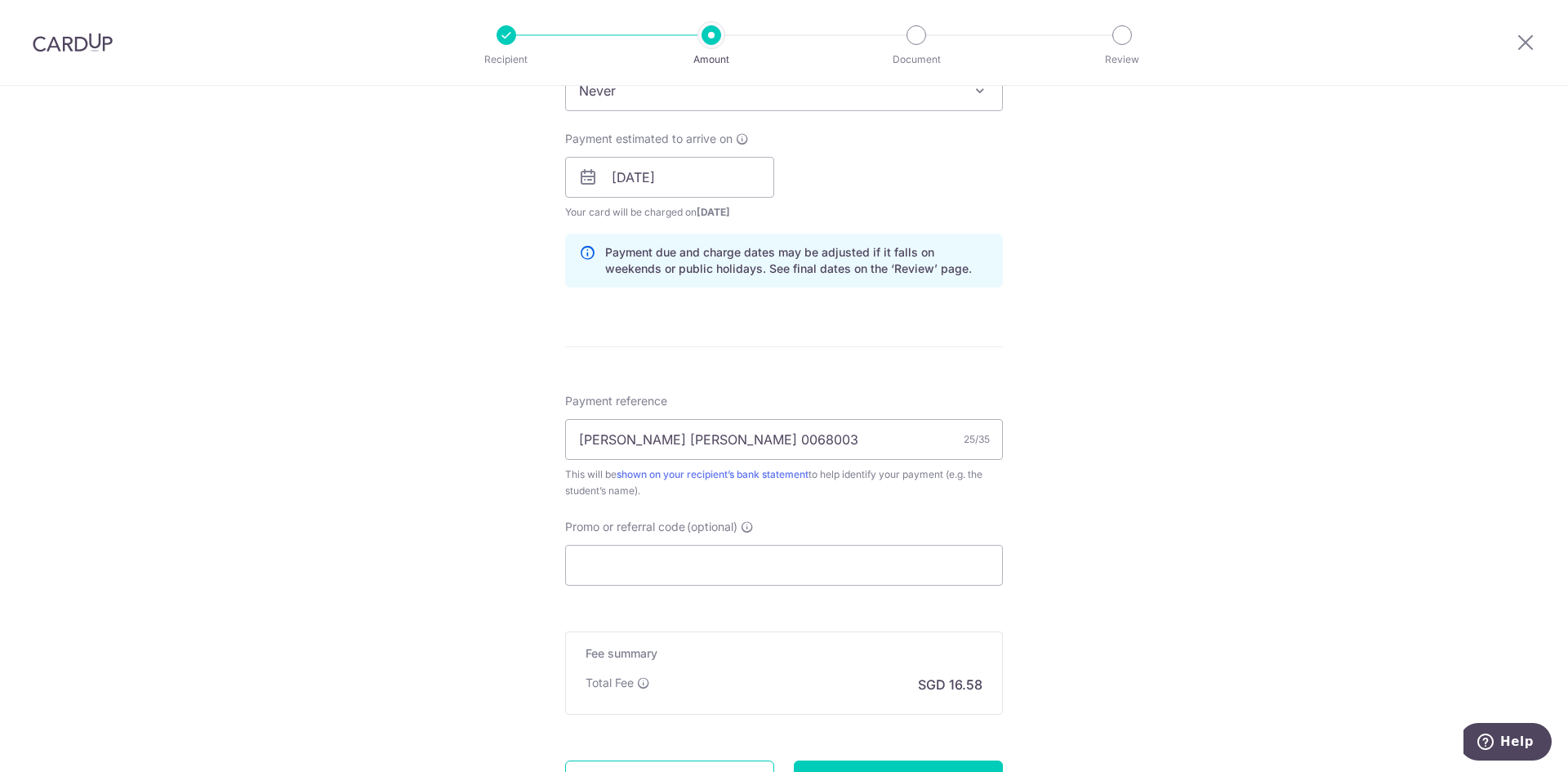
scroll to position [736, 0]
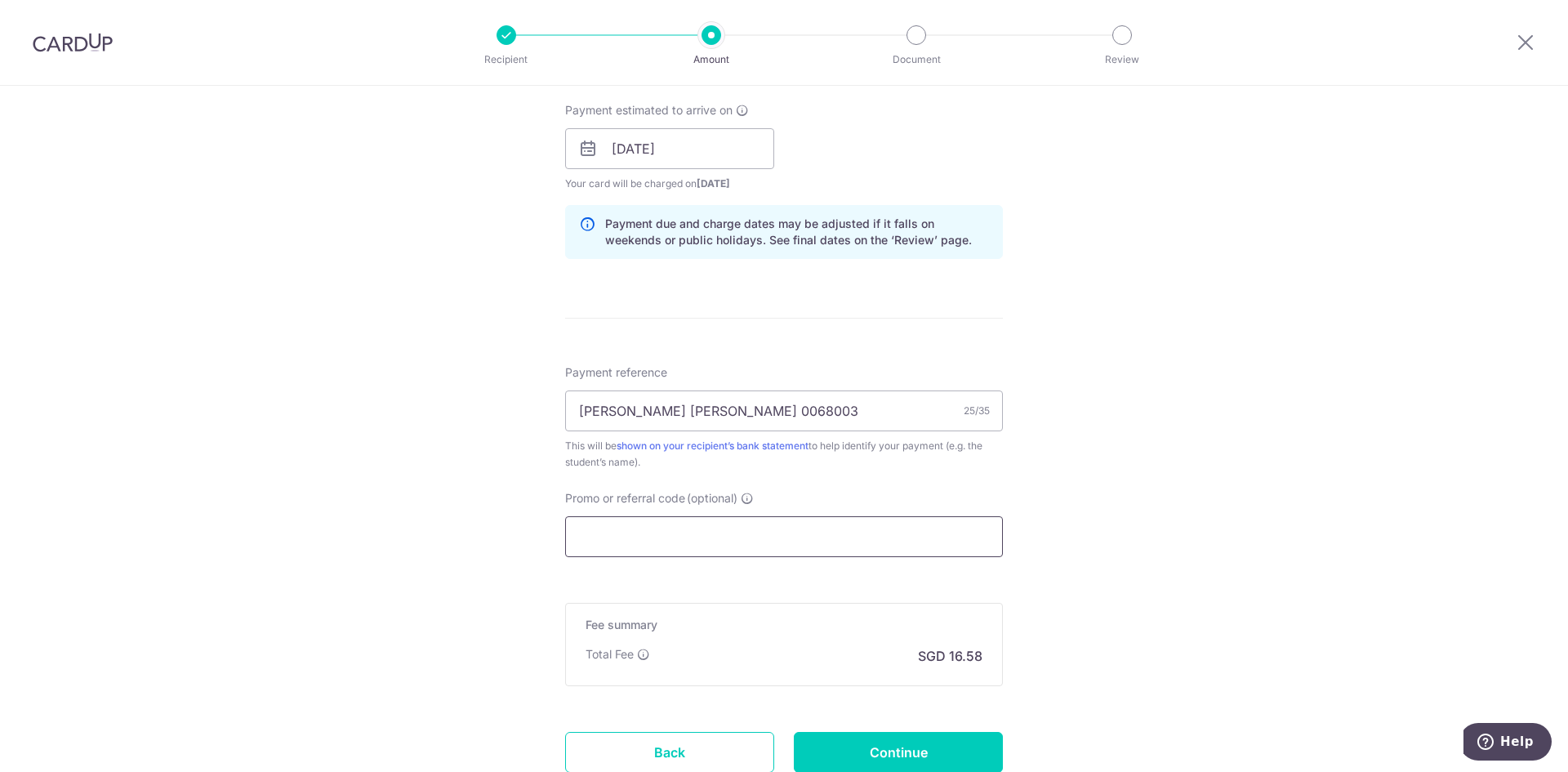
click at [600, 534] on input "Promo or referral code (optional)" at bounding box center [784, 536] width 438 height 41
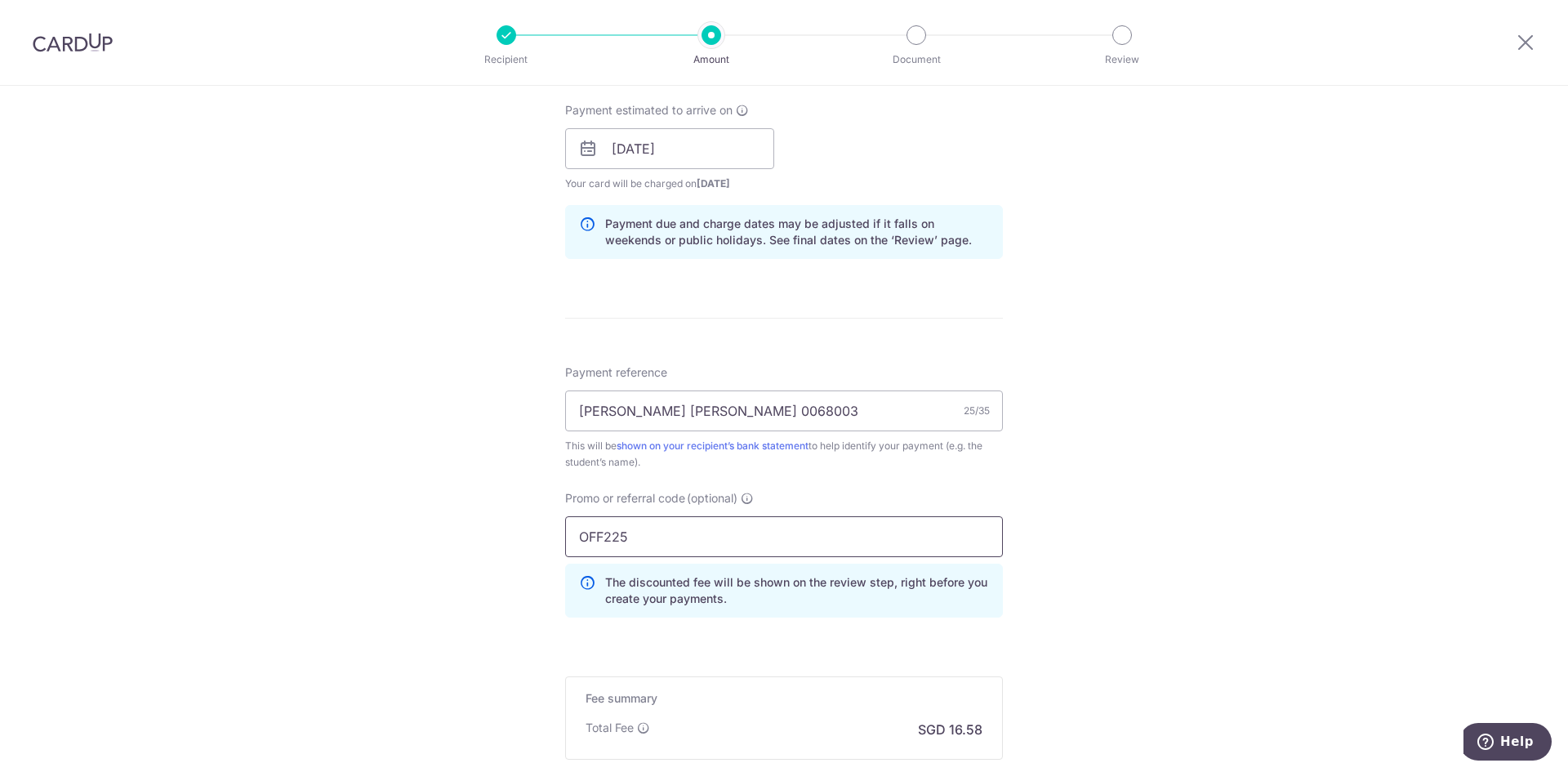
type input "OFF225"
drag, startPoint x: 1172, startPoint y: 539, endPoint x: 1130, endPoint y: 571, distance: 52.8
click at [1171, 535] on div "Tell us more about your payment Enter payment amount SGD 637.65 637.65 Select C…" at bounding box center [784, 160] width 1568 height 1619
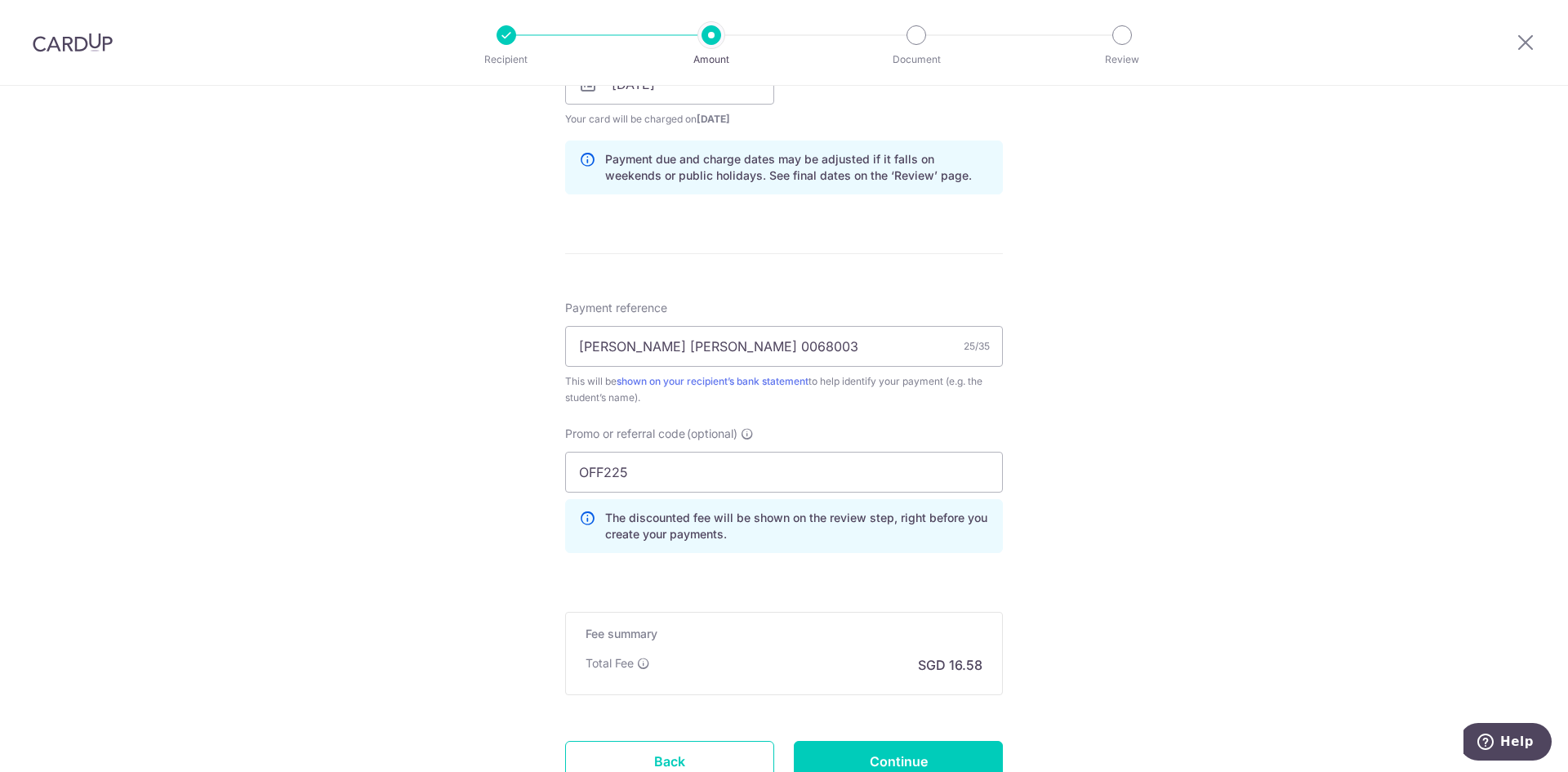
scroll to position [932, 0]
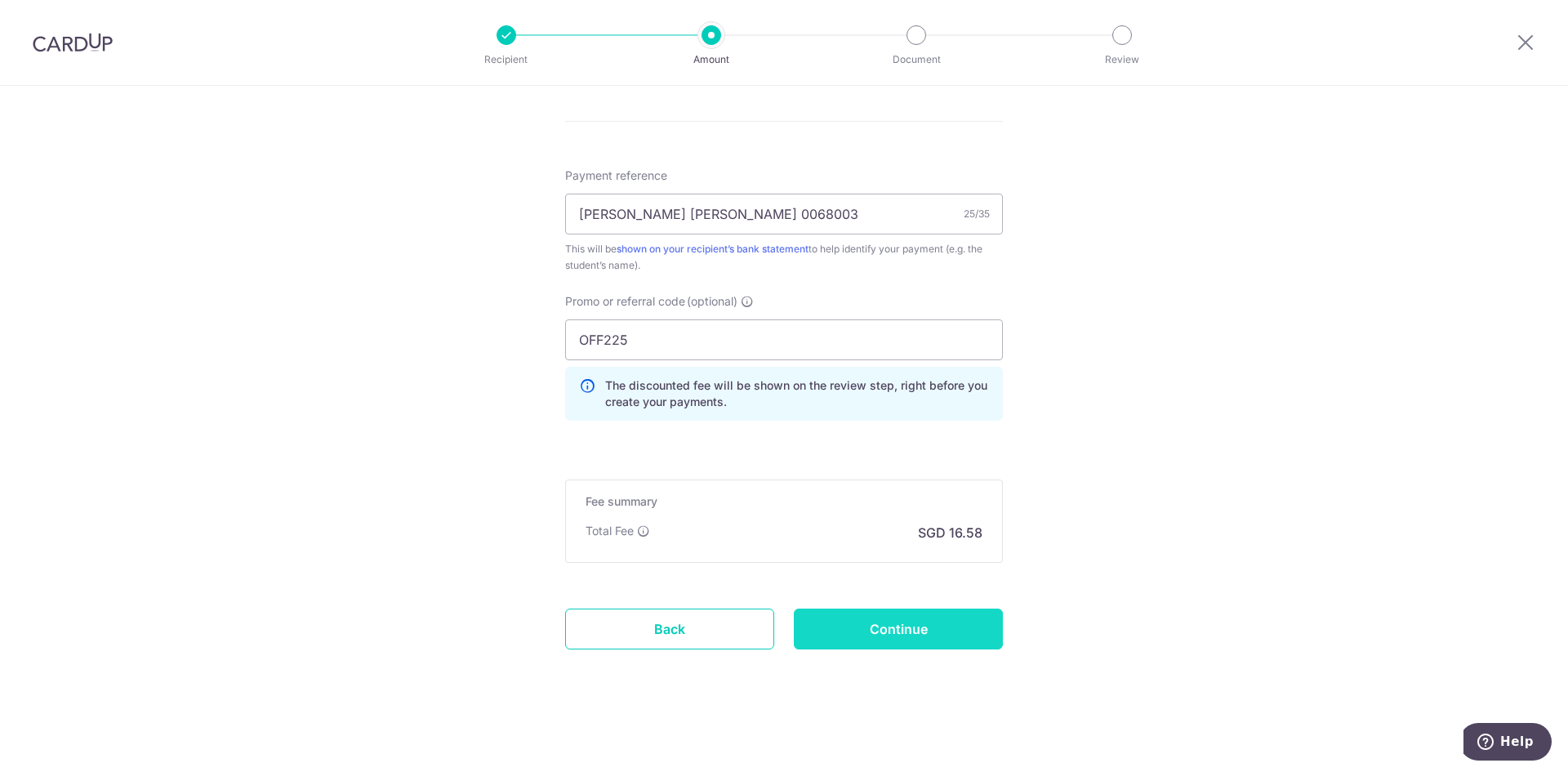
click at [917, 635] on input "Continue" at bounding box center [898, 629] width 209 height 41
type input "Create Schedule"
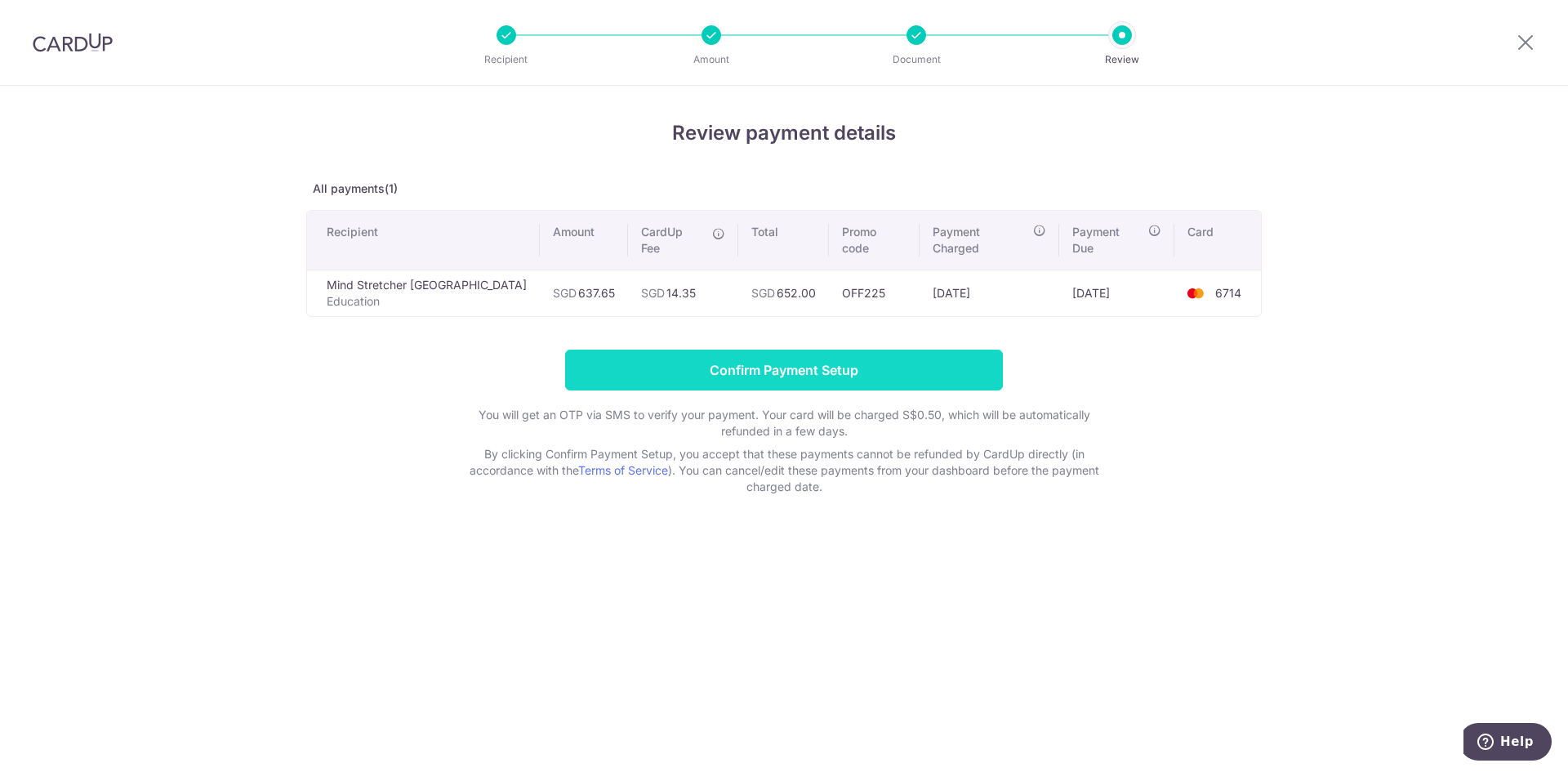
click at [831, 351] on input "Confirm Payment Setup" at bounding box center [784, 369] width 438 height 41
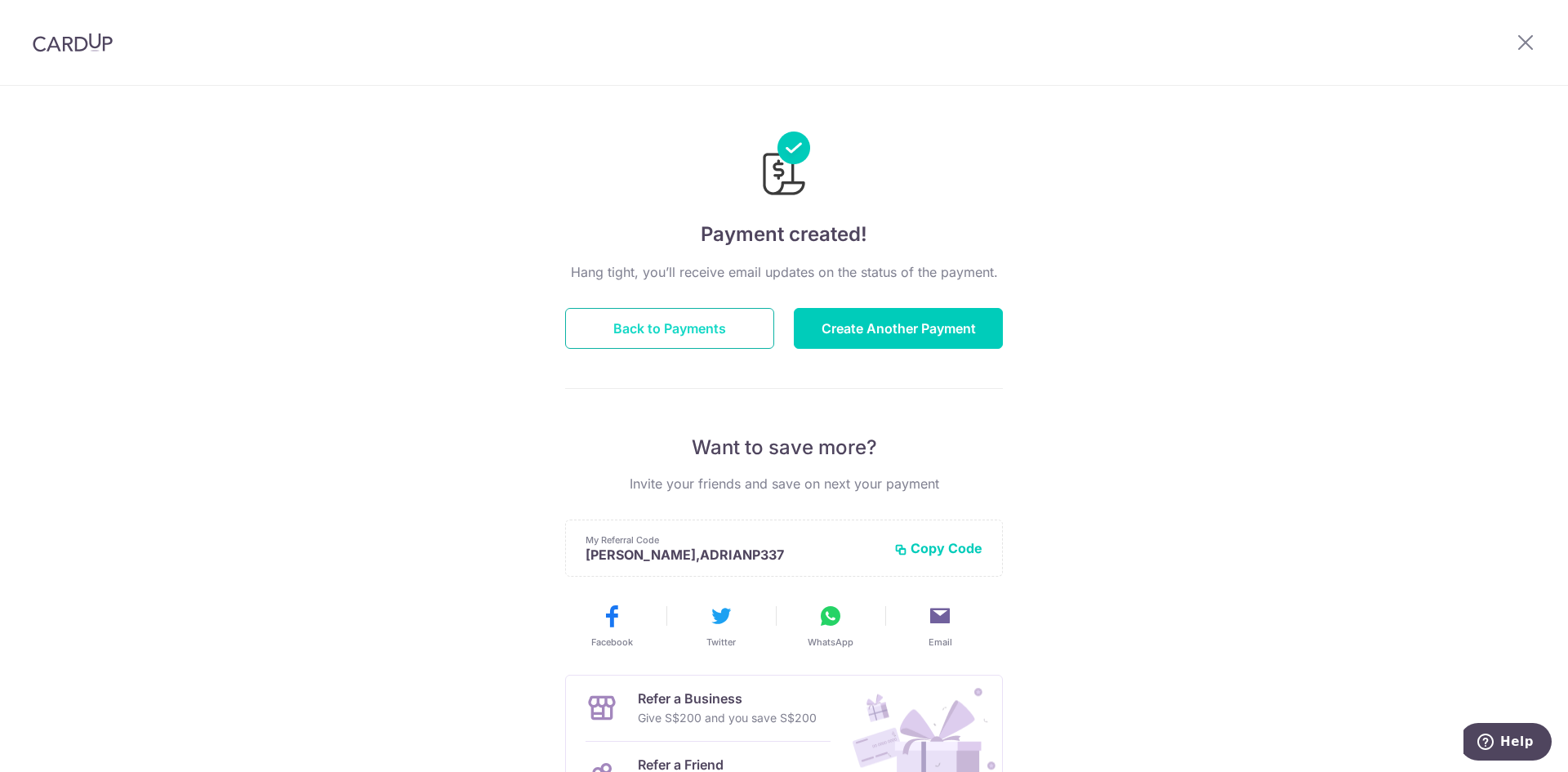
click at [659, 321] on button "Back to Payments" at bounding box center [670, 328] width 209 height 41
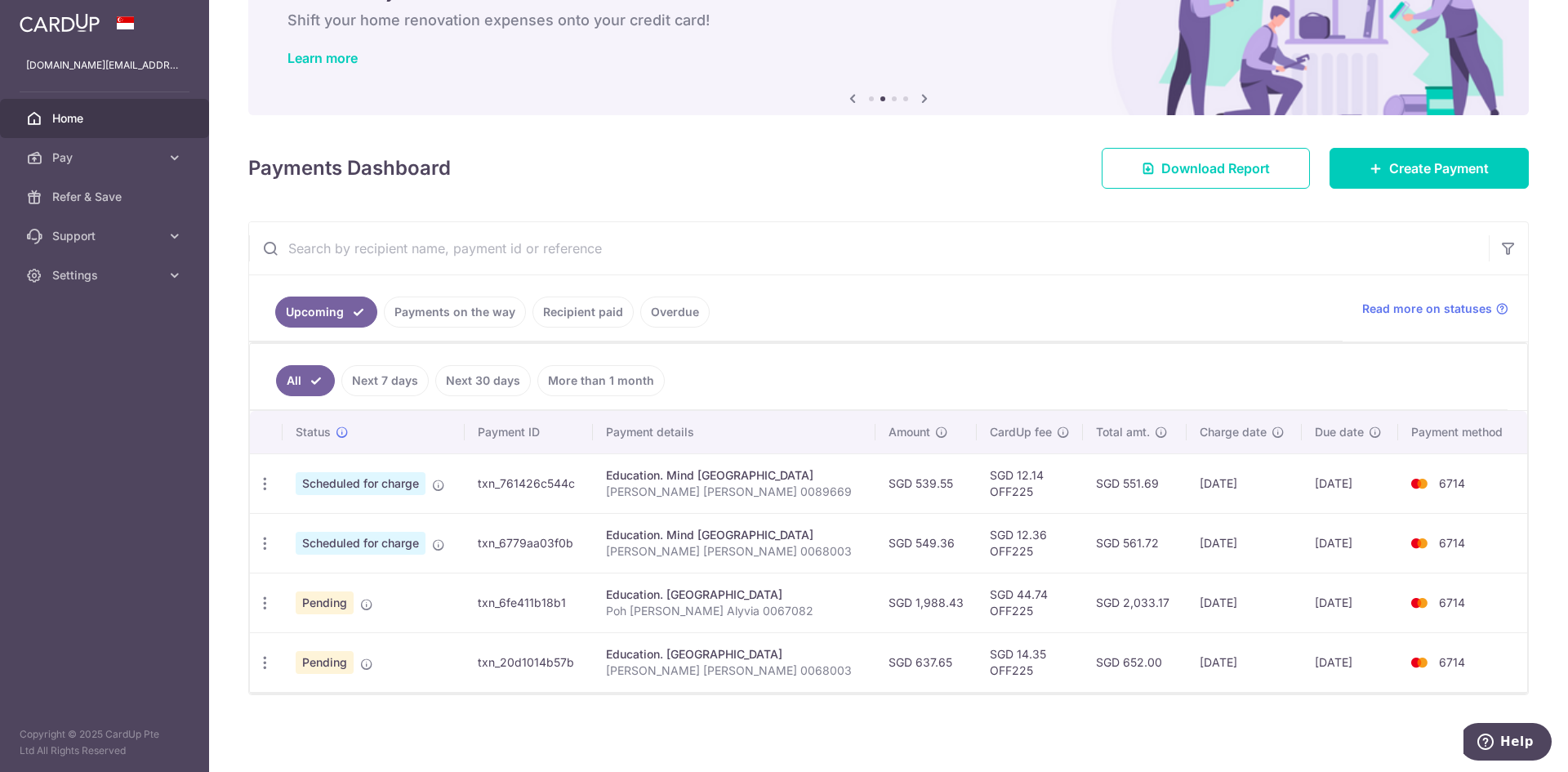
scroll to position [12, 0]
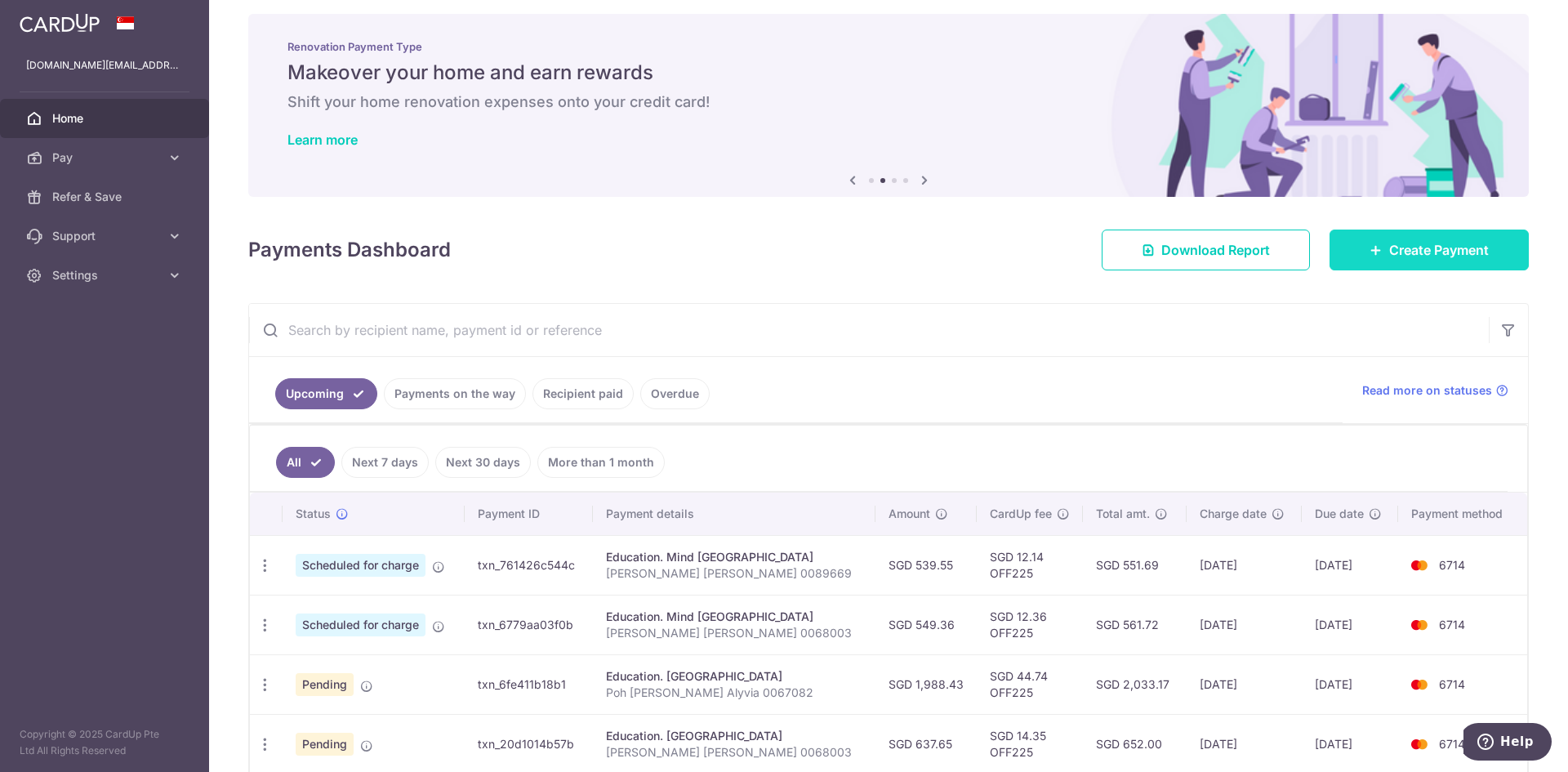
click at [1415, 254] on span "Create Payment" at bounding box center [1439, 250] width 99 height 20
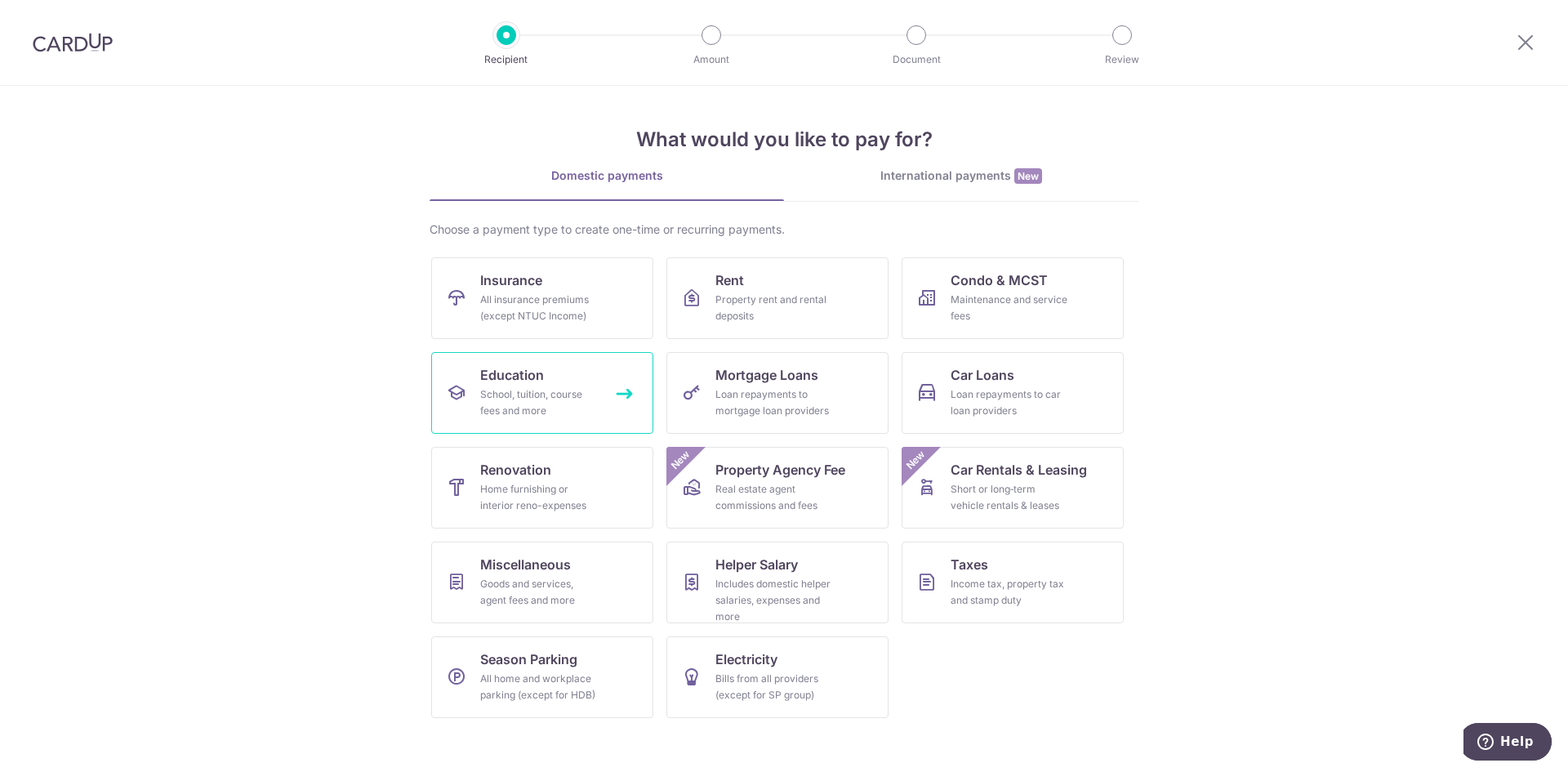
click at [551, 392] on div "School, tuition, course fees and more" at bounding box center [539, 403] width 118 height 32
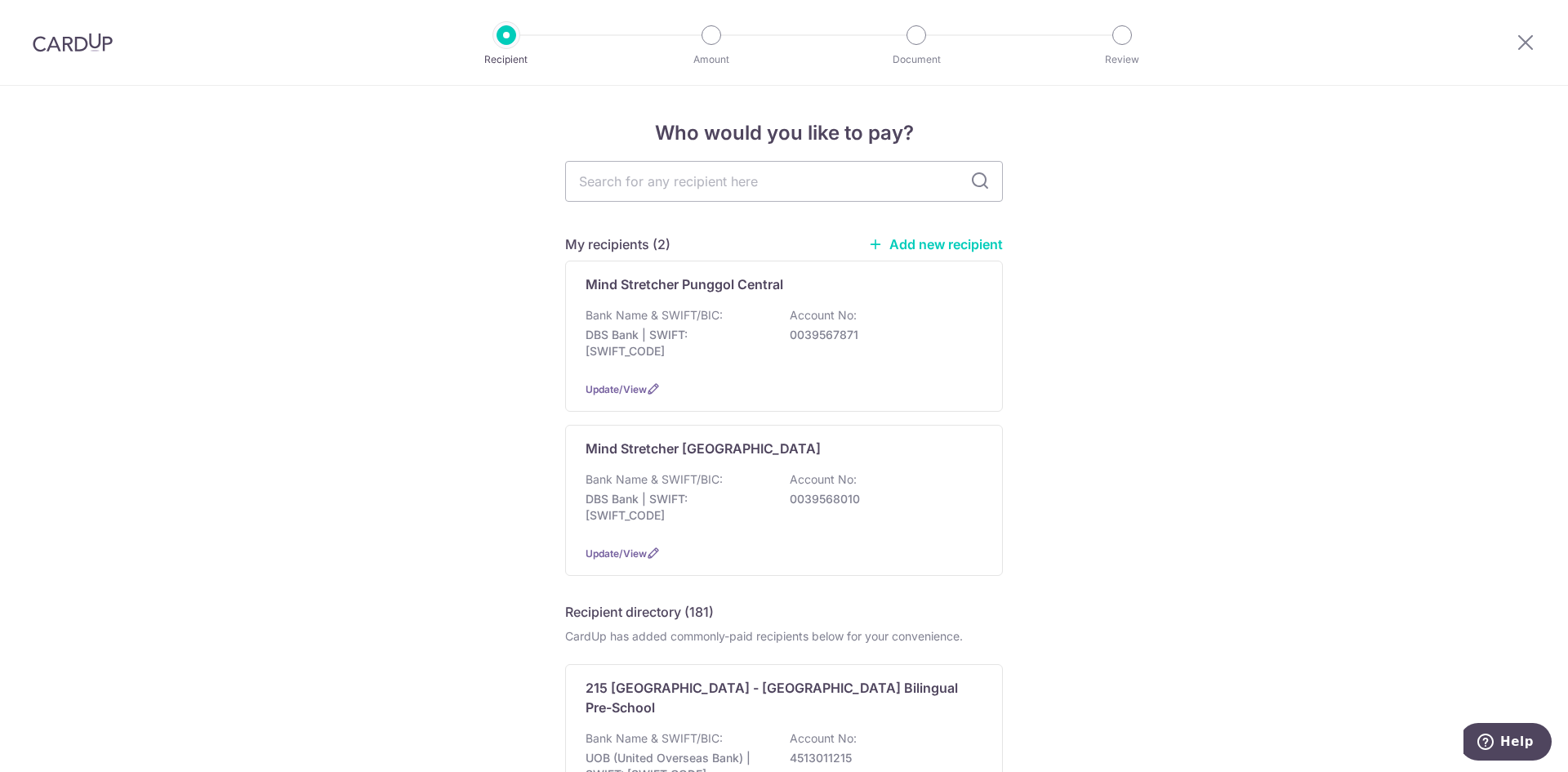
click at [936, 243] on link "Add new recipient" at bounding box center [935, 244] width 135 height 17
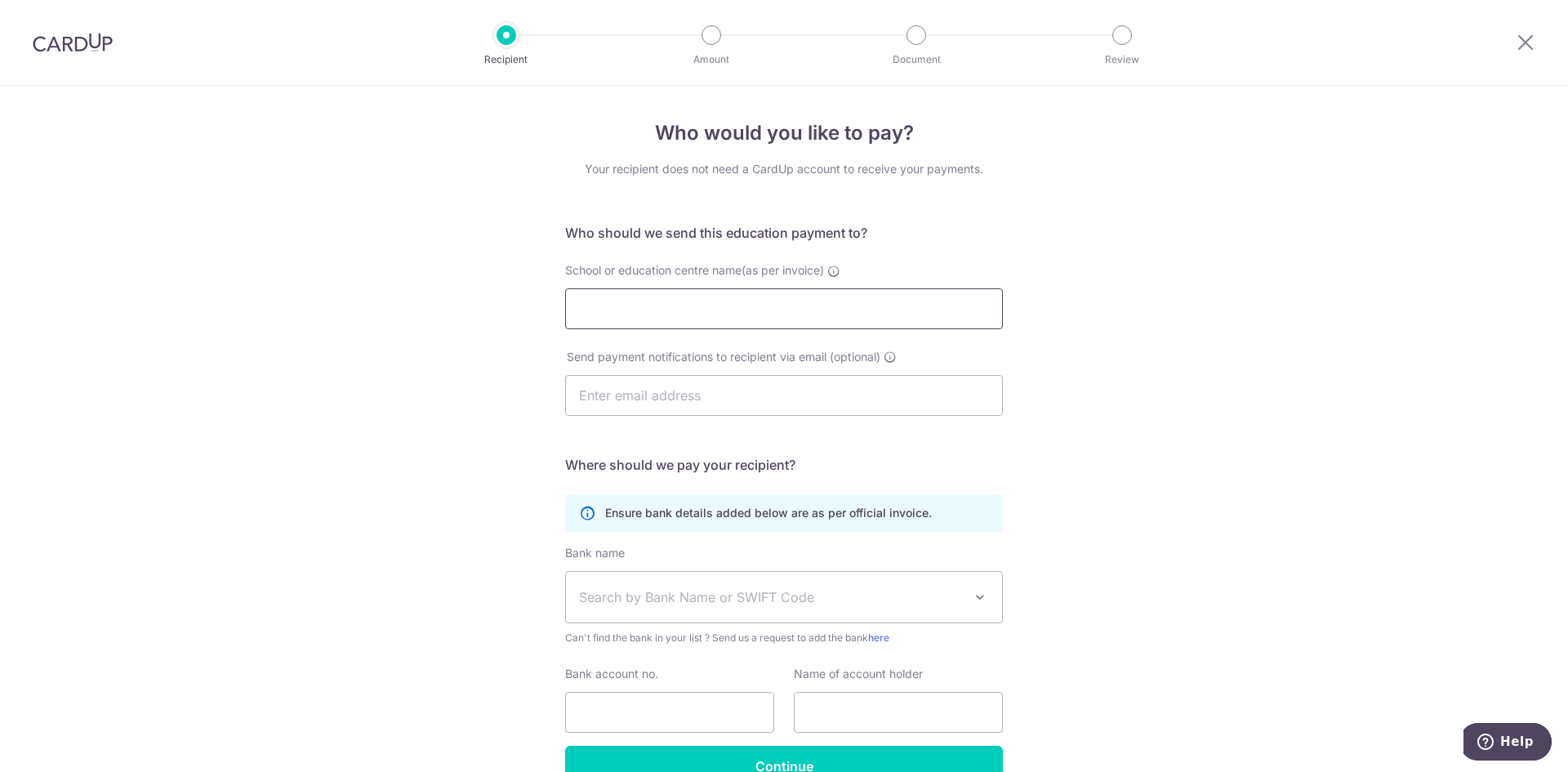
click at [700, 307] on input "School or education centre name(as per invoice)" at bounding box center [784, 308] width 438 height 41
drag, startPoint x: 786, startPoint y: 307, endPoint x: 671, endPoint y: 309, distance: 115.0
click at [671, 309] on input "Mind Stretcher Punggol Central" at bounding box center [784, 308] width 438 height 41
type input "Mind Stretcher Compass One"
click at [783, 399] on input "text" at bounding box center [784, 395] width 438 height 41
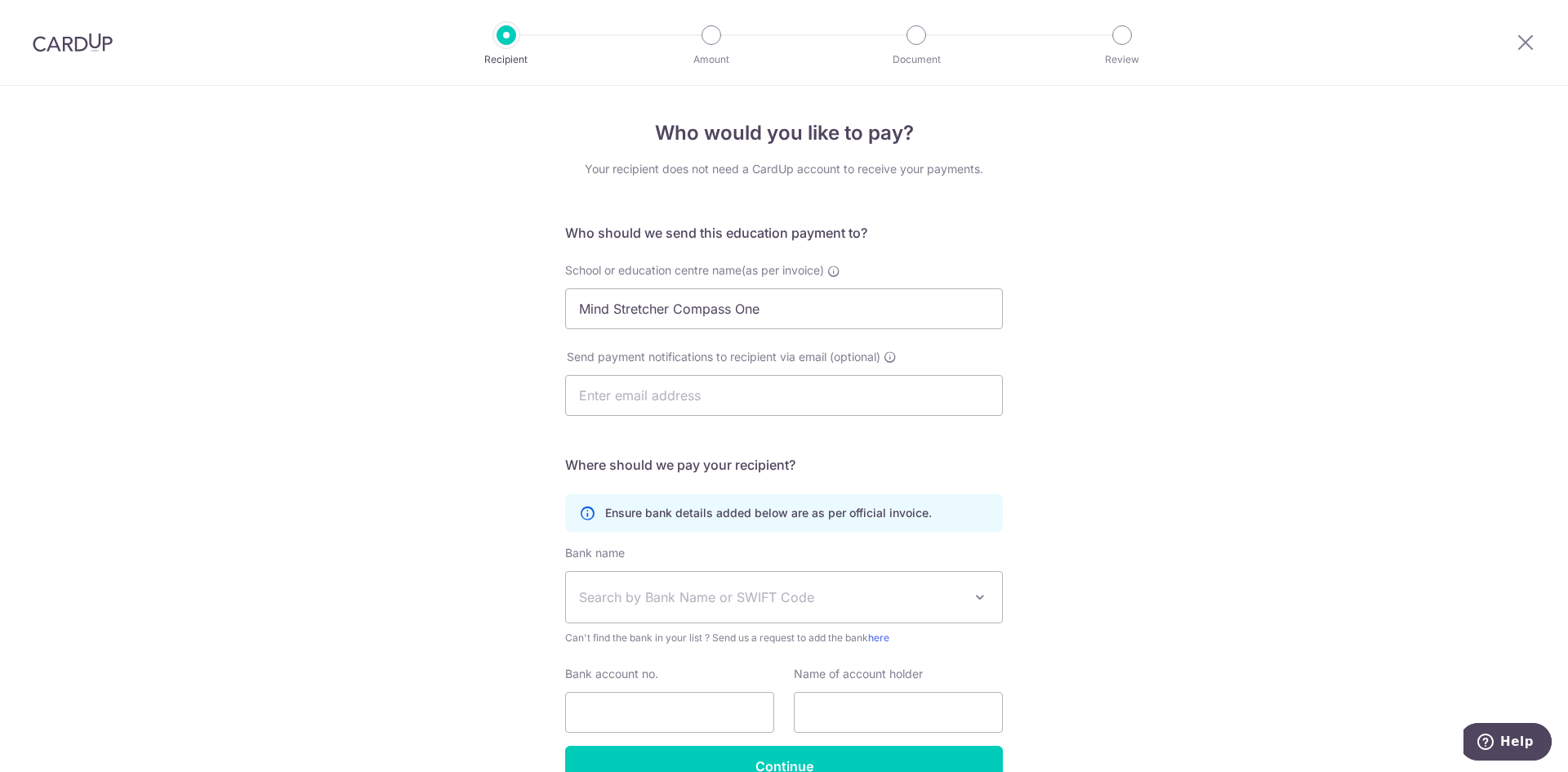
drag, startPoint x: 1239, startPoint y: 495, endPoint x: 1174, endPoint y: 541, distance: 79.6
click at [1239, 495] on div "Who would you like to pay? Your recipient does not need a CardUp account to rec…" at bounding box center [784, 475] width 1568 height 778
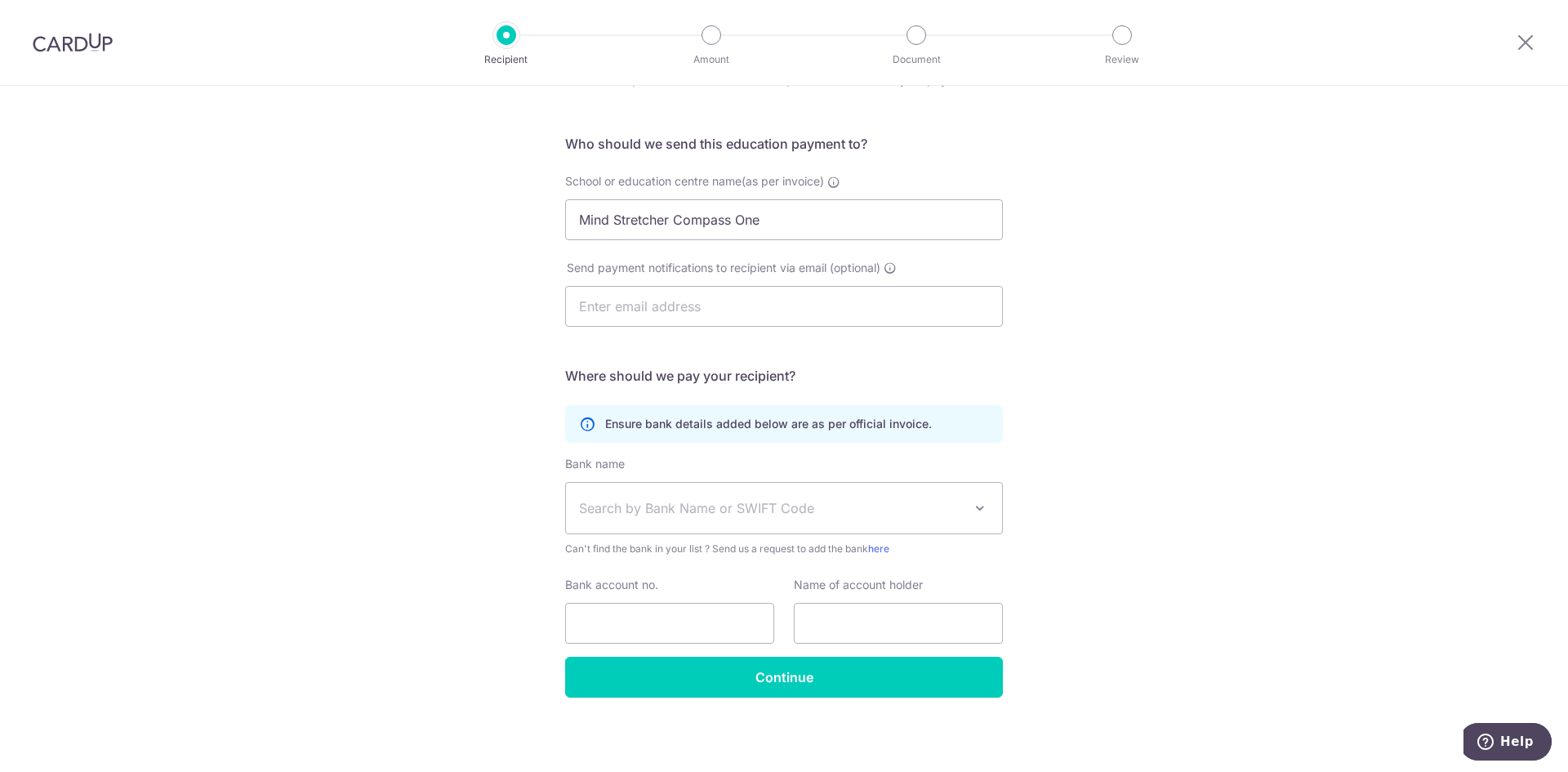
scroll to position [91, 0]
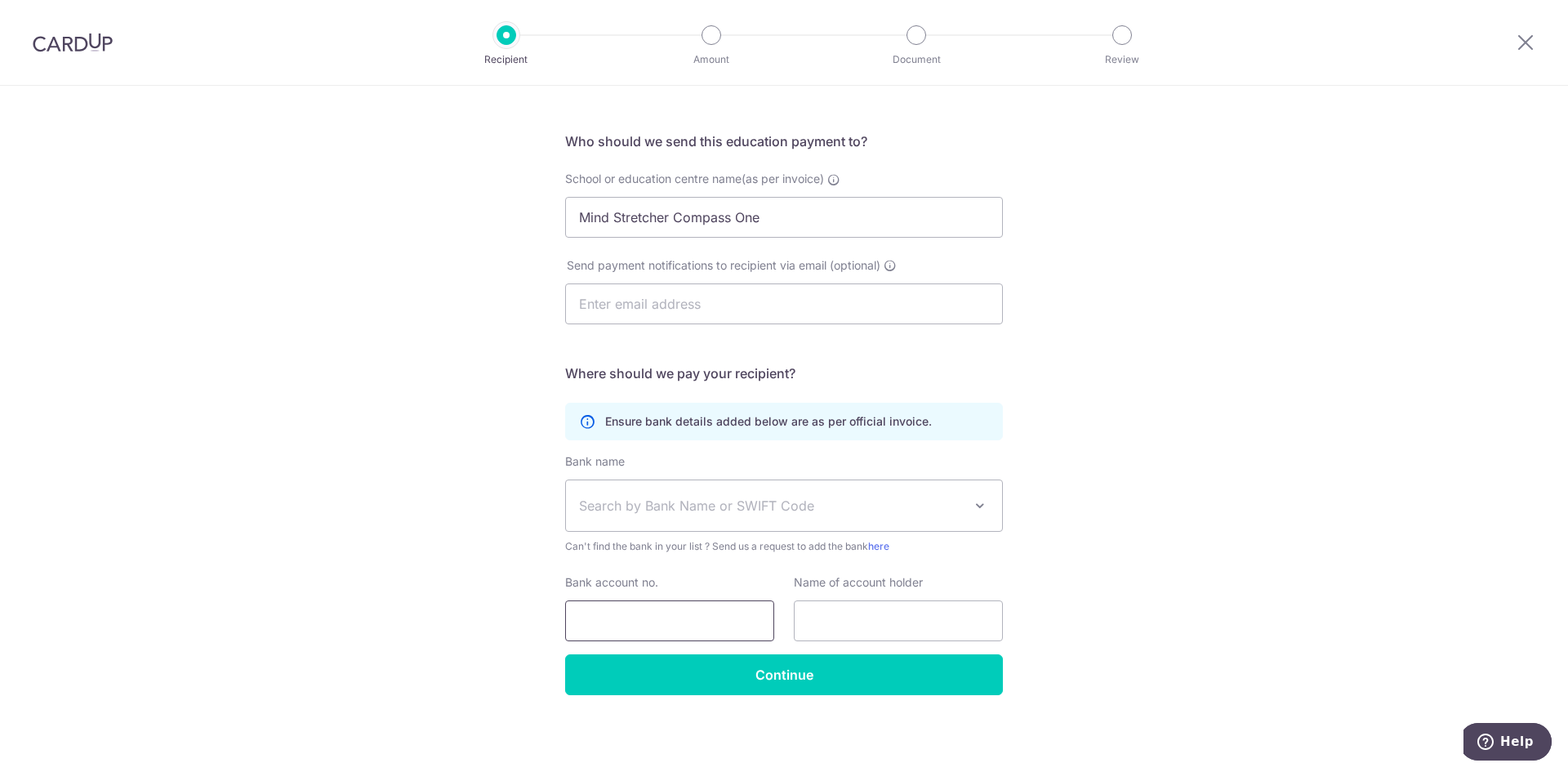
click at [639, 610] on input "Bank account no." at bounding box center [670, 620] width 209 height 41
paste input "[PHONE_NUMBER]"
click at [650, 619] on input "[PHONE_NUMBER]" at bounding box center [670, 620] width 209 height 41
click at [654, 618] on input "[PHONE_NUMBER]" at bounding box center [670, 620] width 209 height 41
click at [606, 622] on input "072-1097559" at bounding box center [670, 620] width 209 height 41
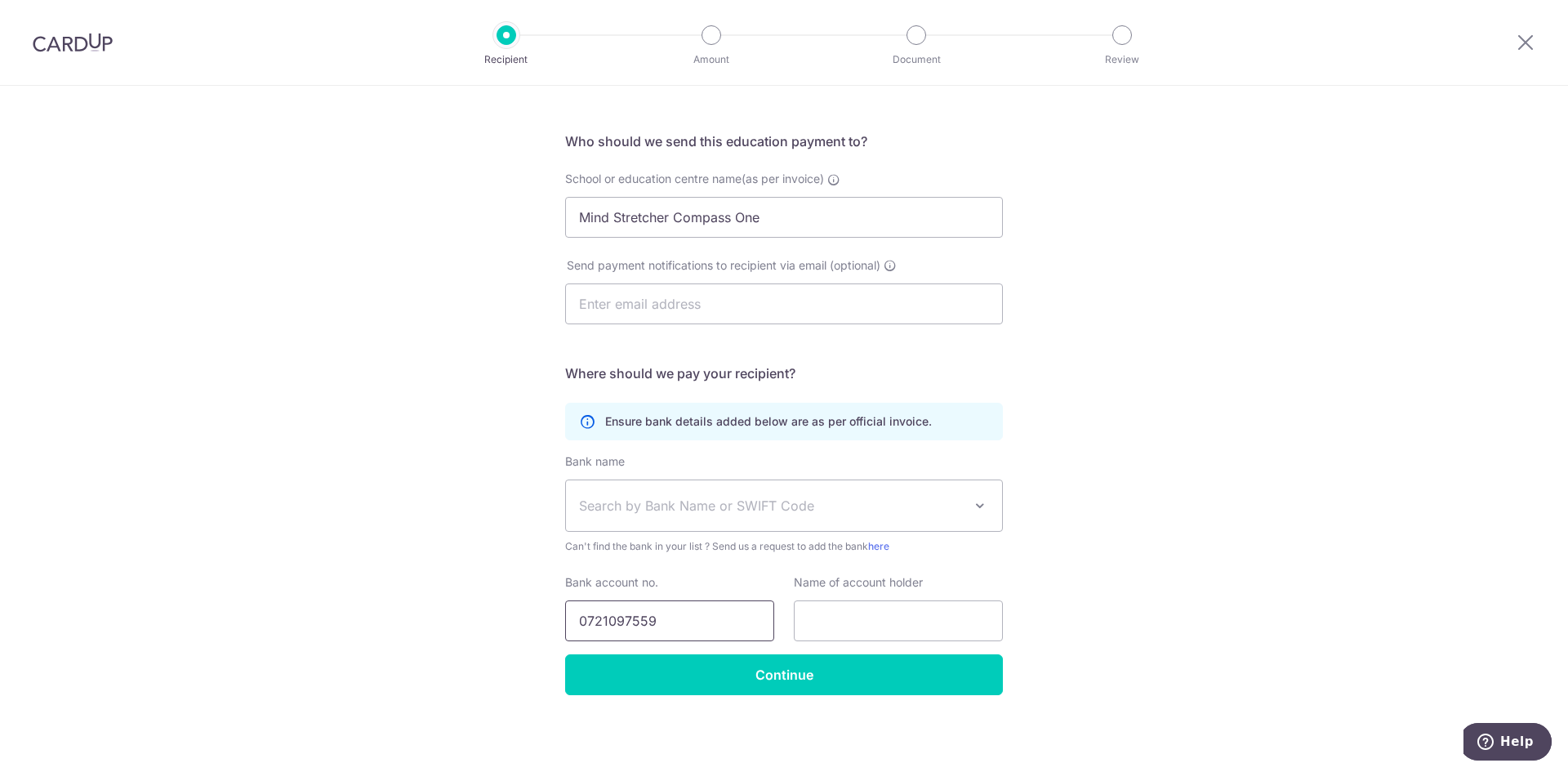
type input "0721097559"
click at [724, 511] on span "Search by Bank Name or SWIFT Code" at bounding box center [771, 506] width 384 height 20
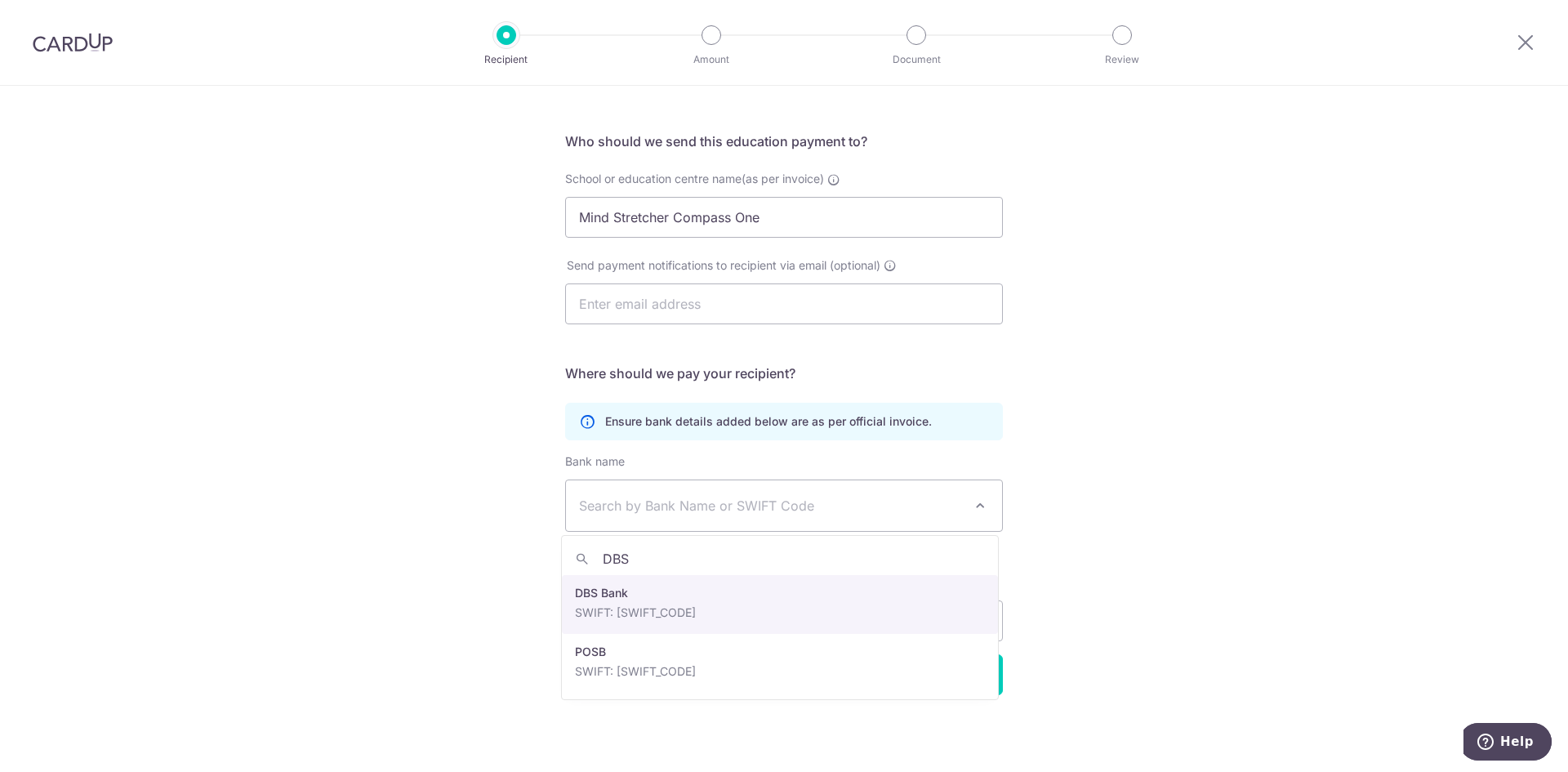
type input "DBS"
select select "6"
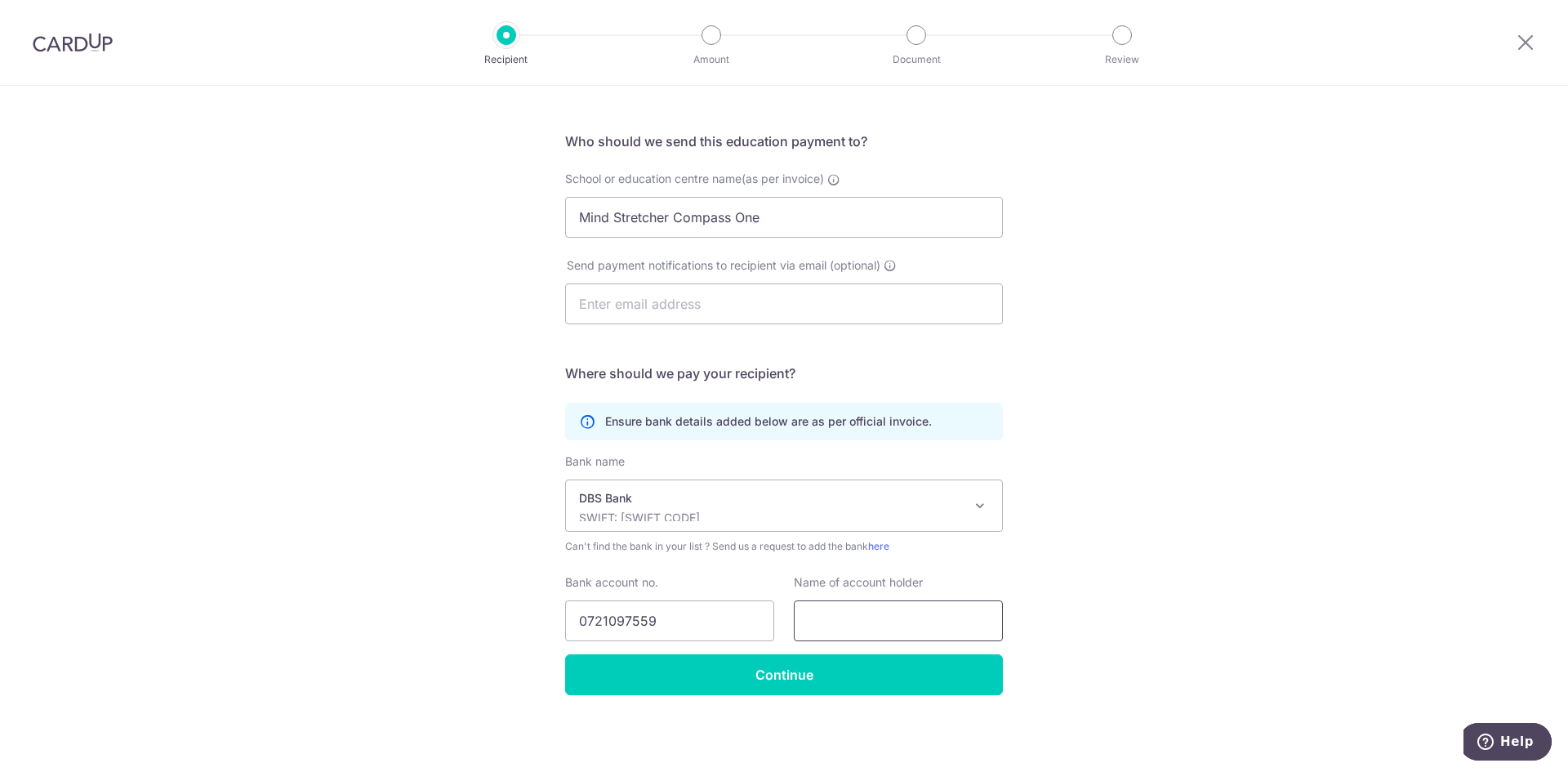
click at [934, 615] on input "text" at bounding box center [898, 620] width 209 height 41
drag, startPoint x: 909, startPoint y: 620, endPoint x: 829, endPoint y: 619, distance: 80.0
click at [829, 619] on input "MS Punggol Central" at bounding box center [898, 620] width 209 height 41
type input "MS Compass One"
click at [1360, 545] on div "Who would you like to pay? Your recipient does not need a CardUp account to rec…" at bounding box center [784, 383] width 1568 height 778
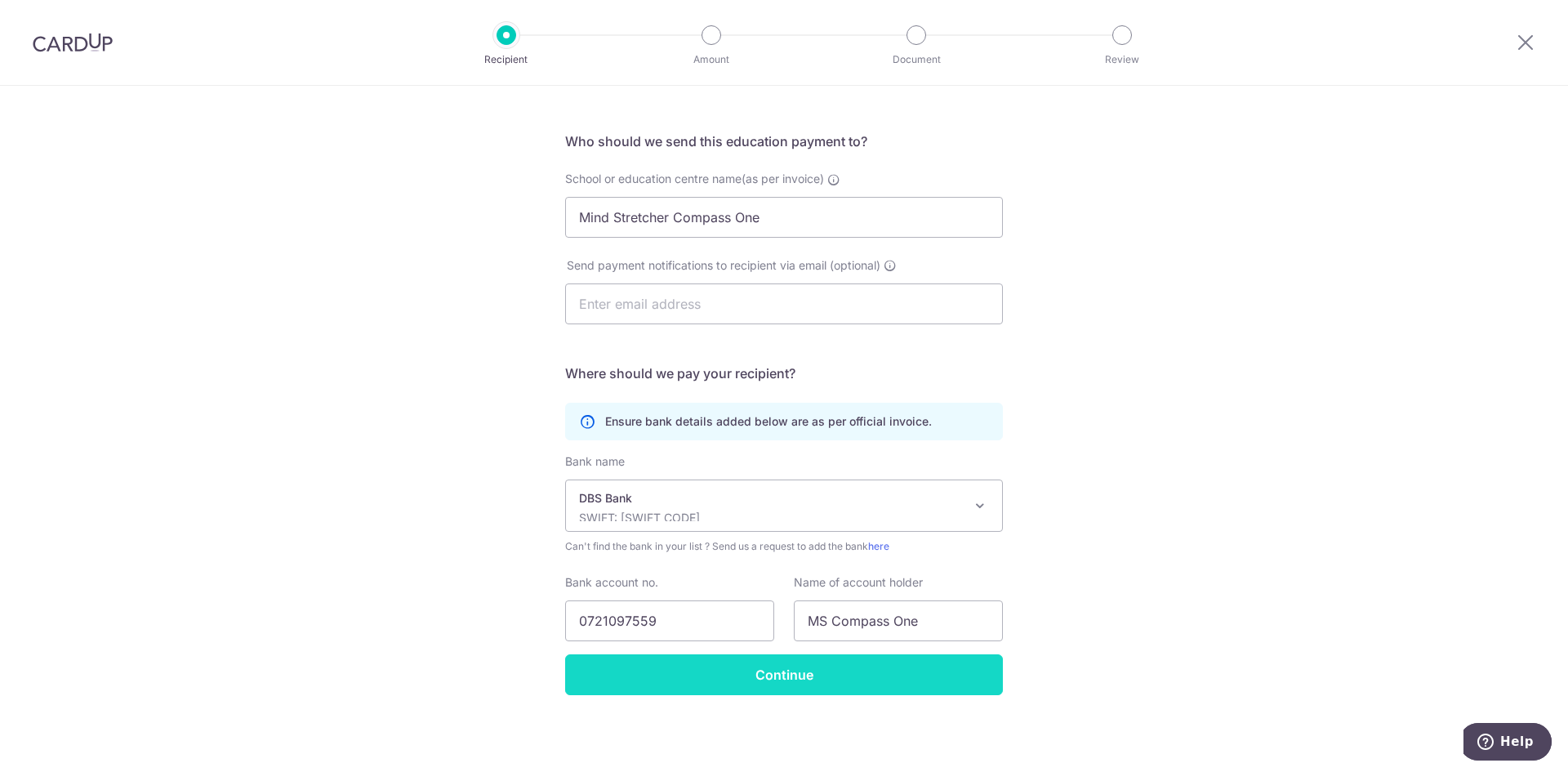
click at [793, 684] on input "Continue" at bounding box center [784, 674] width 438 height 41
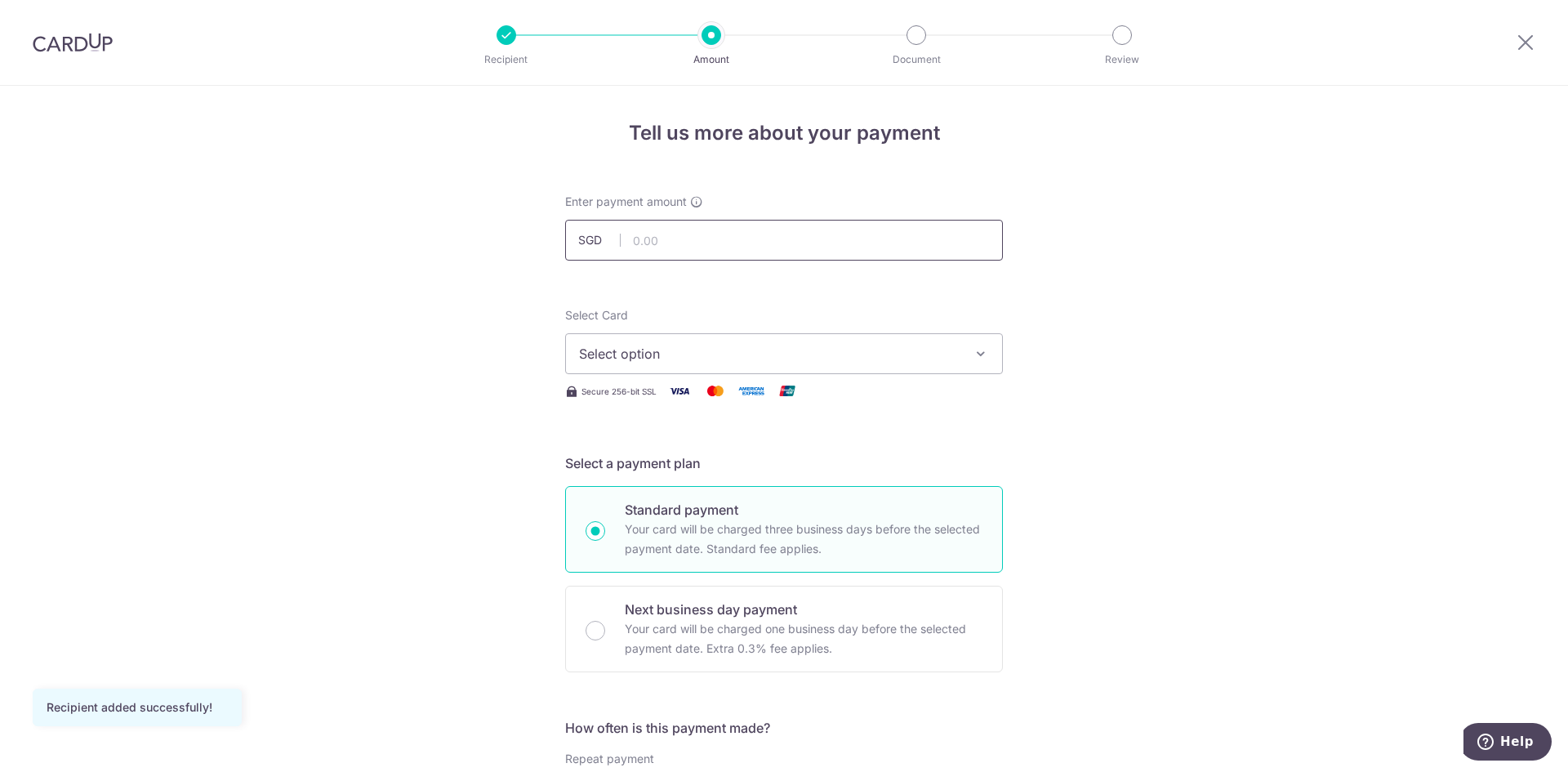
click at [734, 239] on input "text" at bounding box center [784, 239] width 438 height 41
click at [681, 247] on input "text" at bounding box center [784, 239] width 438 height 41
type input "526.44"
click at [736, 344] on span "Select option" at bounding box center [769, 354] width 381 height 20
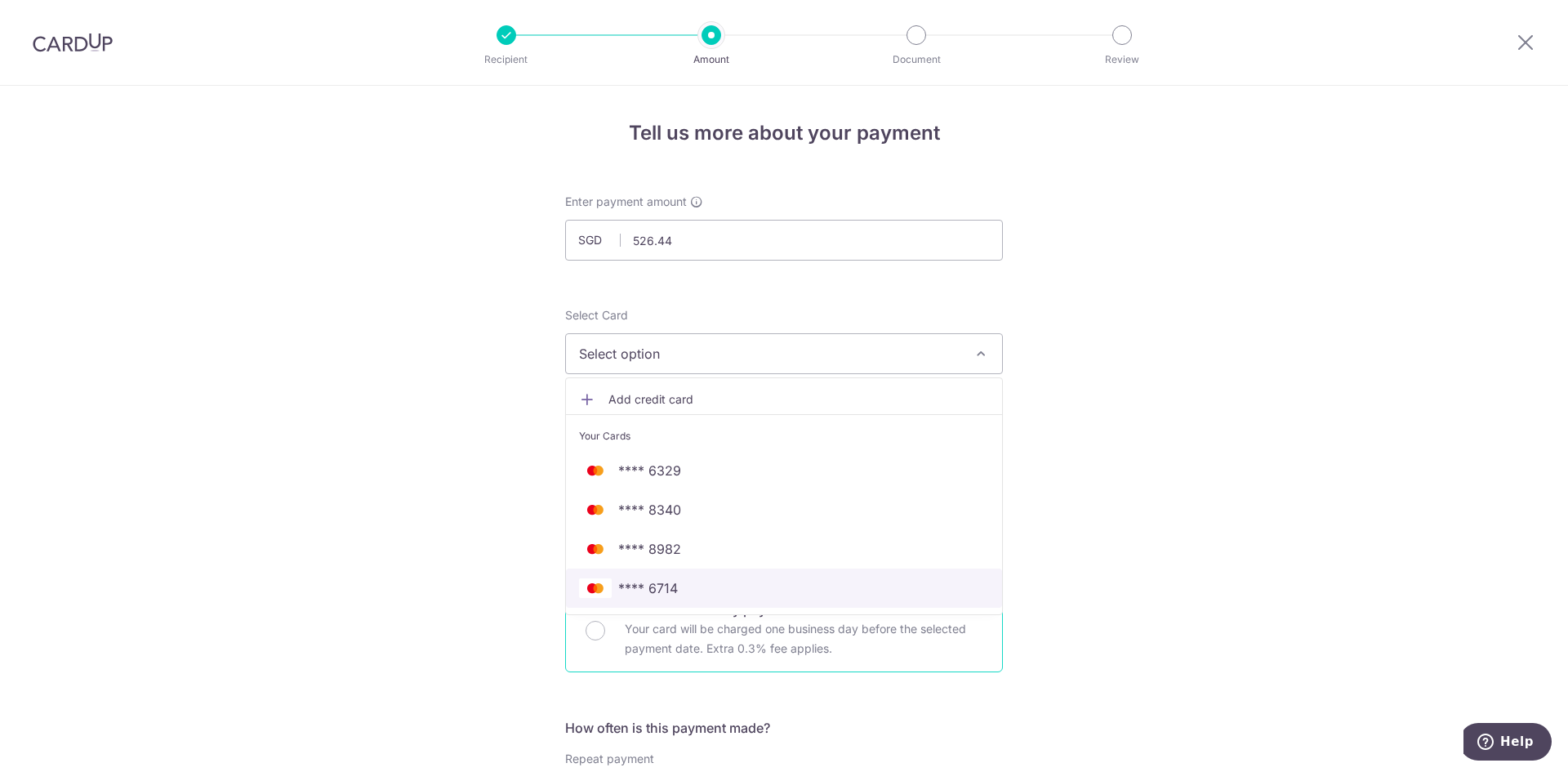
click at [670, 586] on span "**** 6714" at bounding box center [648, 588] width 60 height 20
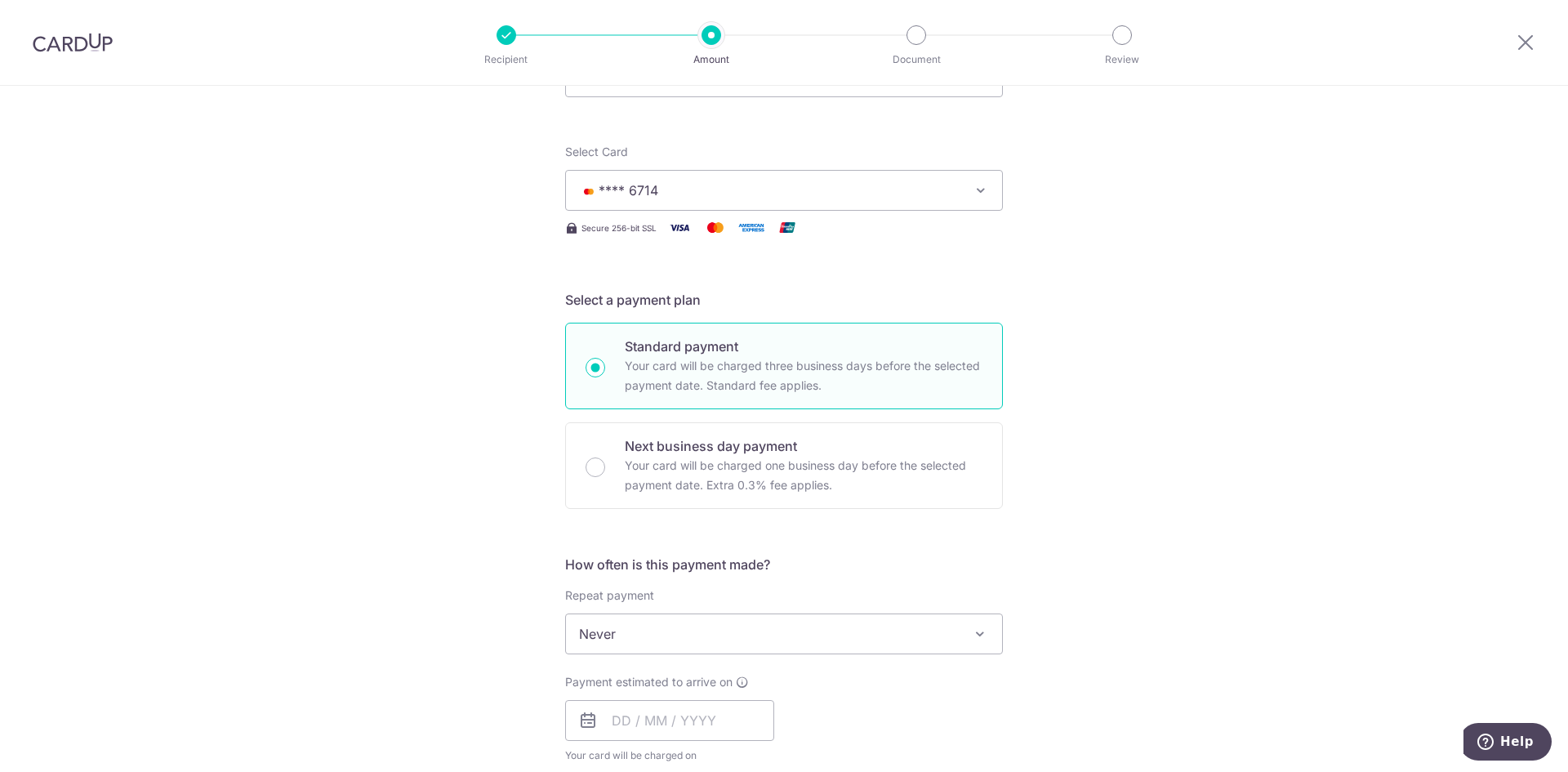
scroll to position [408, 0]
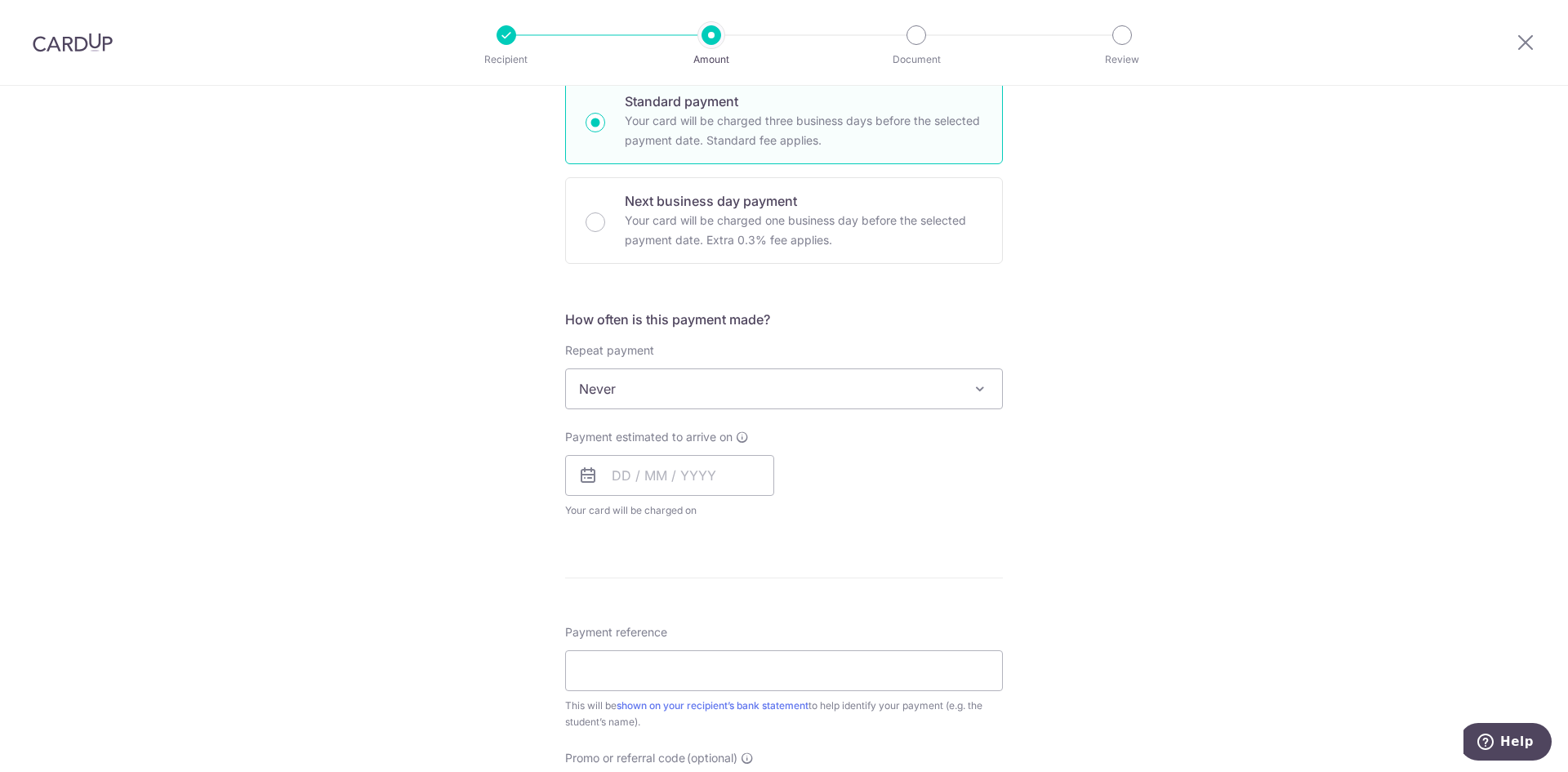
click at [715, 387] on span "Never" at bounding box center [783, 388] width 436 height 39
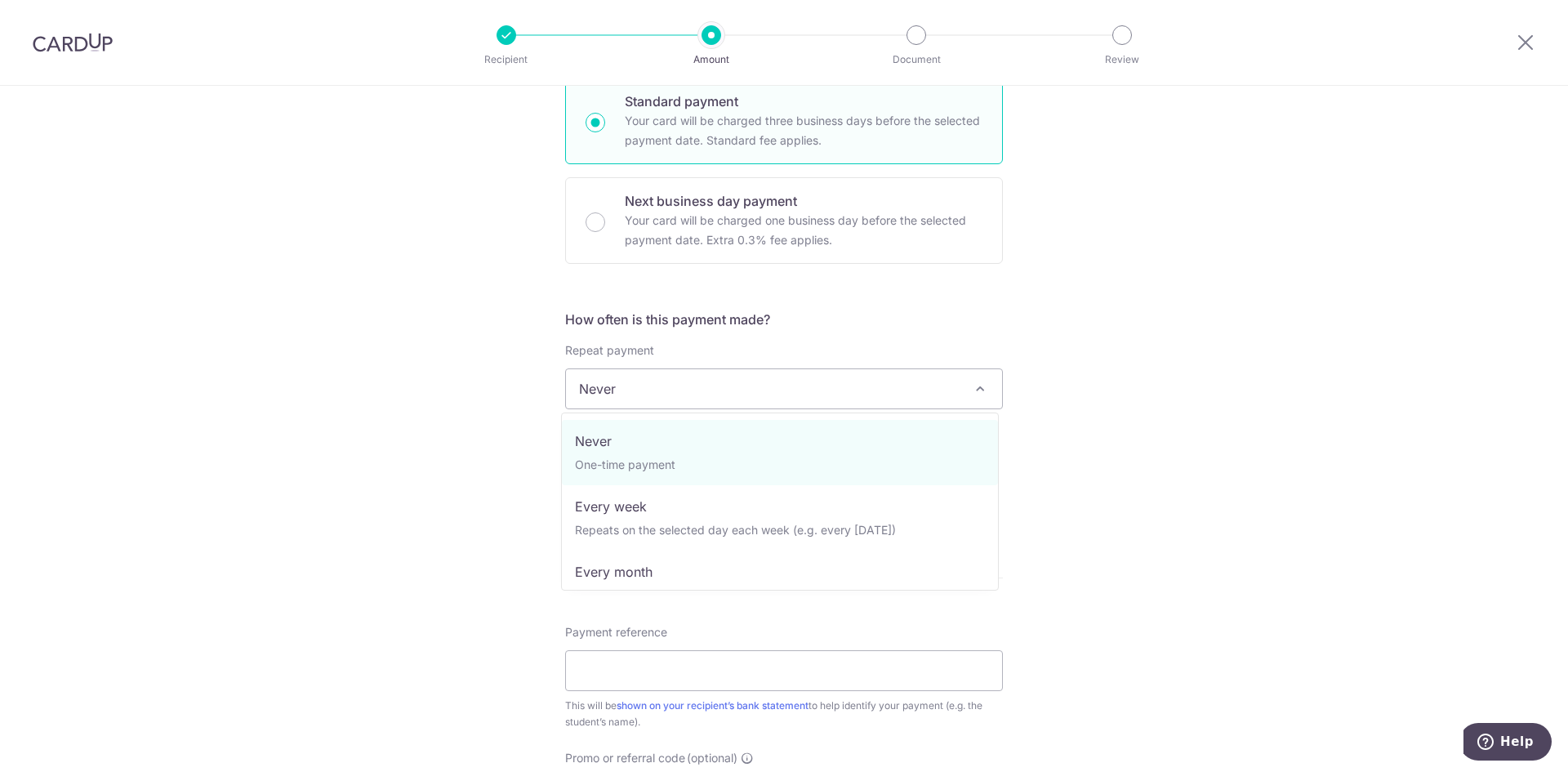
click at [714, 387] on span "Never" at bounding box center [783, 388] width 436 height 39
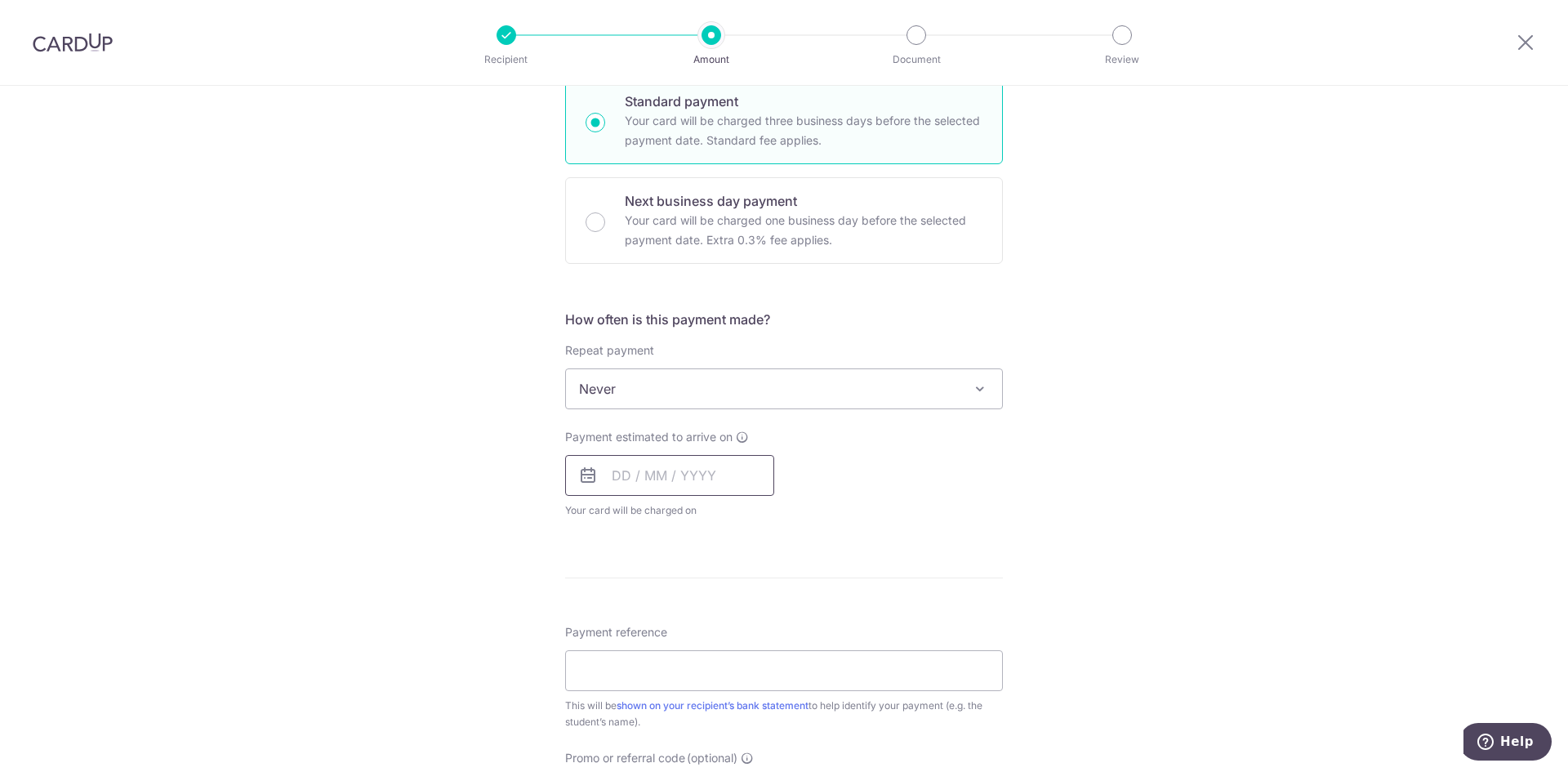
click at [657, 476] on input "text" at bounding box center [670, 475] width 209 height 41
click at [630, 687] on link "22" at bounding box center [632, 690] width 26 height 27
type input "22/09/2025"
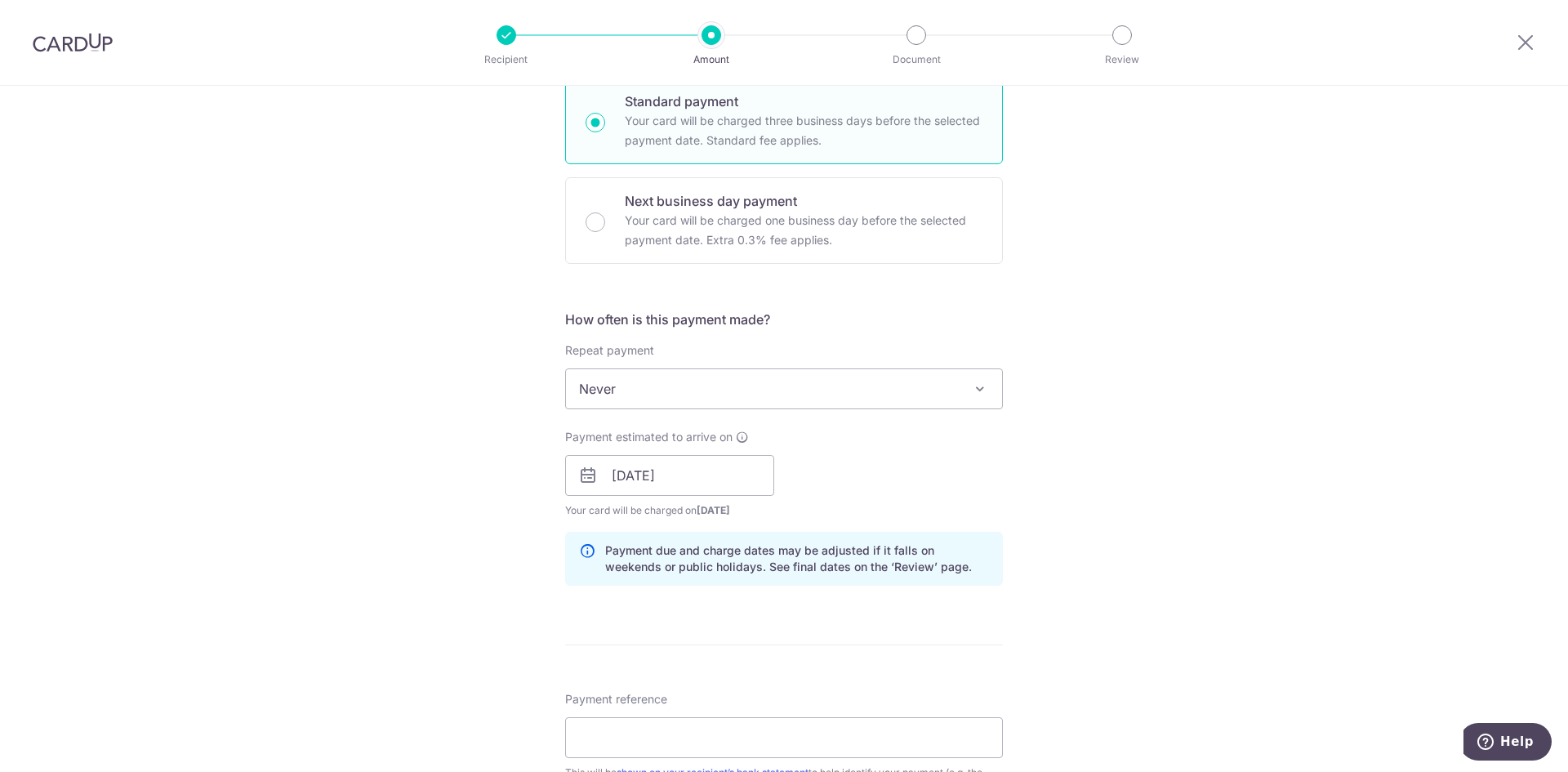
click at [1022, 518] on div "Tell us more about your payment Enter payment amount SGD 526.44 526.44 Recipien…" at bounding box center [784, 449] width 1568 height 1545
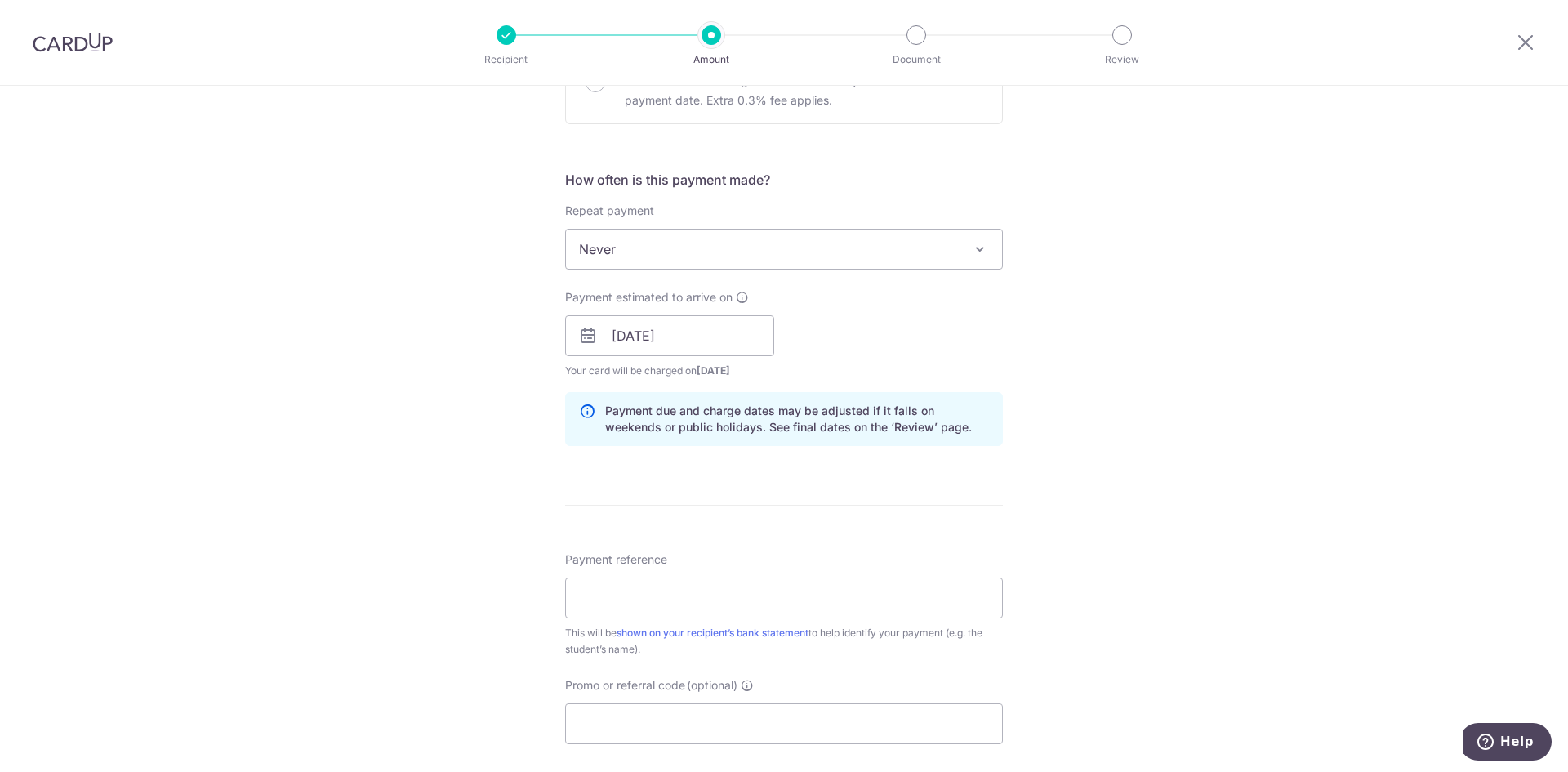
scroll to position [654, 0]
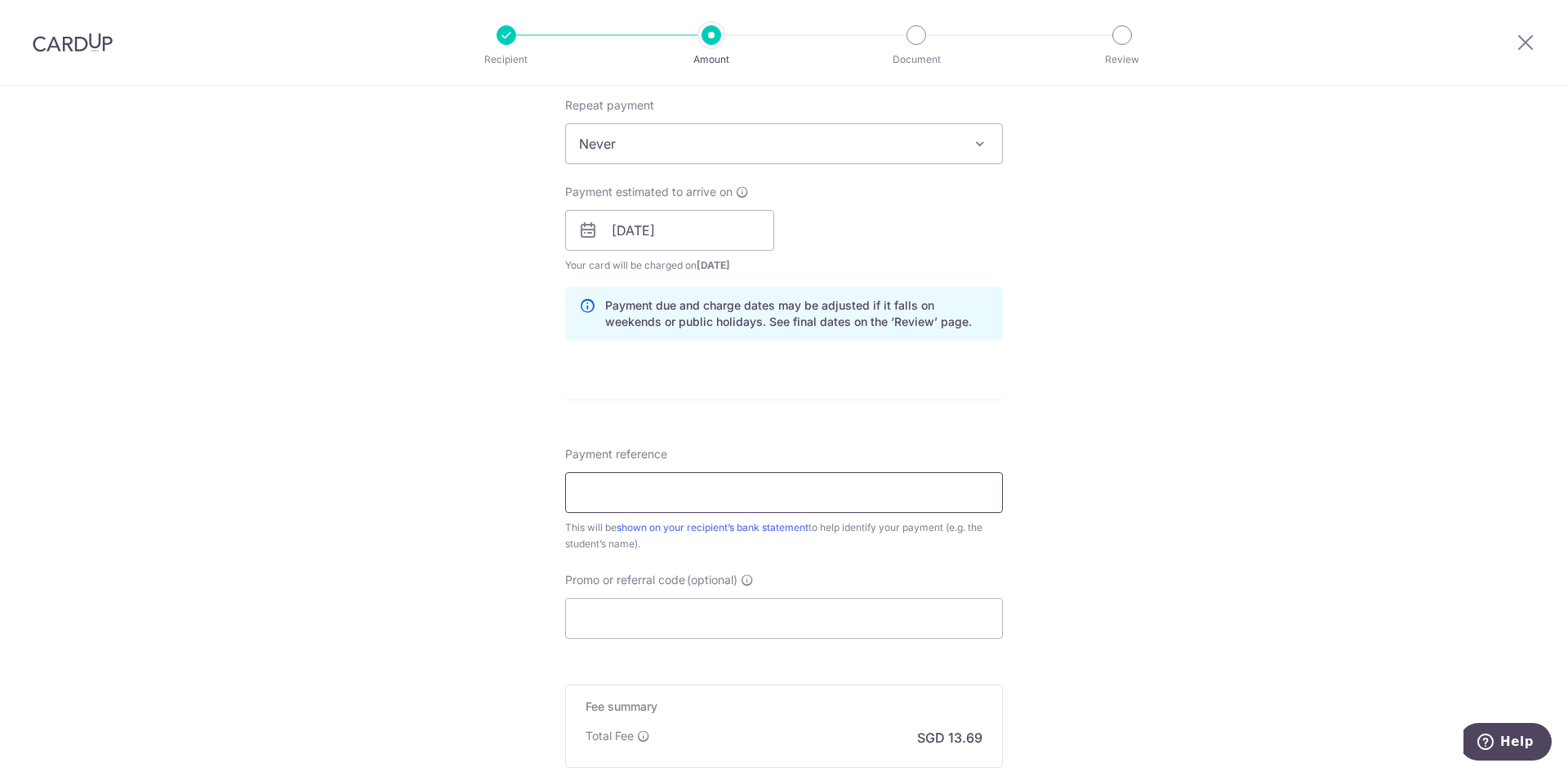
click at [645, 501] on input "Payment reference" at bounding box center [784, 492] width 438 height 41
paste input "Poh Yu Yun Ariana"
type input "Poh Yu Yun Ariana 0068003"
click at [641, 625] on input "Promo or referral code (optional)" at bounding box center [784, 618] width 438 height 41
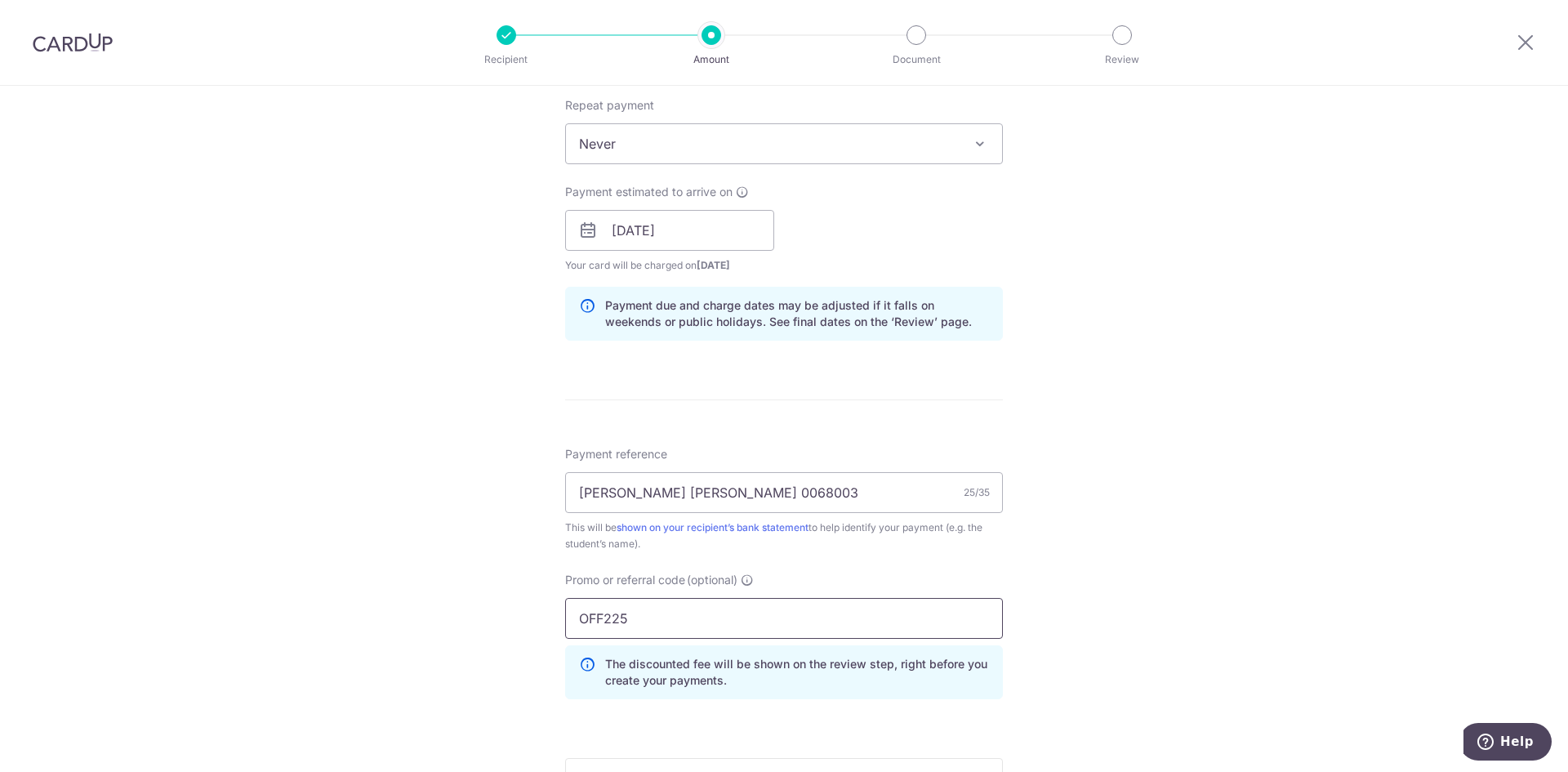
type input "OFF225"
click at [1109, 561] on div "Tell us more about your payment Enter payment amount SGD 526.44 526.44 Recipien…" at bounding box center [784, 242] width 1568 height 1619
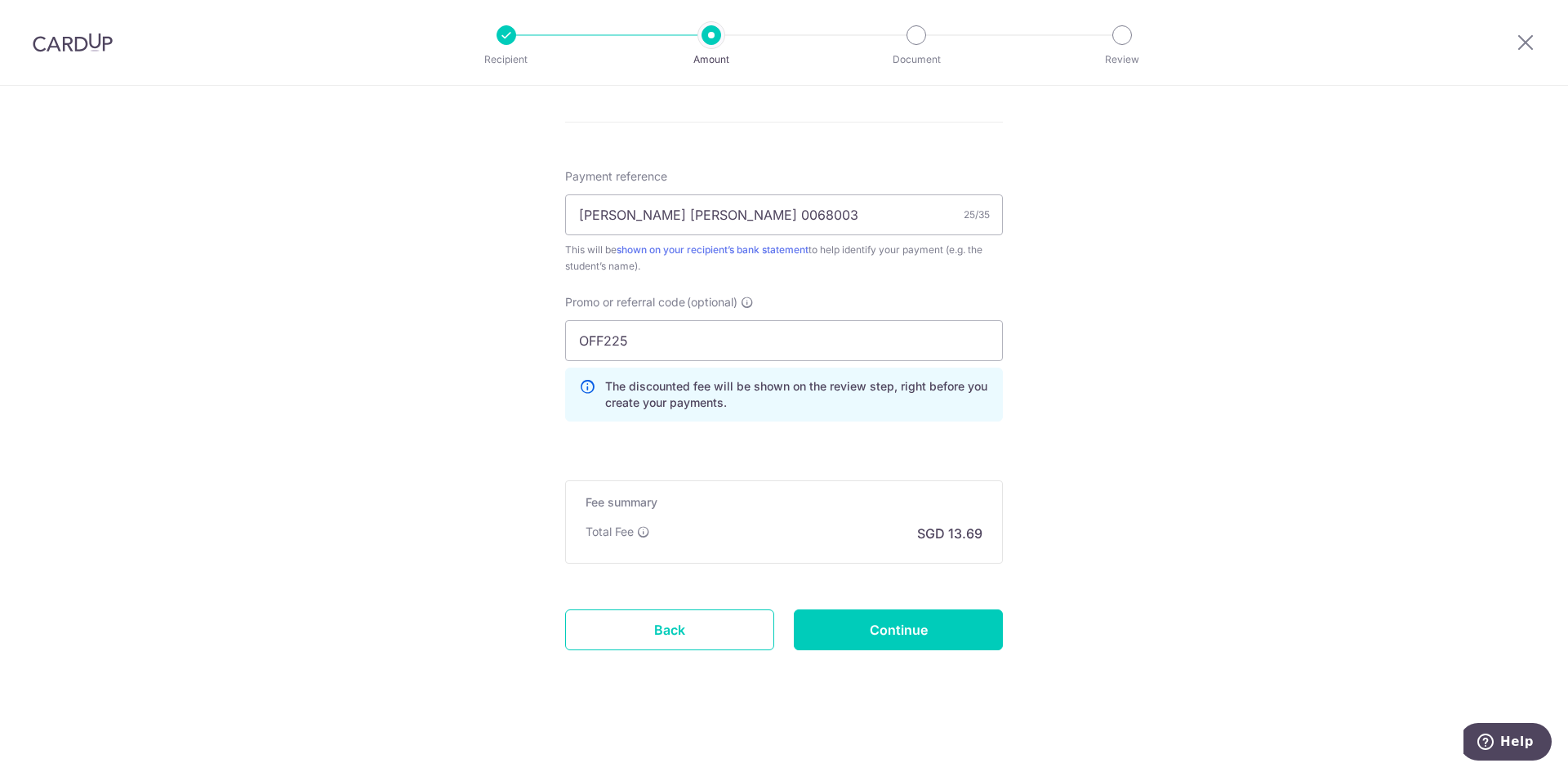
scroll to position [932, 0]
click at [870, 624] on input "Continue" at bounding box center [898, 629] width 209 height 41
type input "Create Schedule"
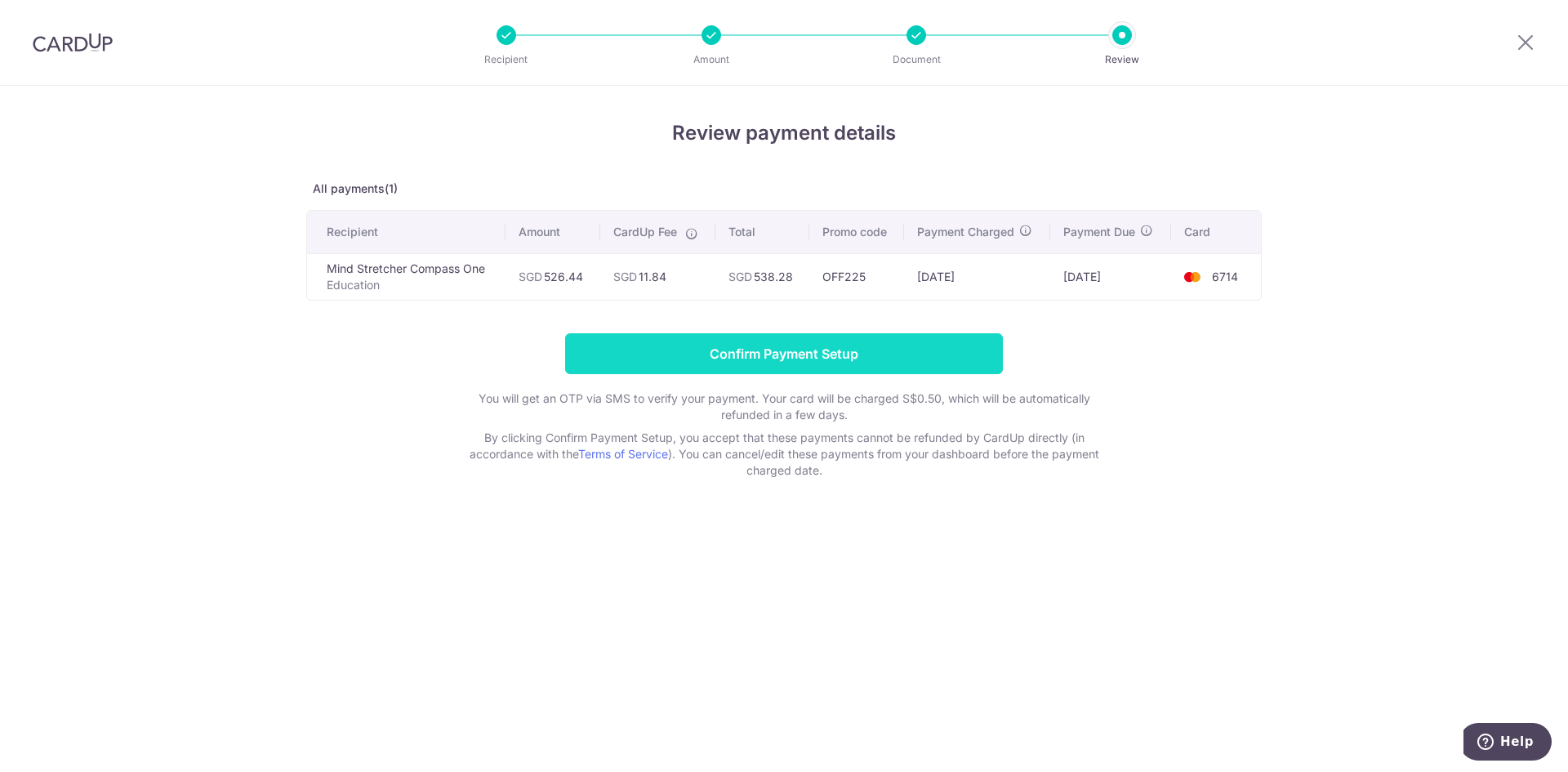
click at [820, 351] on input "Confirm Payment Setup" at bounding box center [784, 353] width 438 height 41
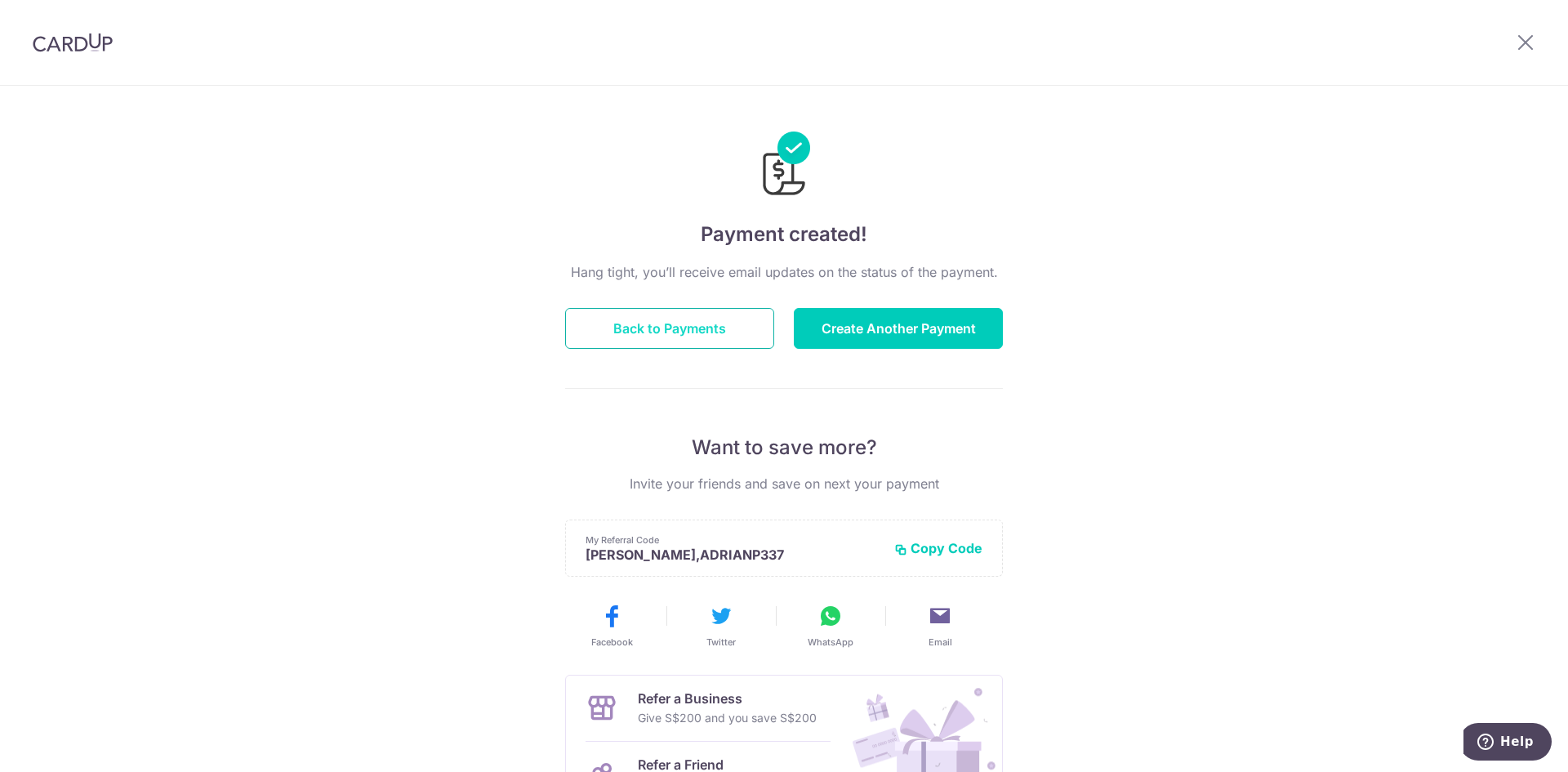
click at [696, 331] on button "Back to Payments" at bounding box center [670, 328] width 209 height 41
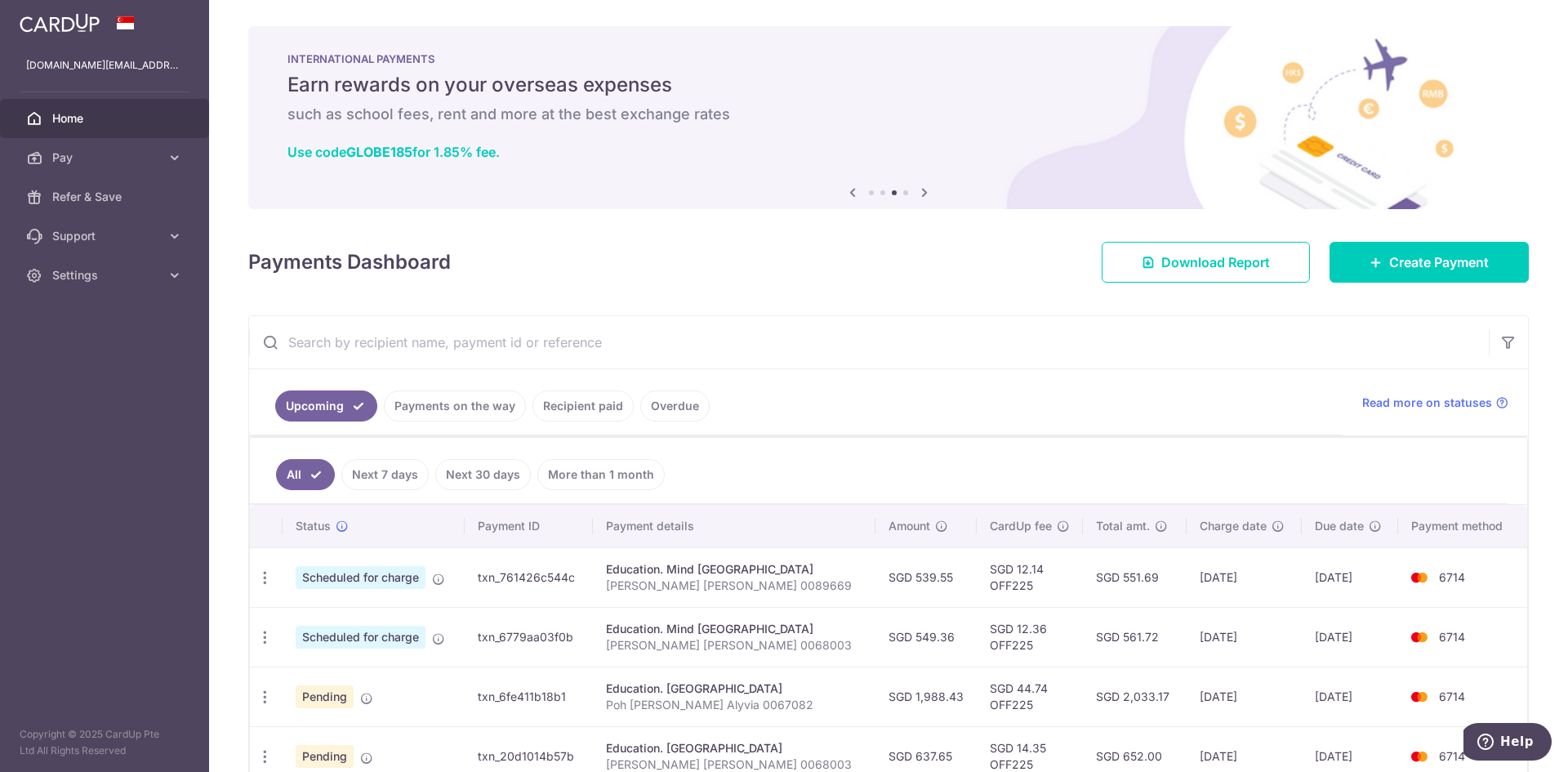
scroll to position [153, 0]
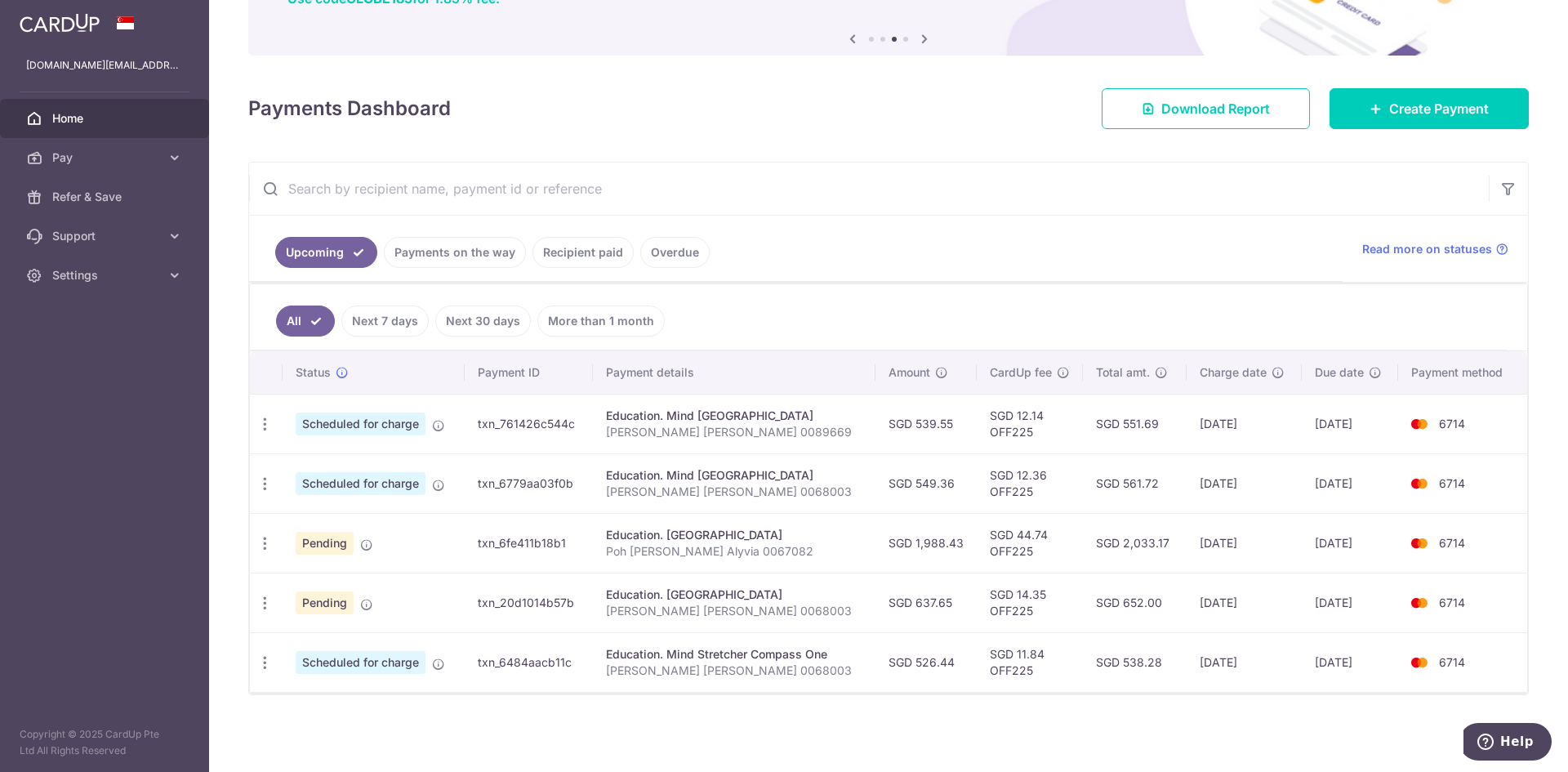
click at [464, 248] on link "Payments on the way" at bounding box center [455, 252] width 142 height 31
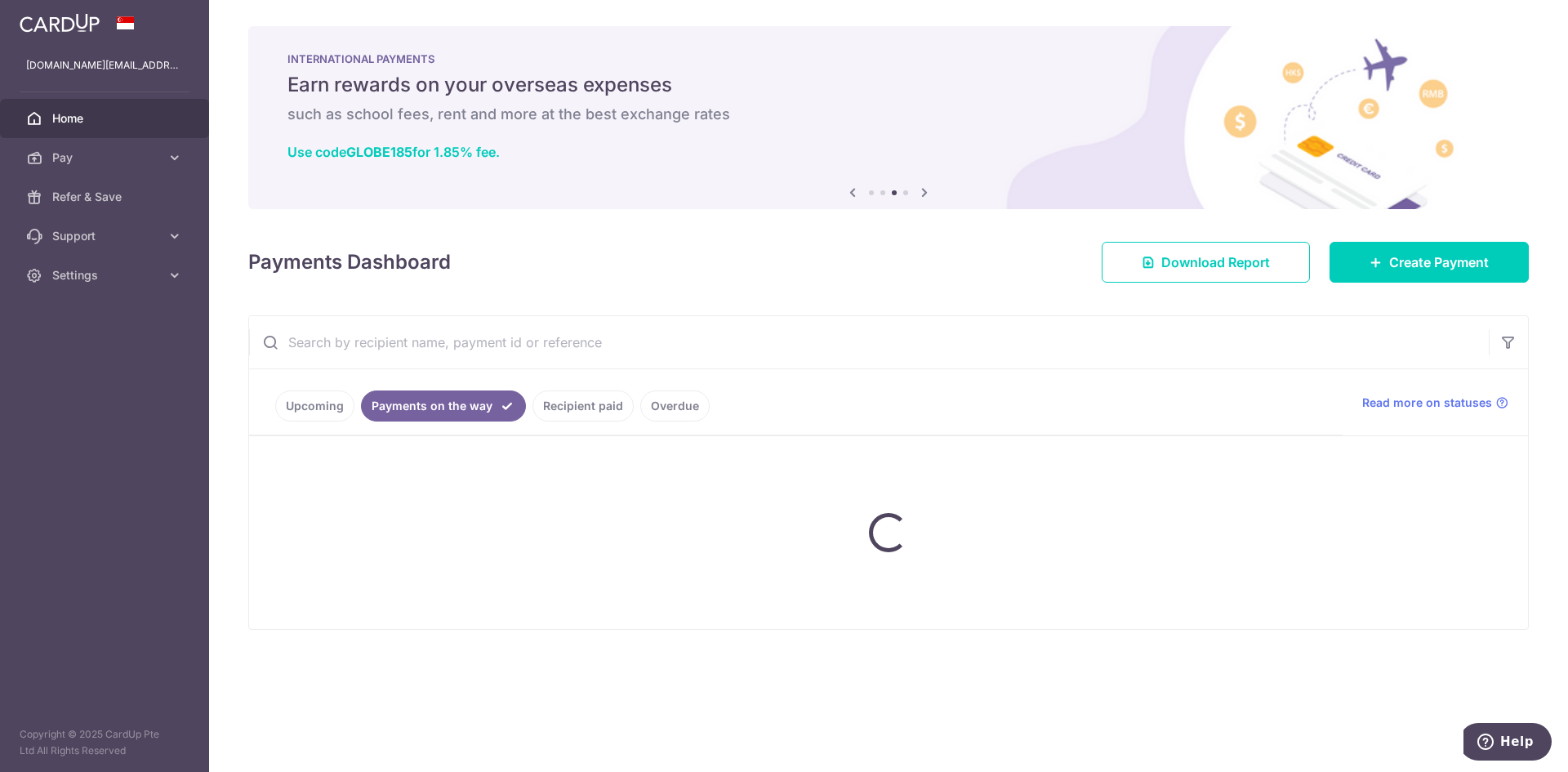
scroll to position [0, 0]
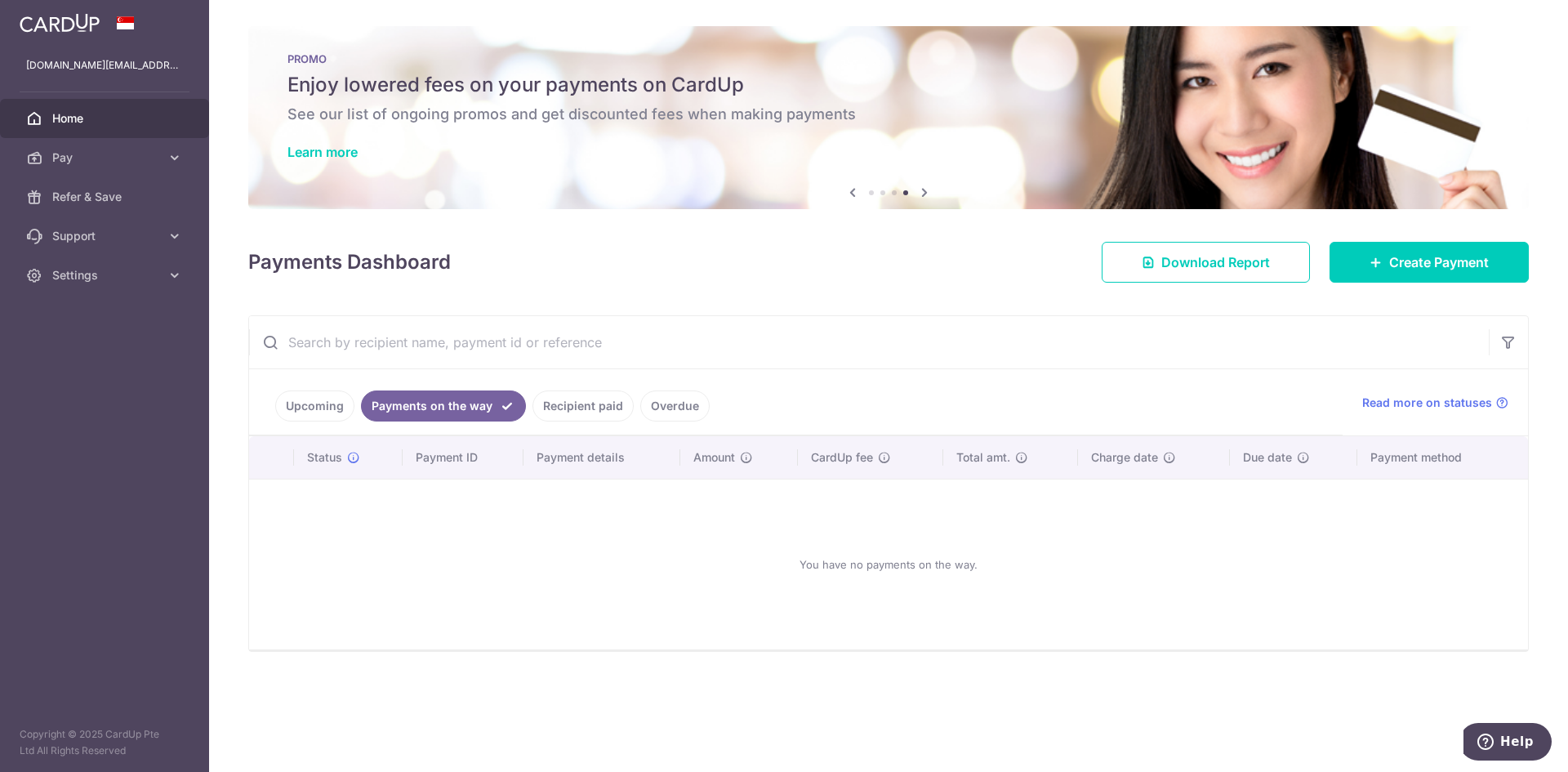
click at [573, 410] on link "Recipient paid" at bounding box center [583, 405] width 101 height 31
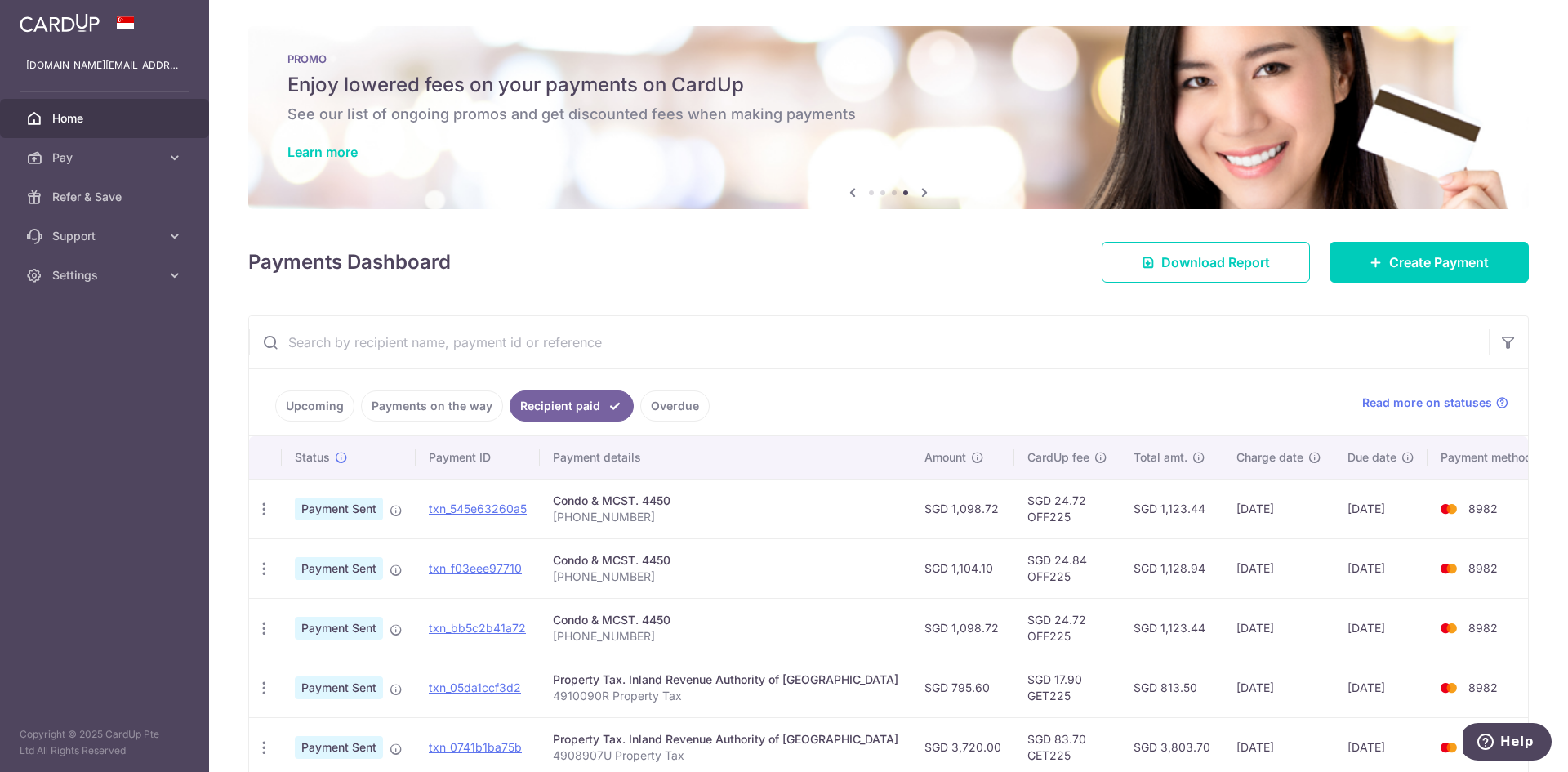
click at [56, 114] on span "Home" at bounding box center [106, 118] width 108 height 17
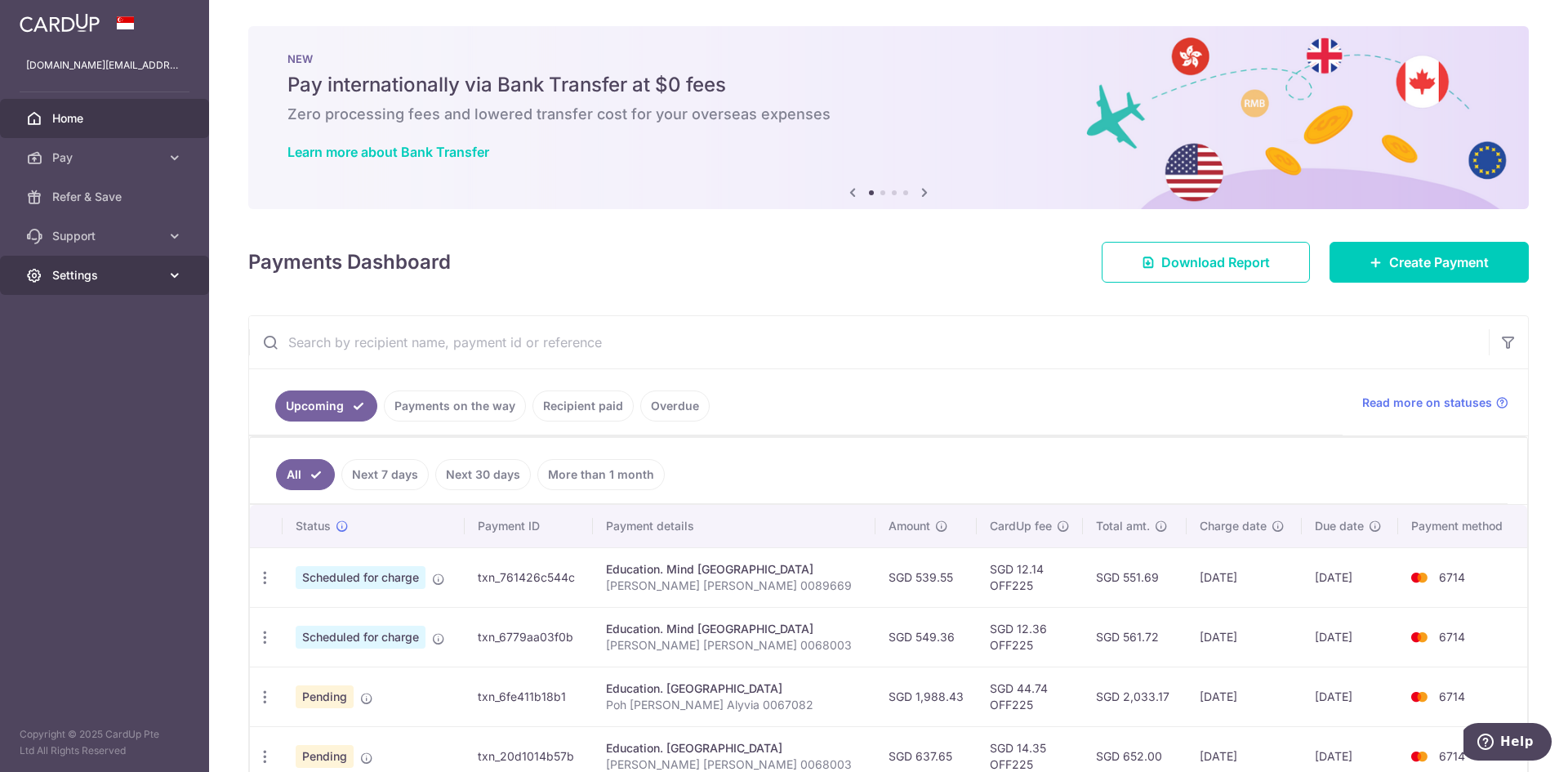
click at [96, 271] on span "Settings" at bounding box center [106, 276] width 108 height 17
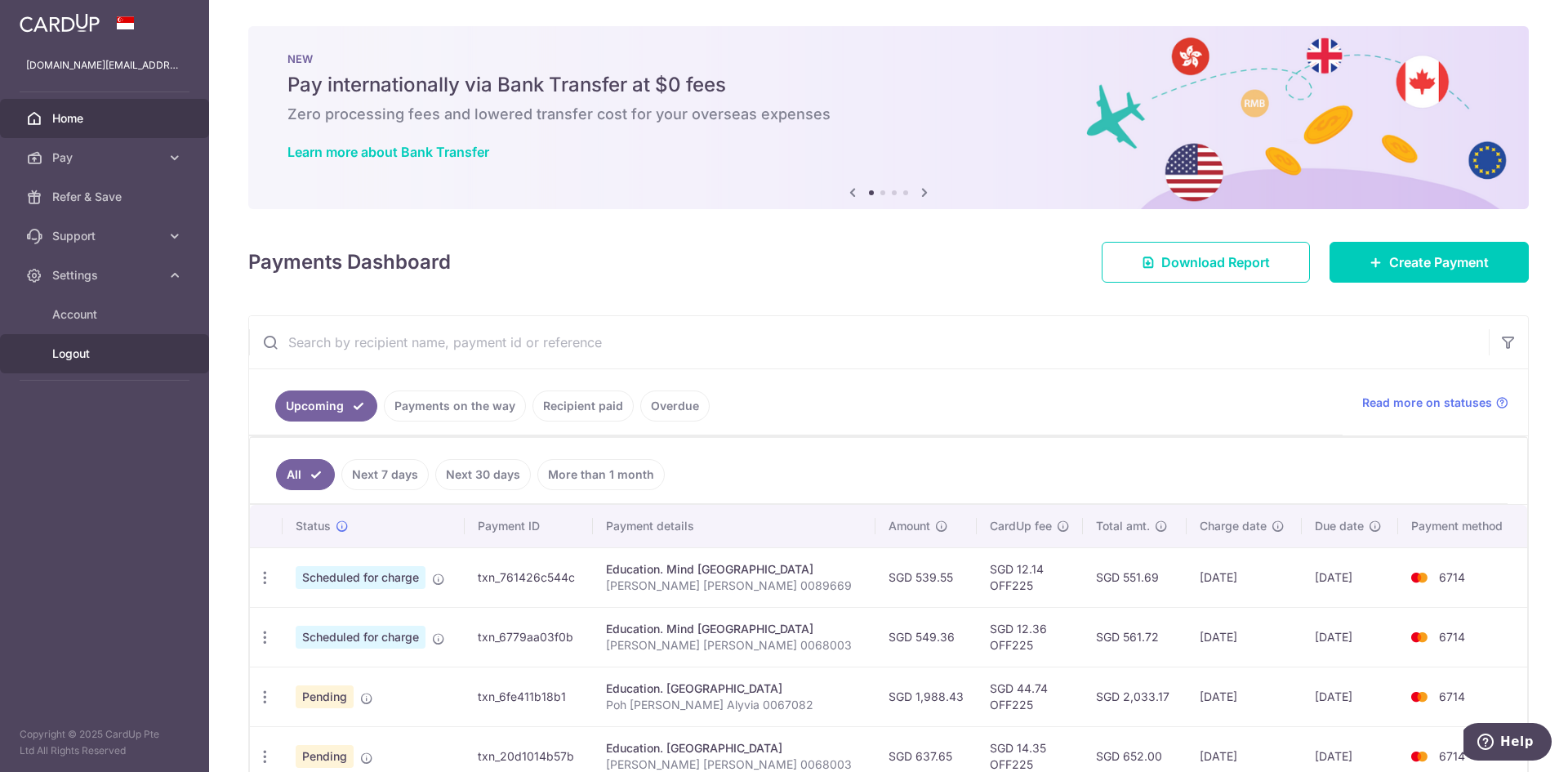
click at [80, 351] on span "Logout" at bounding box center [106, 354] width 108 height 17
